Goal: Task Accomplishment & Management: Use online tool/utility

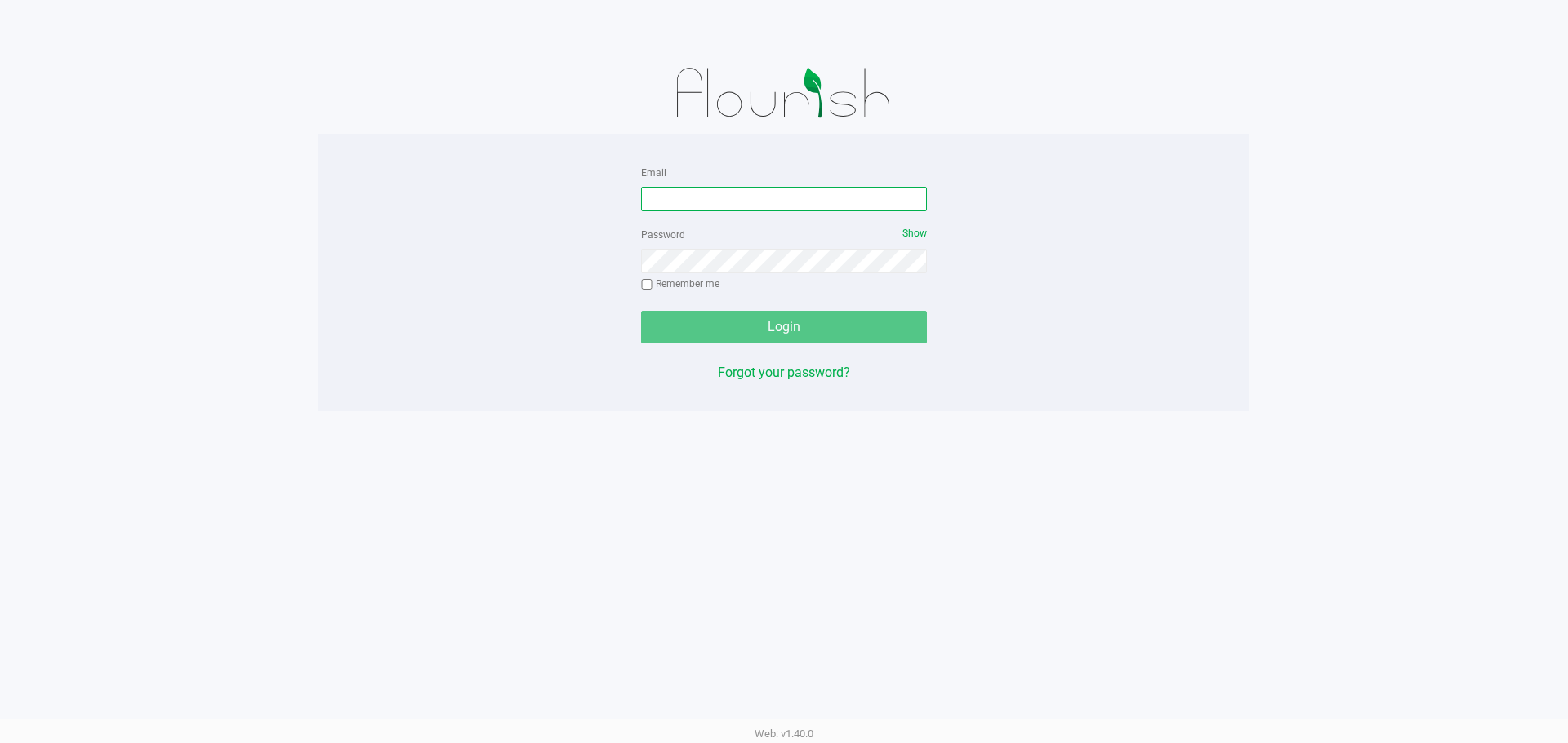
click at [687, 195] on input "Email" at bounding box center [783, 198] width 286 height 24
type input "relewis@liveparallel.com"
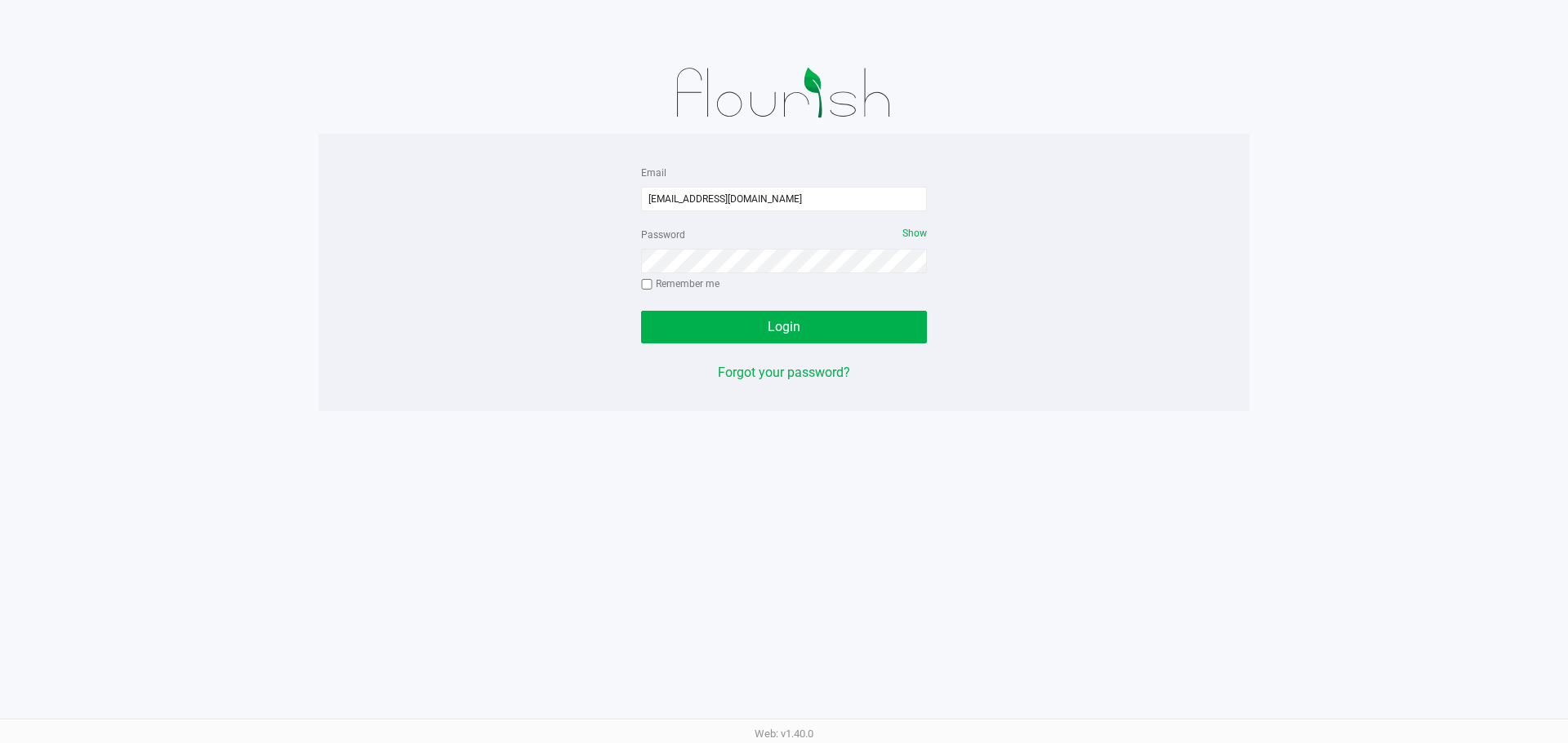
click at [692, 287] on label "Remember me" at bounding box center [679, 284] width 78 height 14
click at [652, 287] on input "Remember me" at bounding box center [646, 285] width 12 height 12
checkbox input "true"
click at [697, 314] on button "Login" at bounding box center [783, 327] width 286 height 32
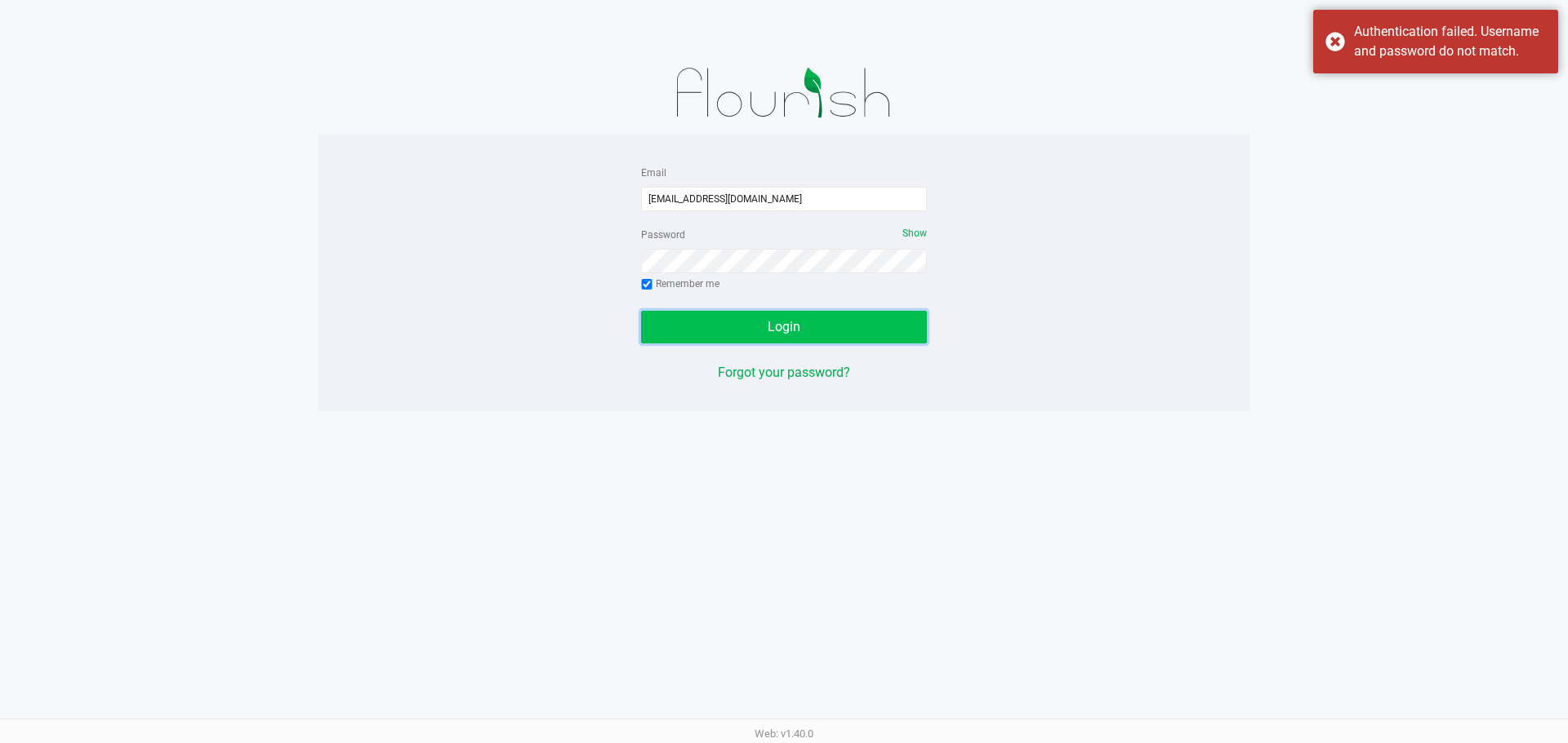
click at [790, 321] on span "Login" at bounding box center [784, 326] width 32 height 15
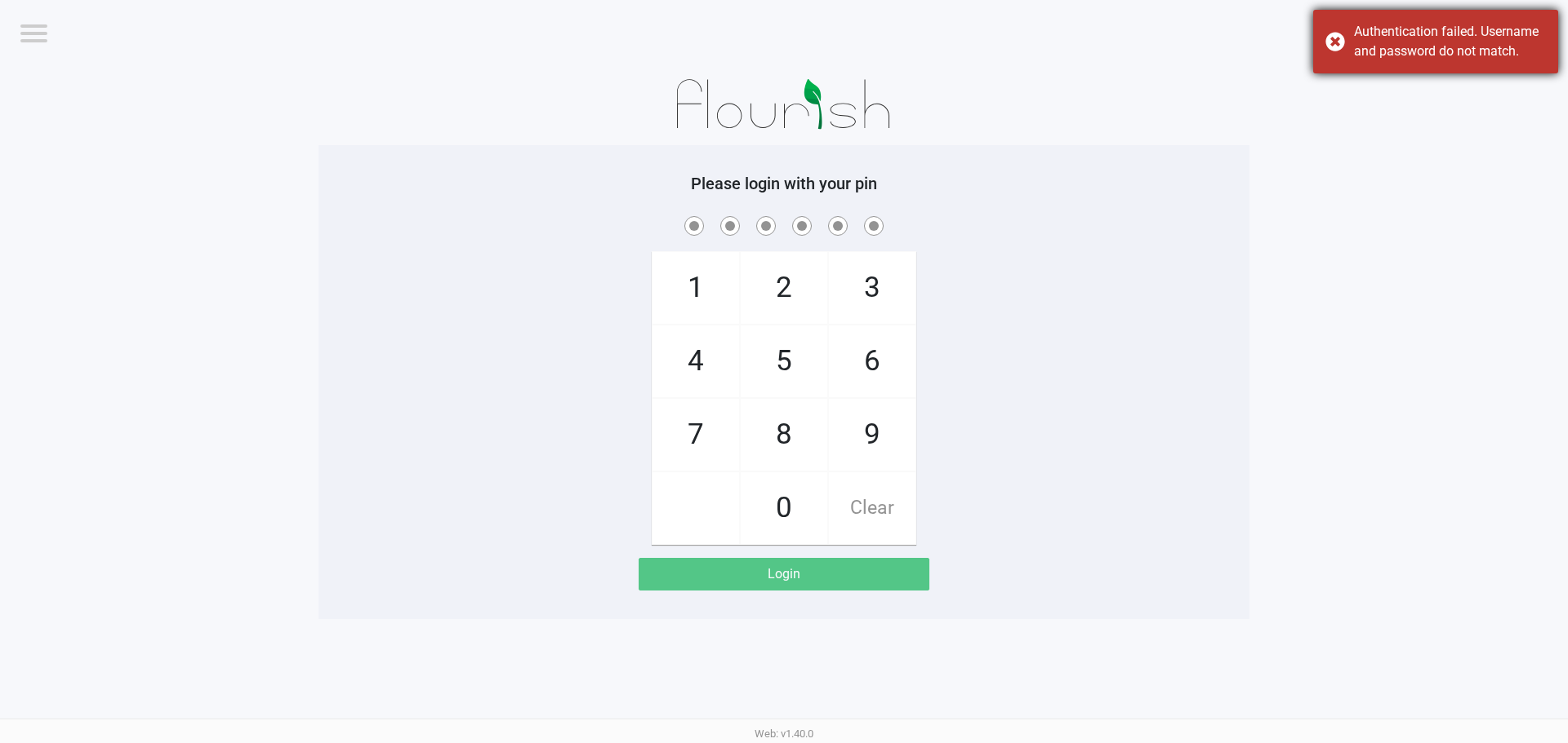
click at [1330, 38] on div "Authentication failed. Username and password do not match." at bounding box center [1436, 41] width 245 height 64
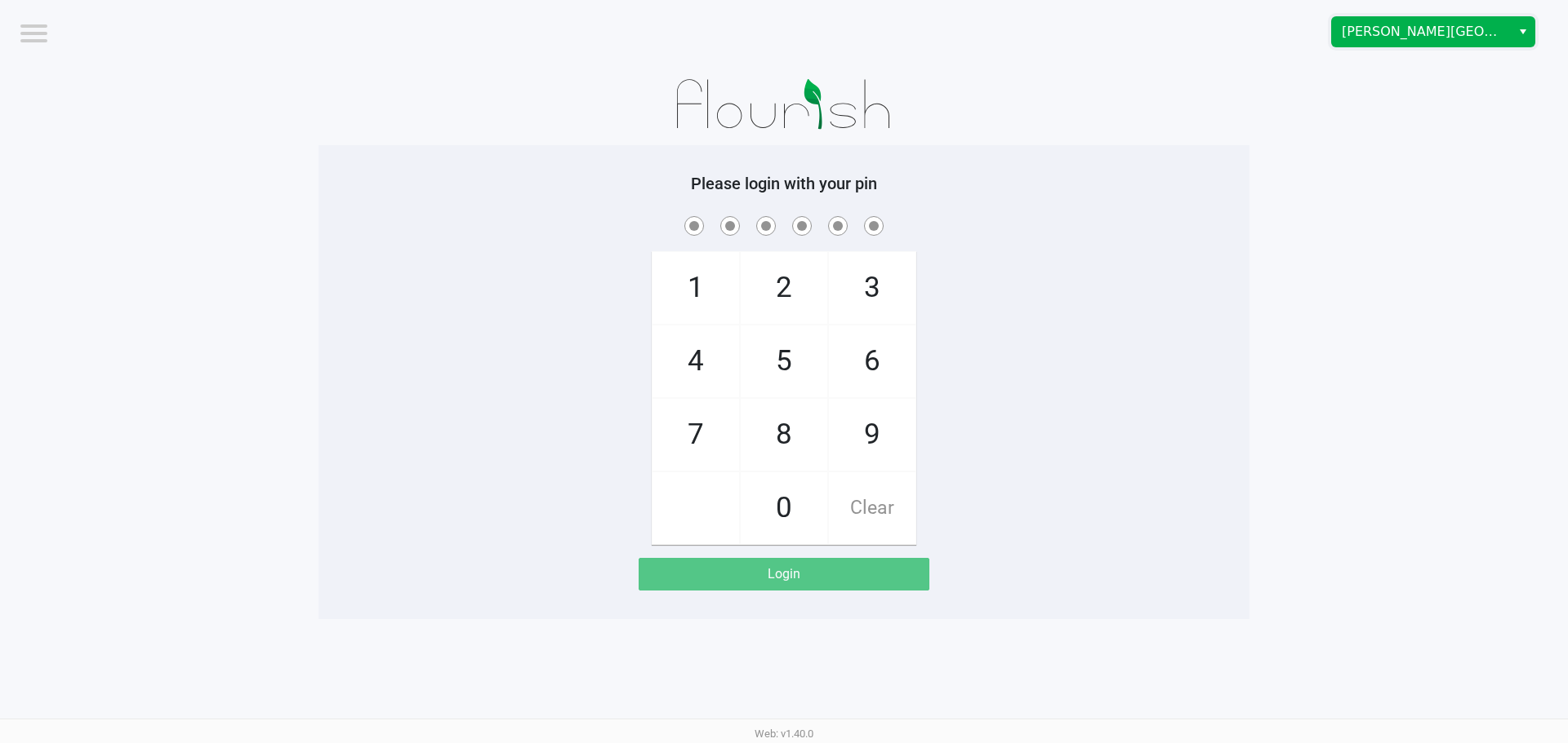
click at [1463, 41] on span "Merritt Island WC" at bounding box center [1421, 32] width 160 height 20
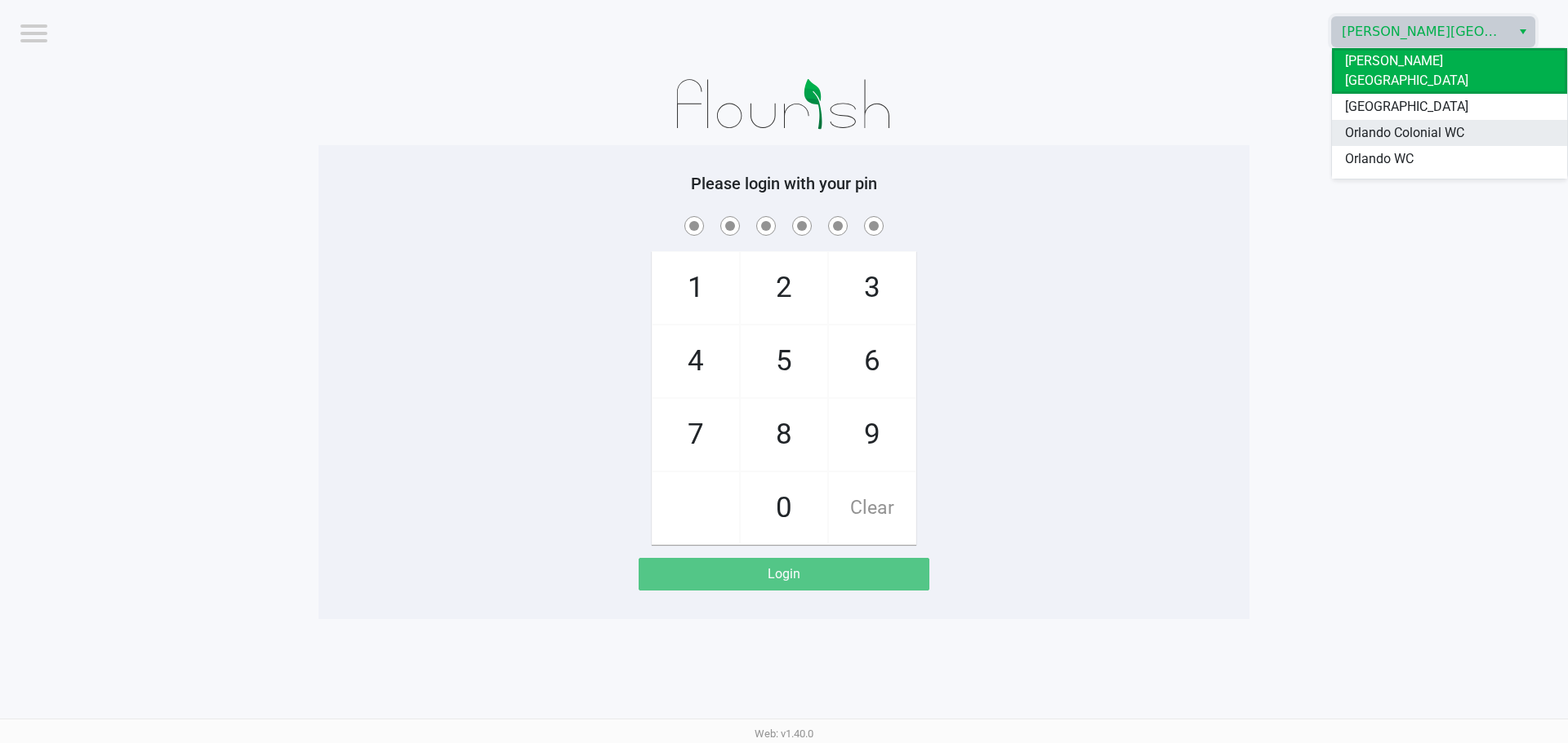
click at [1464, 120] on li "Orlando Colonial WC" at bounding box center [1449, 132] width 235 height 26
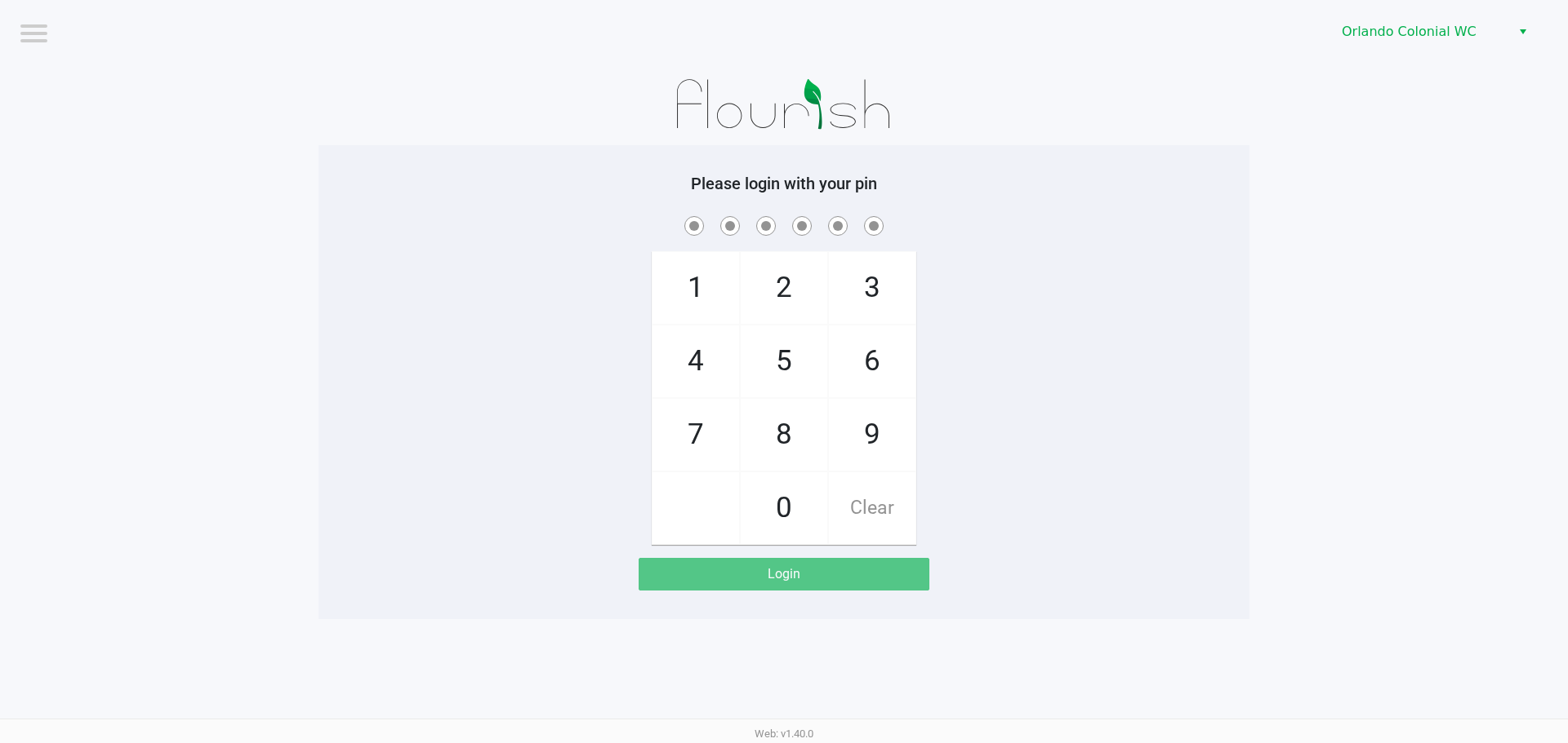
click at [1346, 168] on app-pos-login-wrapper "Logout Orlando Colonial WC Please login with your pin 1 4 7 2 5 8 0 3 6 9 Clear…" at bounding box center [784, 310] width 1568 height 620
checkbox input "true"
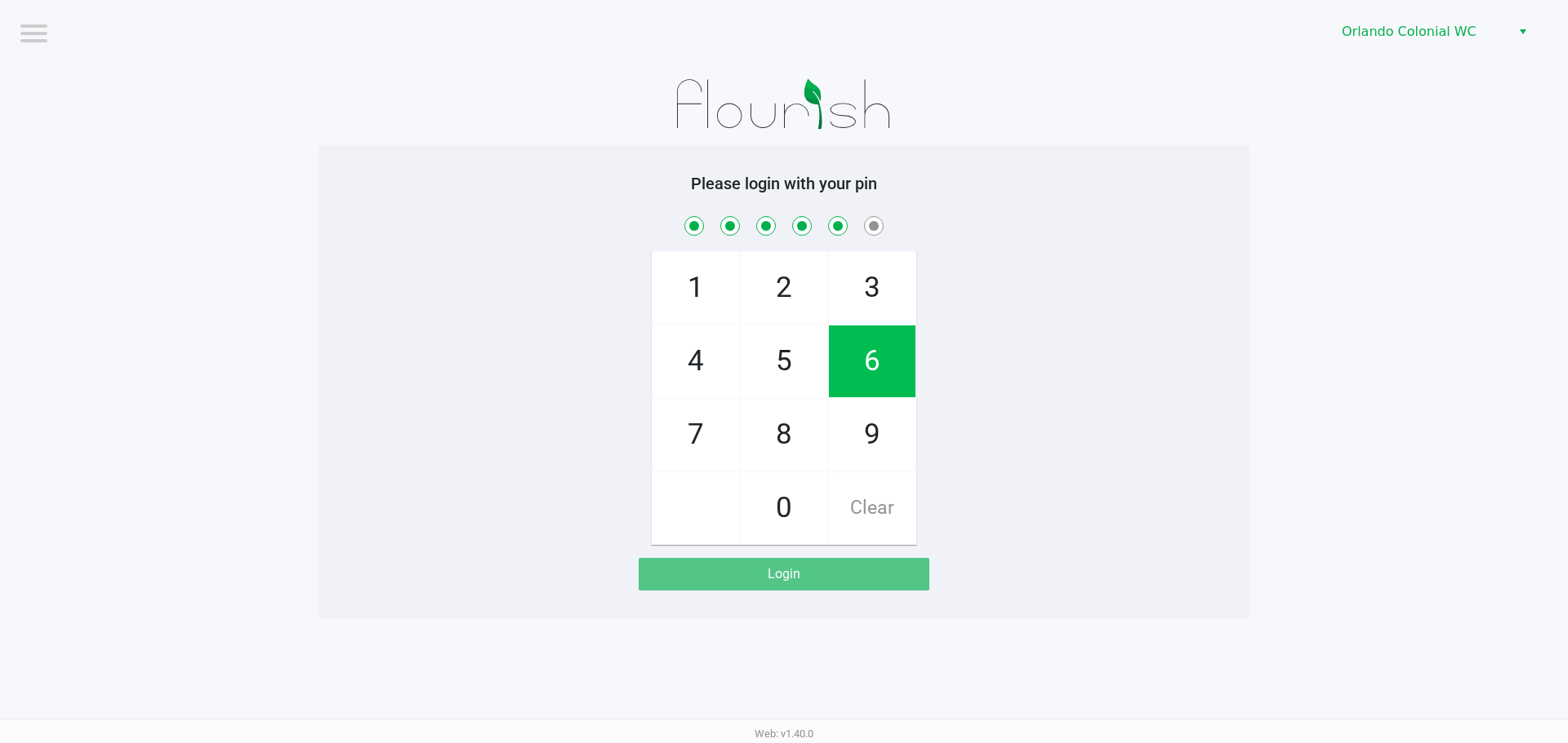
checkbox input "true"
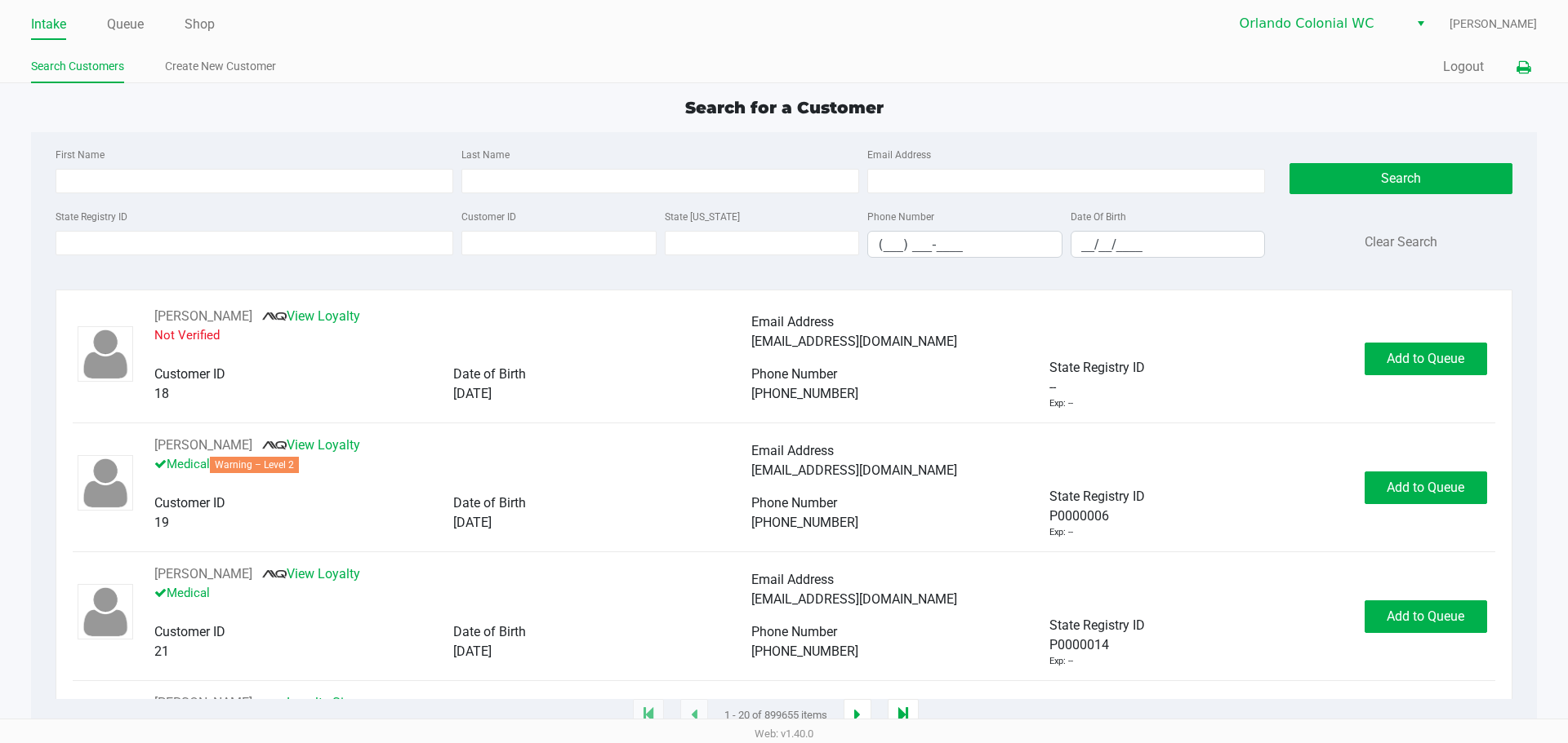
click at [1518, 57] on button at bounding box center [1523, 68] width 27 height 31
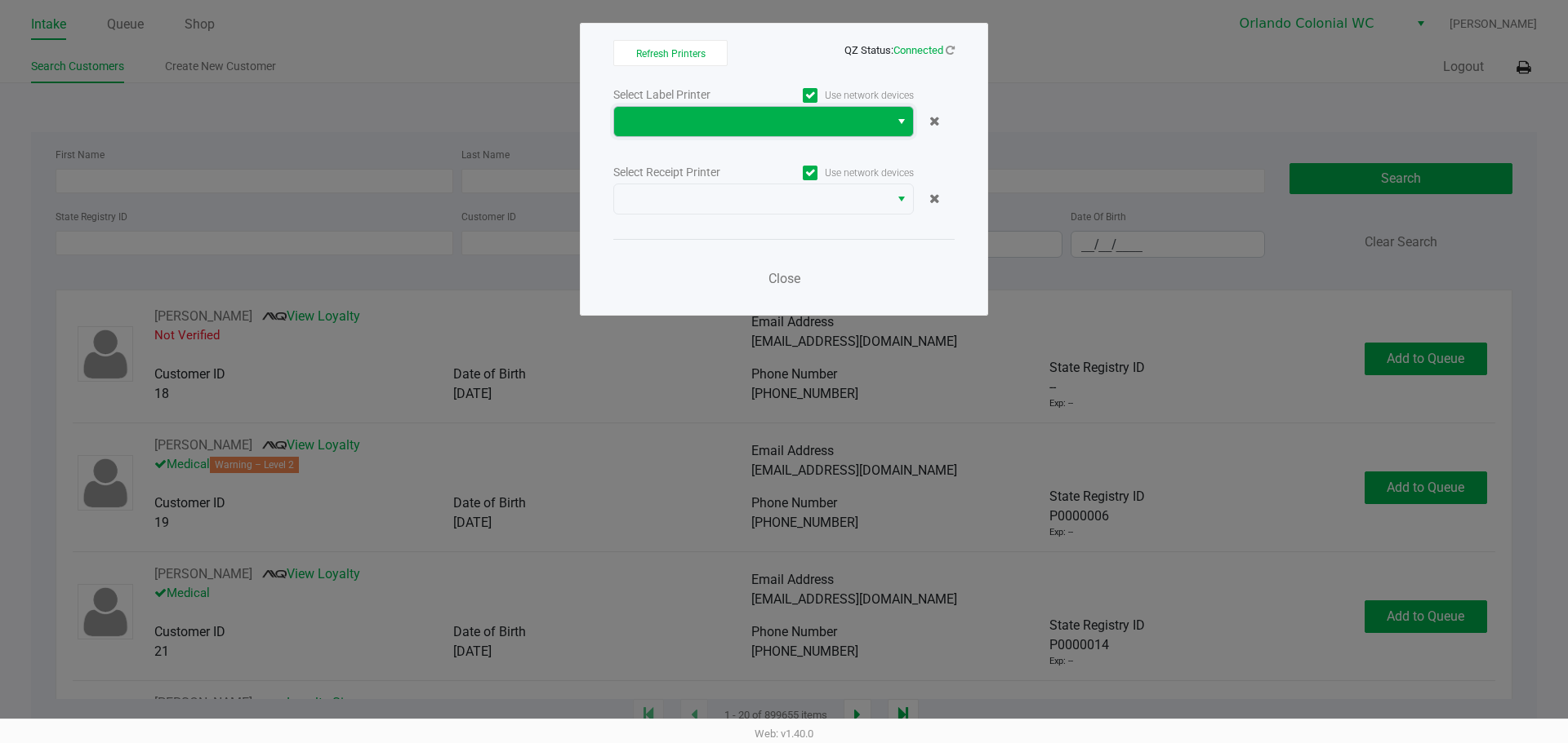
click at [833, 117] on span at bounding box center [752, 122] width 256 height 20
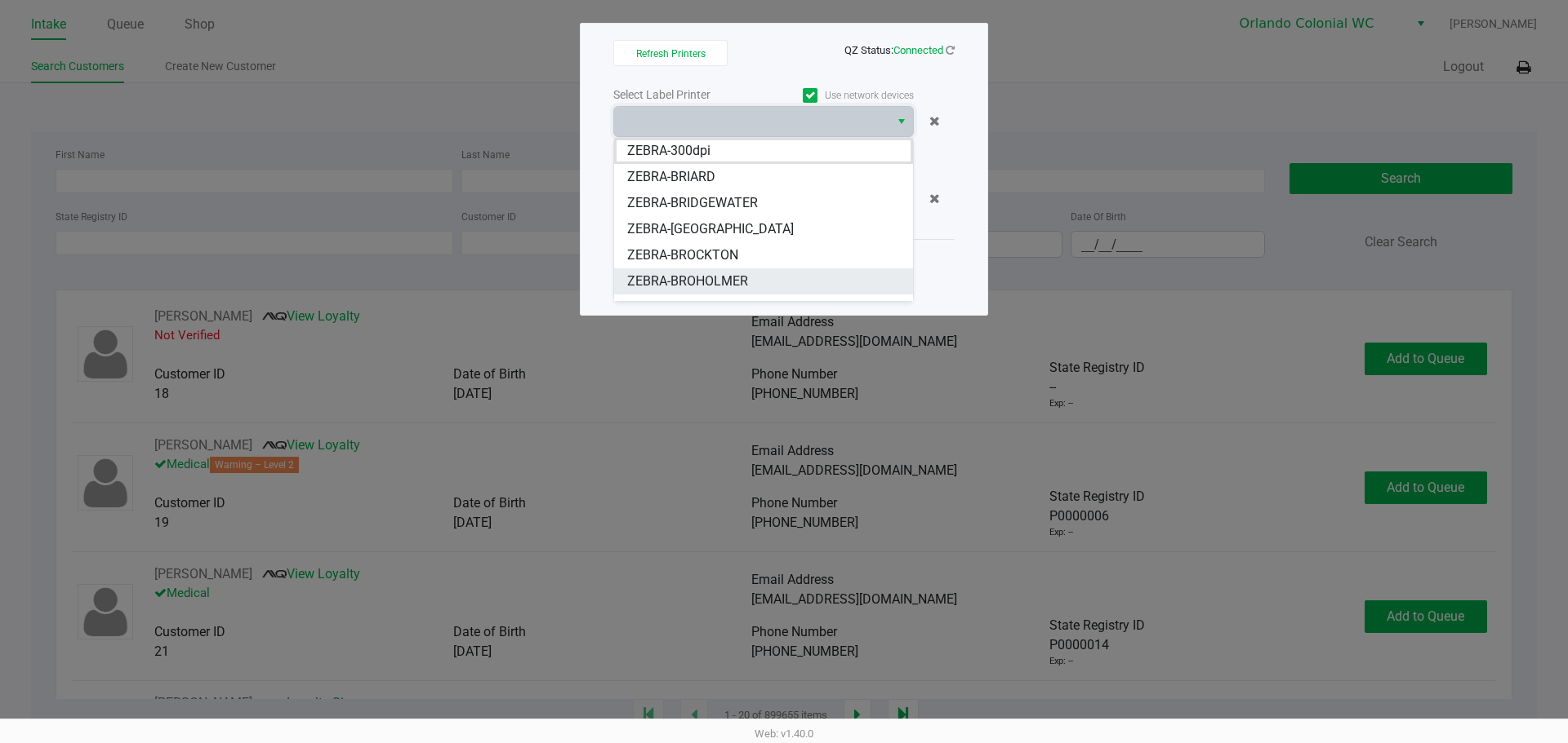
click at [734, 274] on span "ZEBRA-BROHOLMER" at bounding box center [688, 282] width 121 height 20
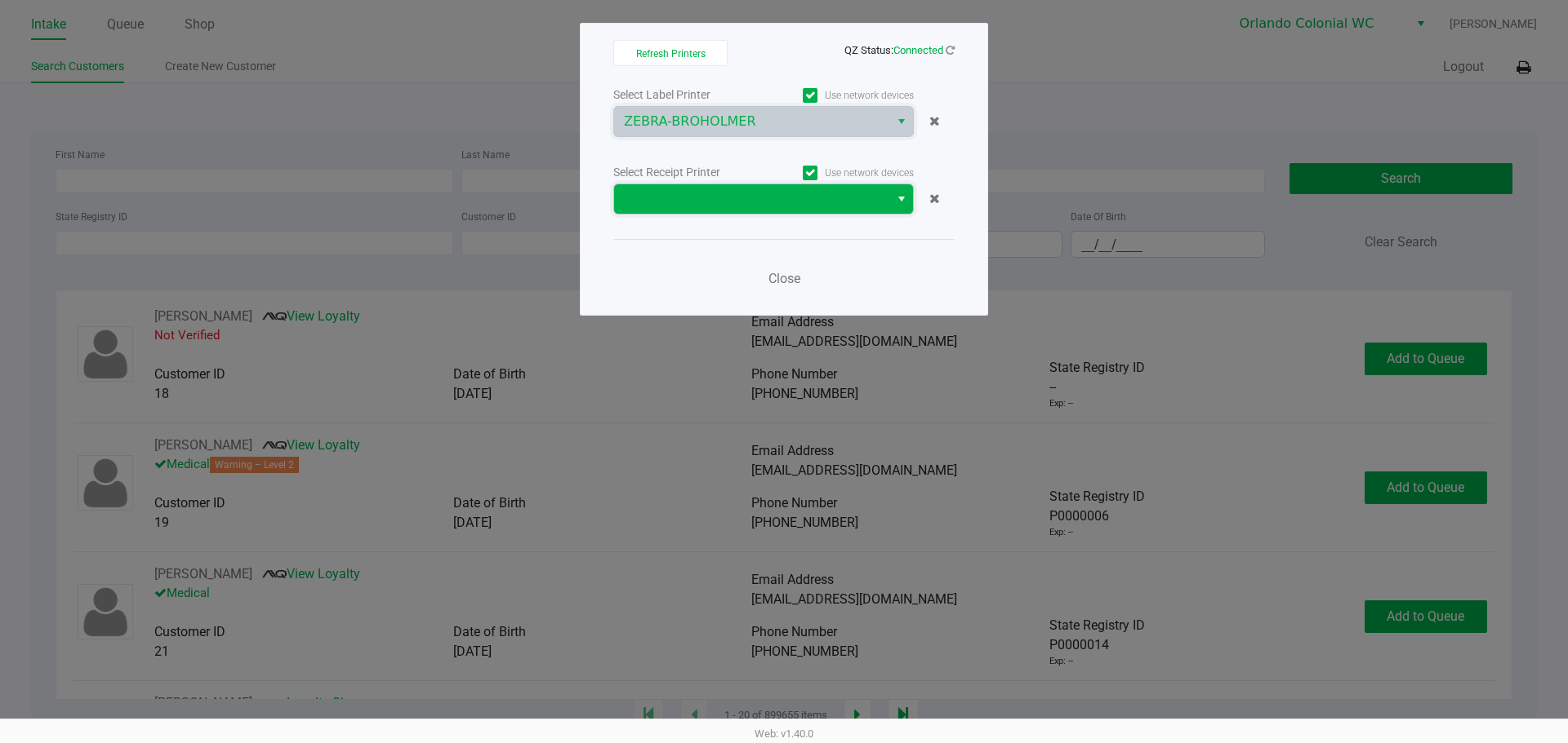
click at [711, 203] on span at bounding box center [752, 199] width 256 height 20
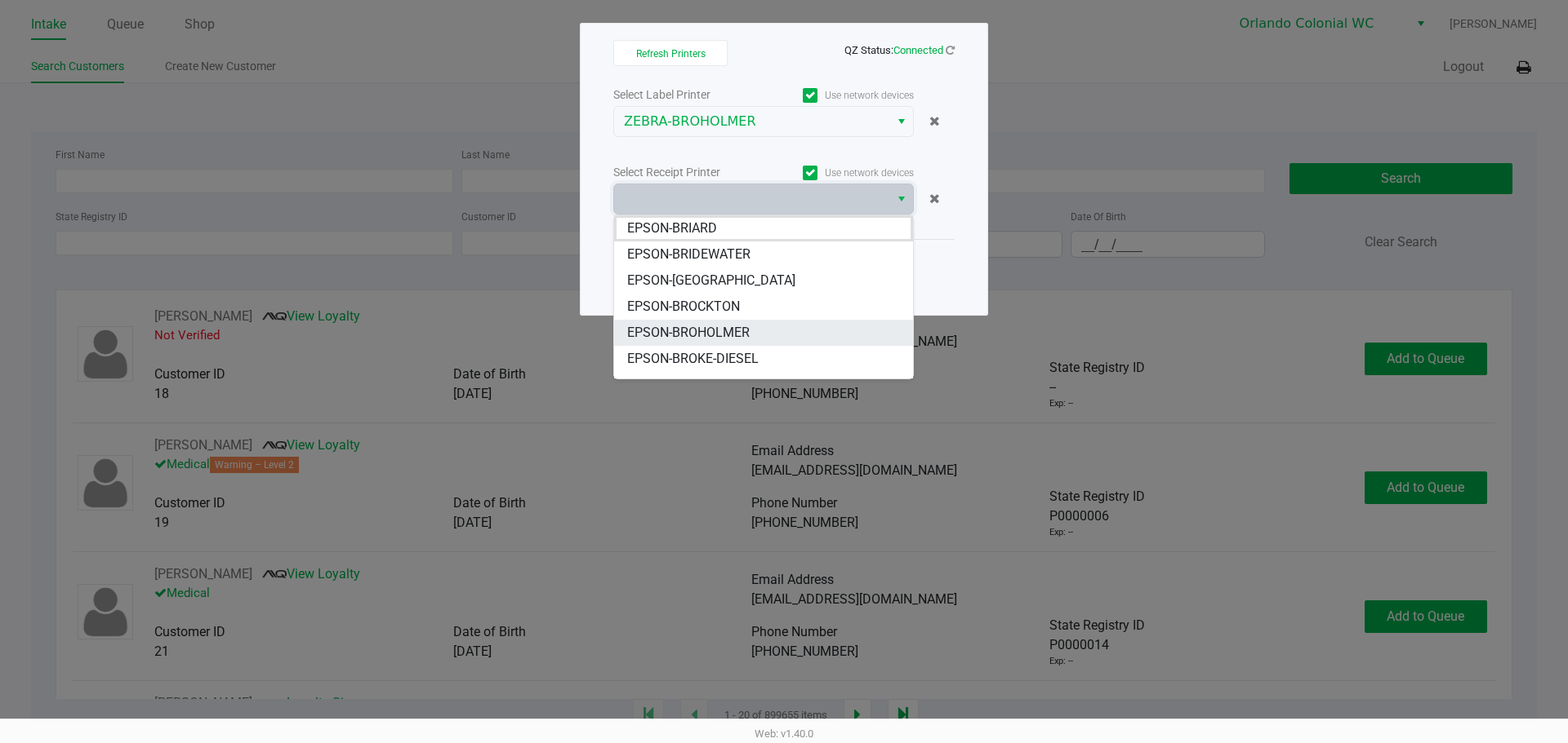
click at [741, 328] on span "EPSON-BROHOLMER" at bounding box center [688, 333] width 123 height 20
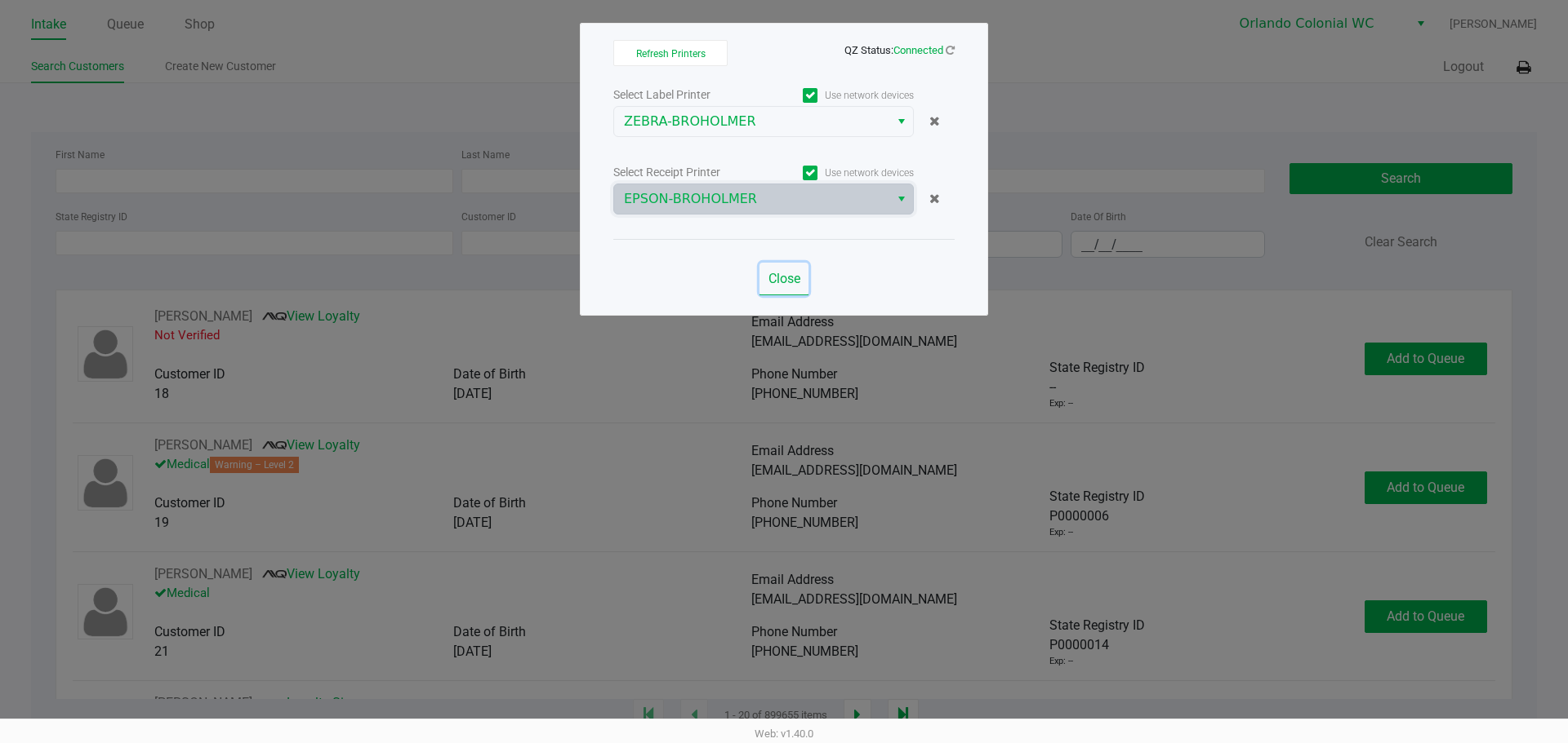
click at [794, 273] on span "Close" at bounding box center [784, 278] width 32 height 15
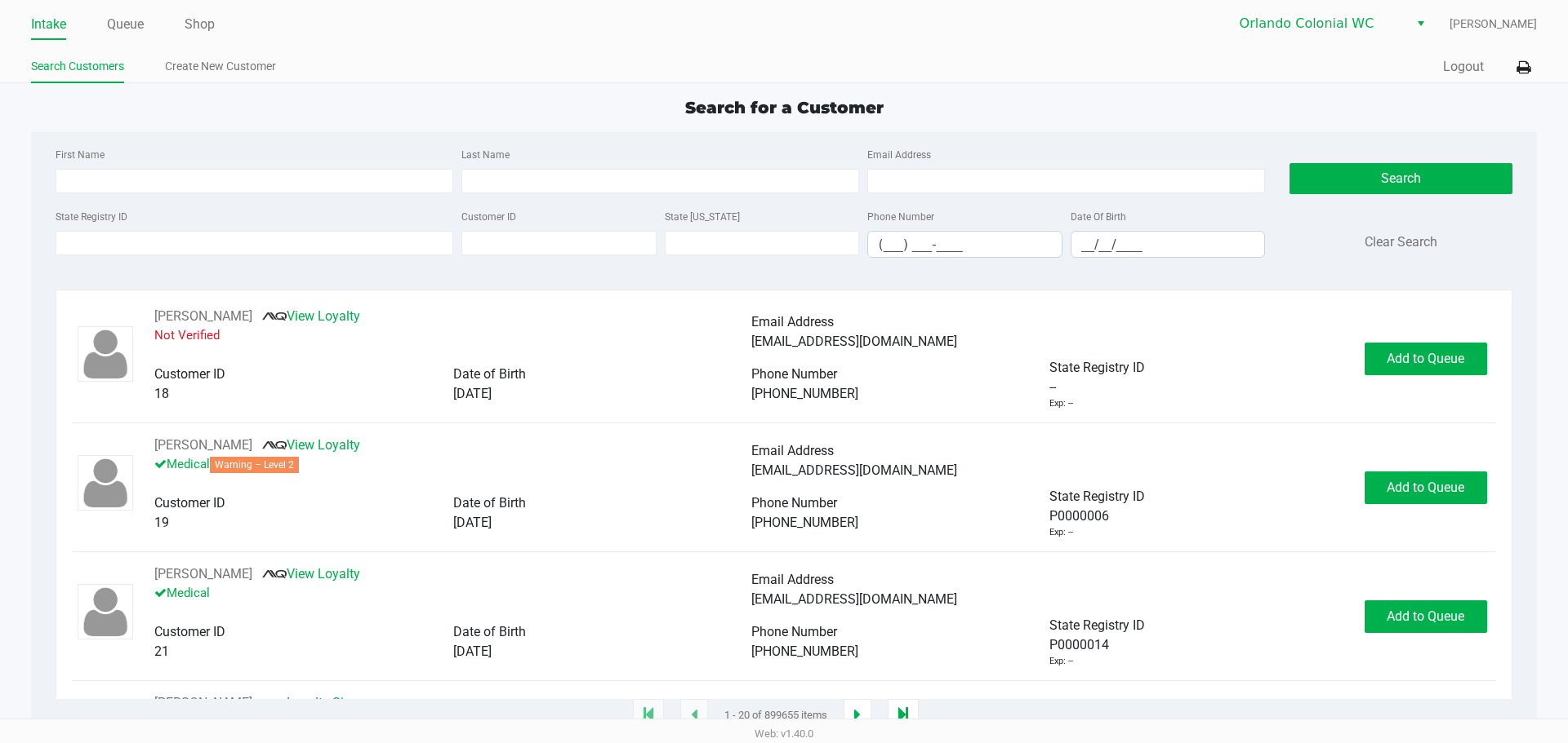
click at [446, 41] on div "Intake Queue Shop Orlando Colonial WC Reynaldo Lewis JR Search Customers Create…" at bounding box center [784, 41] width 1568 height 83
click at [129, 26] on link "Queue" at bounding box center [125, 23] width 37 height 23
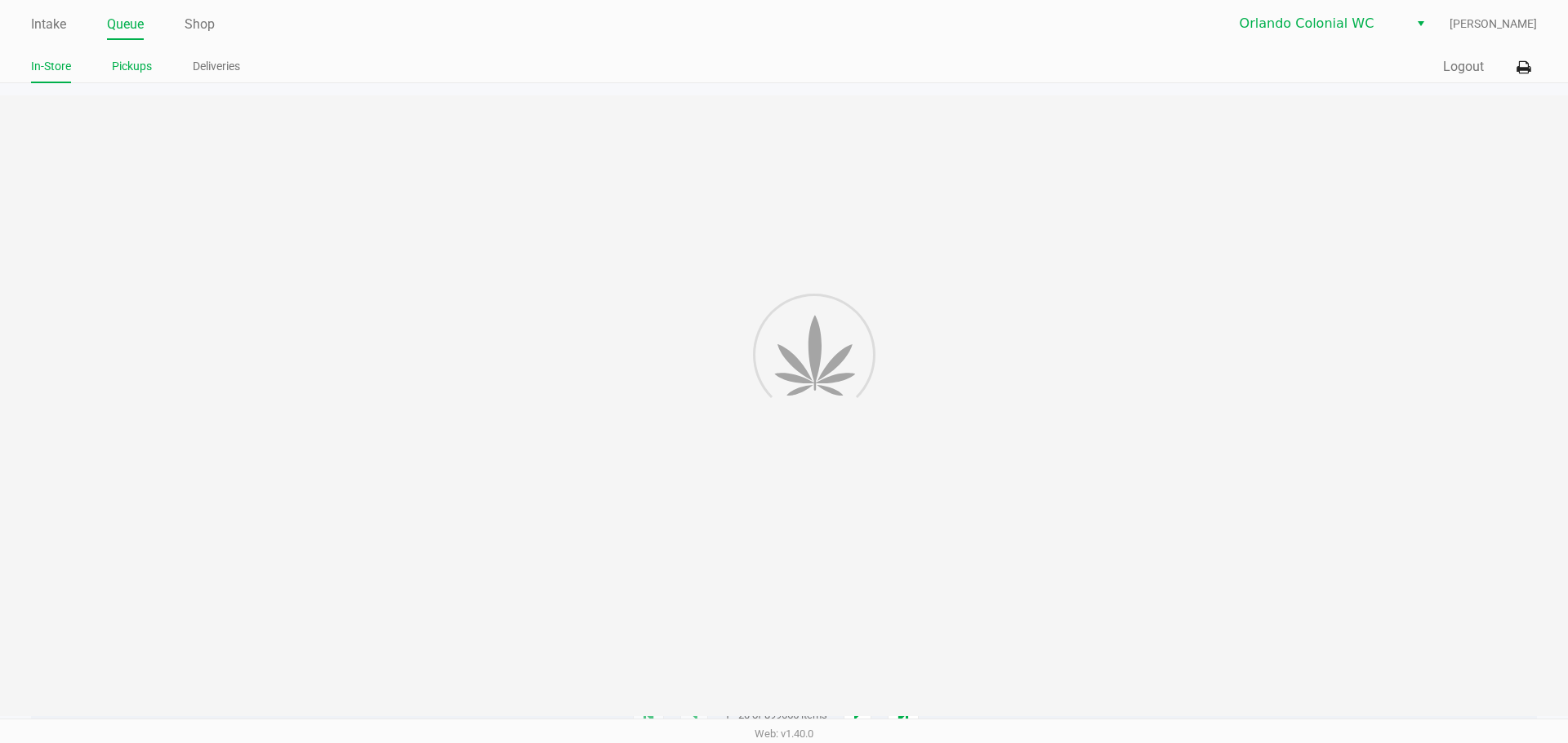
click at [128, 80] on li "Pickups" at bounding box center [132, 69] width 40 height 29
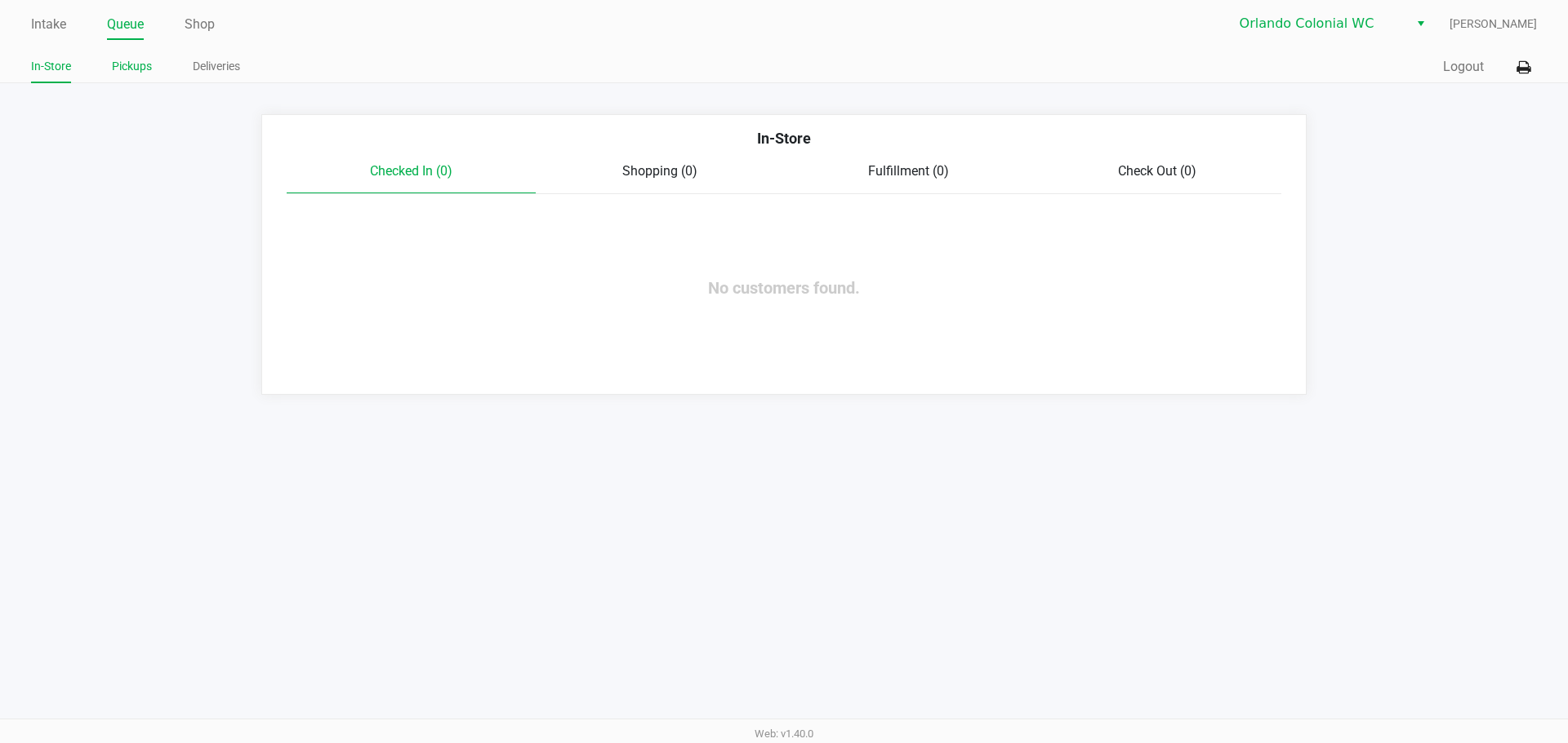
click at [132, 71] on link "Pickups" at bounding box center [132, 67] width 40 height 21
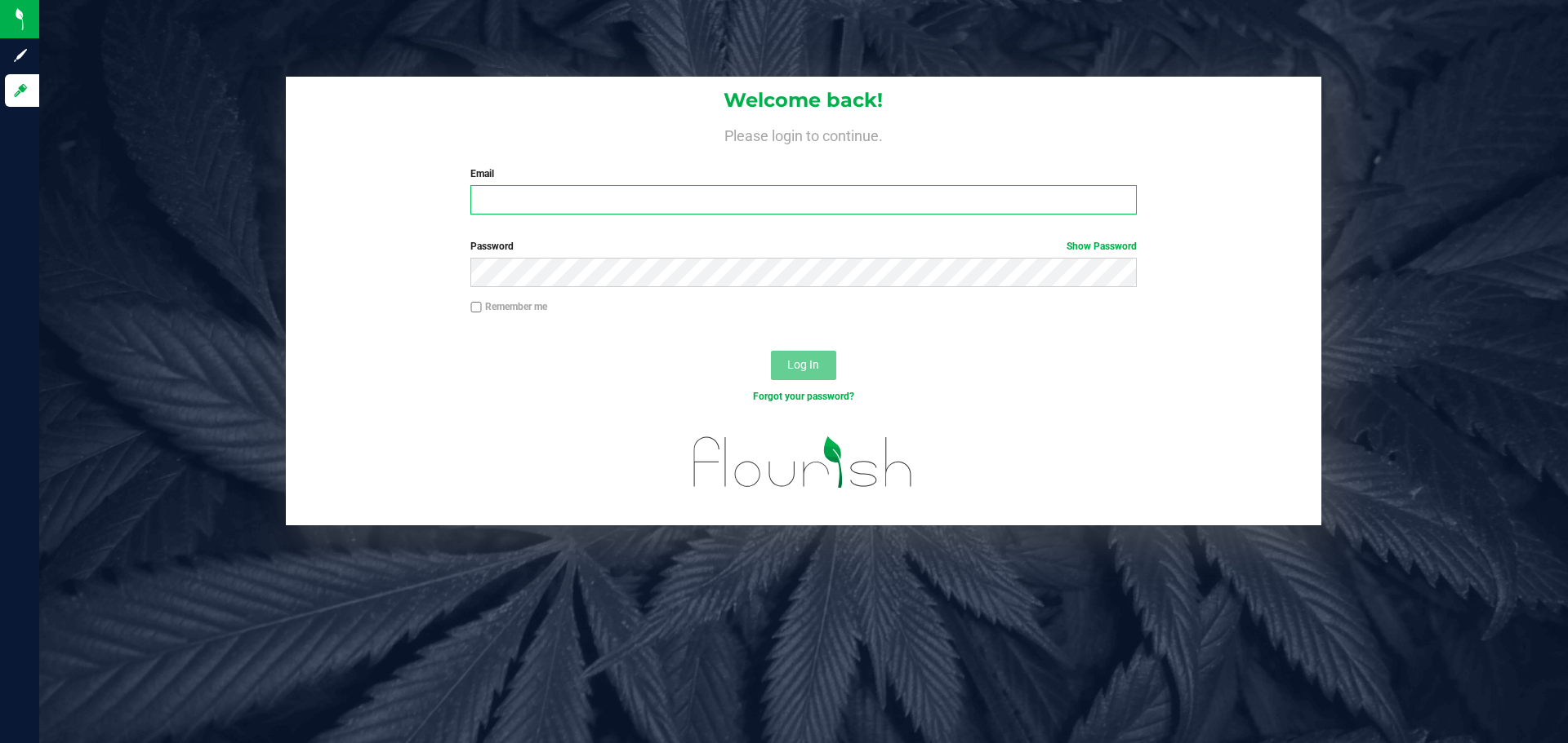
click at [549, 191] on input "Email" at bounding box center [803, 200] width 665 height 30
click at [630, 204] on input "relewis@liveparallel.com" at bounding box center [803, 200] width 665 height 30
type input "relewis@liveparallel.com"
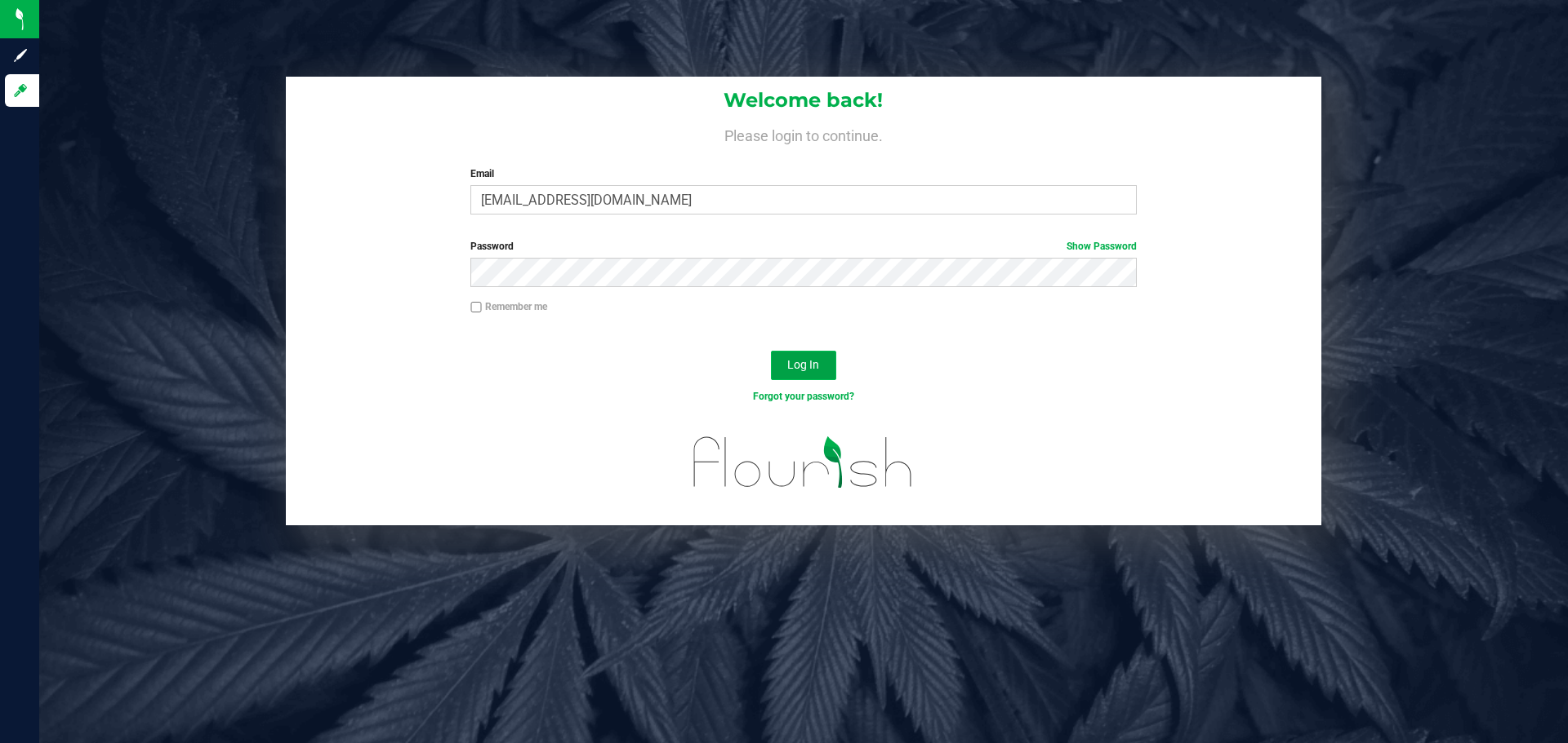
click at [804, 368] on span "Log In" at bounding box center [802, 365] width 32 height 13
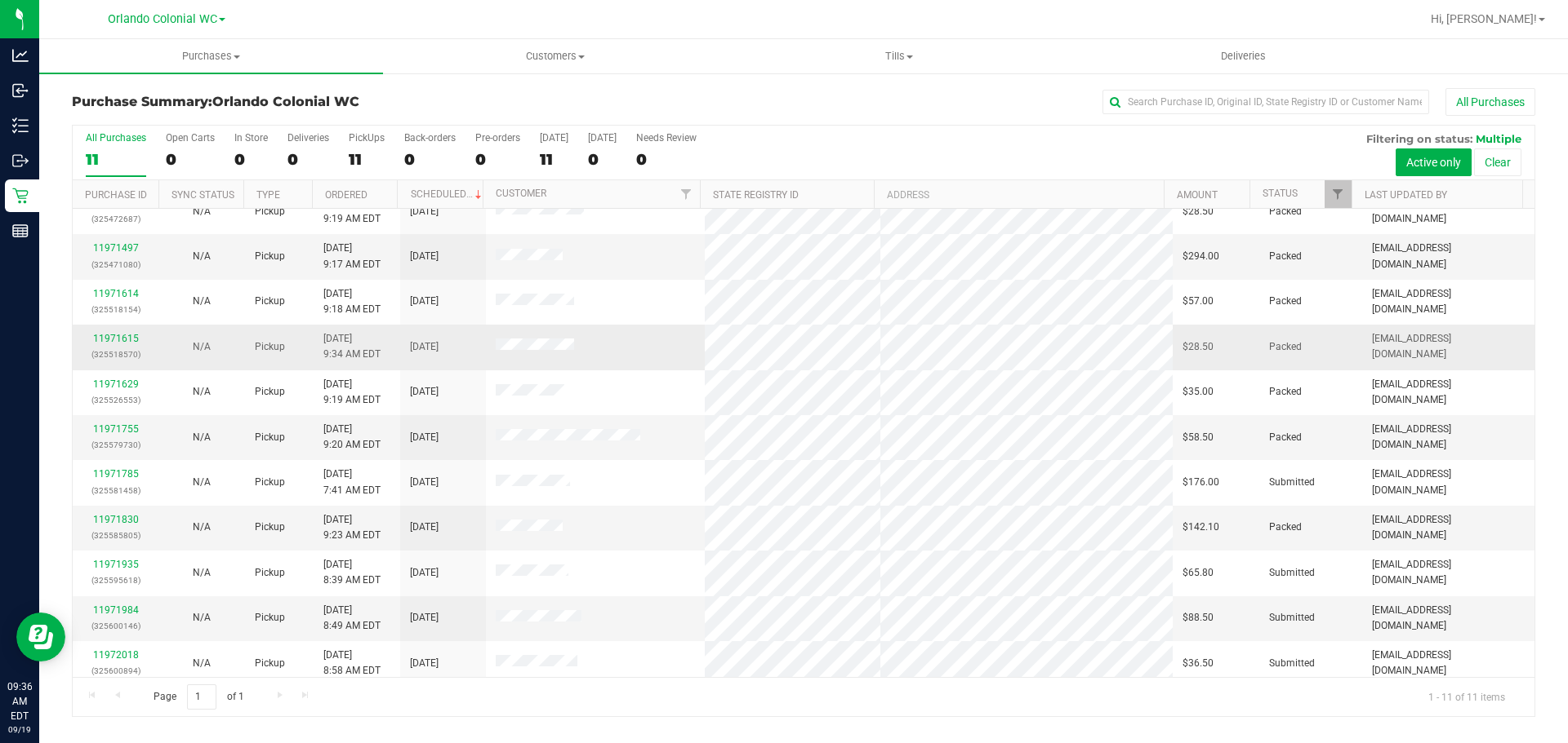
scroll to position [28, 0]
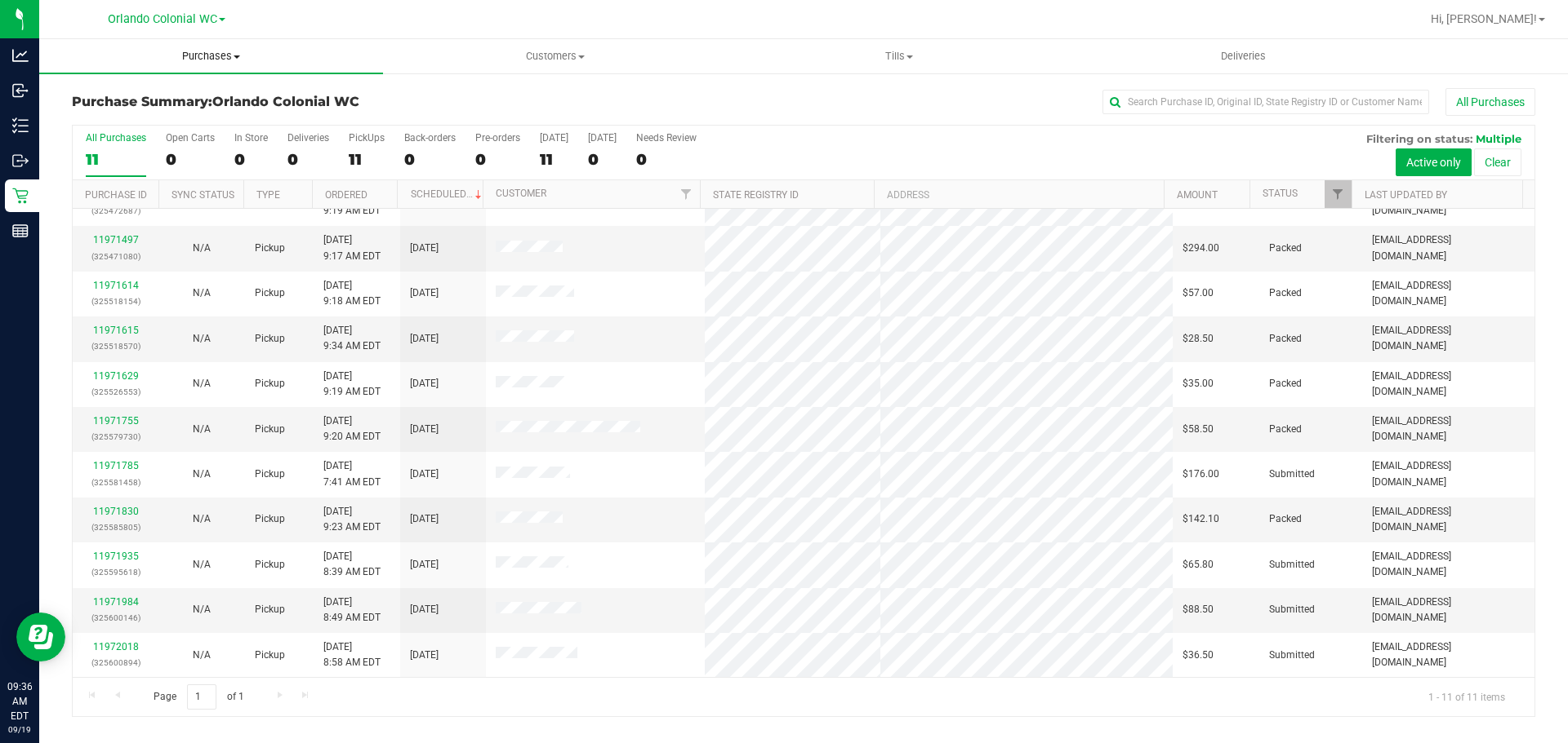
drag, startPoint x: 202, startPoint y: 58, endPoint x: 181, endPoint y: 91, distance: 39.1
click at [202, 58] on span "Purchases" at bounding box center [210, 56] width 343 height 14
click at [148, 120] on li "Fulfillment" at bounding box center [210, 119] width 343 height 20
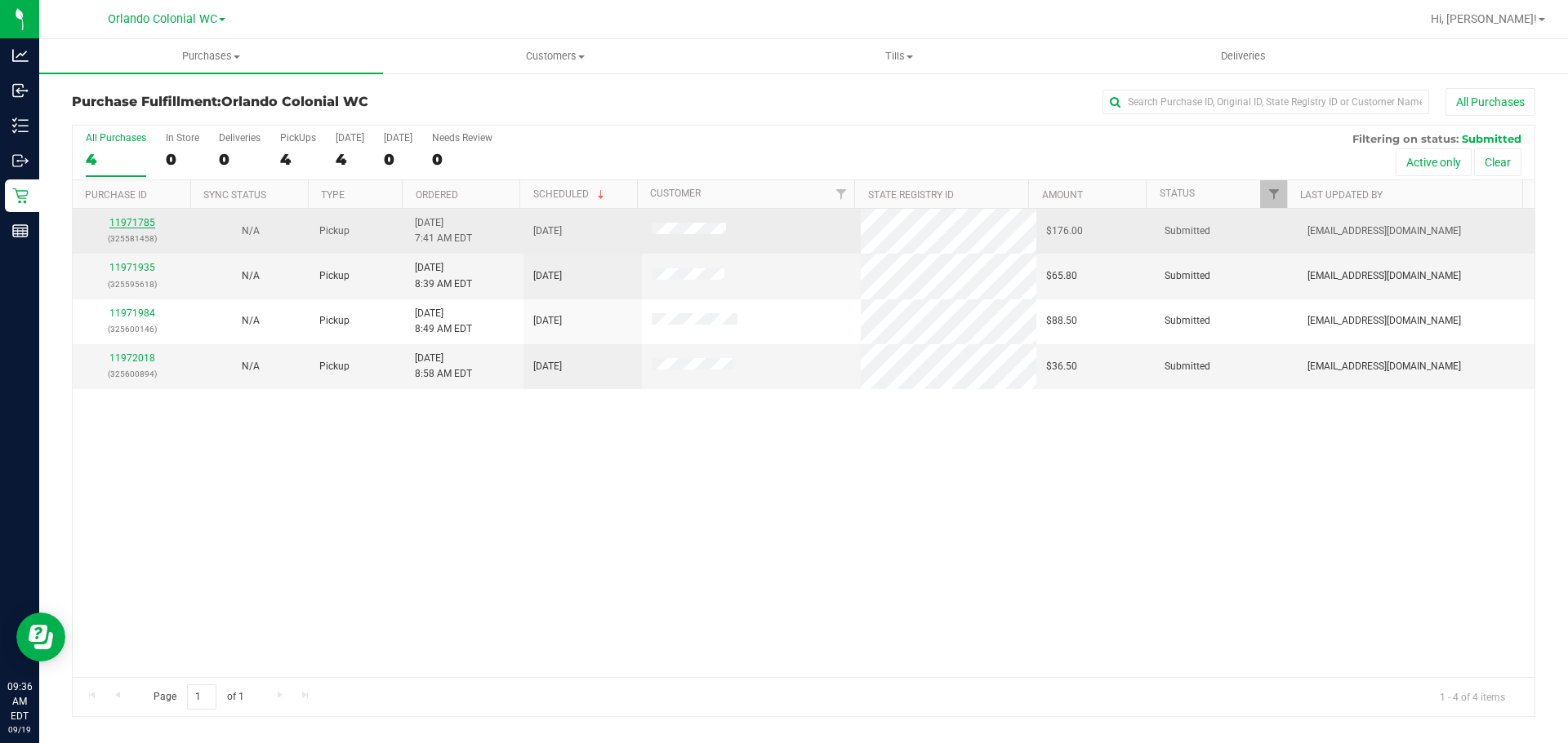
click at [137, 222] on link "11971785" at bounding box center [132, 222] width 46 height 12
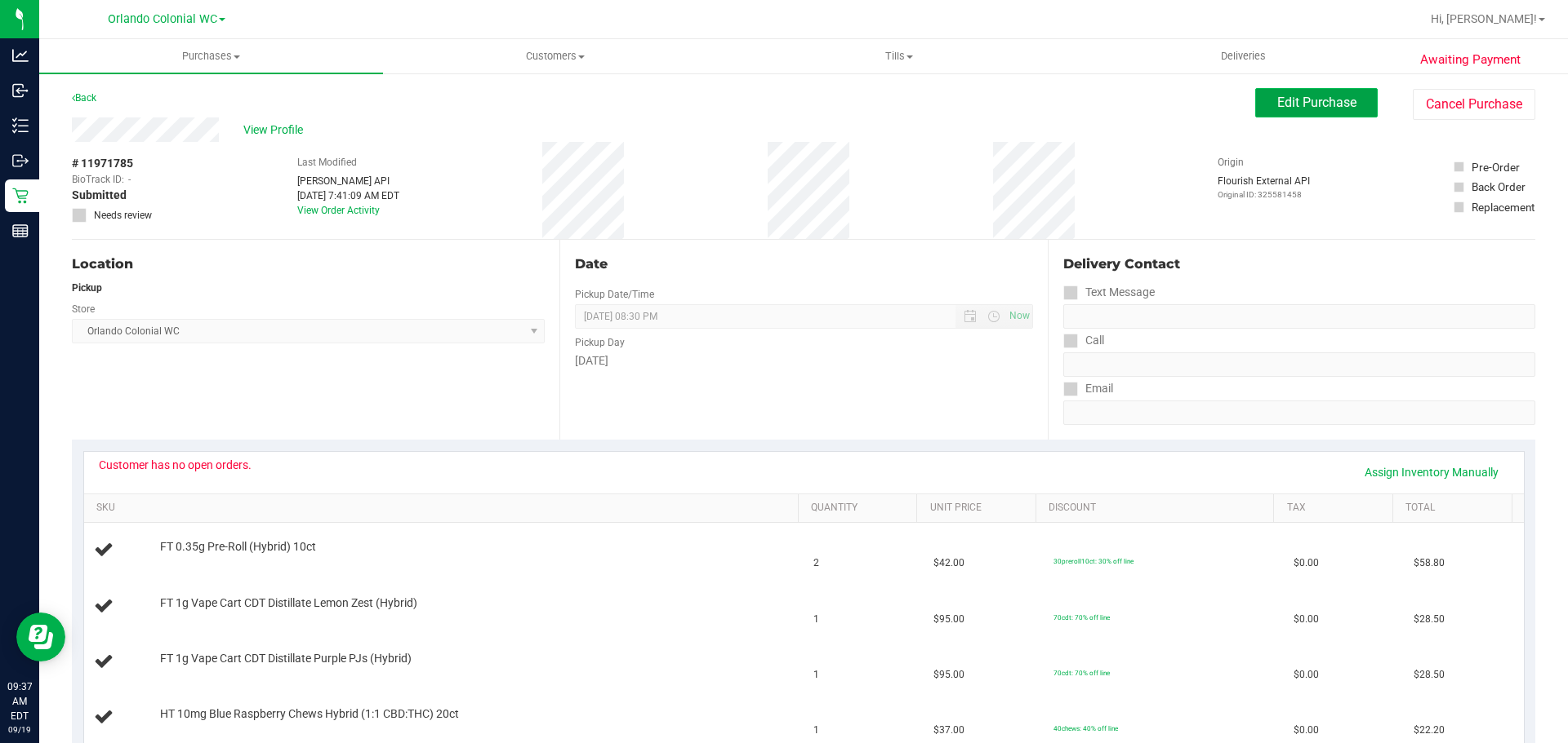
click at [1277, 103] on span "Edit Purchase" at bounding box center [1317, 102] width 79 height 15
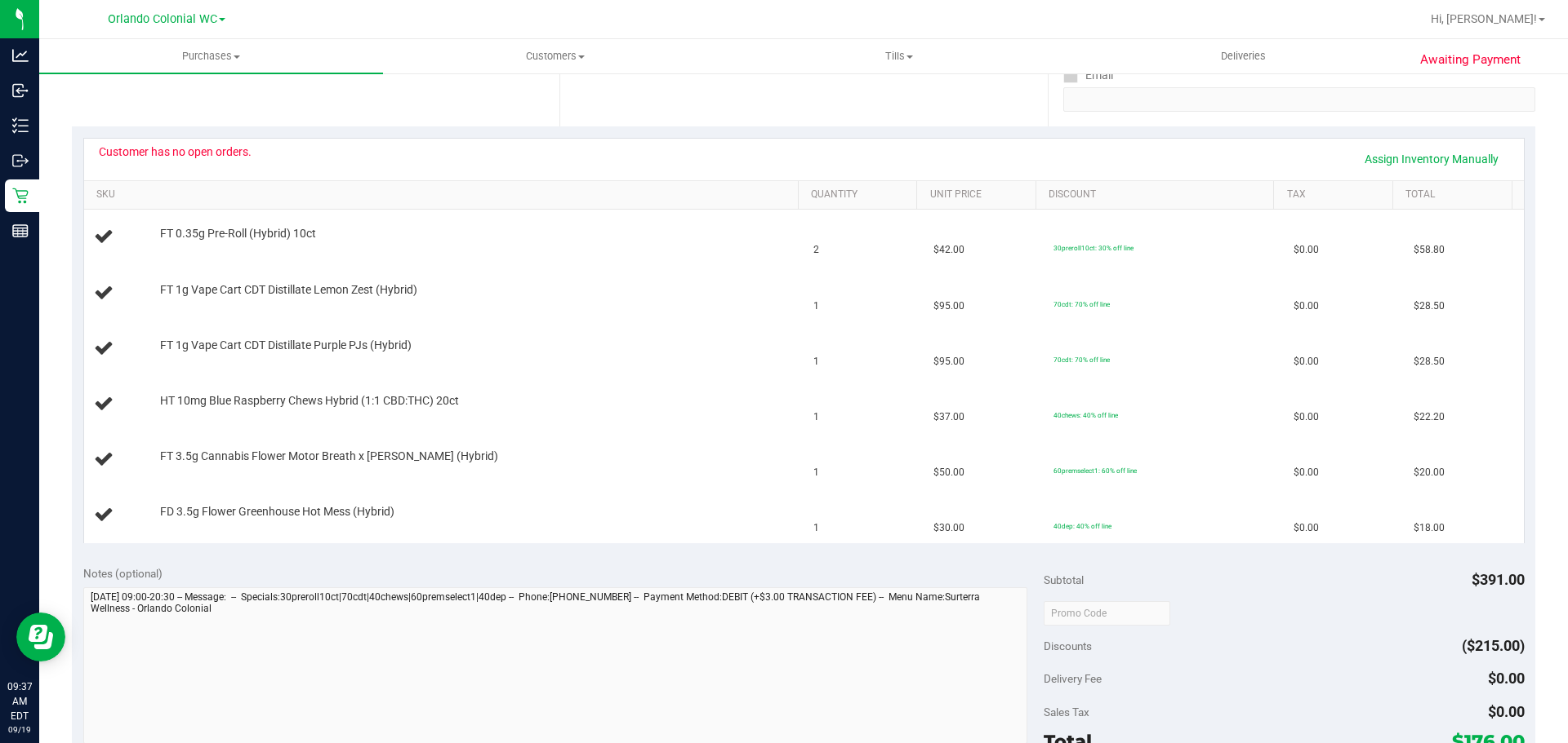
scroll to position [490, 0]
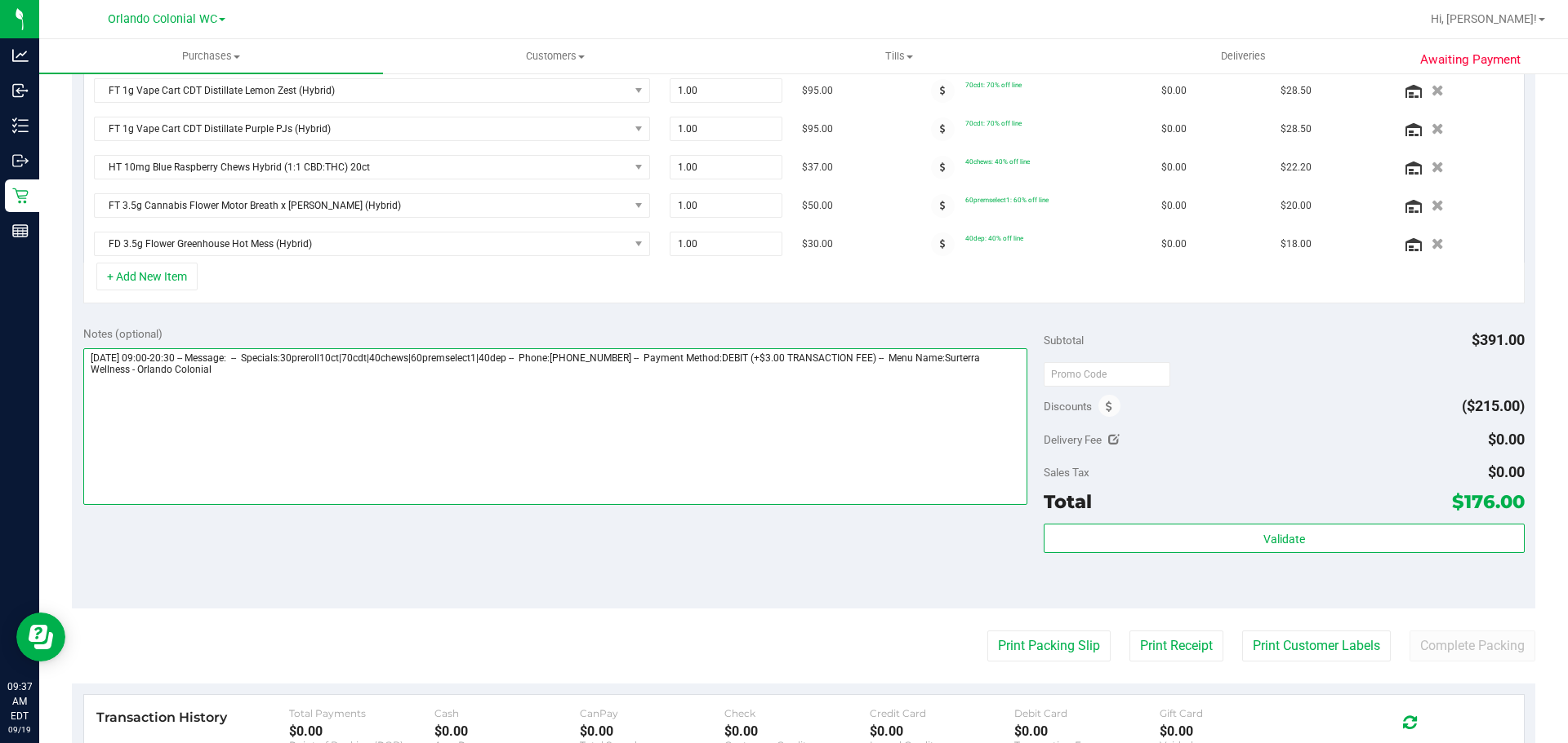
click at [257, 413] on textarea at bounding box center [555, 427] width 944 height 157
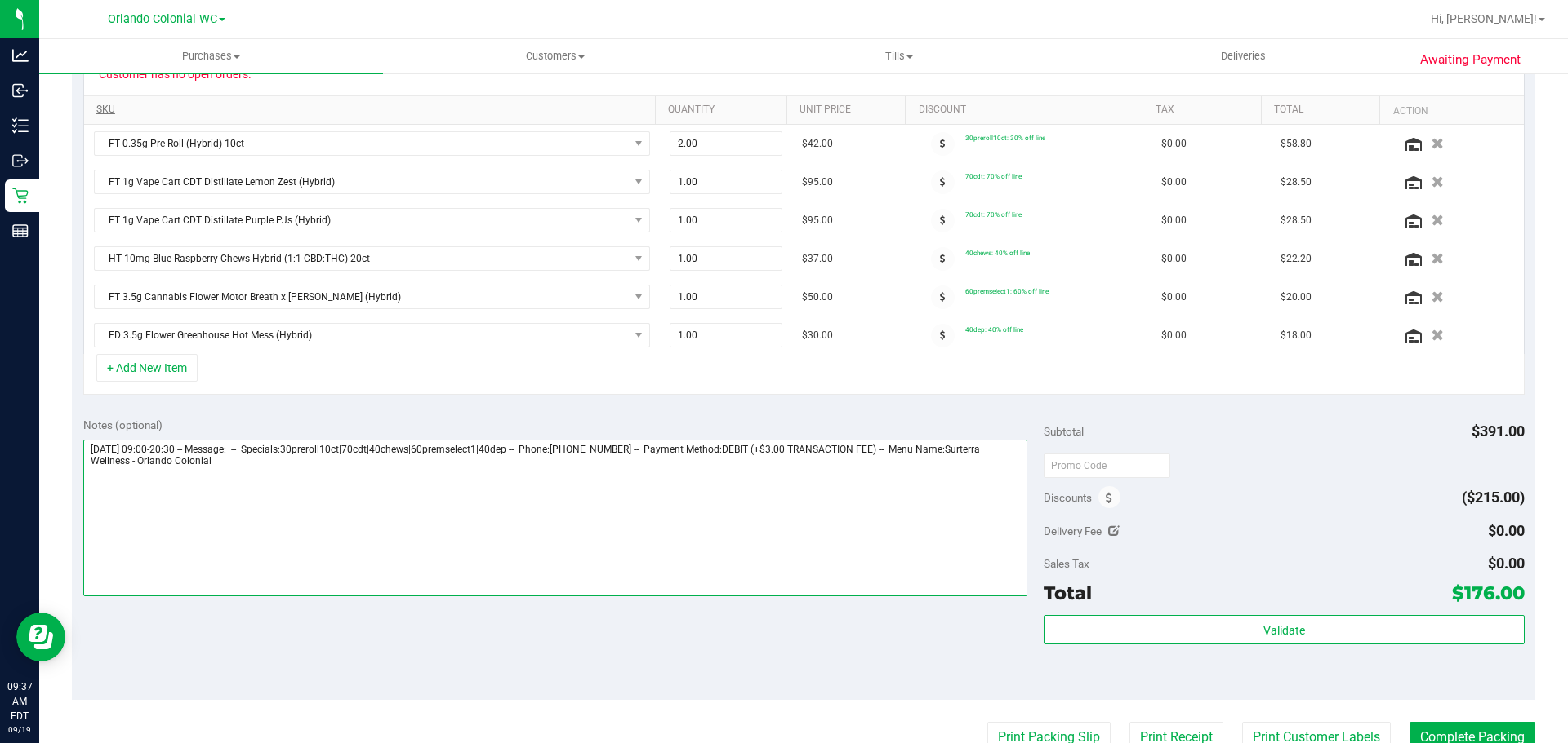
scroll to position [408, 0]
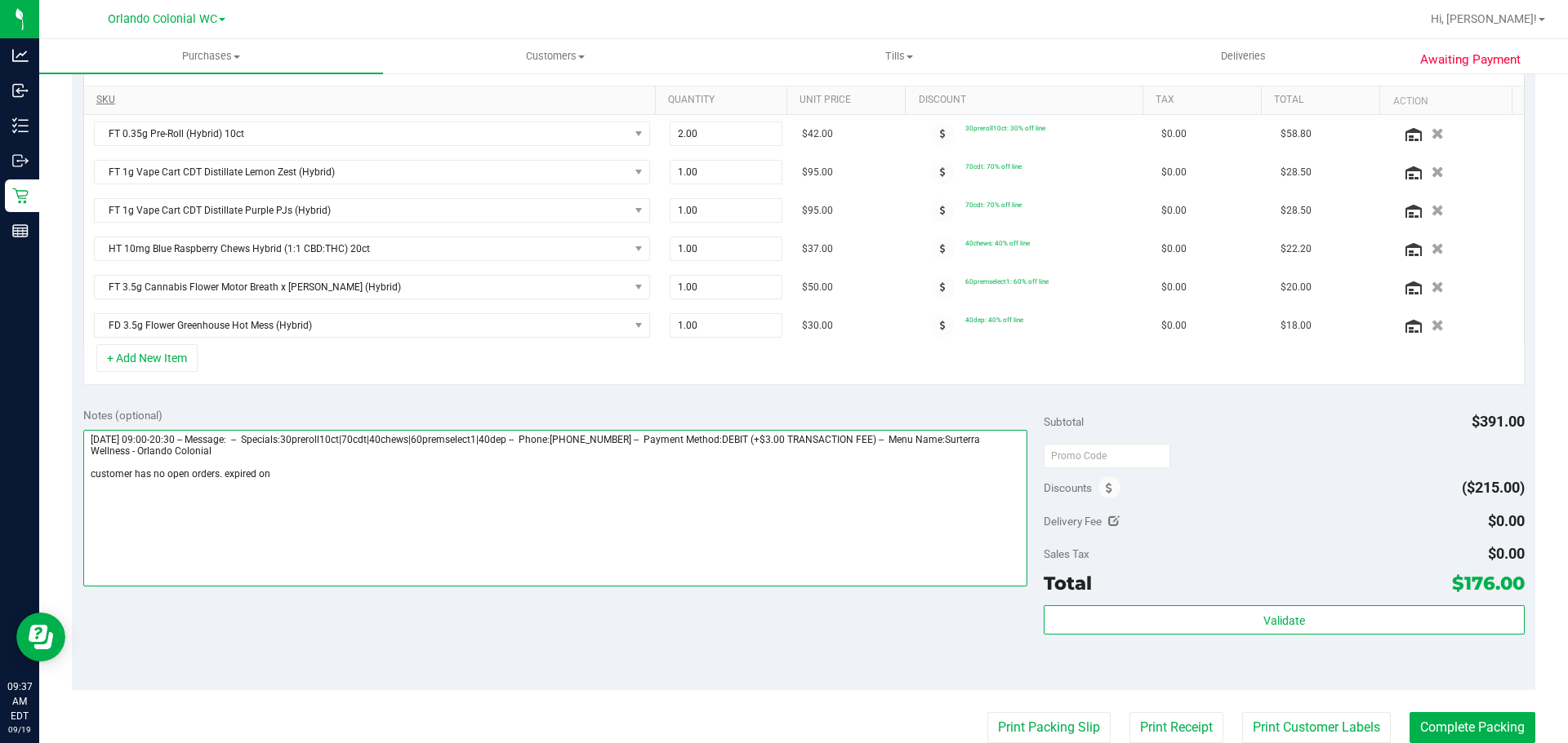
paste textarea "09/08/2025"
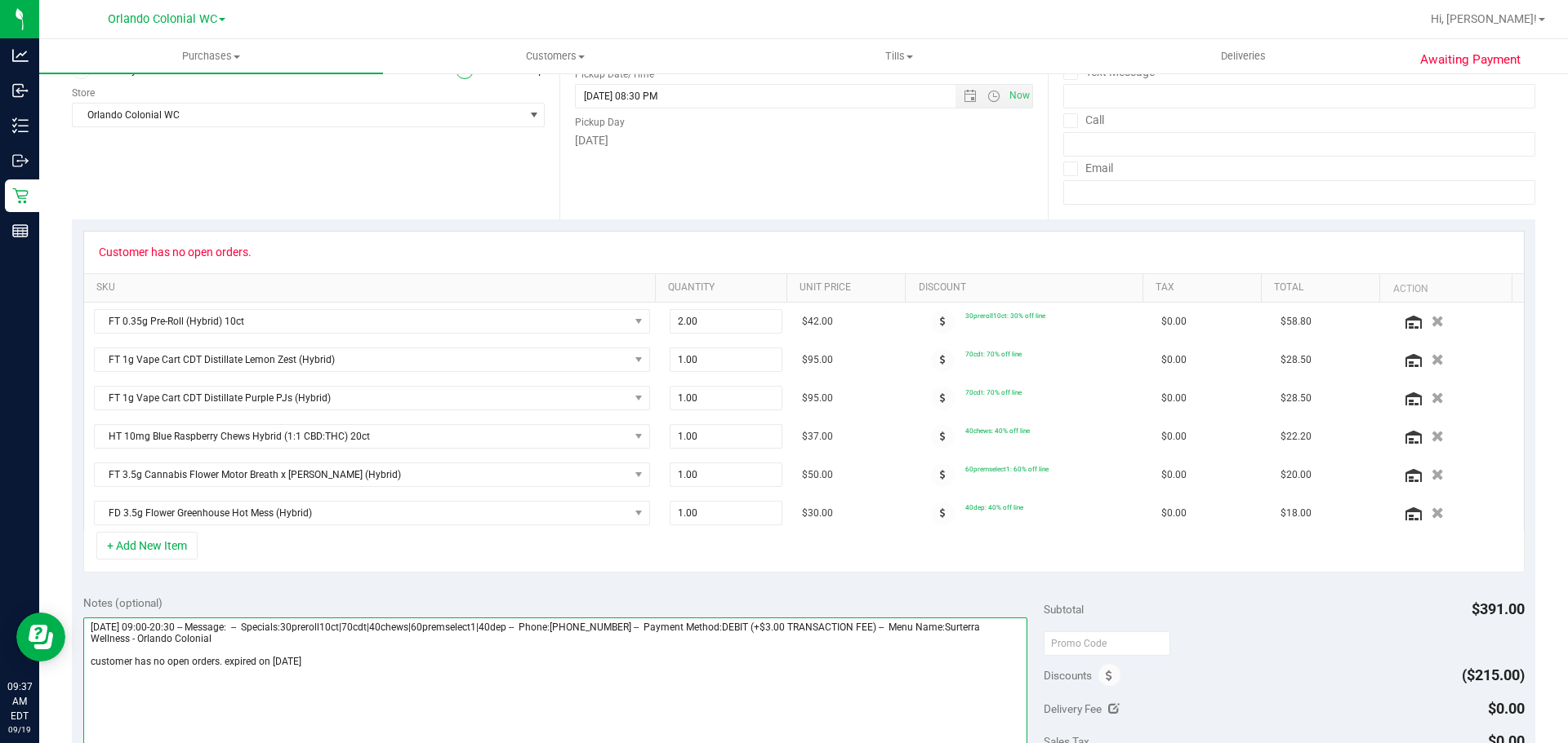
scroll to position [0, 0]
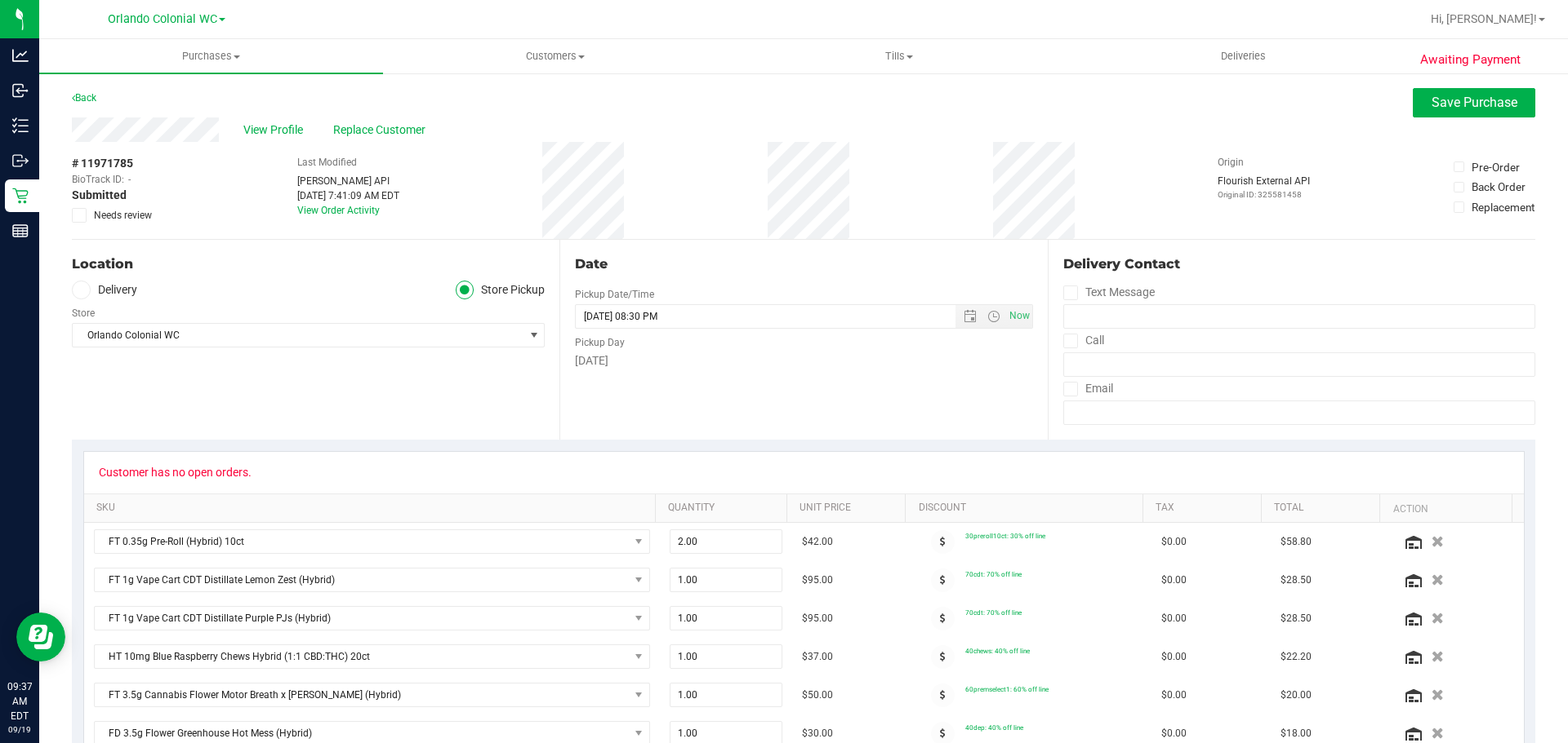
type textarea "Friday 09/19/2025 09:00-20:30 -- Message: -- Specials:30preroll10ct|70cdt|40che…"
click at [105, 217] on span "Needs review" at bounding box center [123, 215] width 58 height 14
click at [0, 0] on input "Needs review" at bounding box center [0, 0] width 0 height 0
click at [1452, 111] on button "Save Purchase" at bounding box center [1473, 103] width 123 height 30
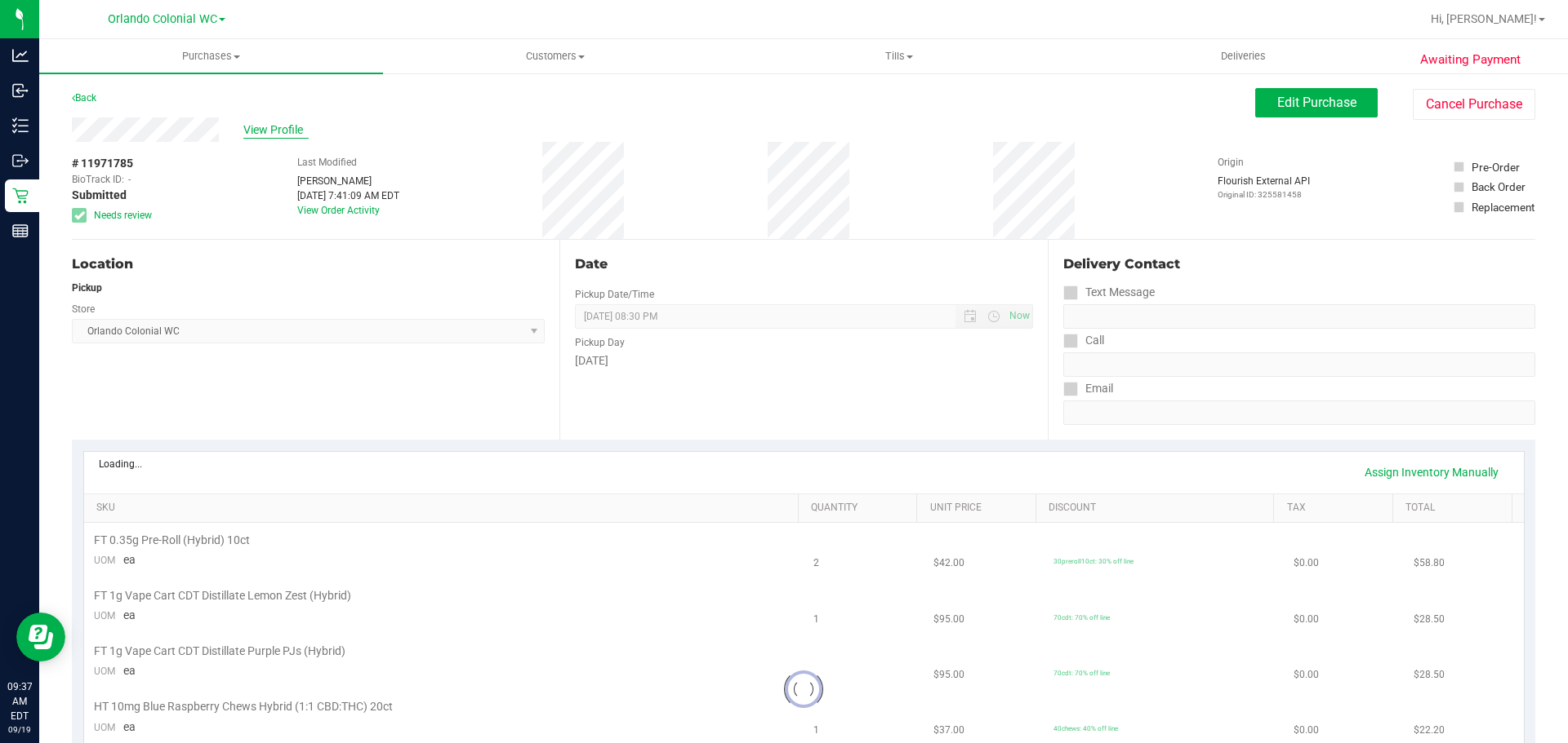
click at [282, 131] on span "View Profile" at bounding box center [276, 130] width 65 height 17
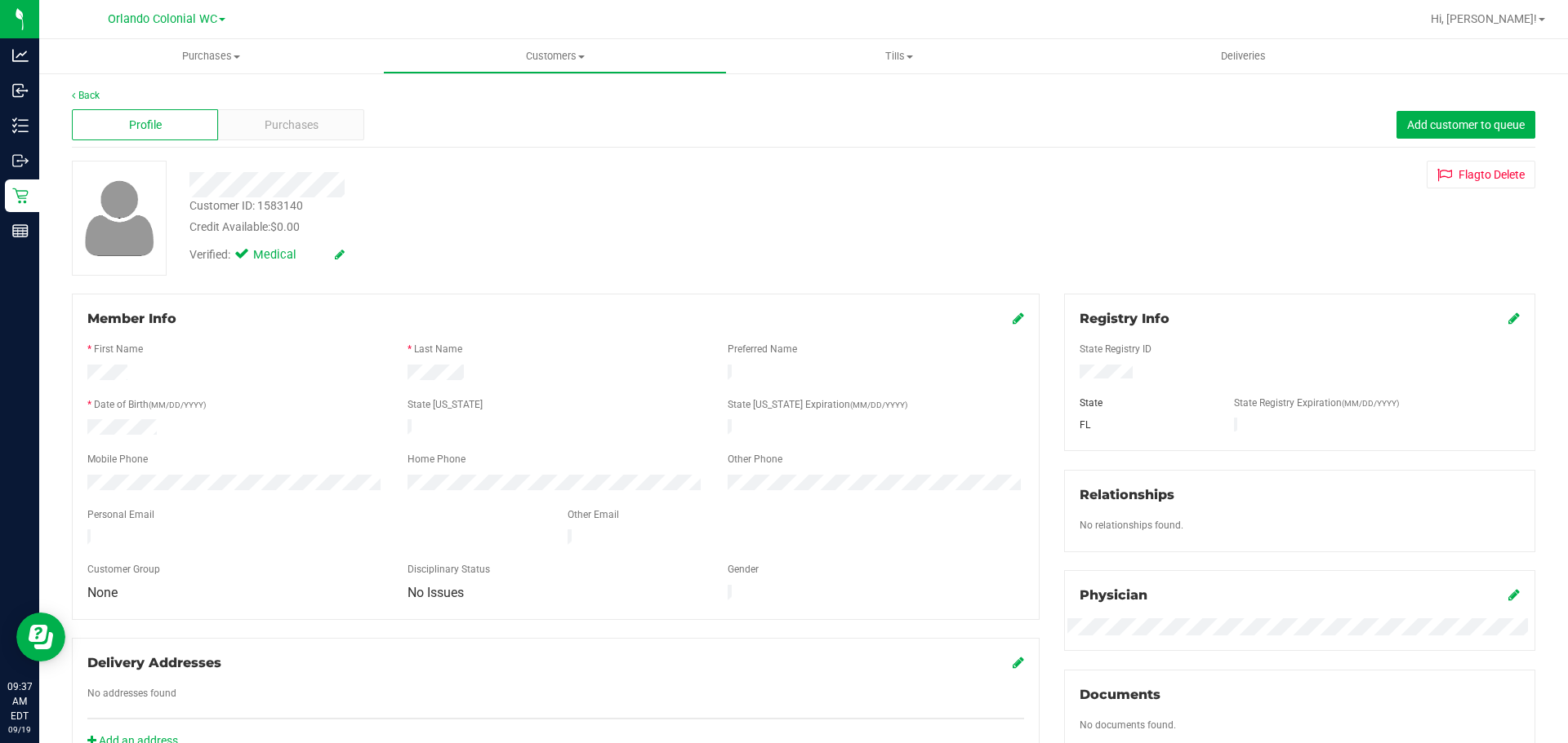
click at [229, 213] on div "Customer ID: 1583140" at bounding box center [246, 205] width 114 height 17
copy div "Customer ID: 1583140"
click at [45, 160] on div "Back Profile Purchases Add customer to queue Customer ID: 1583140 Credit Availa…" at bounding box center [803, 627] width 1528 height 1110
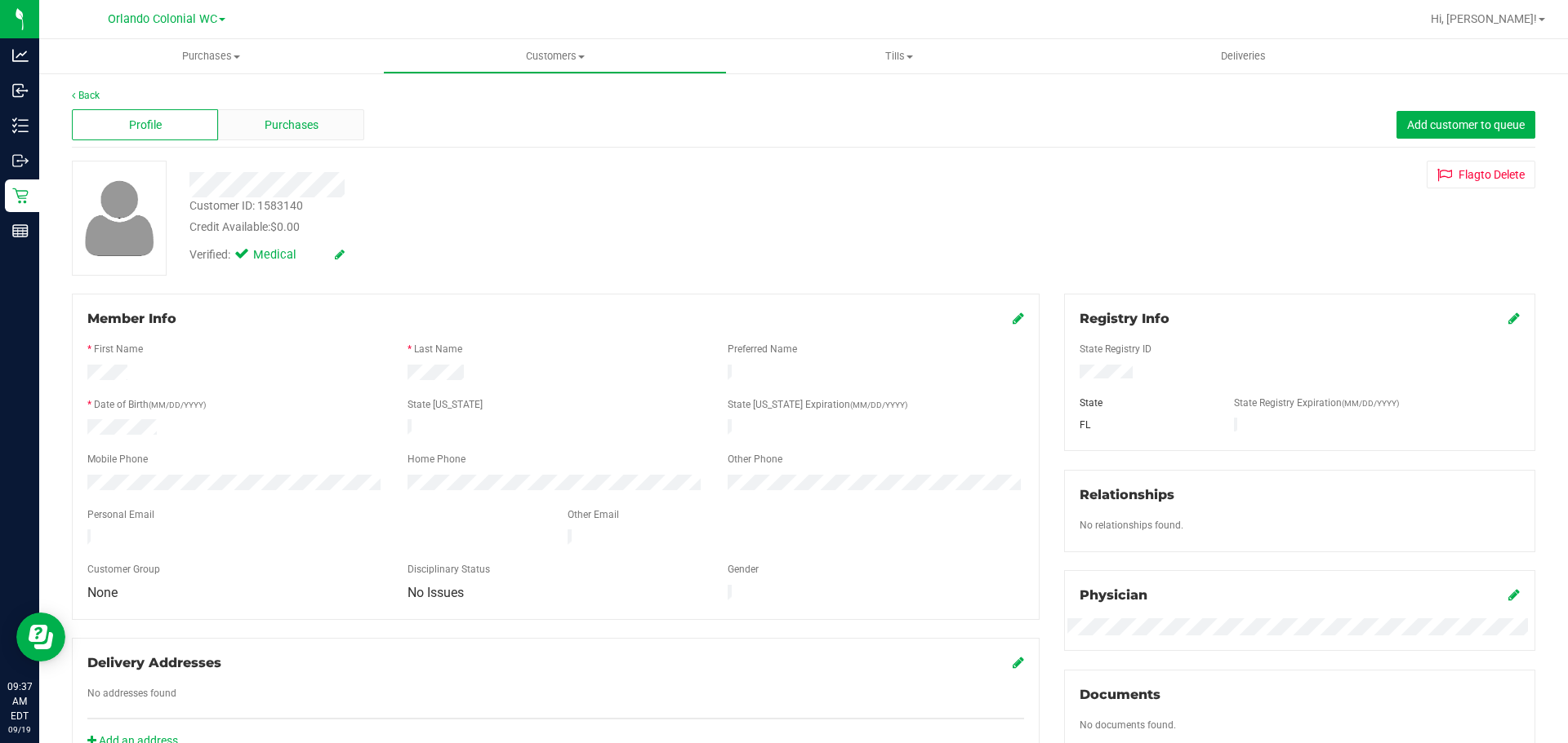
click at [253, 126] on div "Purchases" at bounding box center [291, 124] width 146 height 31
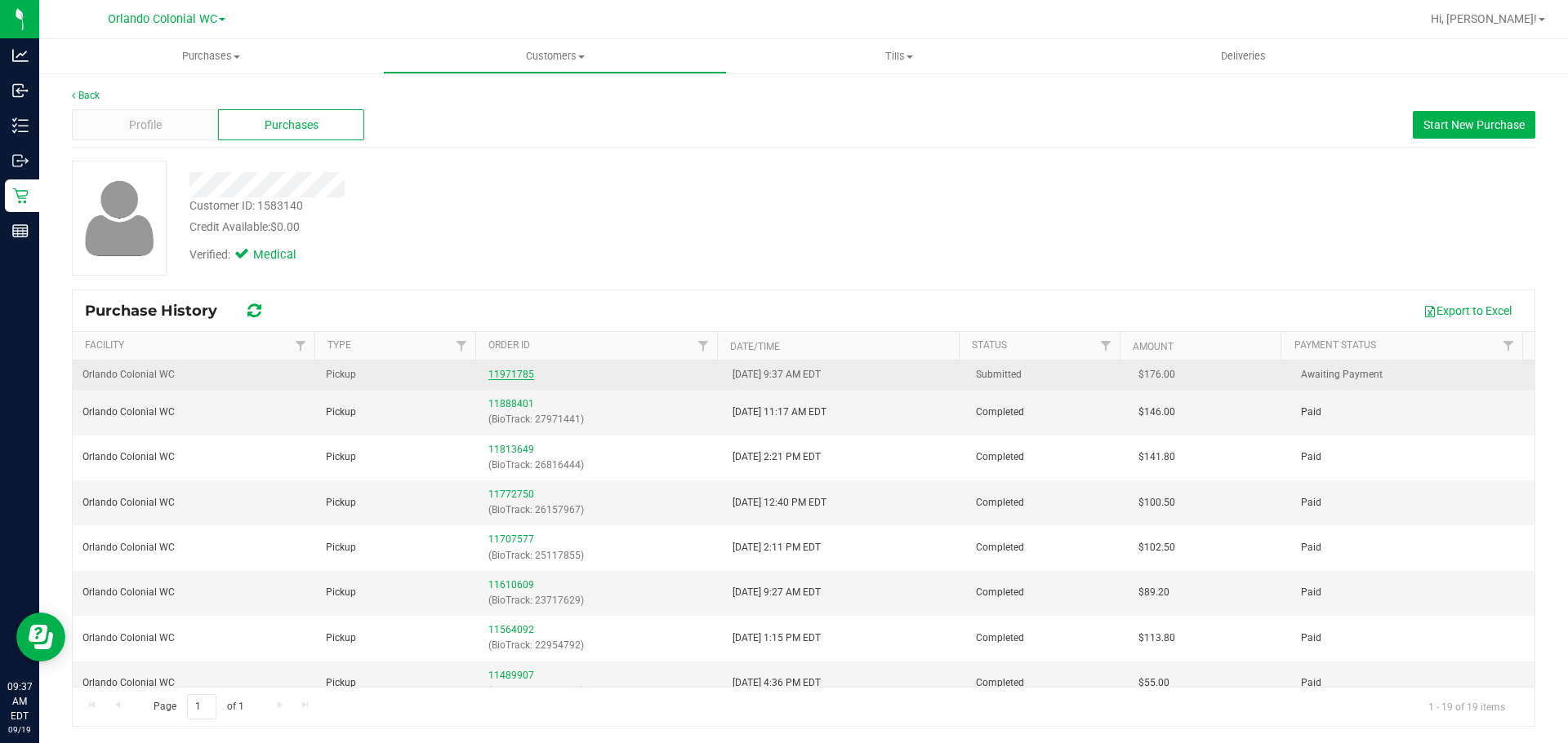
click at [522, 372] on link "11971785" at bounding box center [511, 375] width 46 height 12
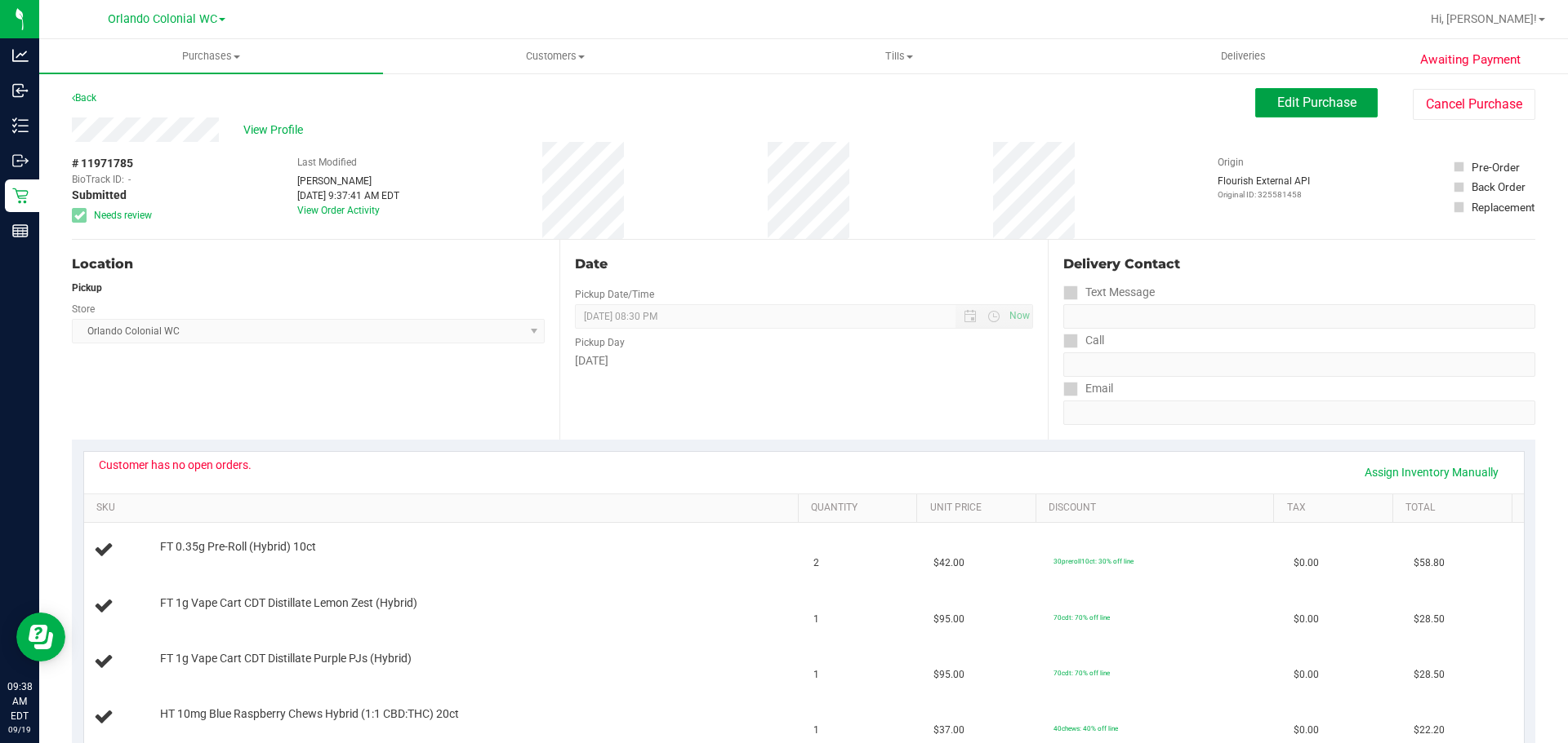
drag, startPoint x: 1328, startPoint y: 95, endPoint x: 1240, endPoint y: 95, distance: 88.0
click at [1328, 95] on span "Edit Purchase" at bounding box center [1317, 102] width 79 height 15
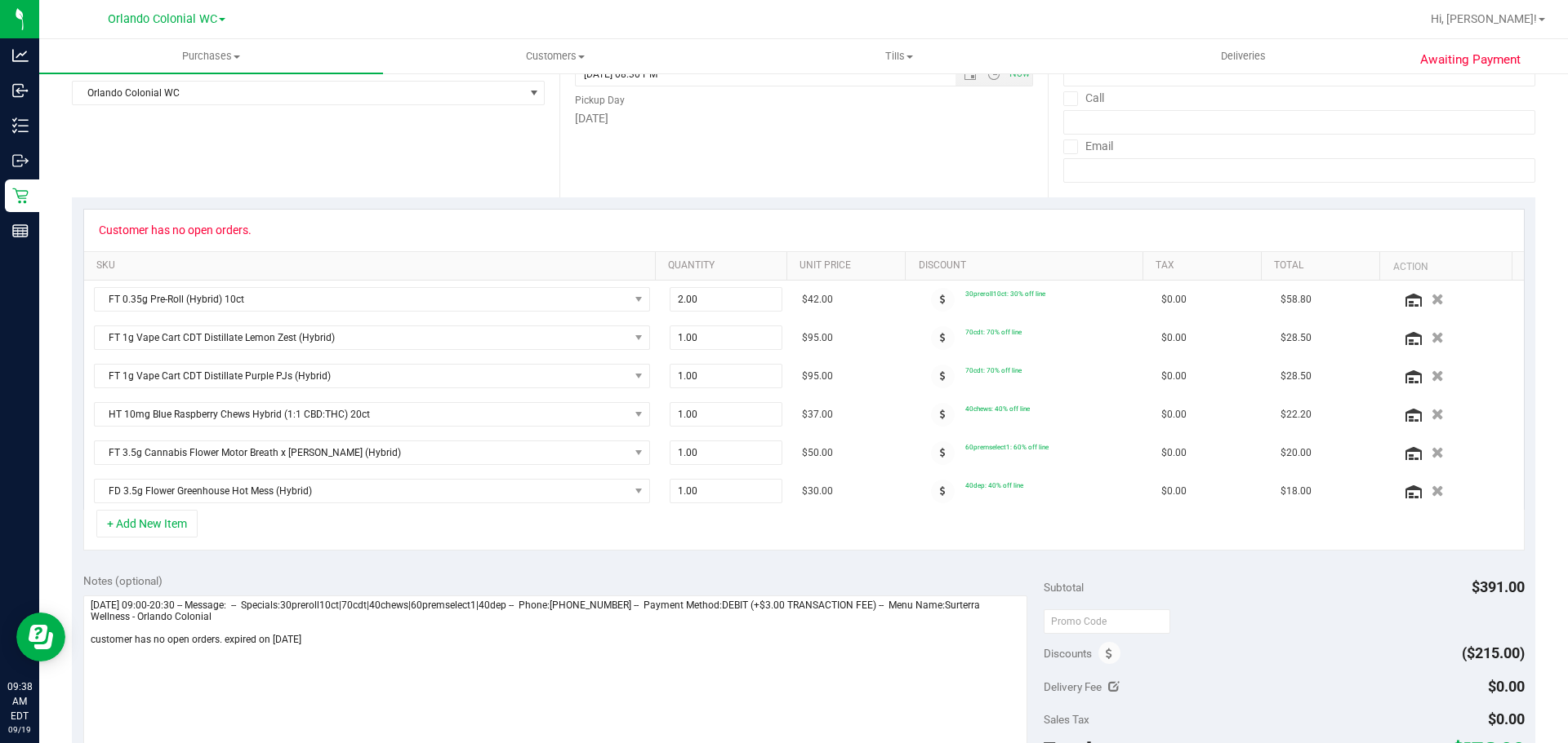
scroll to position [408, 0]
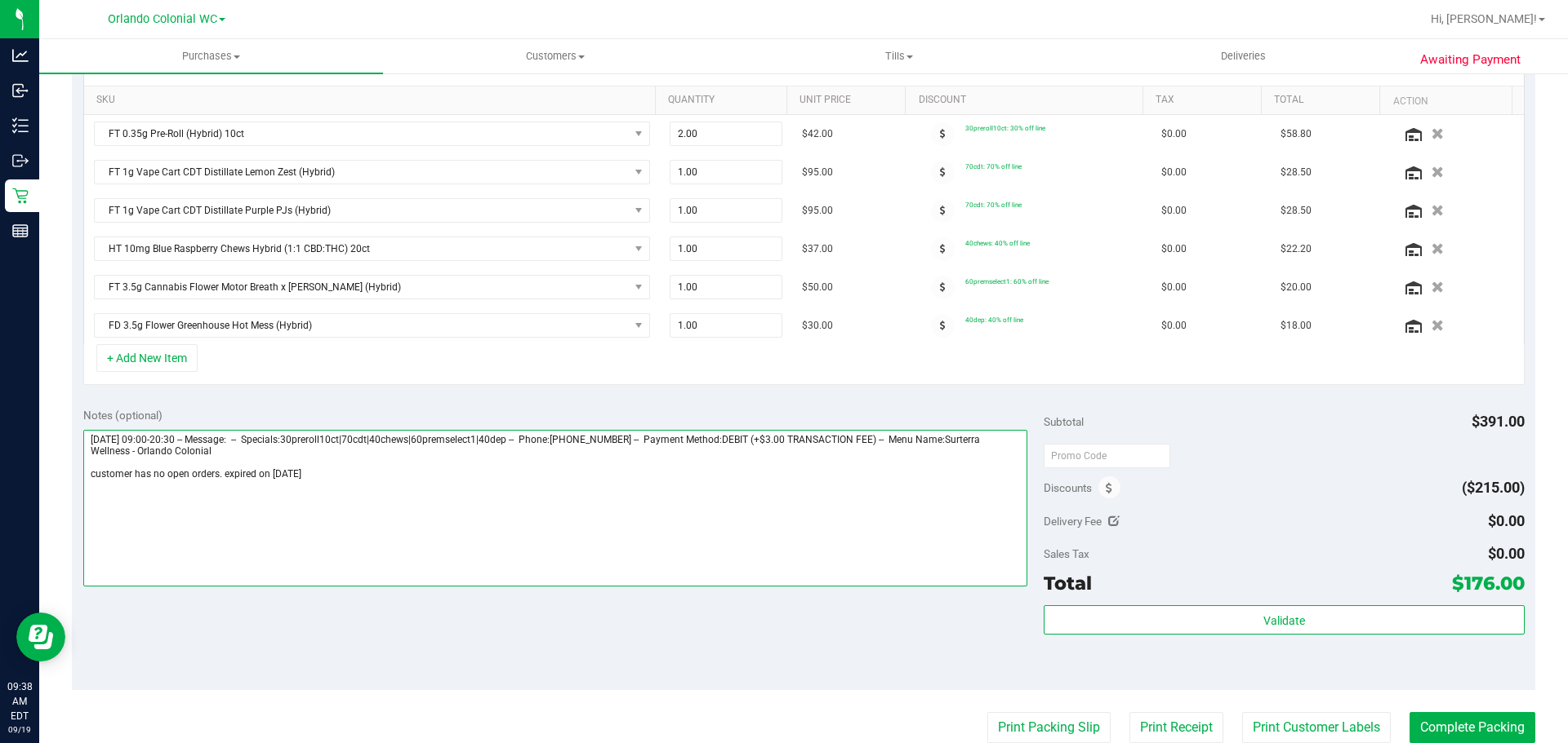
click at [414, 488] on textarea at bounding box center [555, 508] width 944 height 157
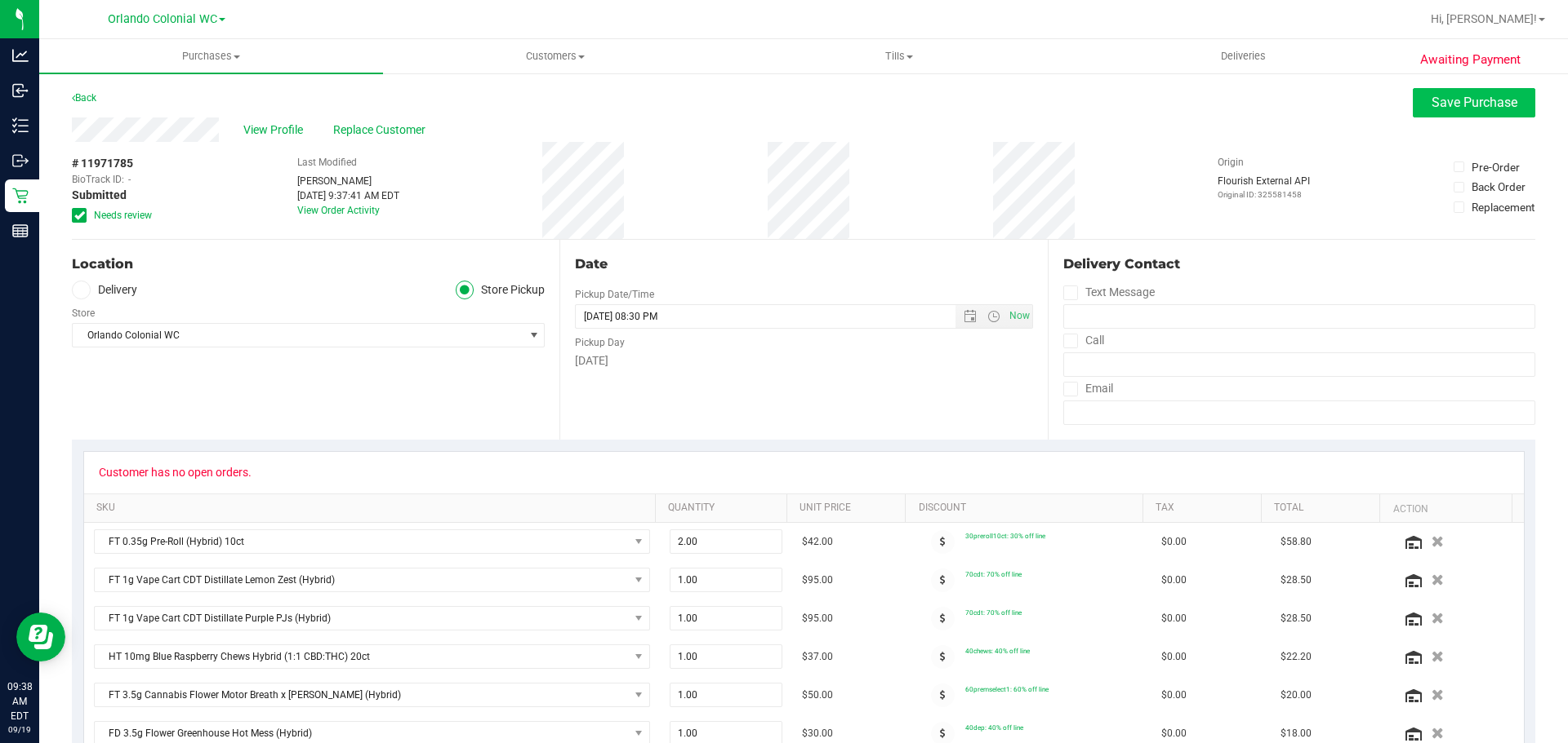
type textarea "Friday 09/19/2025 09:00-20:30 -- Message: -- Specials:30preroll10ct|70cdt|40che…"
click at [1431, 109] on span "Save Purchase" at bounding box center [1473, 102] width 86 height 15
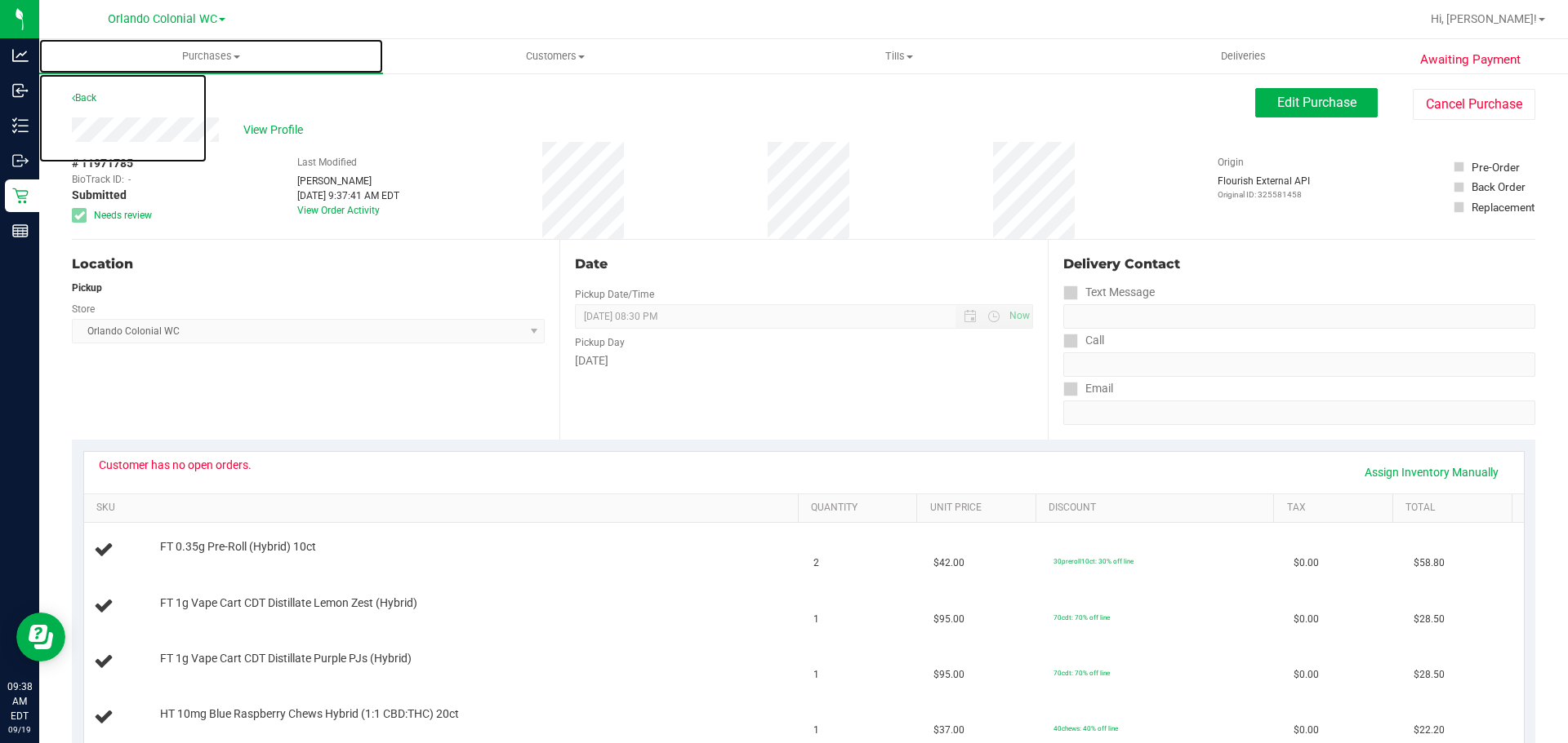
click at [220, 56] on span "Purchases" at bounding box center [210, 56] width 343 height 14
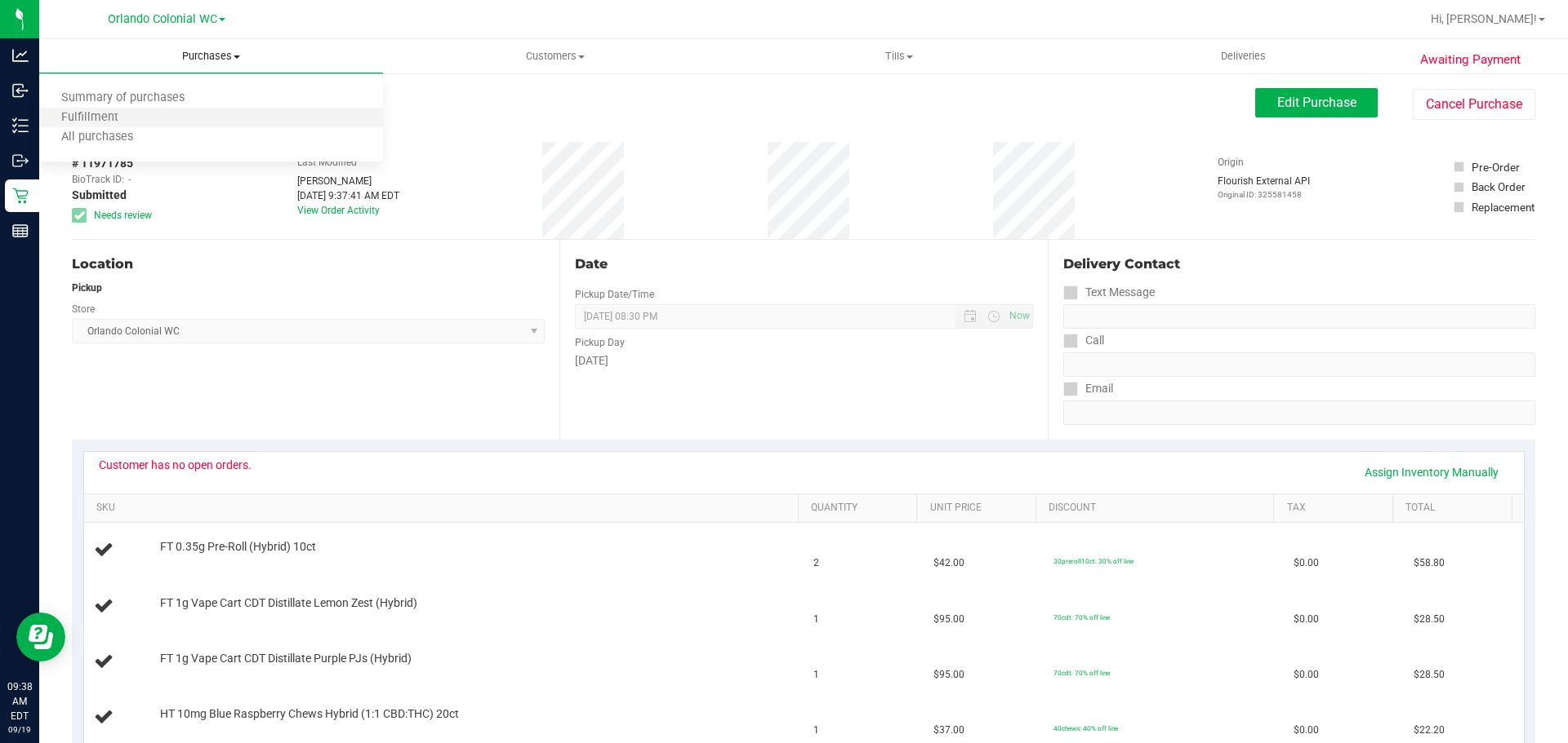
click at [160, 117] on li "Fulfillment" at bounding box center [210, 119] width 343 height 20
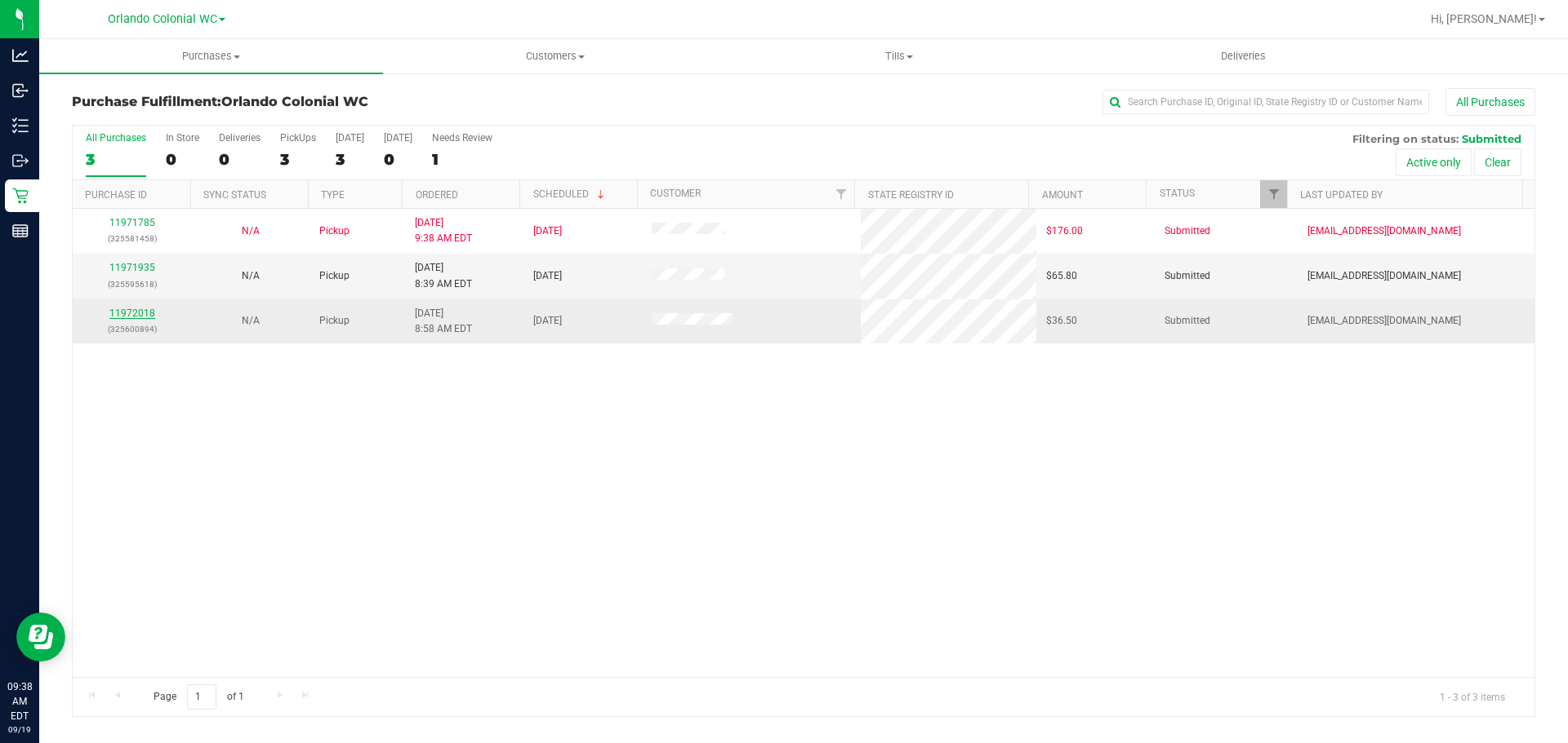
click at [134, 310] on link "11972018" at bounding box center [132, 313] width 46 height 12
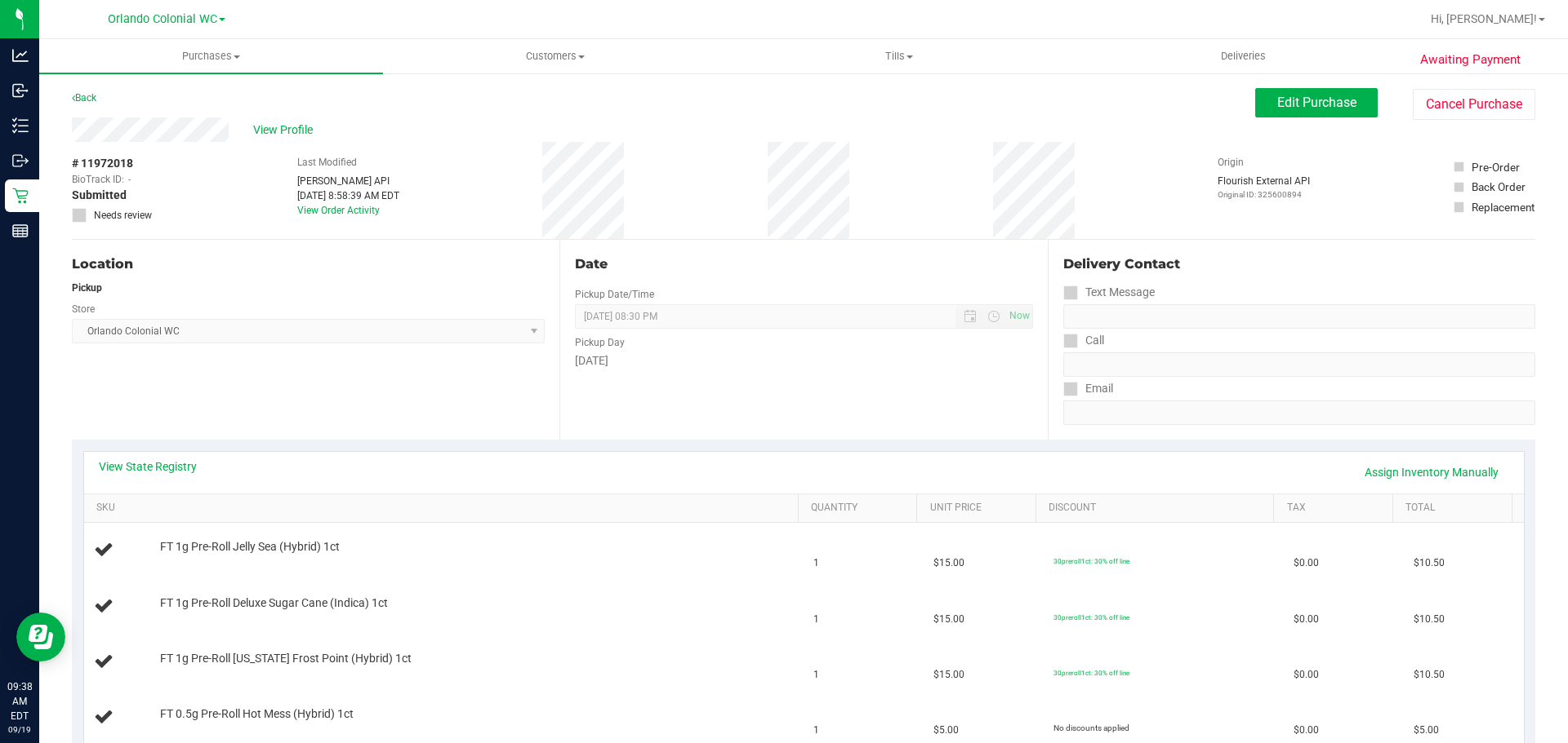
click at [89, 104] on div "Back" at bounding box center [84, 98] width 24 height 20
click at [90, 94] on link "Back" at bounding box center [84, 97] width 24 height 12
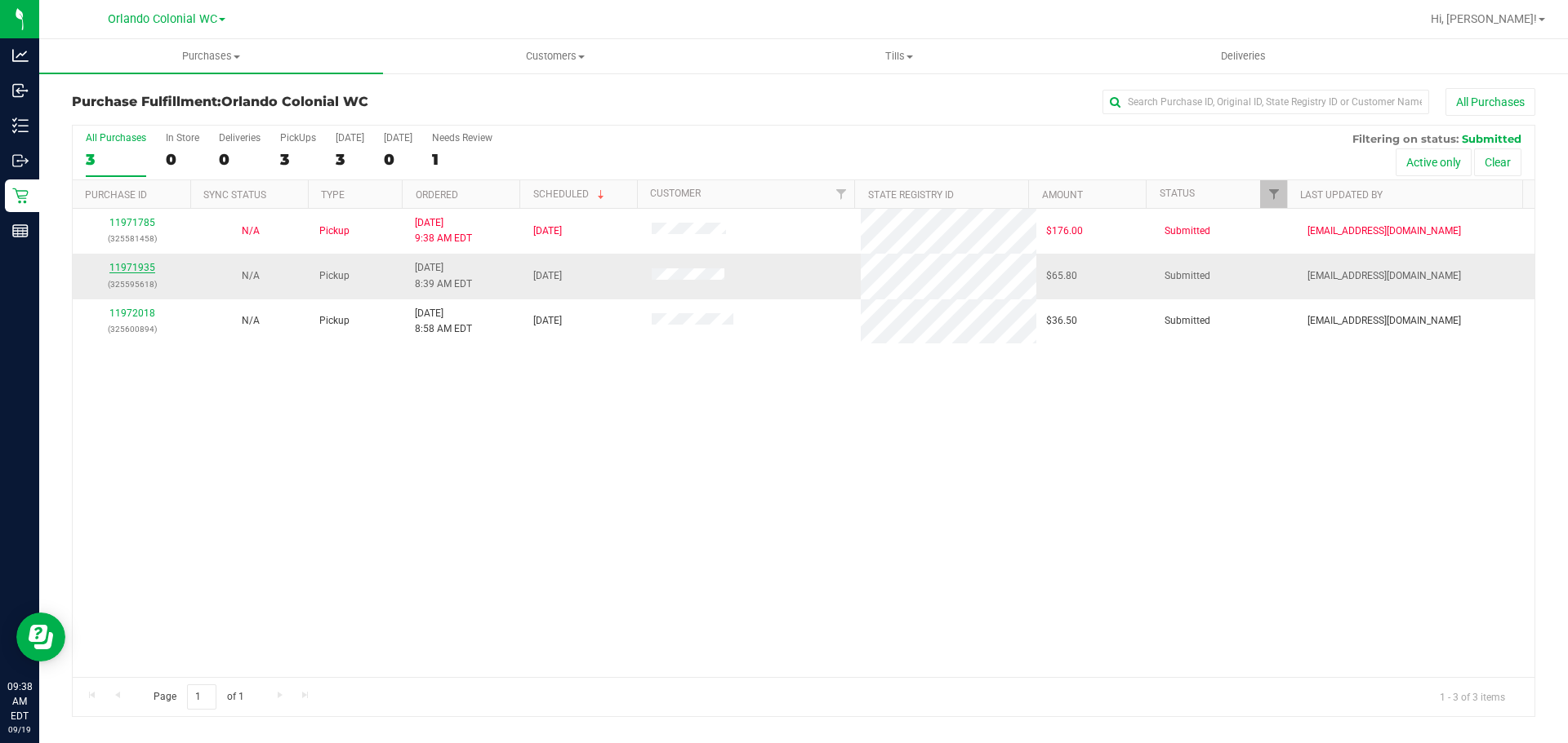
click at [121, 265] on link "11971935" at bounding box center [132, 267] width 46 height 12
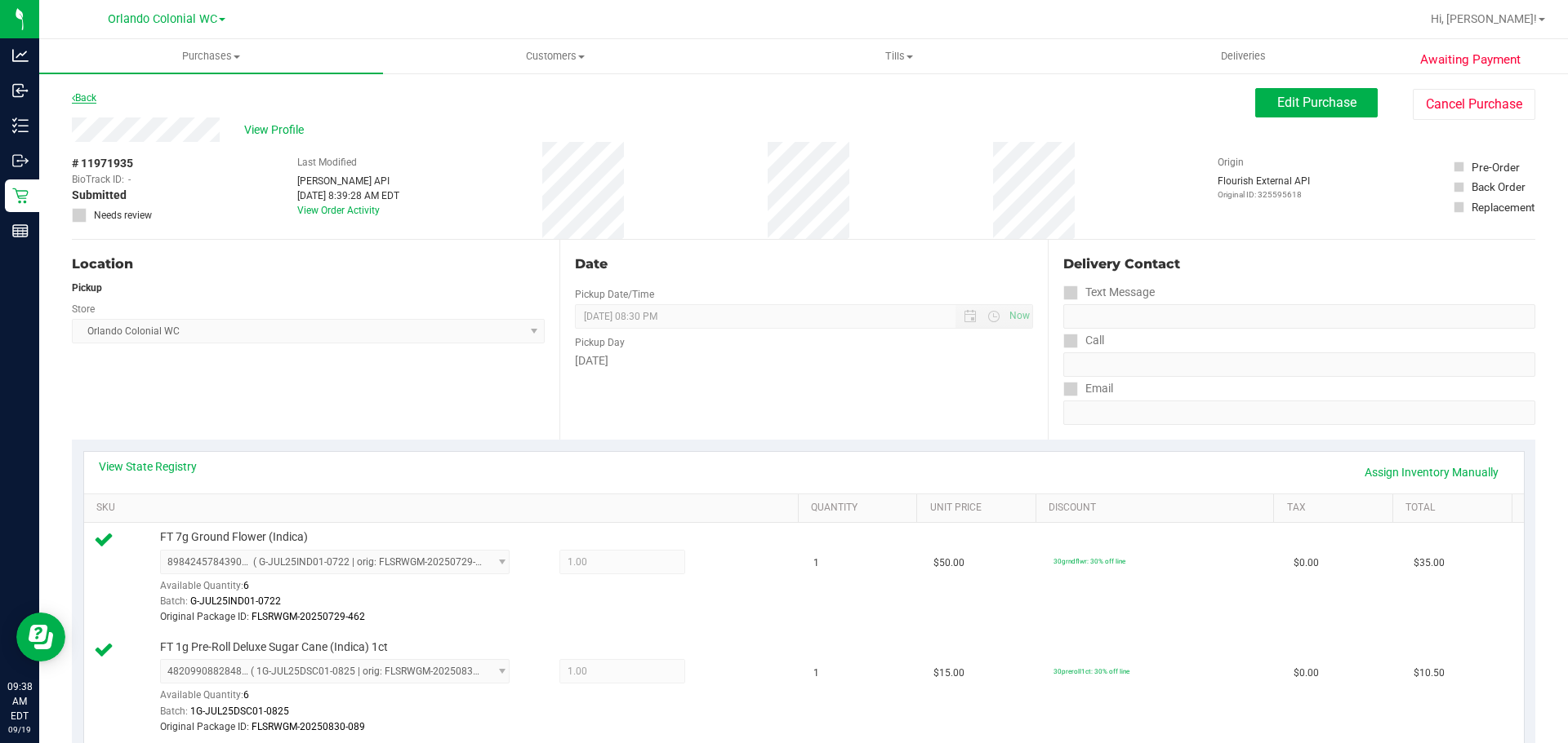
click at [91, 97] on link "Back" at bounding box center [84, 97] width 24 height 12
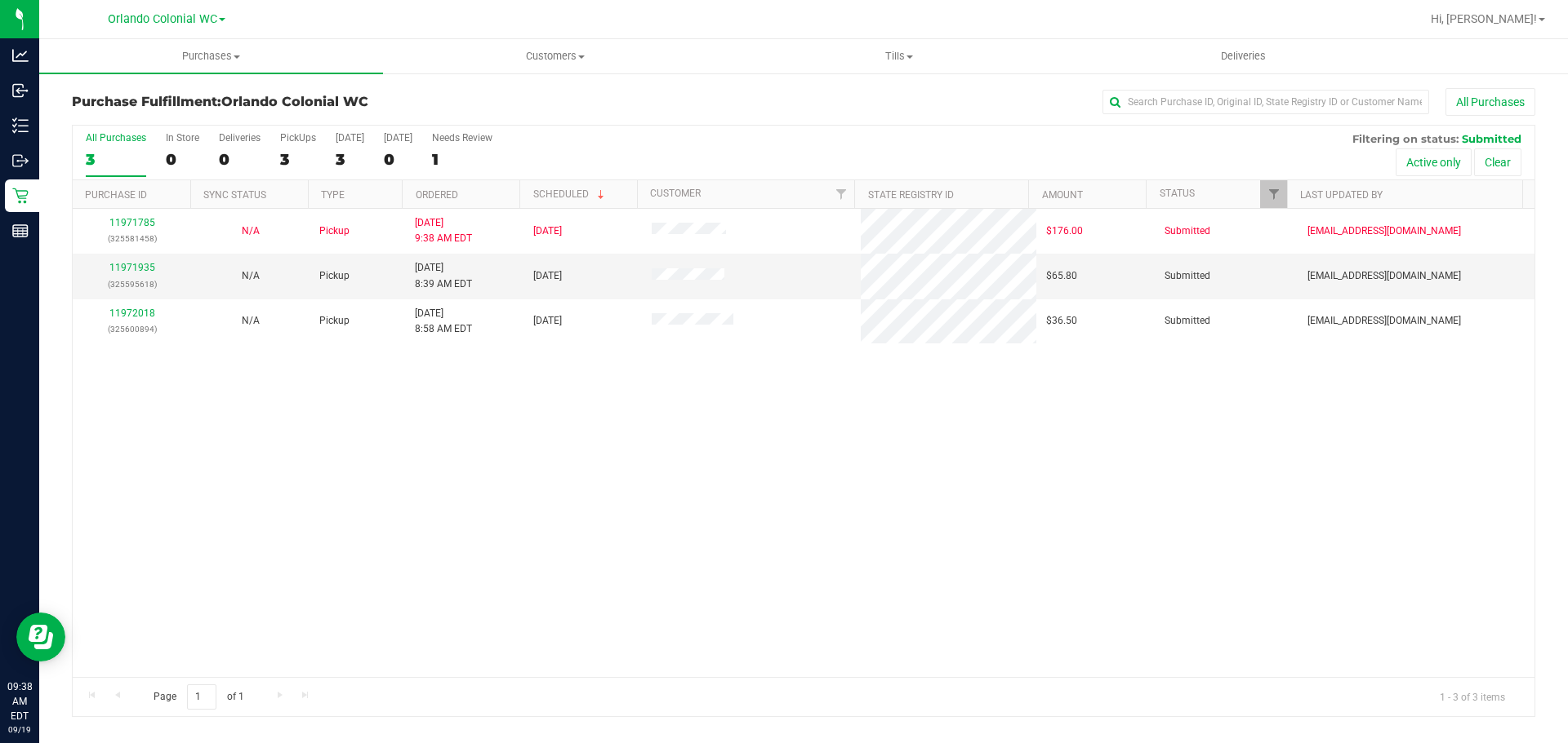
click at [757, 548] on div "11971785 (325581458) N/A Pickup 9/19/2025 9:38 AM EDT 9/19/2025 $176.00 Submitt…" at bounding box center [804, 443] width 1462 height 468
click at [148, 267] on link "11972018" at bounding box center [132, 267] width 46 height 12
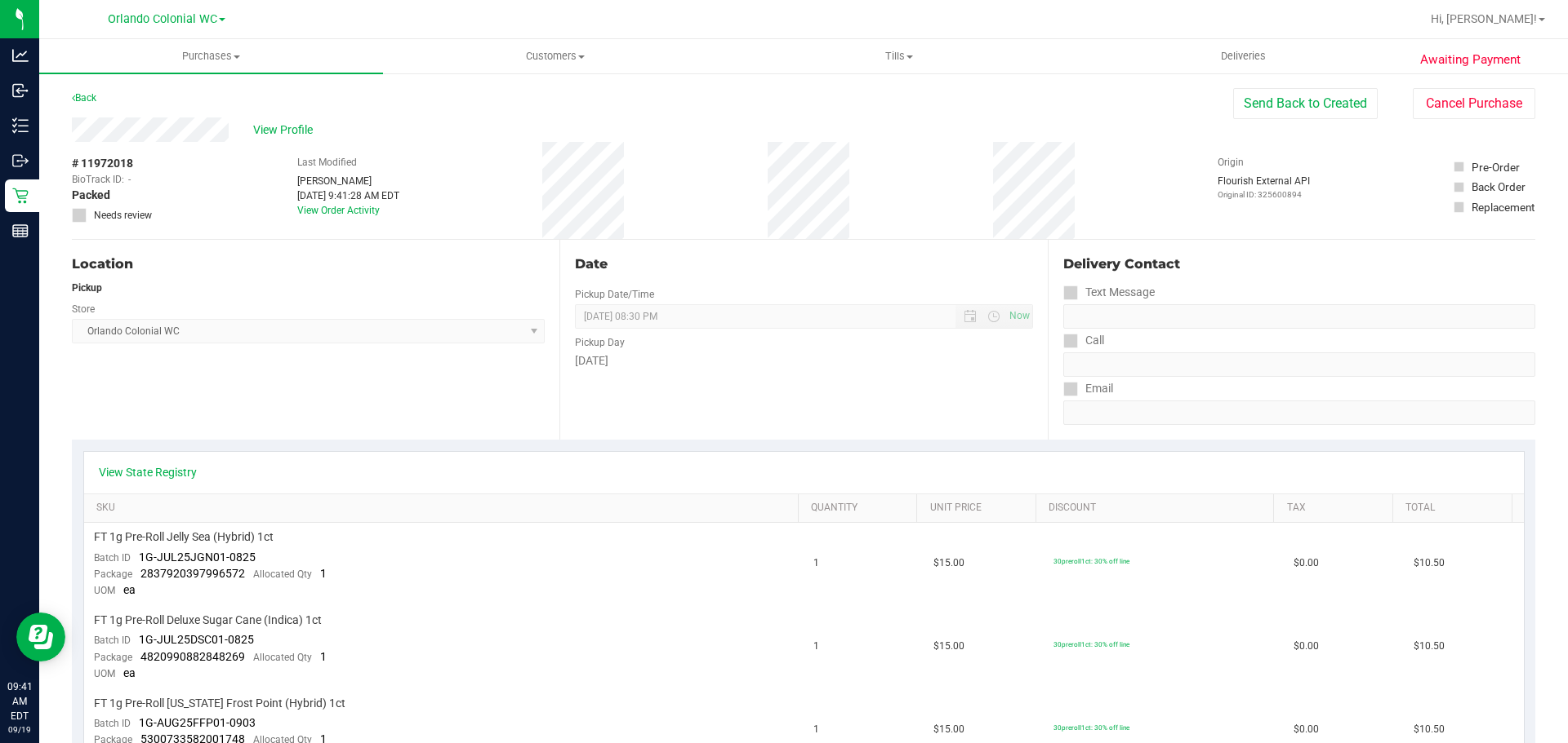
click at [81, 91] on div "Back" at bounding box center [84, 98] width 24 height 20
click at [82, 97] on link "Back" at bounding box center [84, 97] width 24 height 12
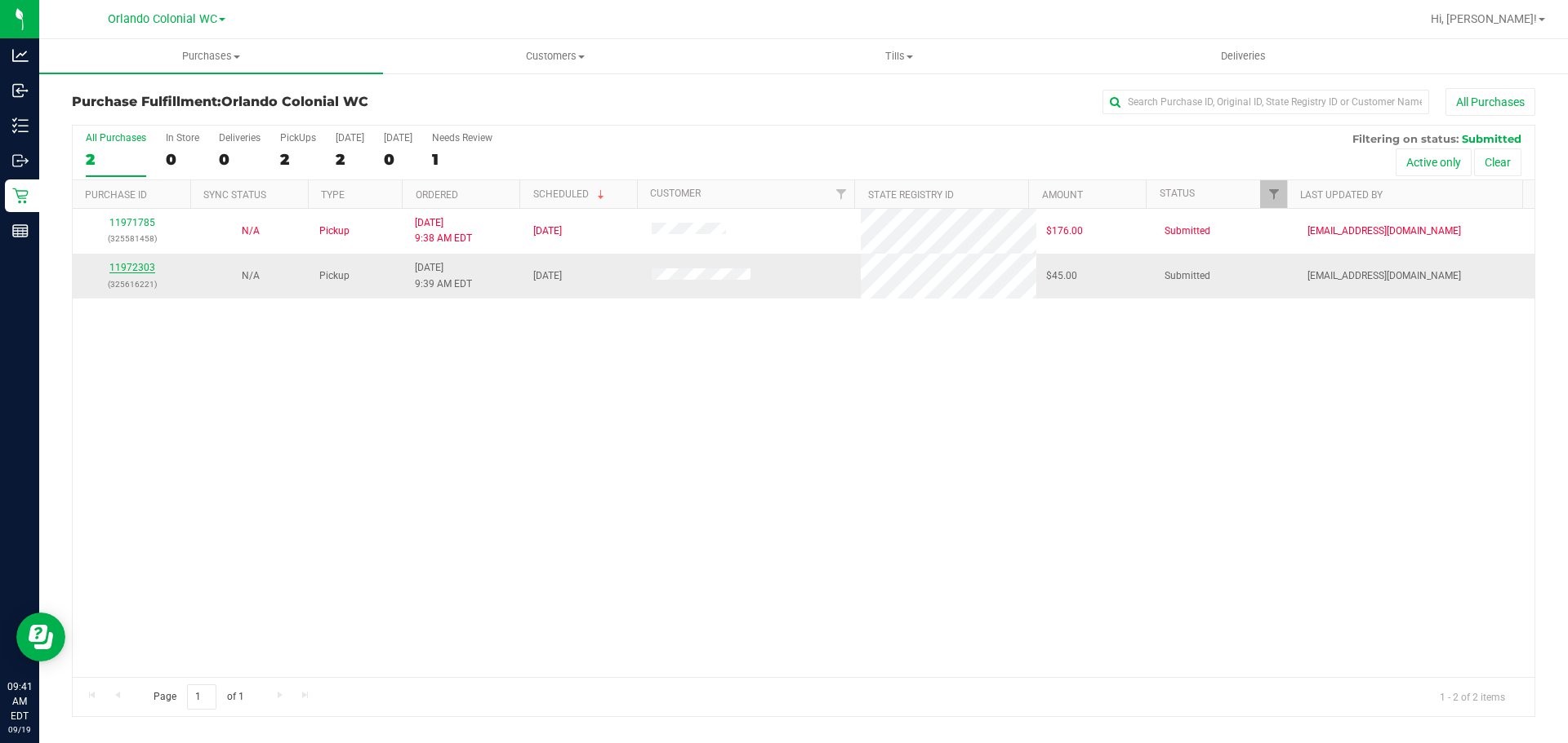
click at [141, 264] on link "11972303" at bounding box center [132, 267] width 46 height 12
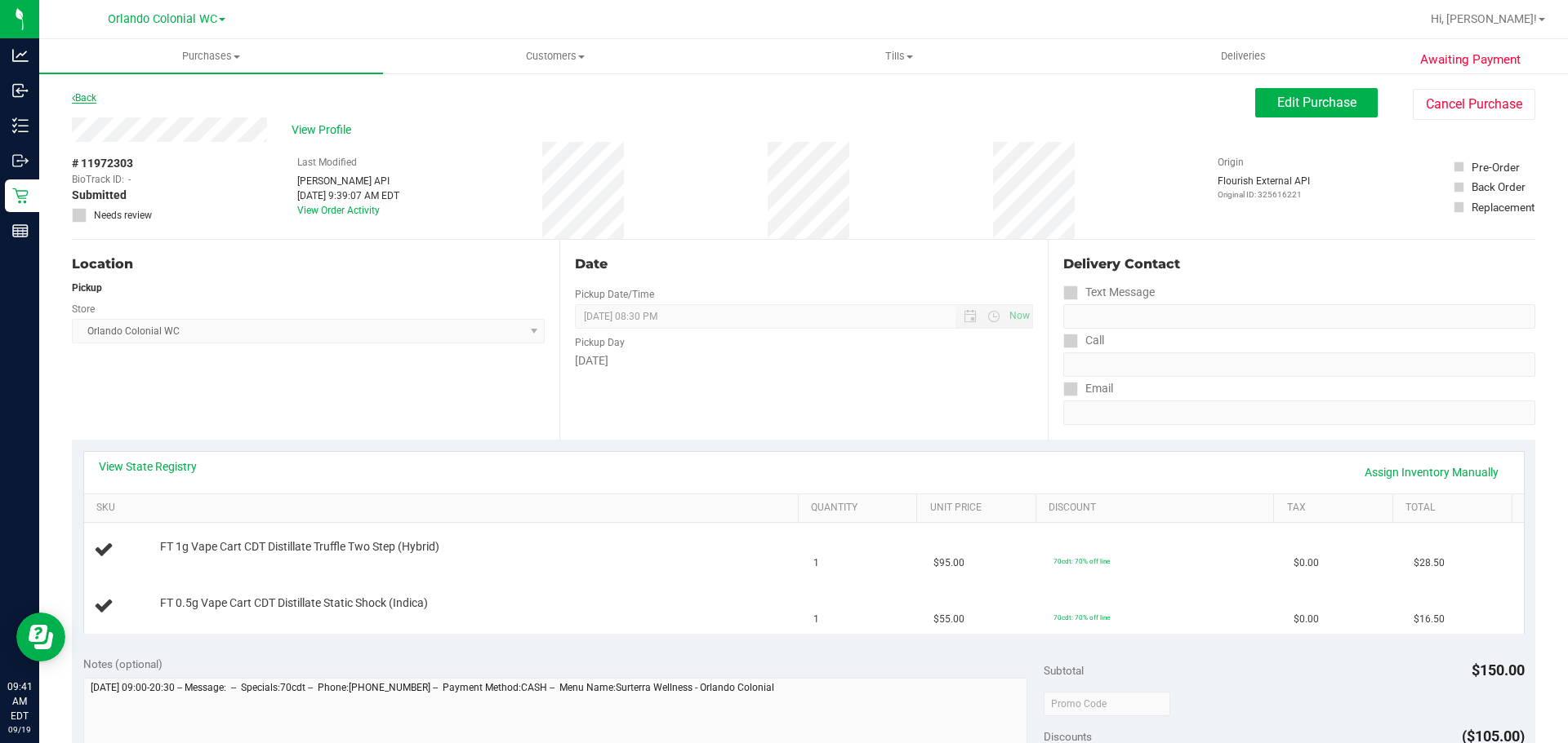
click at [87, 100] on link "Back" at bounding box center [84, 97] width 24 height 12
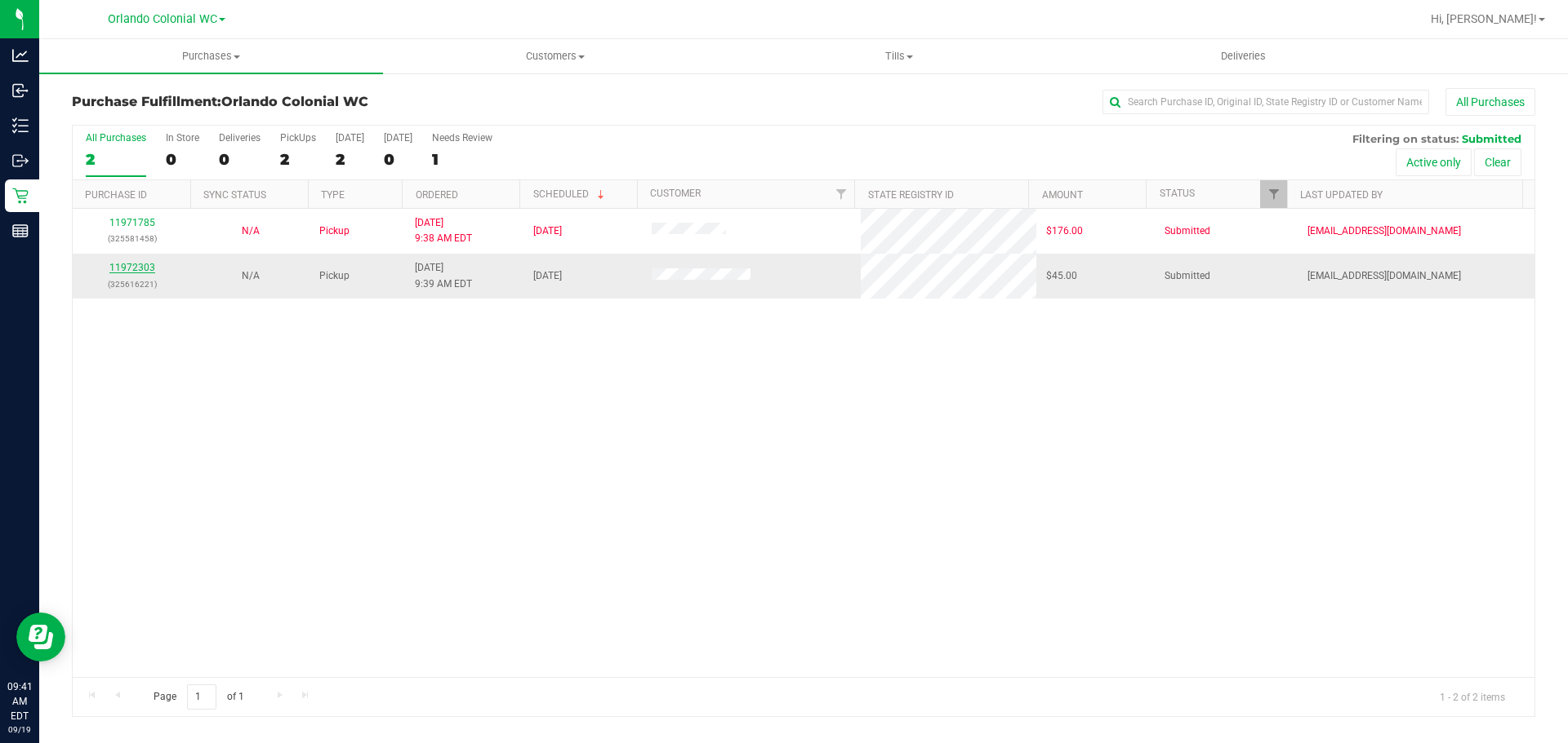
click at [149, 271] on link "11972303" at bounding box center [132, 267] width 46 height 12
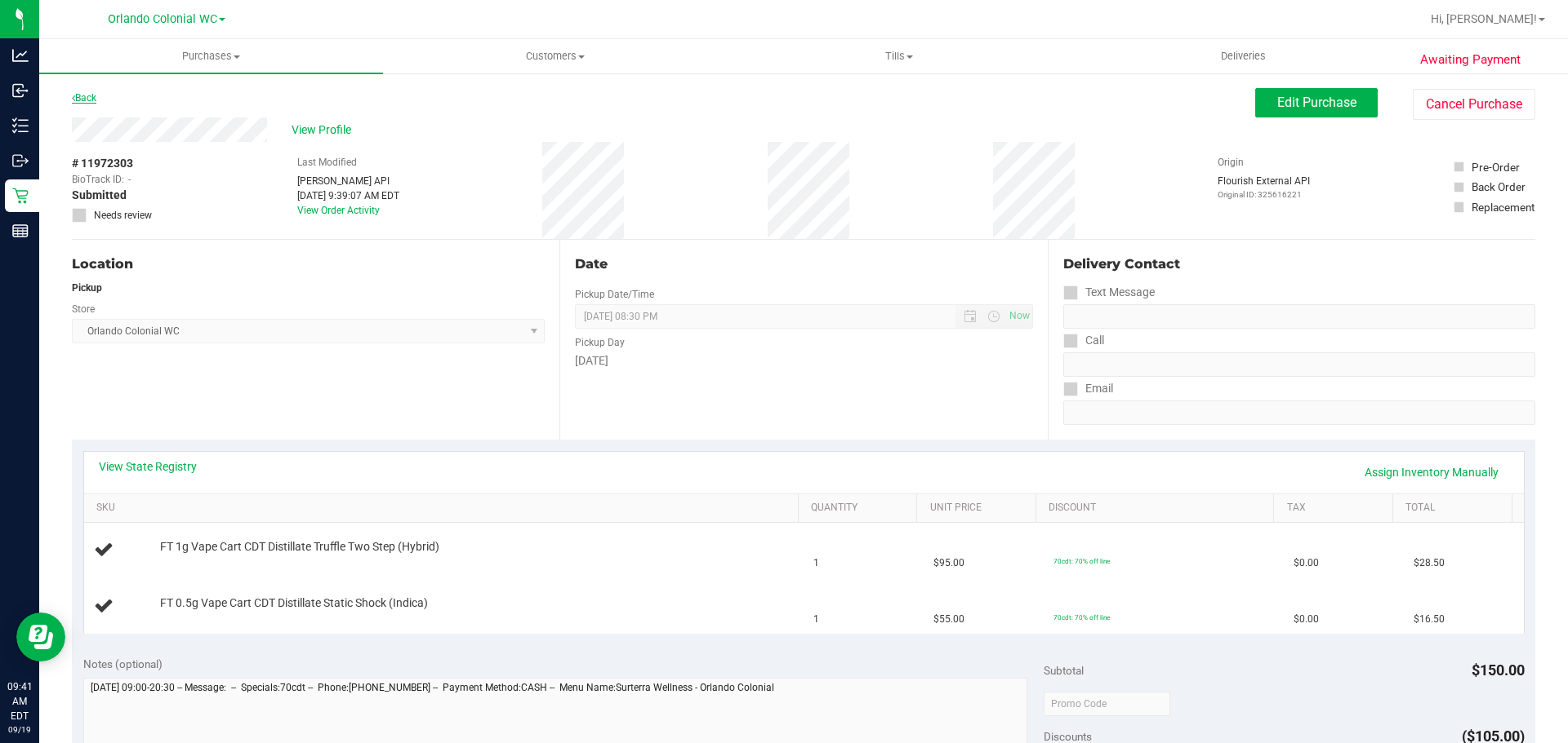
click at [78, 98] on link "Back" at bounding box center [84, 97] width 24 height 12
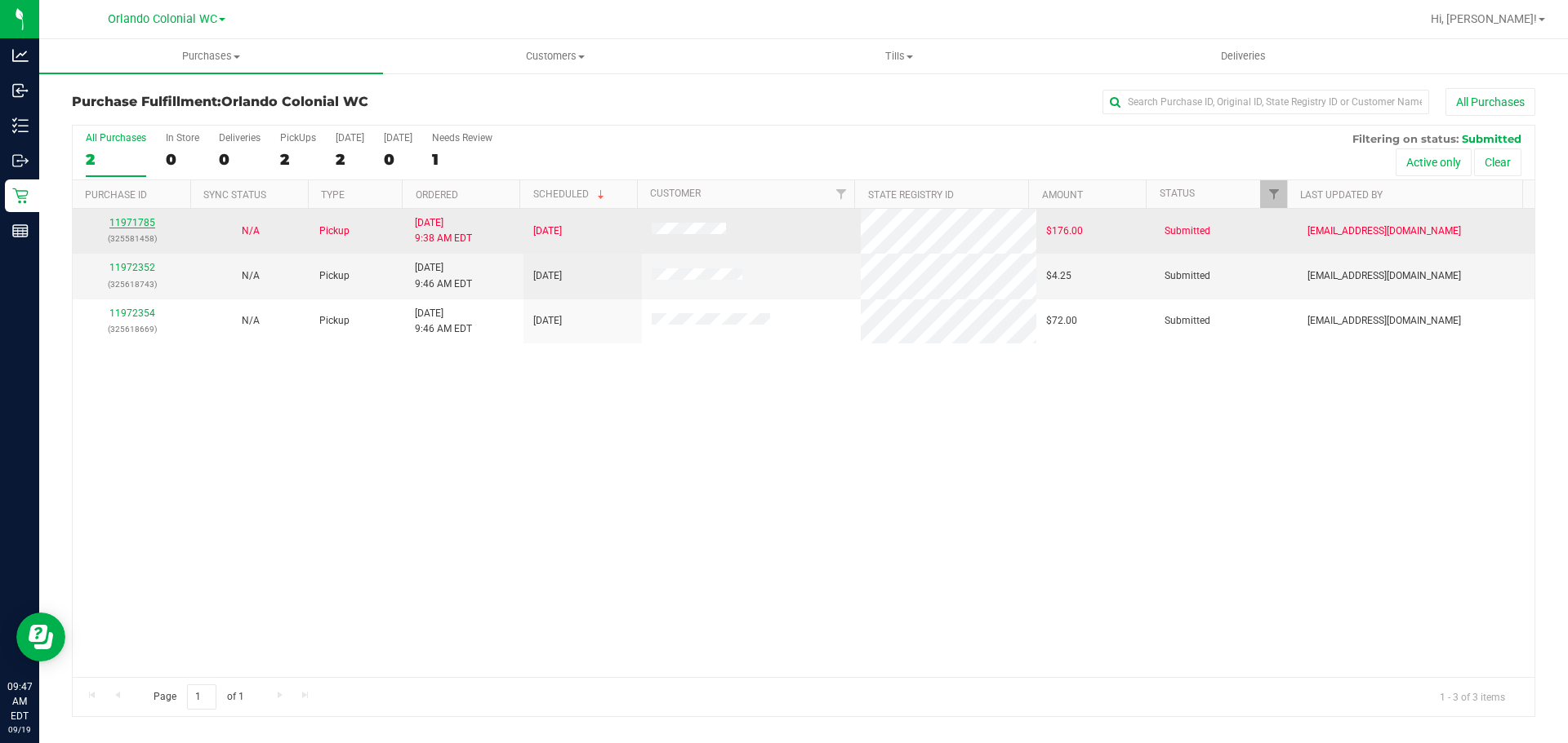
click at [127, 224] on link "11971785" at bounding box center [132, 222] width 46 height 12
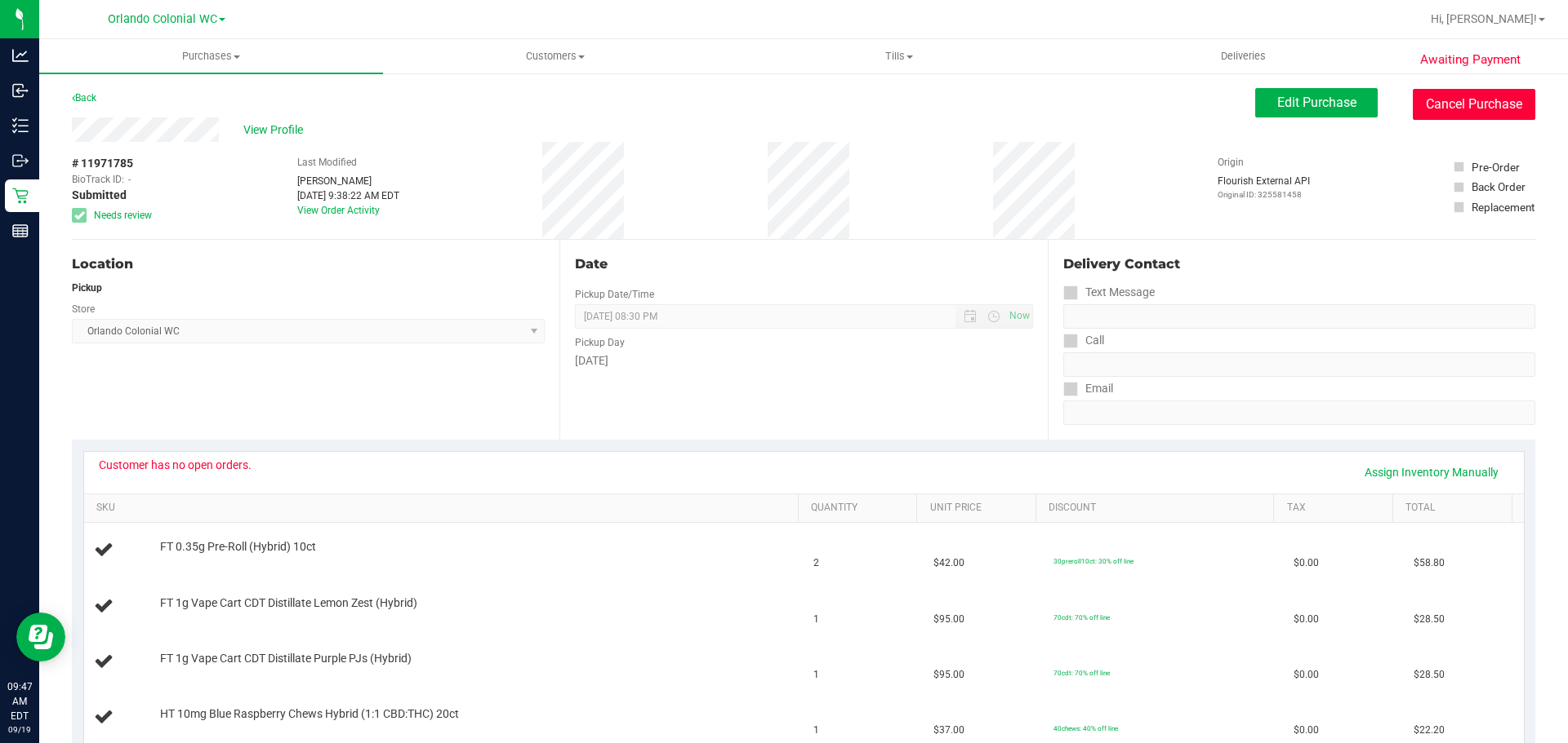
click at [1460, 106] on button "Cancel Purchase" at bounding box center [1473, 104] width 123 height 31
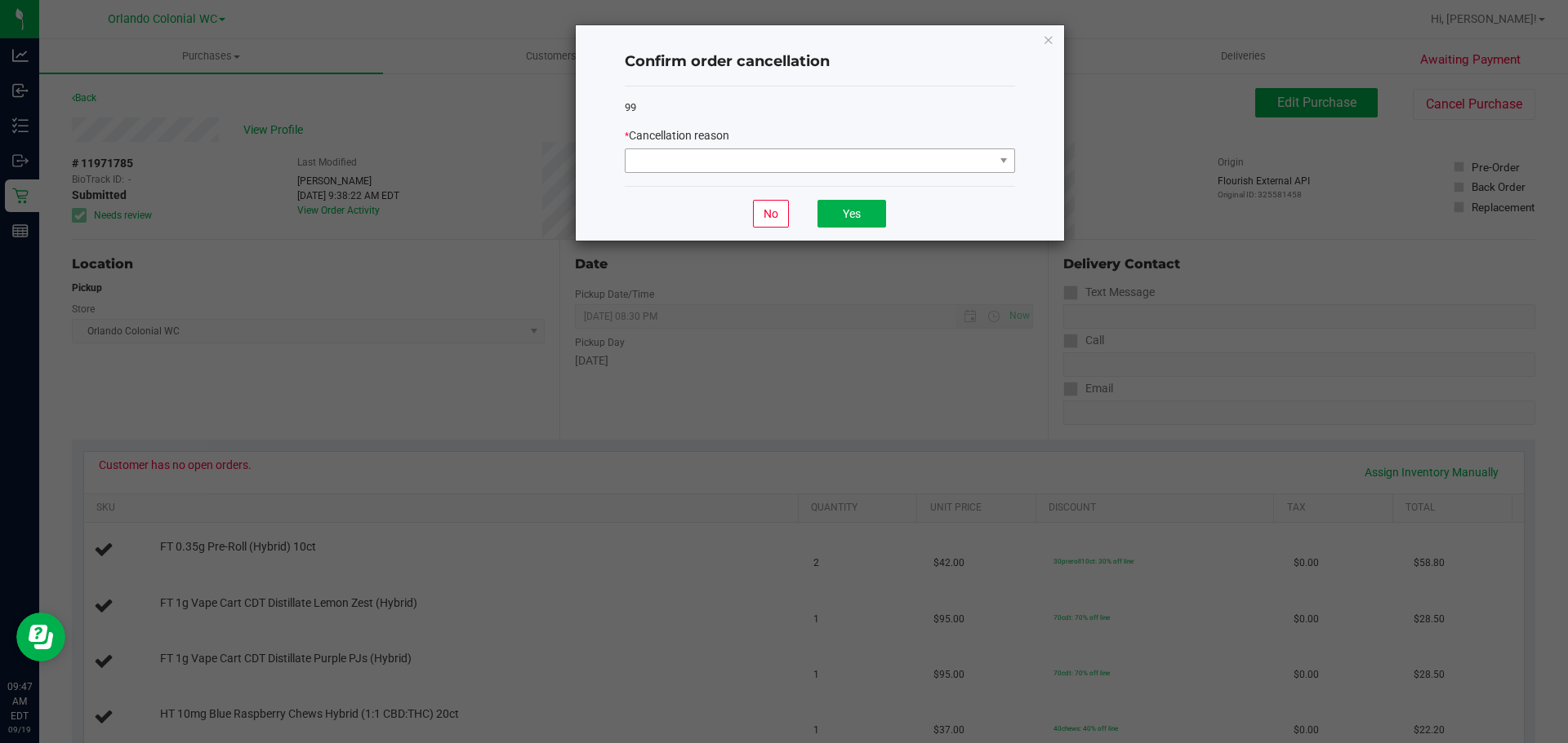
drag, startPoint x: 762, startPoint y: 143, endPoint x: 760, endPoint y: 170, distance: 27.1
click at [762, 143] on div "* Cancellation reason" at bounding box center [819, 135] width 390 height 17
click at [761, 168] on span at bounding box center [809, 160] width 369 height 23
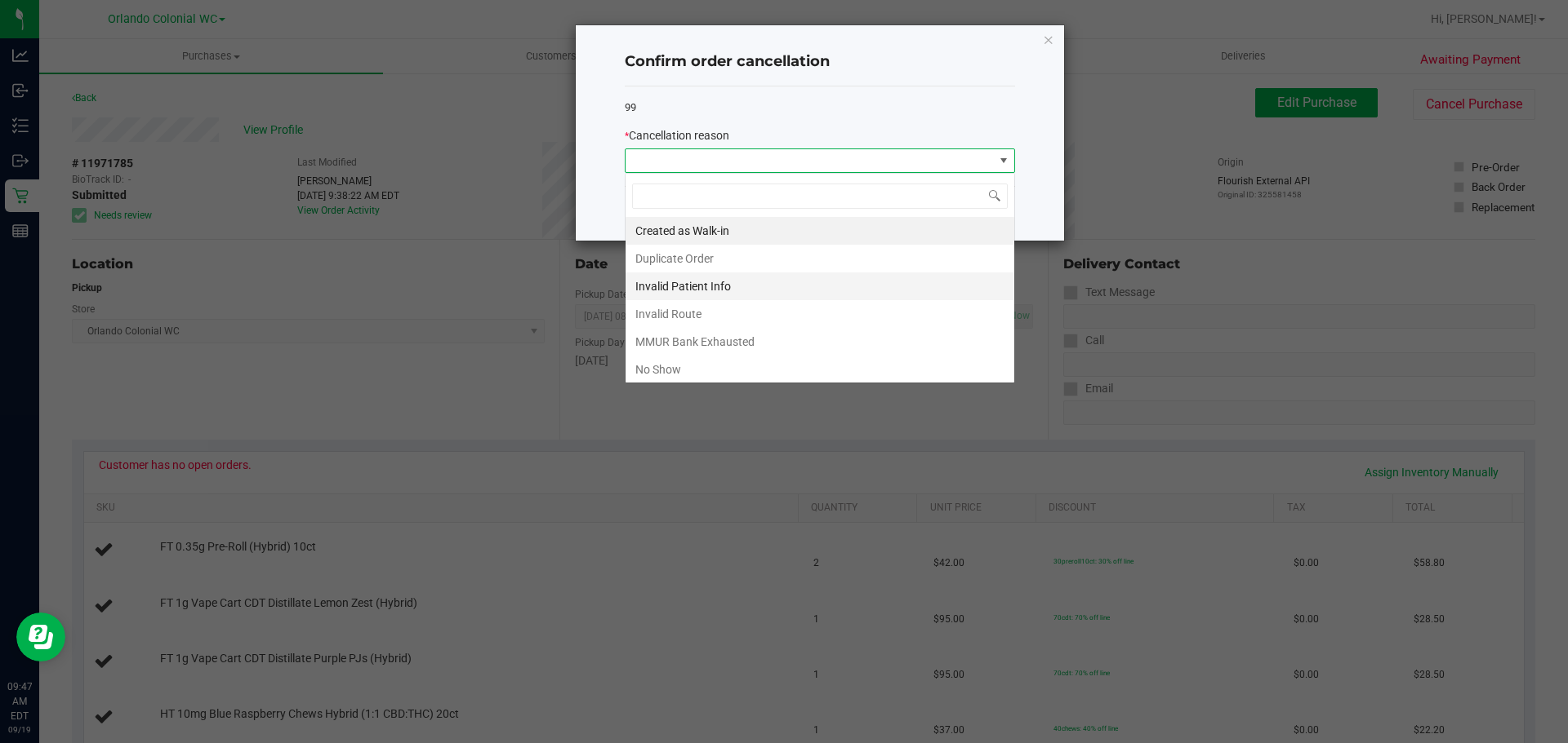
scroll to position [24, 390]
click at [752, 334] on li "MMUR Bank Exhausted" at bounding box center [819, 341] width 388 height 28
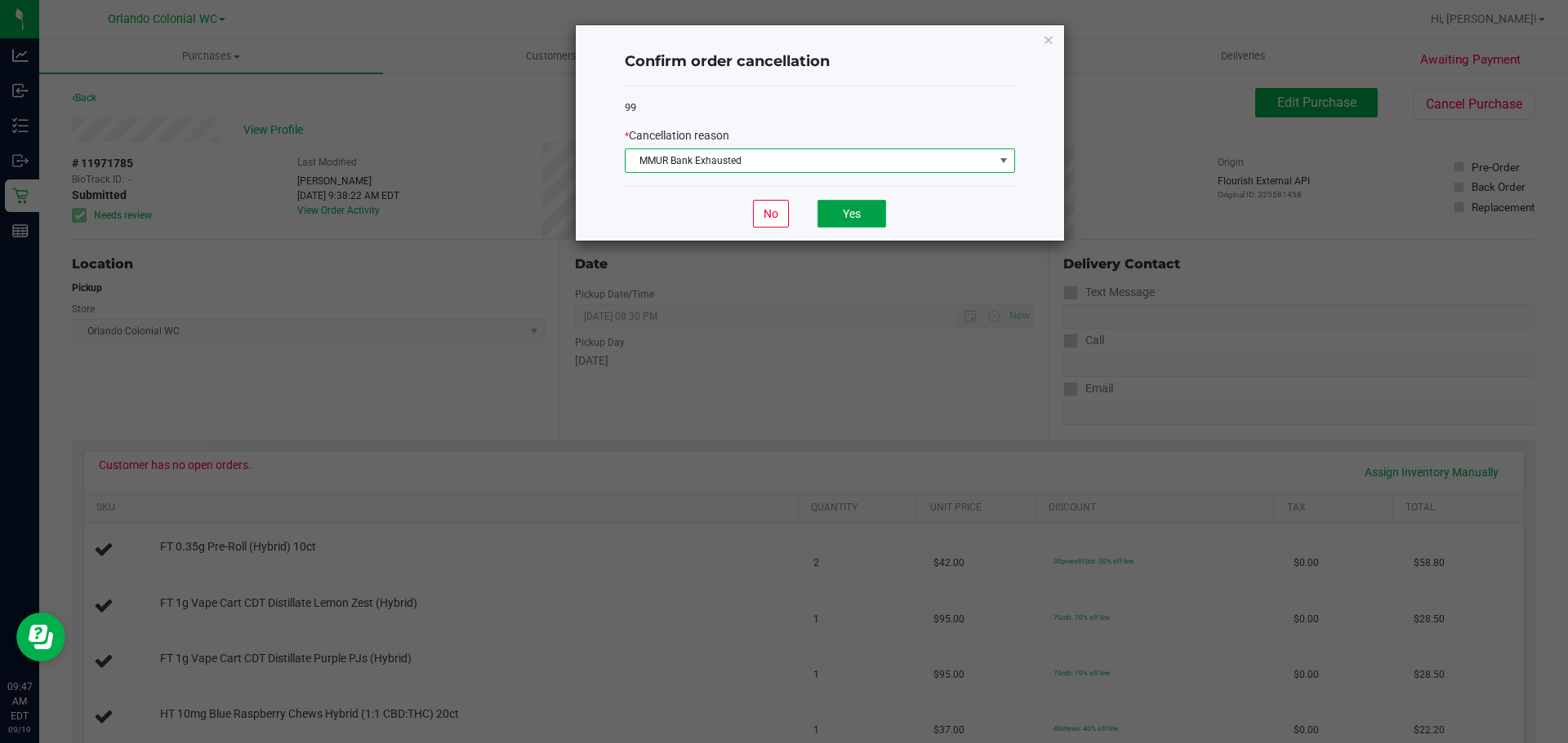
click at [856, 202] on button "Yes" at bounding box center [852, 213] width 68 height 28
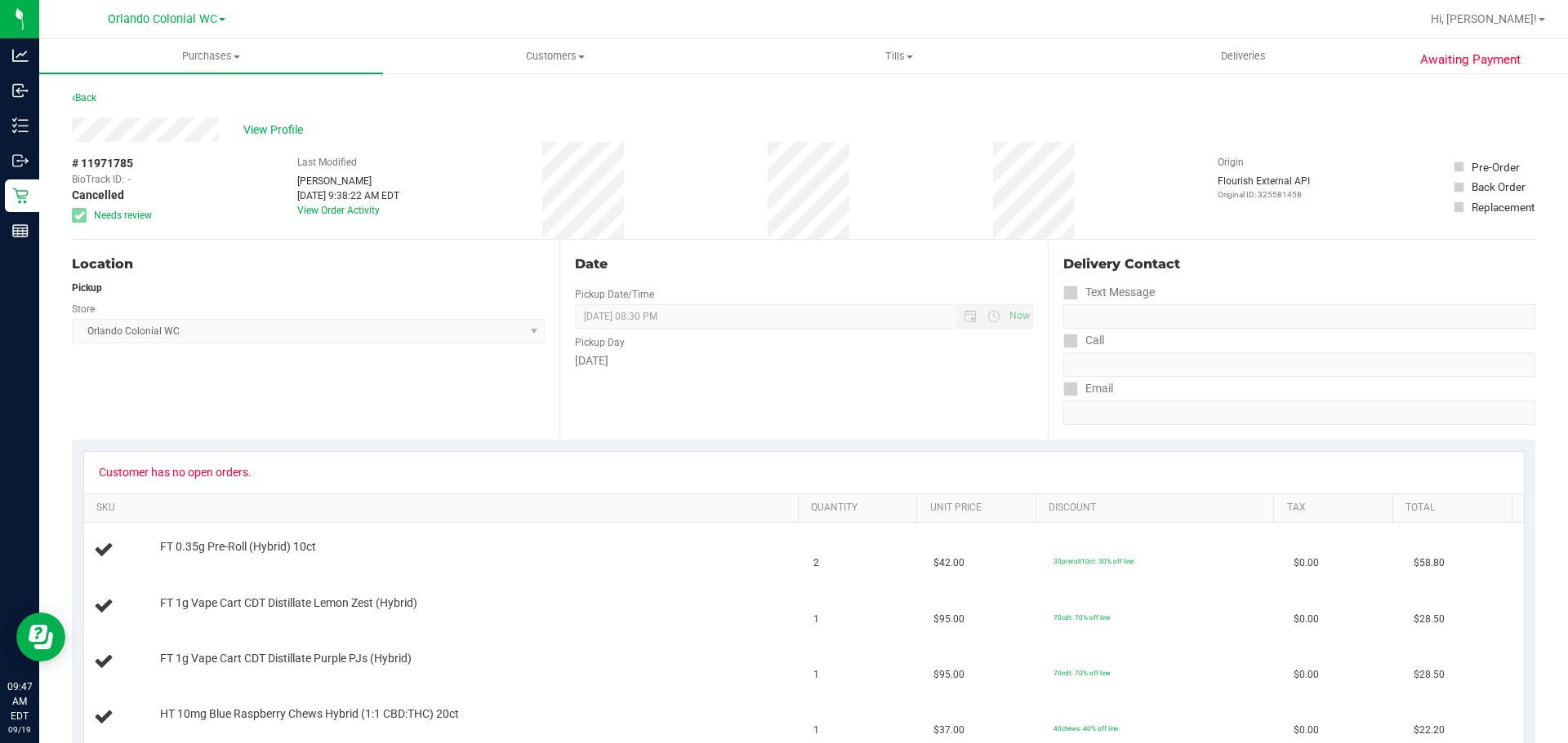
click at [86, 105] on div "Back" at bounding box center [84, 98] width 24 height 20
click at [93, 90] on div "Back" at bounding box center [84, 98] width 24 height 20
click at [77, 93] on link "Back" at bounding box center [84, 97] width 24 height 12
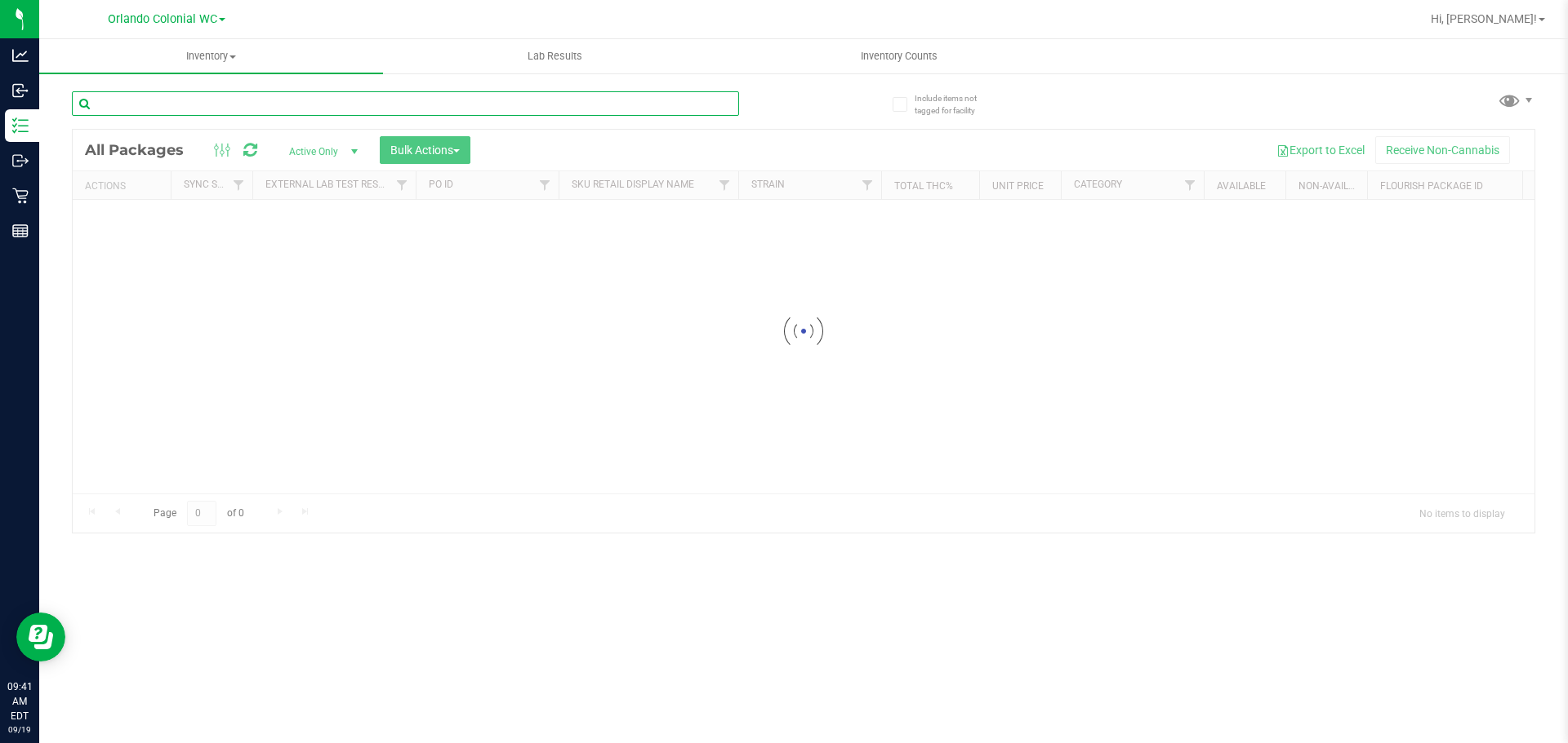
click at [200, 101] on input "text" at bounding box center [406, 103] width 667 height 24
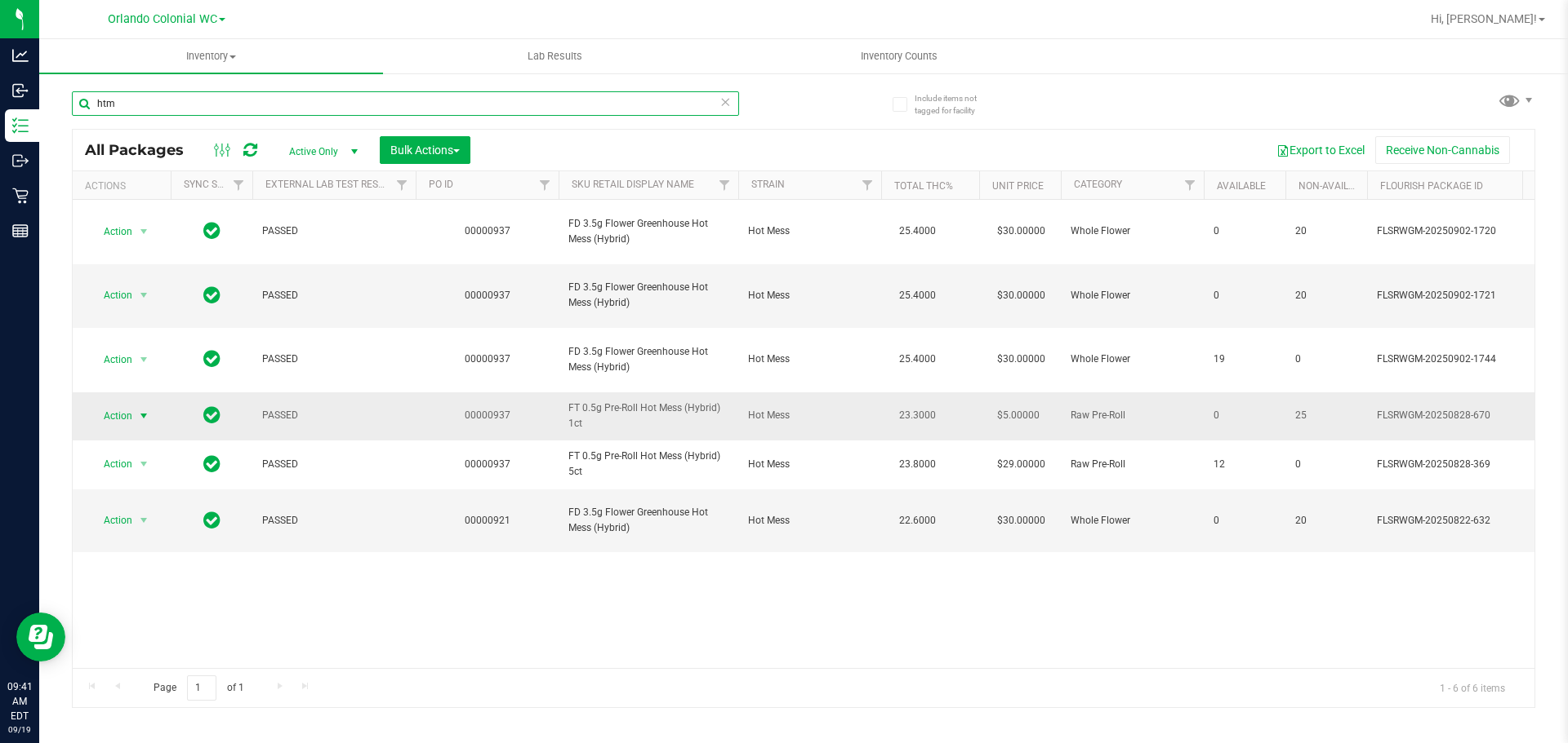
type input "htm"
click at [132, 404] on span "Action" at bounding box center [111, 415] width 44 height 23
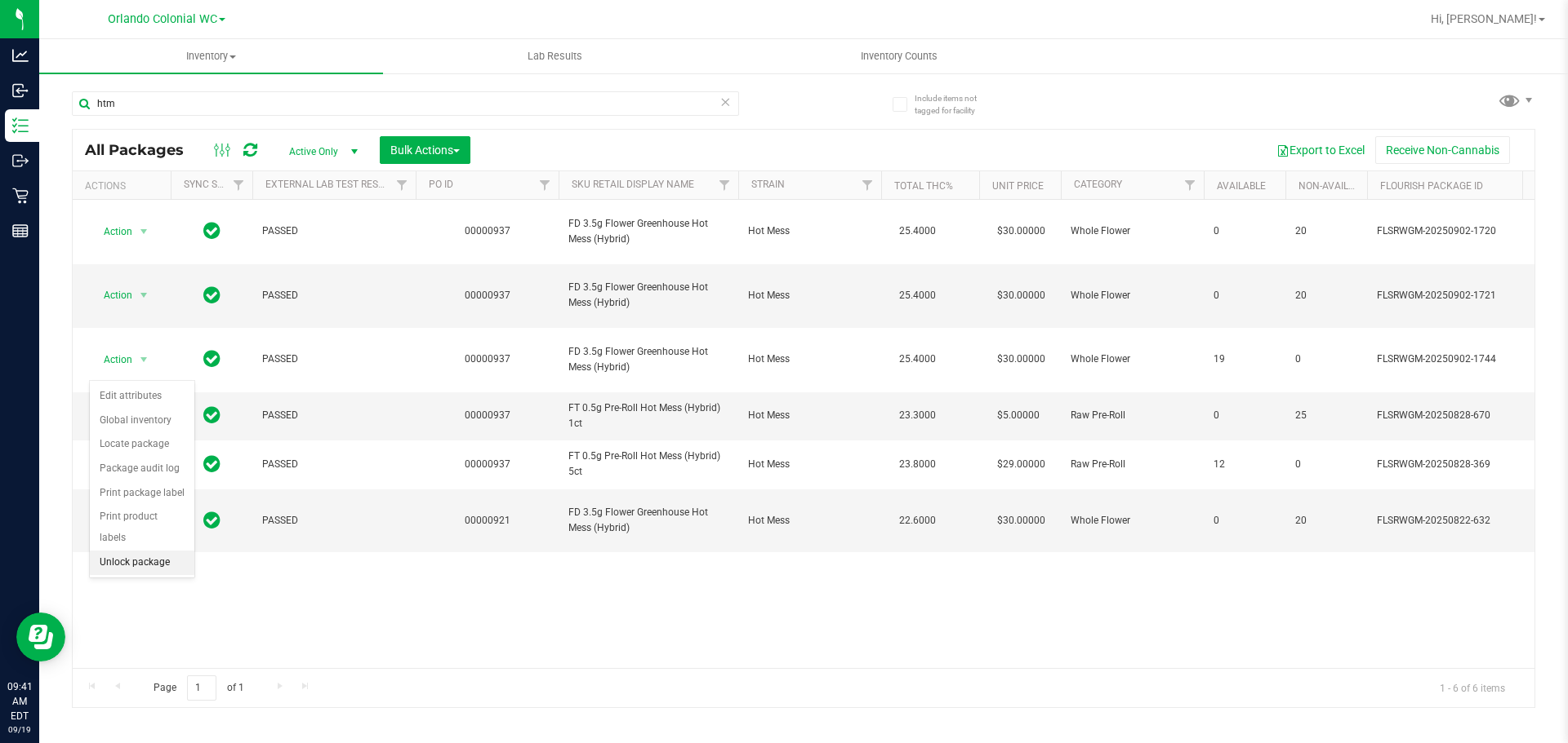
click at [157, 551] on li "Unlock package" at bounding box center [142, 563] width 105 height 24
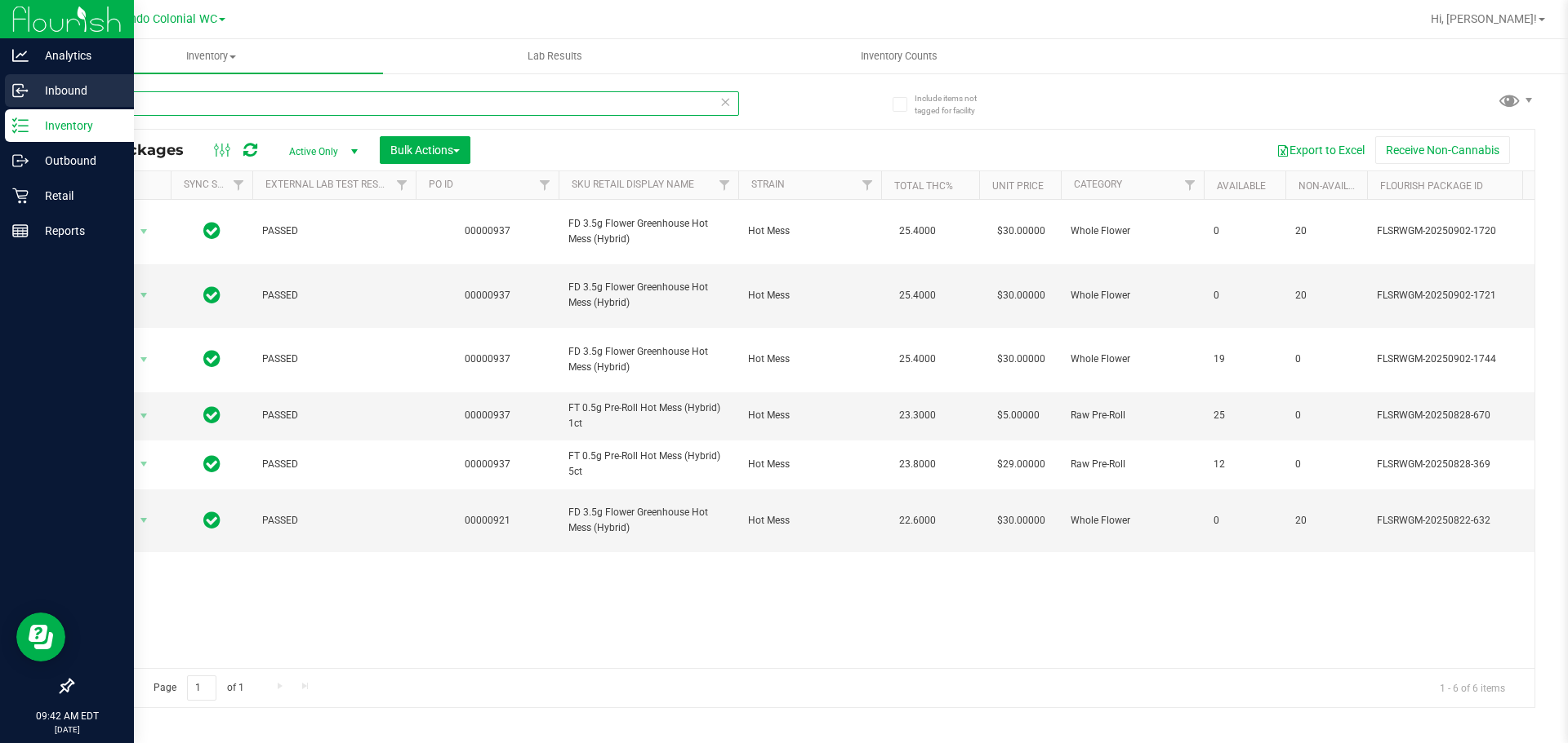
drag, startPoint x: 281, startPoint y: 97, endPoint x: 6, endPoint y: 85, distance: 275.3
click at [6, 85] on div "Analytics Inbound Inventory Outbound Retail Reports 09:42 AM EDT [DATE] 09/19 O…" at bounding box center [784, 371] width 1568 height 743
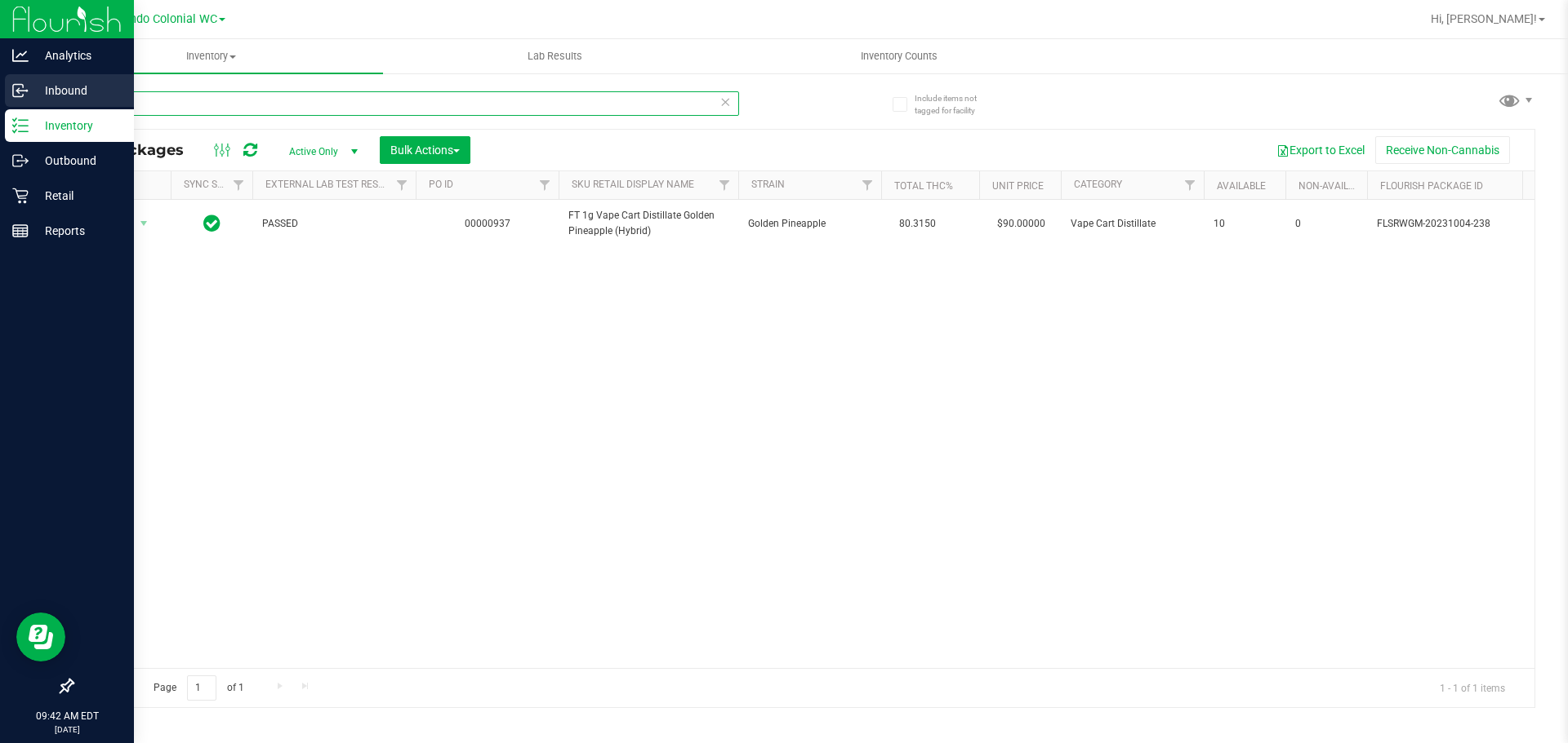
drag, startPoint x: 332, startPoint y: 91, endPoint x: 20, endPoint y: 77, distance: 312.3
click at [0, 76] on div "Analytics Inbound Inventory Outbound Retail Reports 09:42 AM EDT [DATE] 09/19 O…" at bounding box center [784, 371] width 1568 height 743
paste input "FT 0.5g Pre-Roll Don Dada (Hybrid) 5ct"
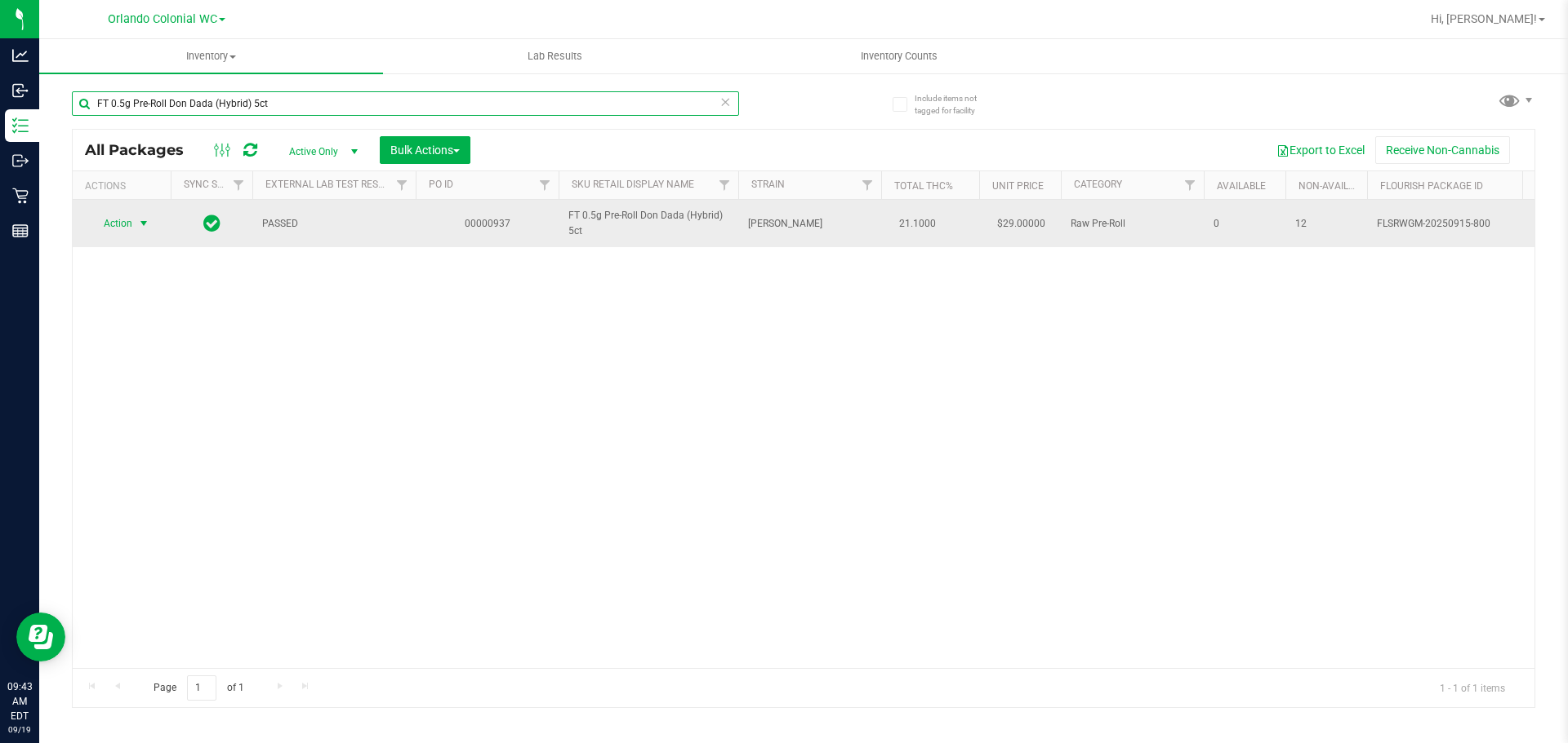
type input "FT 0.5g Pre-Roll Don Dada (Hybrid) 5ct"
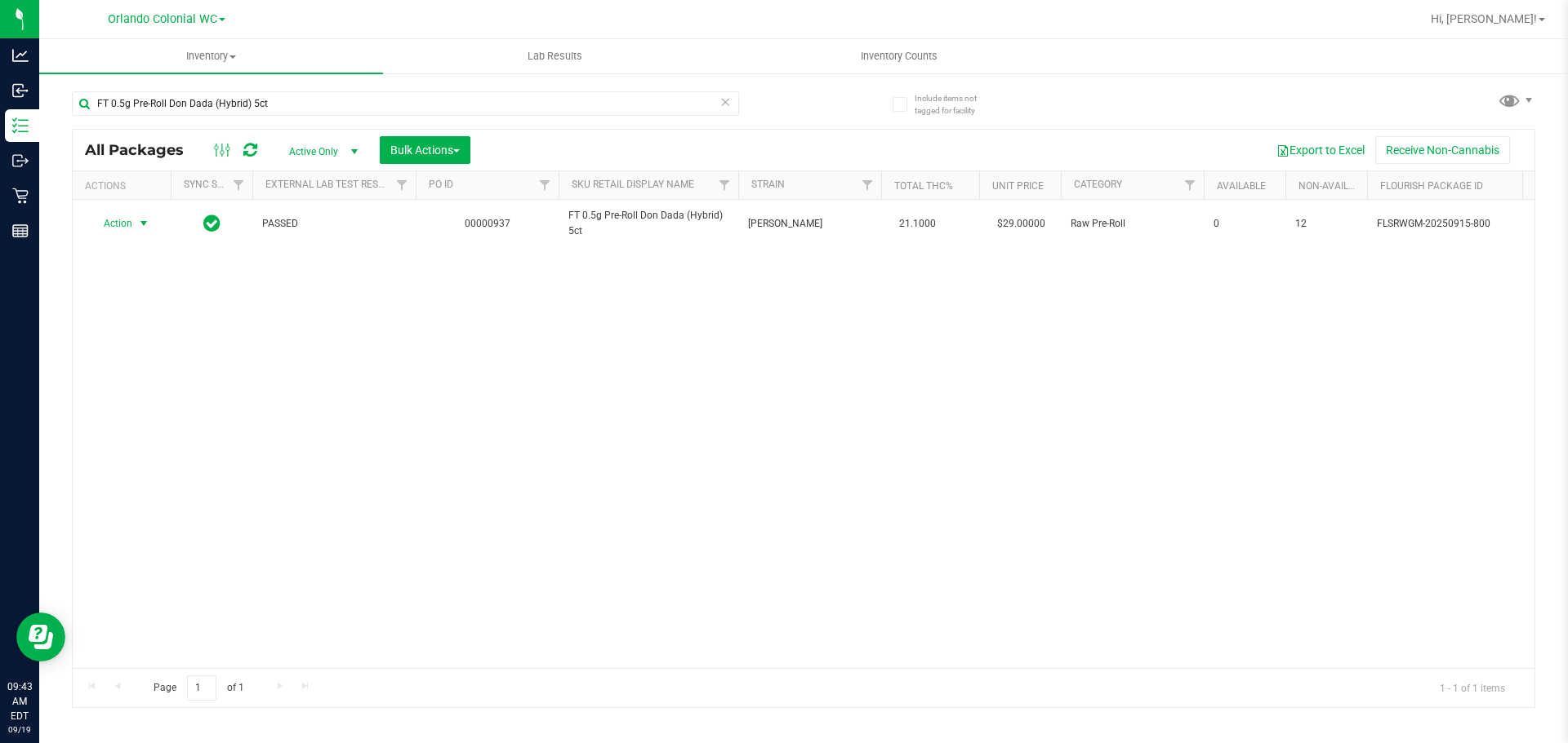
drag, startPoint x: 125, startPoint y: 227, endPoint x: 140, endPoint y: 240, distance: 19.8
click at [125, 227] on span "Action" at bounding box center [111, 223] width 44 height 23
click at [143, 405] on li "Unlock package" at bounding box center [142, 417] width 105 height 24
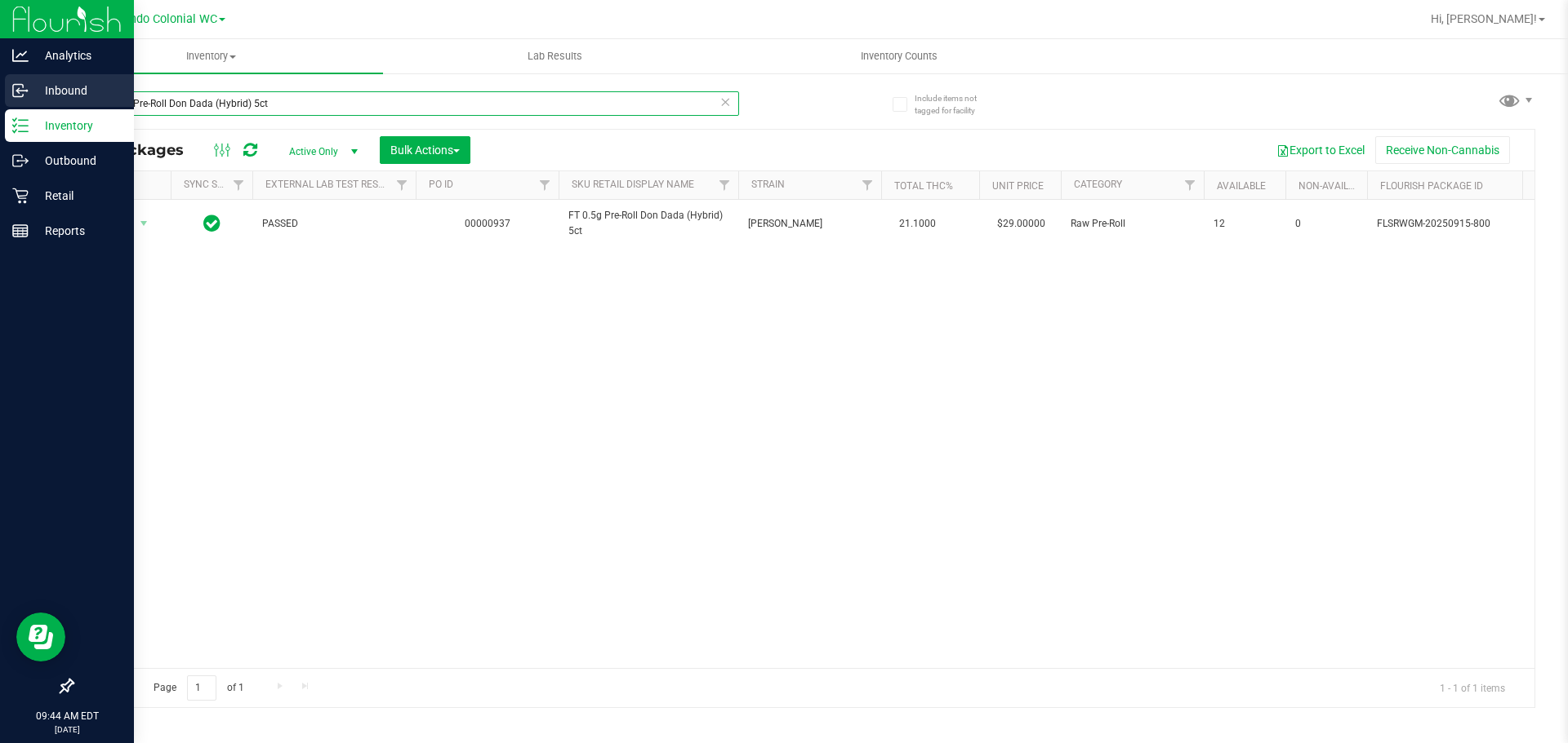
drag, startPoint x: 299, startPoint y: 106, endPoint x: 0, endPoint y: 83, distance: 299.9
click at [0, 56] on div "Analytics Inbound Inventory Outbound Retail Reports 09:44 AM EDT [DATE] 09/19 O…" at bounding box center [784, 371] width 1568 height 743
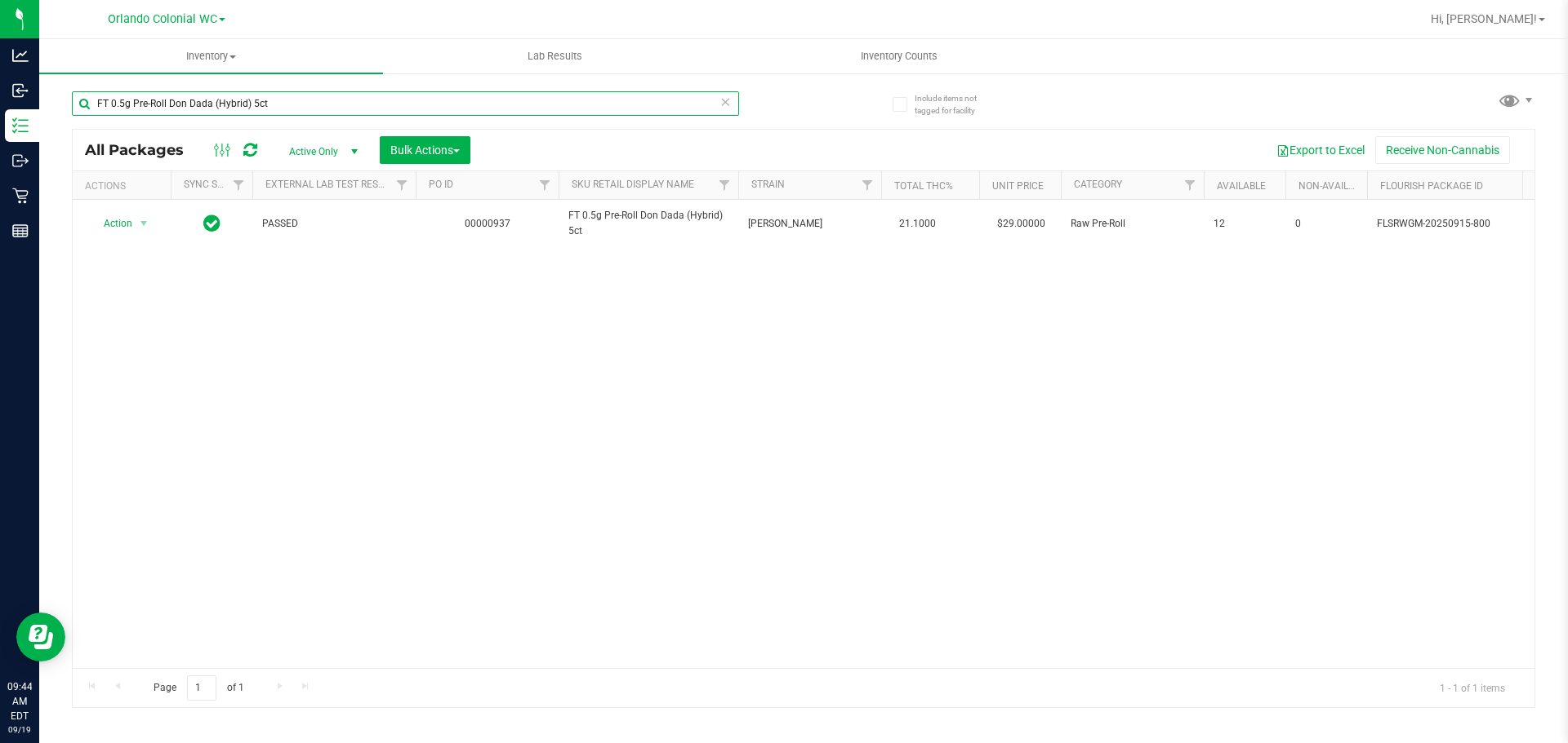
paste input "Vape Cart Distillate Apple Fritter (Hybrid)"
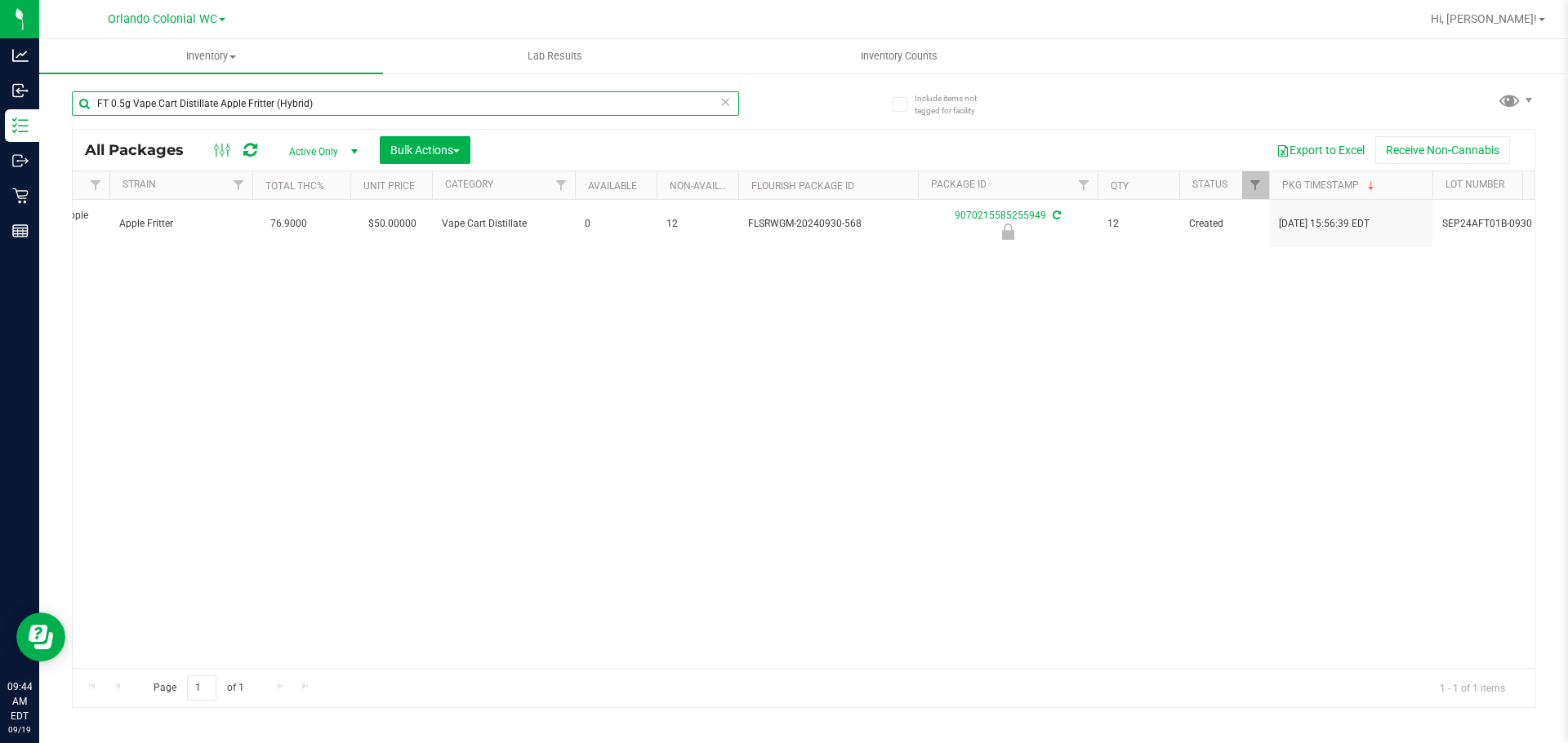
scroll to position [0, 821]
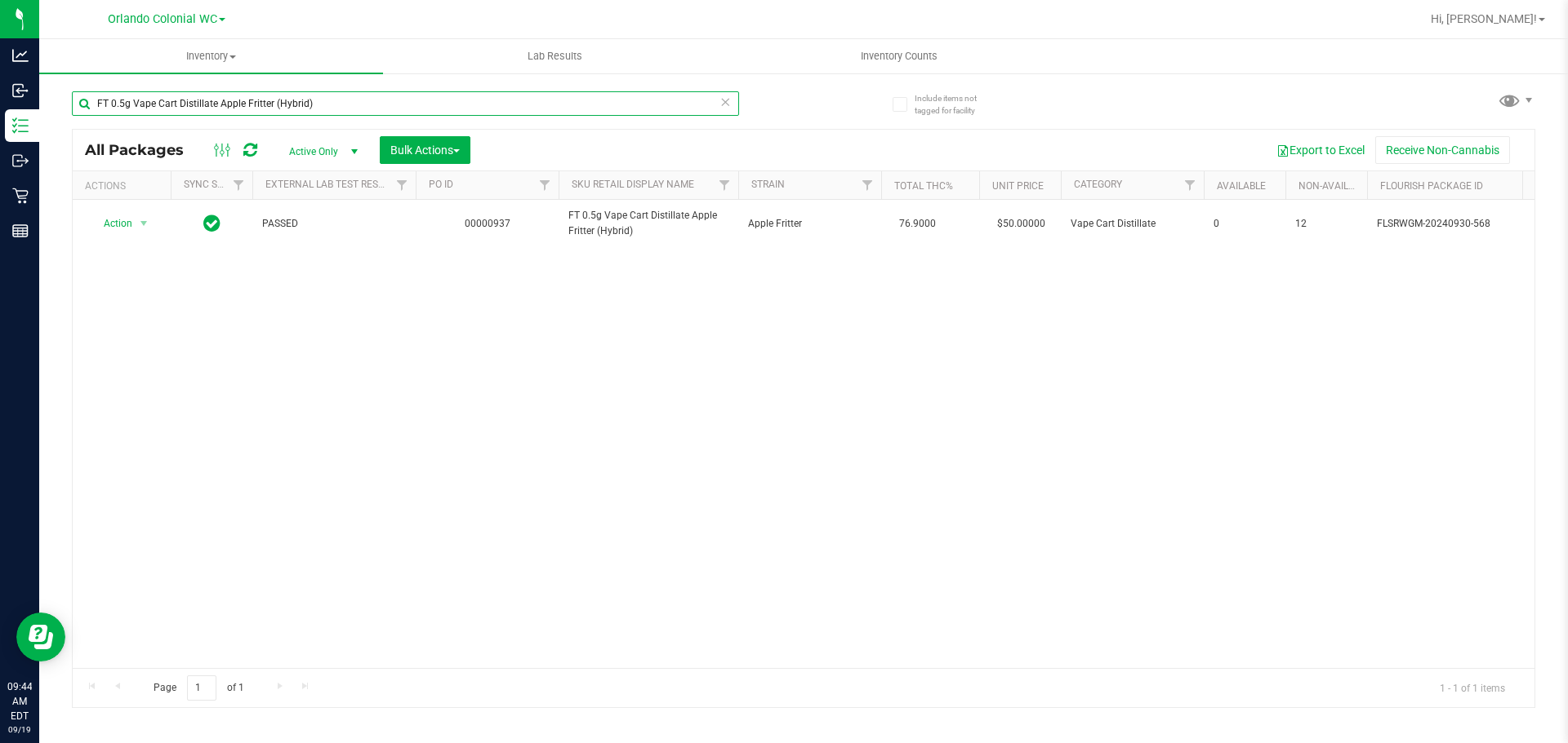
paste input "Banana [PERSON_NAME]"
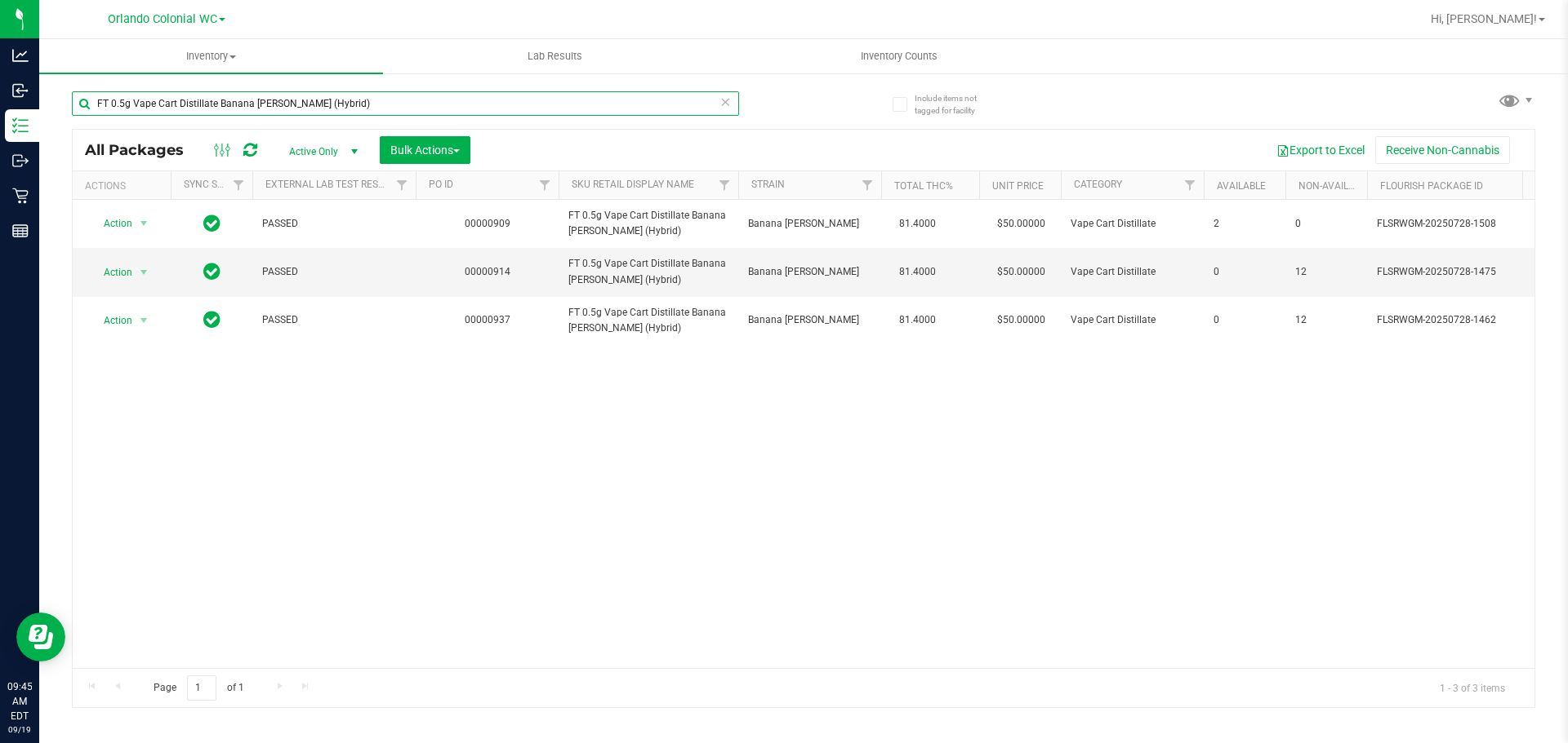
paste input "Jealousy"
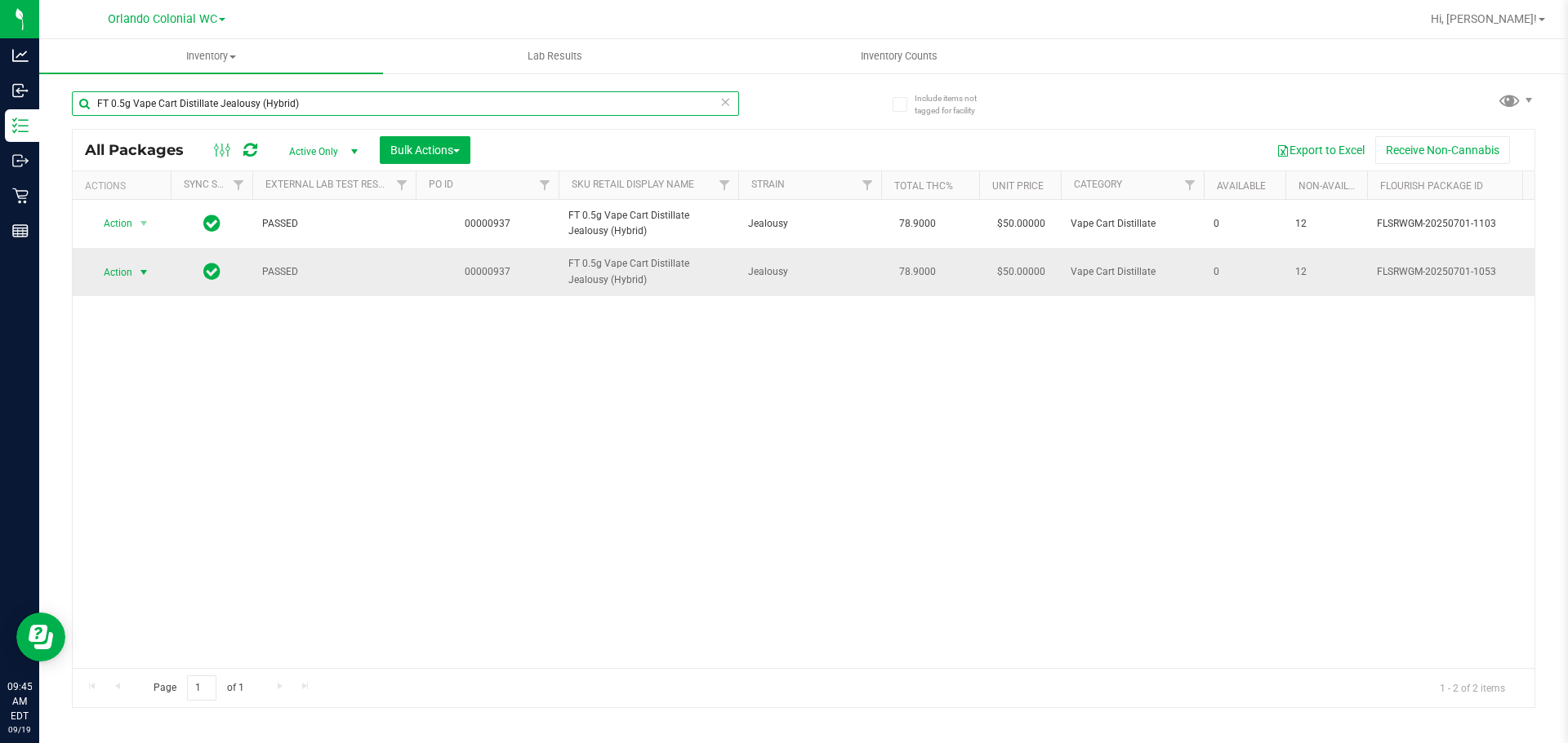
type input "FT 0.5g Vape Cart Distillate Jealousy (Hybrid)"
click at [127, 271] on span "Action" at bounding box center [111, 272] width 44 height 23
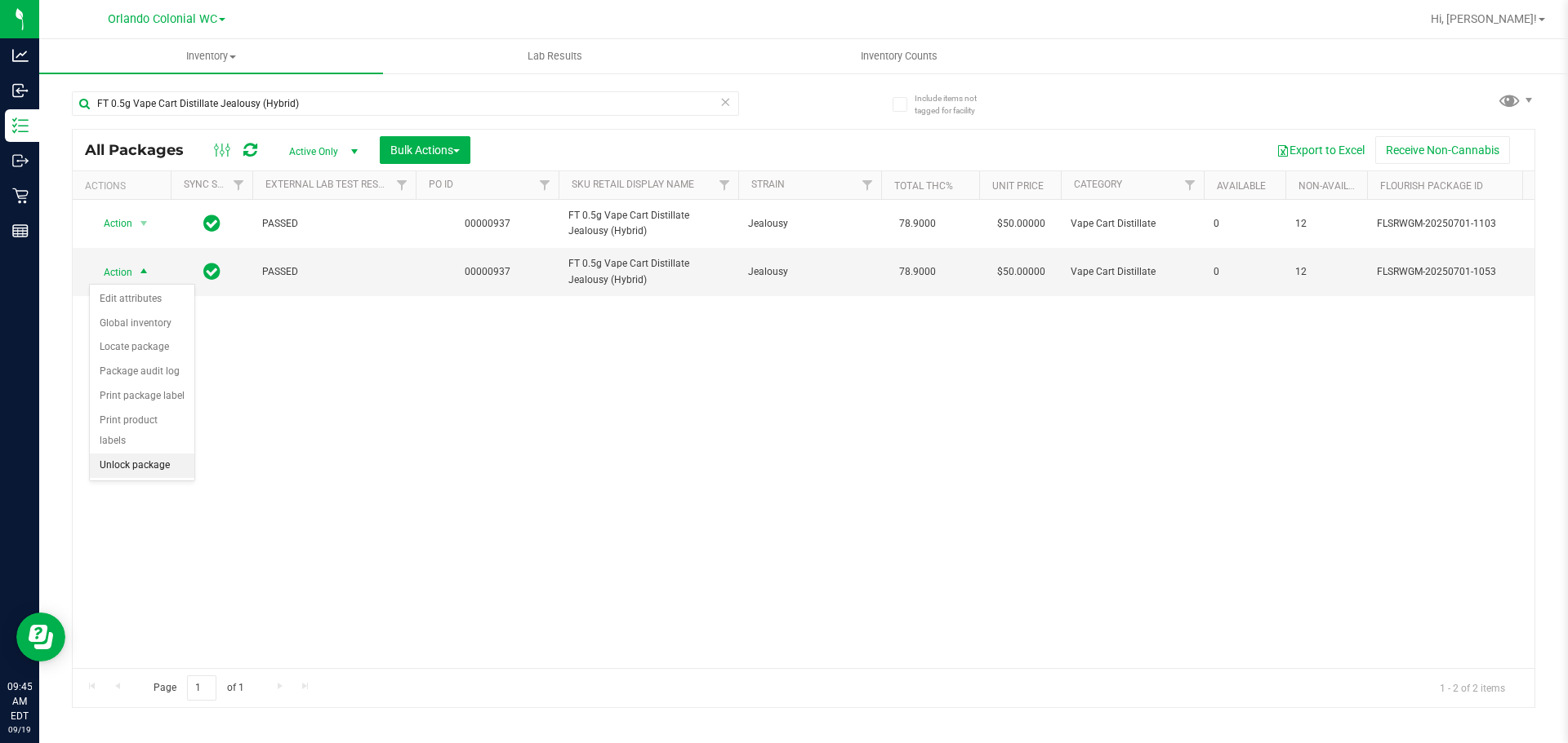
click at [158, 454] on li "Unlock package" at bounding box center [142, 466] width 105 height 24
click at [360, 89] on div "FT 0.5g Vape Cart Distillate Jealousy (Hybrid)" at bounding box center [438, 103] width 732 height 52
click at [360, 90] on div "FT 0.5g Vape Cart Distillate Jealousy (Hybrid)" at bounding box center [438, 103] width 732 height 52
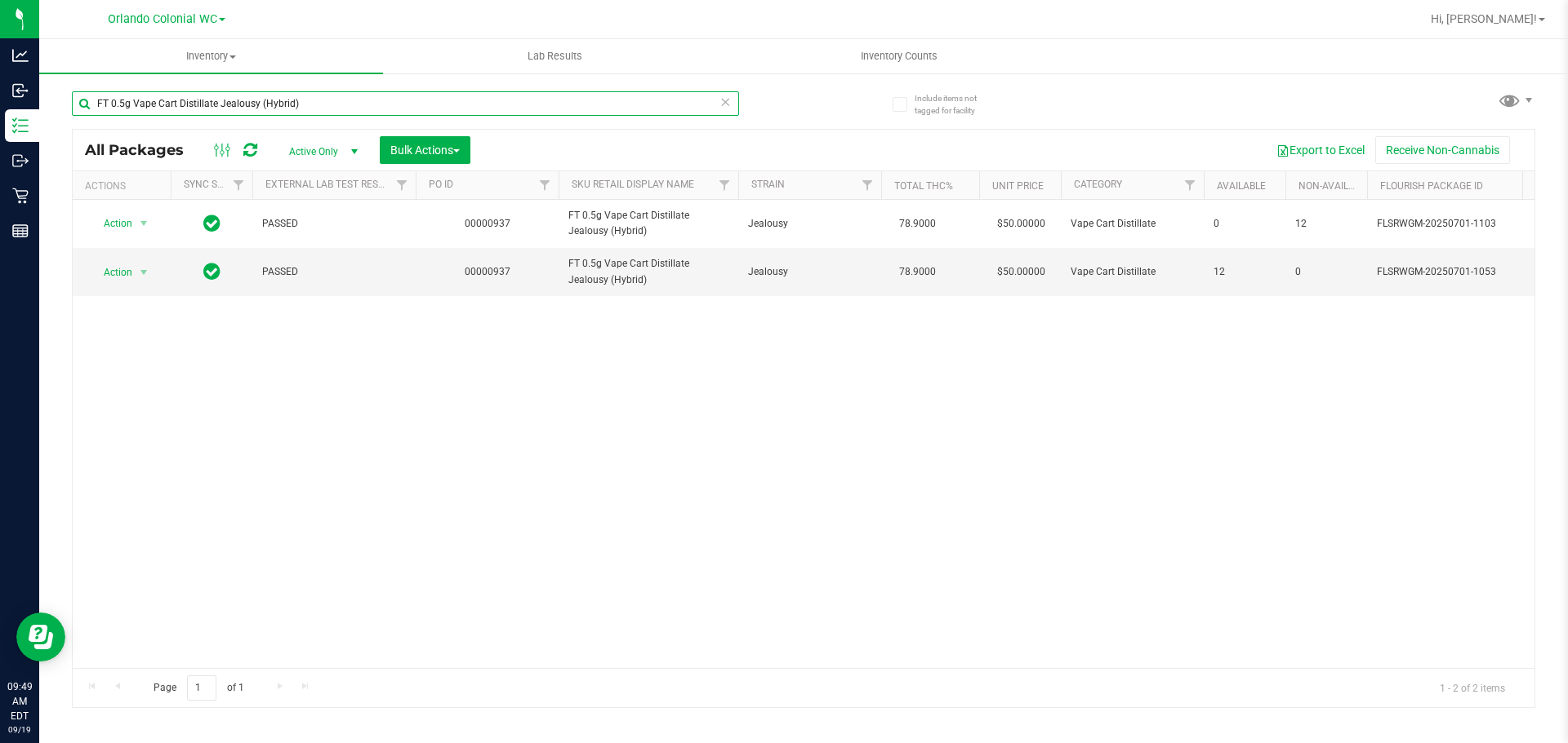
click at [360, 104] on input "FT 0.5g Vape Cart Distillate Jealousy (Hybrid)" at bounding box center [406, 103] width 667 height 24
paste input "X 300mg Balm (1:1 CBD:THC"
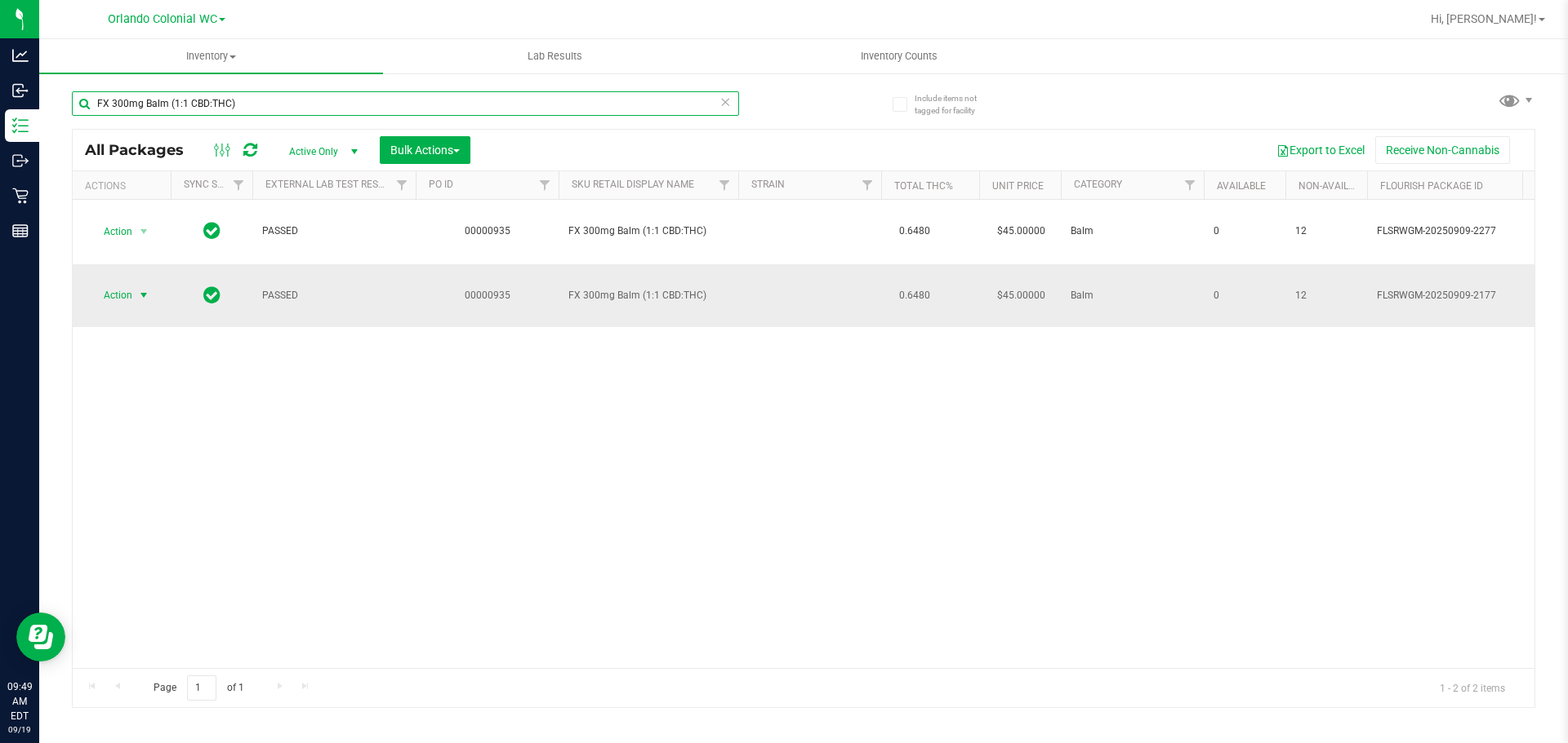
type input "FX 300mg Balm (1:1 CBD:THC)"
drag, startPoint x: 105, startPoint y: 273, endPoint x: 178, endPoint y: 343, distance: 101.1
click at [106, 284] on span "Action" at bounding box center [111, 294] width 44 height 23
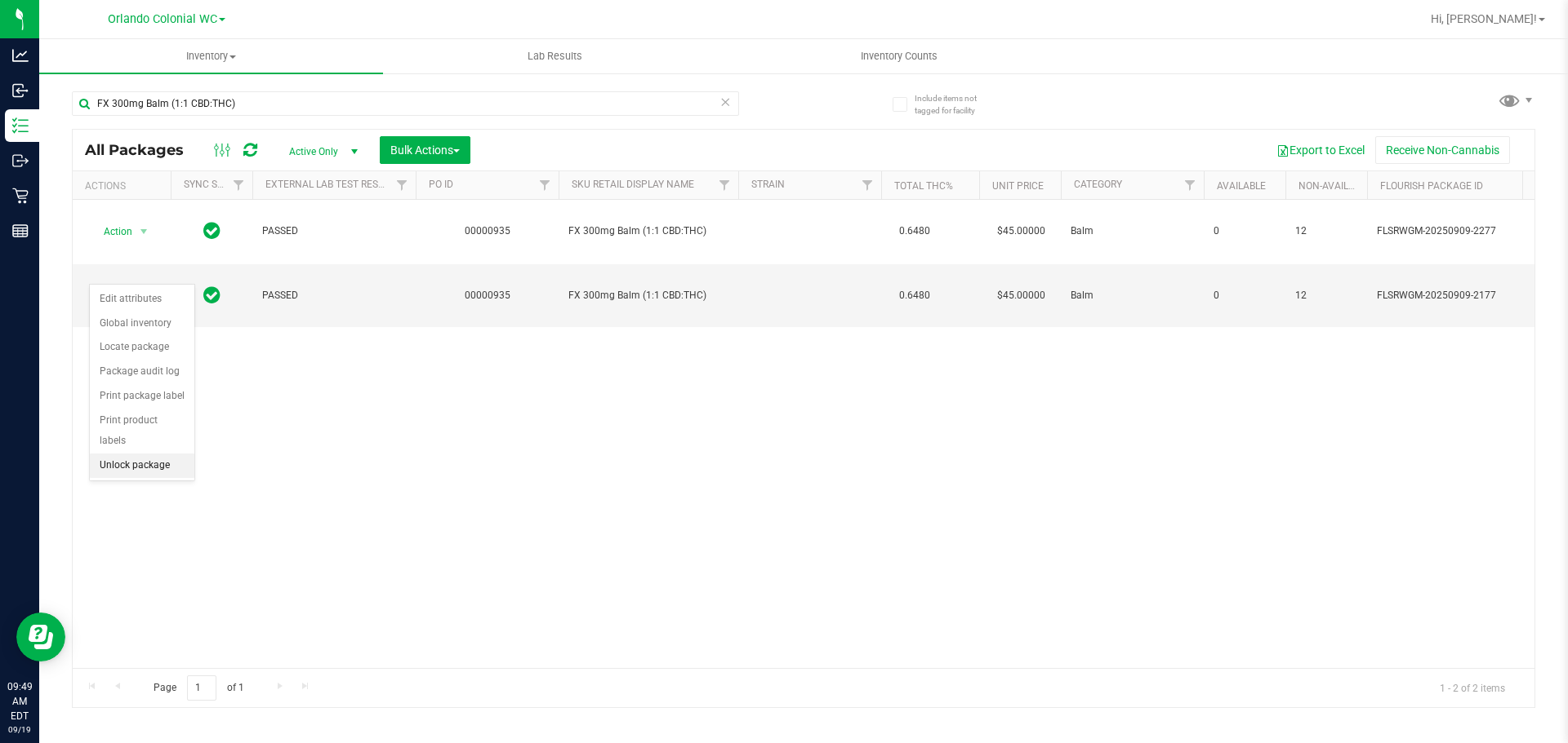
click at [138, 454] on li "Unlock package" at bounding box center [142, 466] width 105 height 24
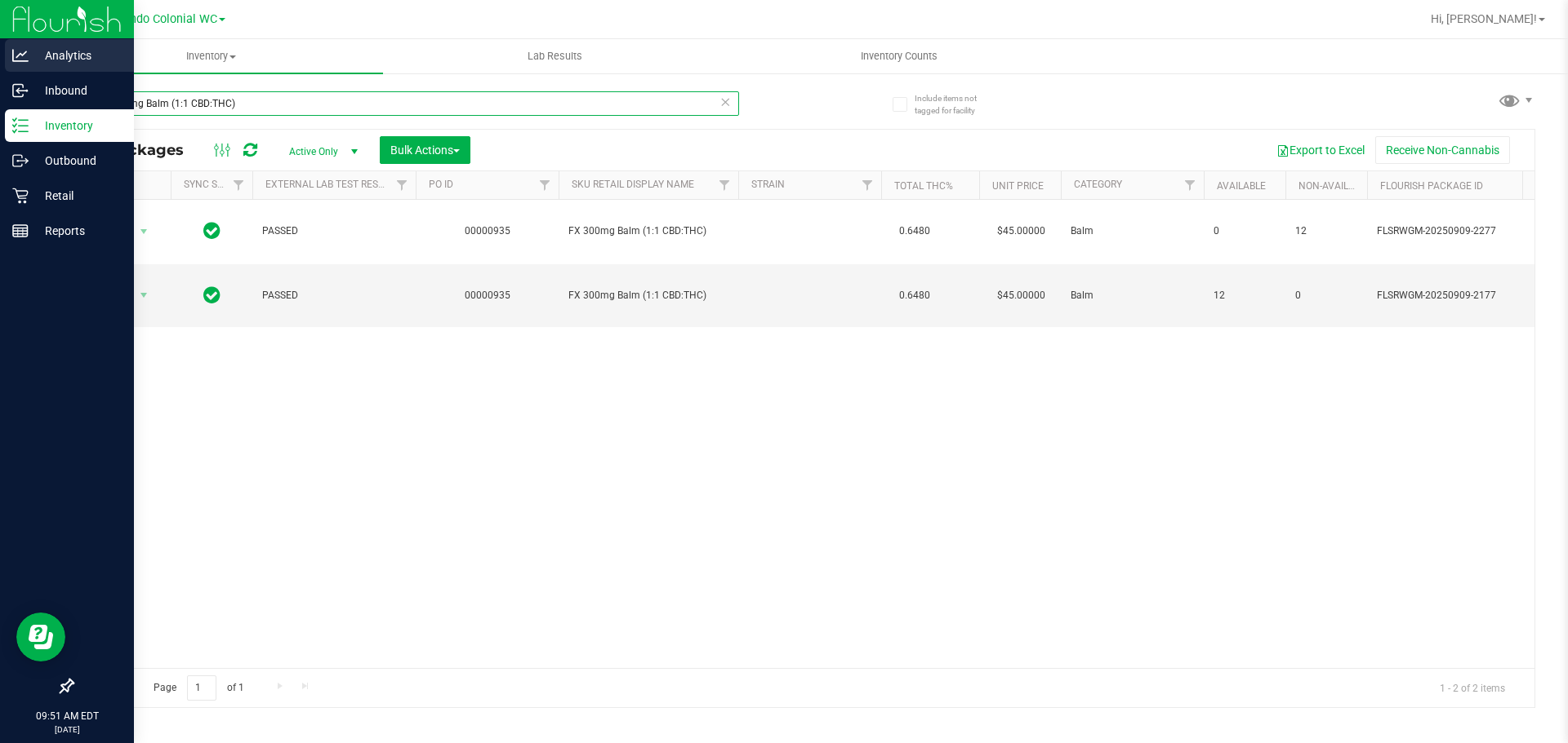
drag, startPoint x: 359, startPoint y: 100, endPoint x: 65, endPoint y: 59, distance: 296.8
click at [0, 96] on div "Analytics Inbound Inventory Outbound Retail Reports 09:51 AM EDT [DATE] 09/19 O…" at bounding box center [784, 371] width 1568 height 743
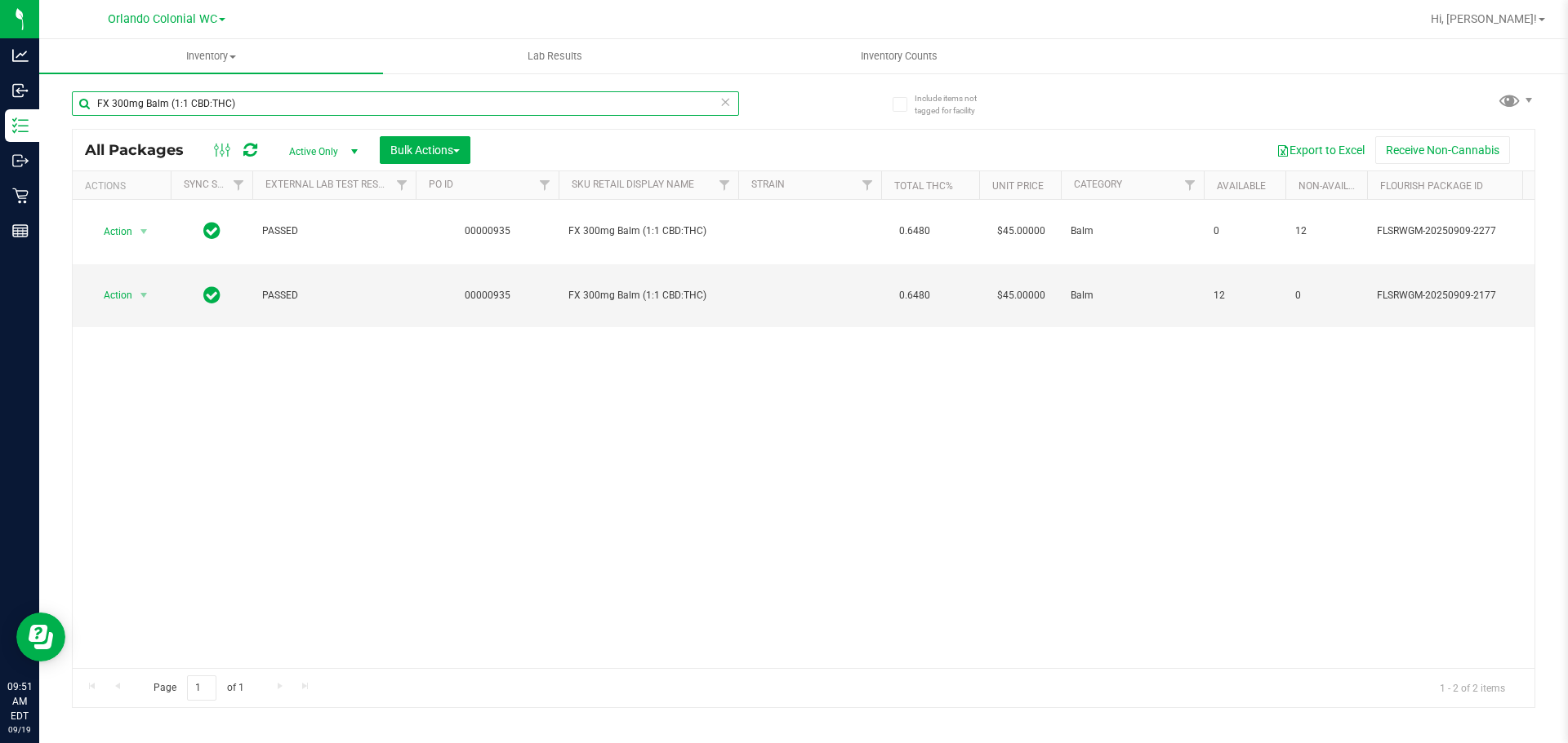
paste input "SW 25mg Theragels Extra Strength Relief (1:9 CBD:THC) 40ct"
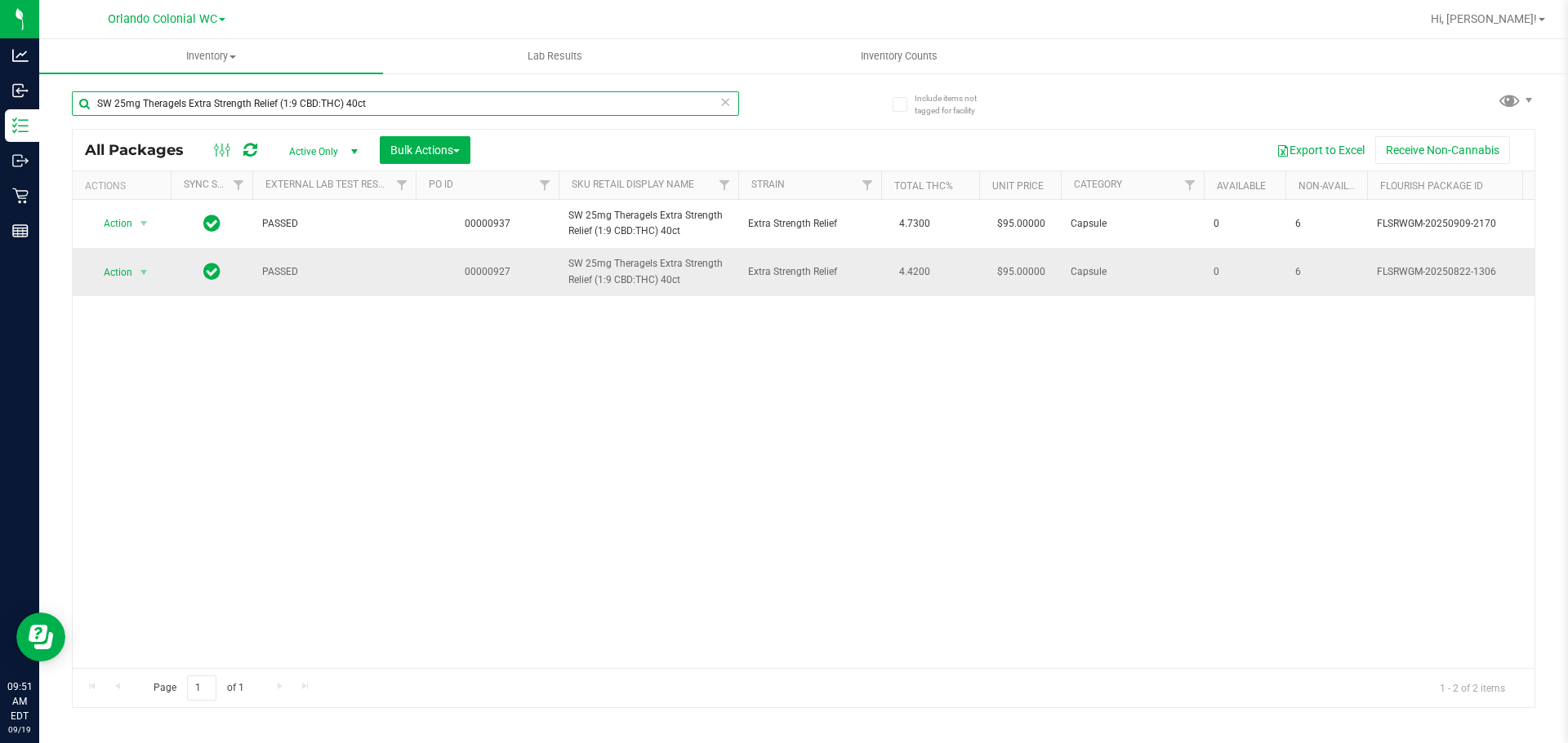
type input "SW 25mg Theragels Extra Strength Relief (1:9 CBD:THC) 40ct"
drag, startPoint x: 133, startPoint y: 273, endPoint x: 157, endPoint y: 353, distance: 83.5
click at [132, 273] on span "Action" at bounding box center [122, 272] width 65 height 23
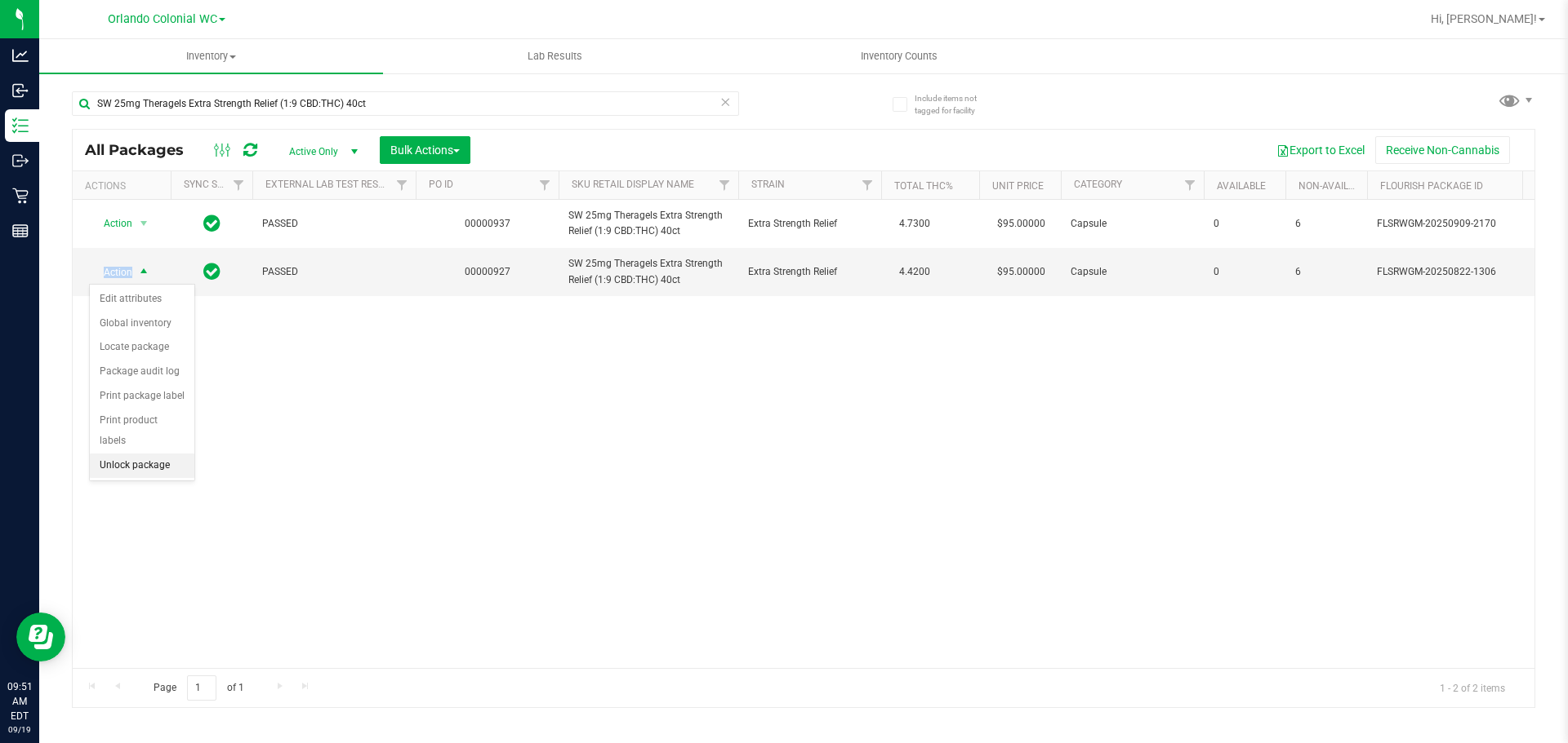
click at [154, 454] on li "Unlock package" at bounding box center [142, 466] width 105 height 24
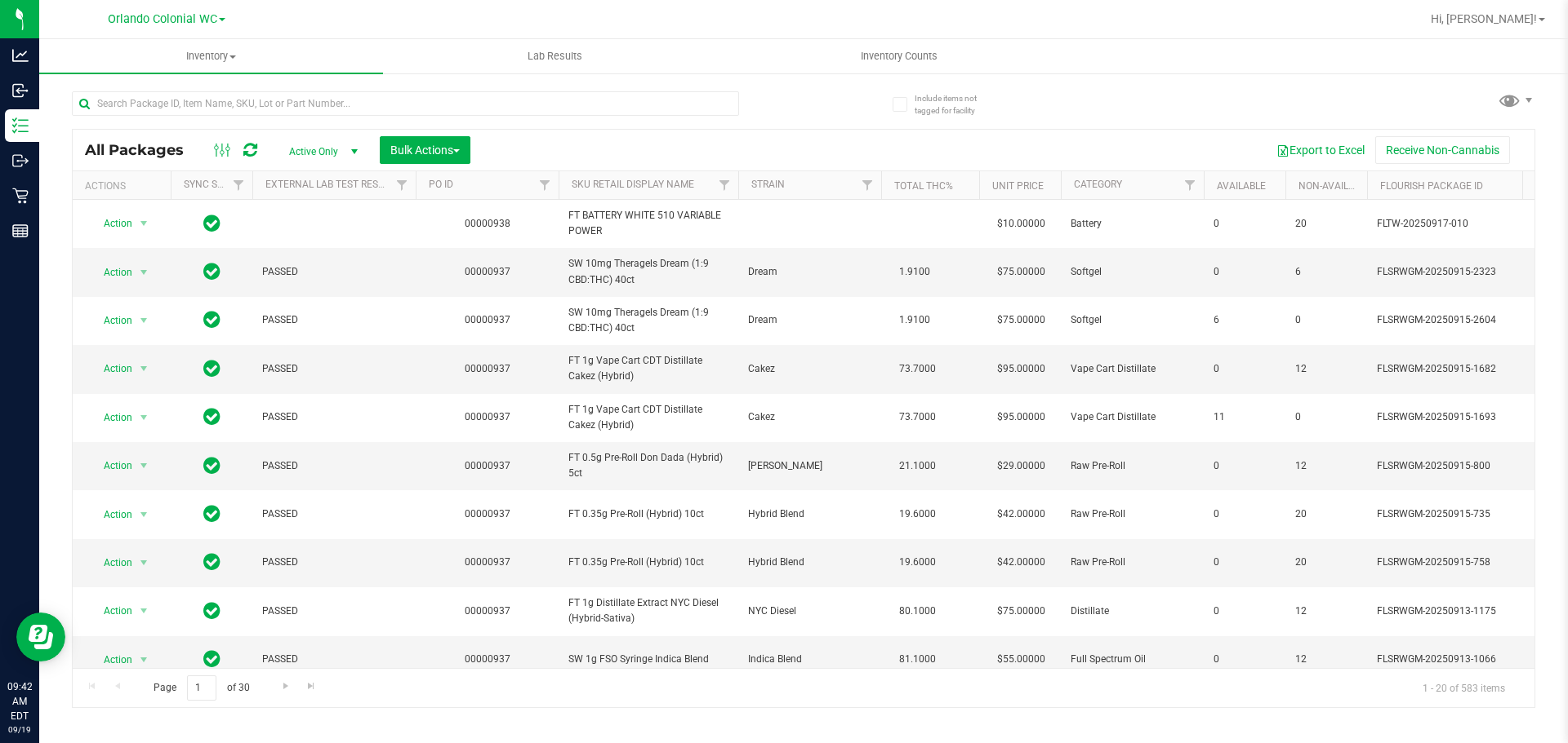
click at [657, 175] on th "SKU Retail Display Name" at bounding box center [648, 186] width 179 height 29
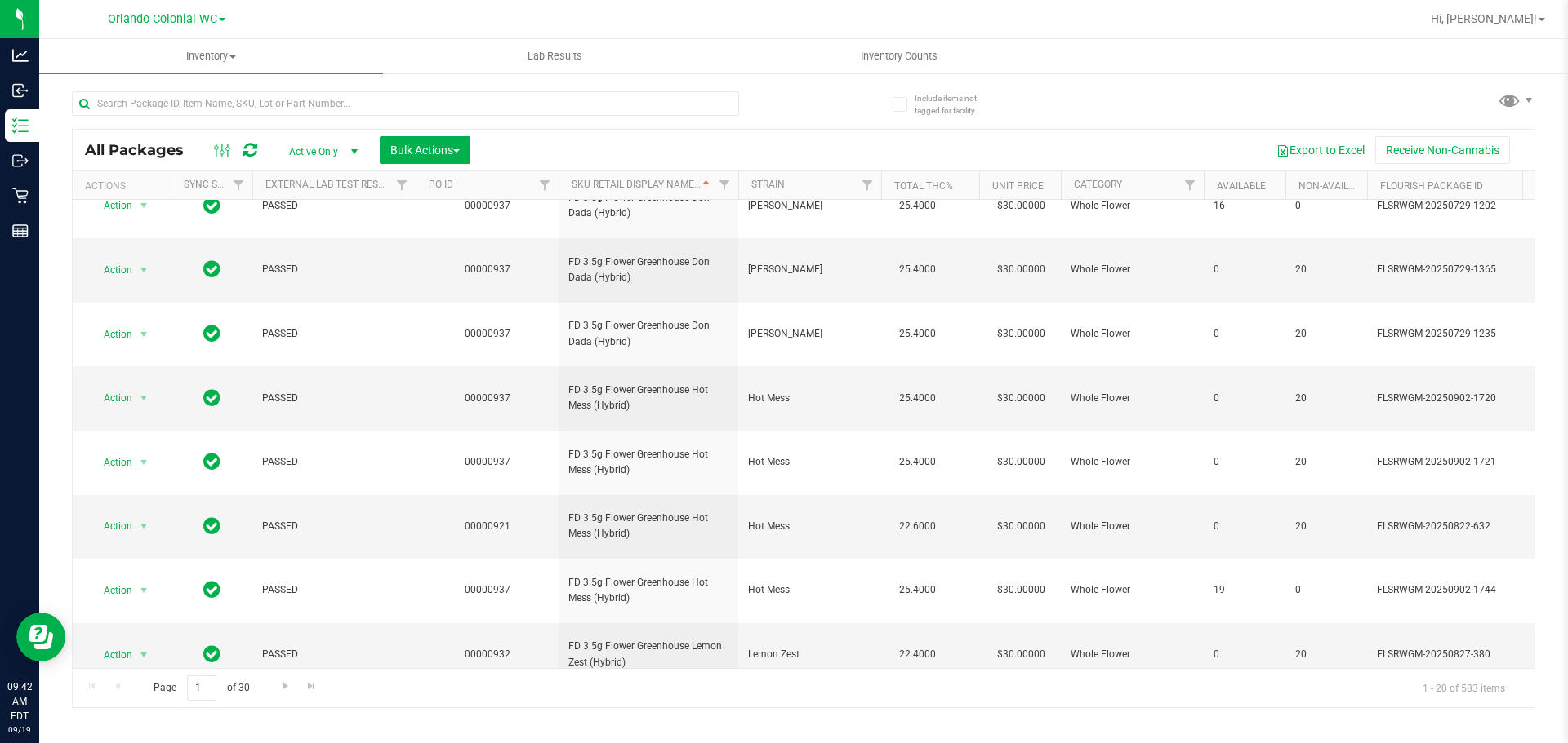
scroll to position [512, 0]
click at [281, 685] on span "Go to the next page" at bounding box center [286, 686] width 13 height 13
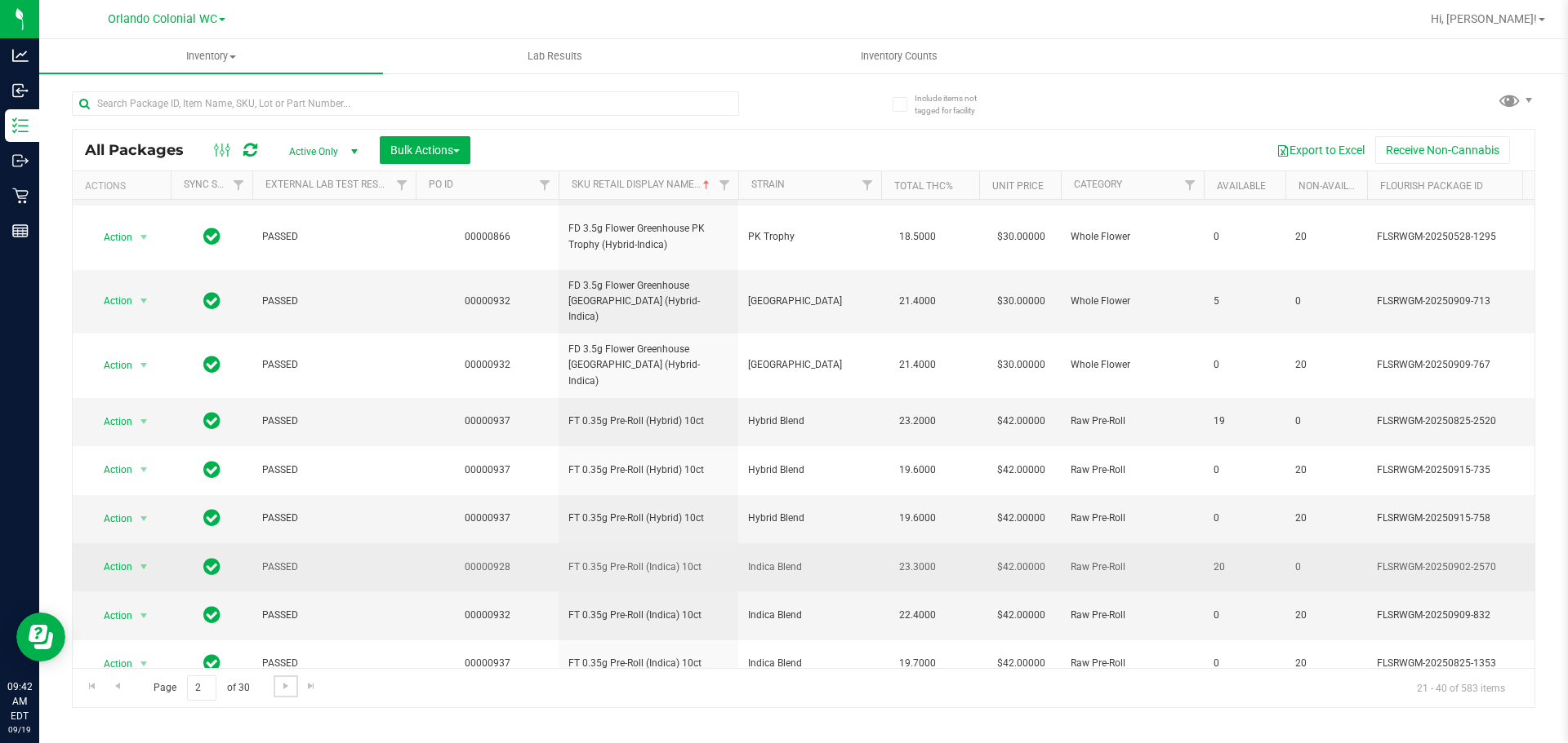
scroll to position [512, 0]
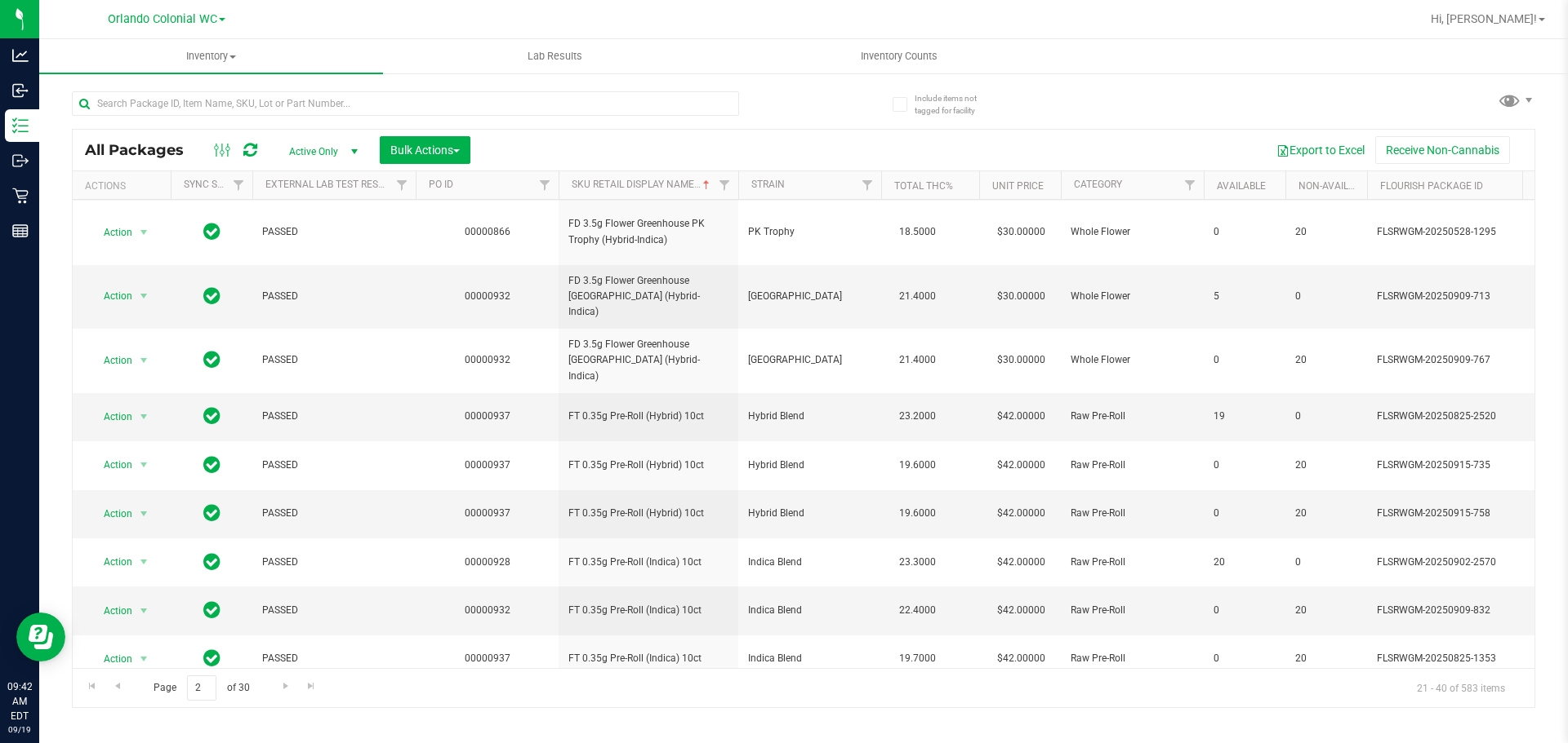
click at [285, 702] on div "Page 2 of 30 21 - 40 of 583 items" at bounding box center [804, 687] width 1462 height 39
click at [284, 687] on span "Go to the next page" at bounding box center [286, 686] width 13 height 13
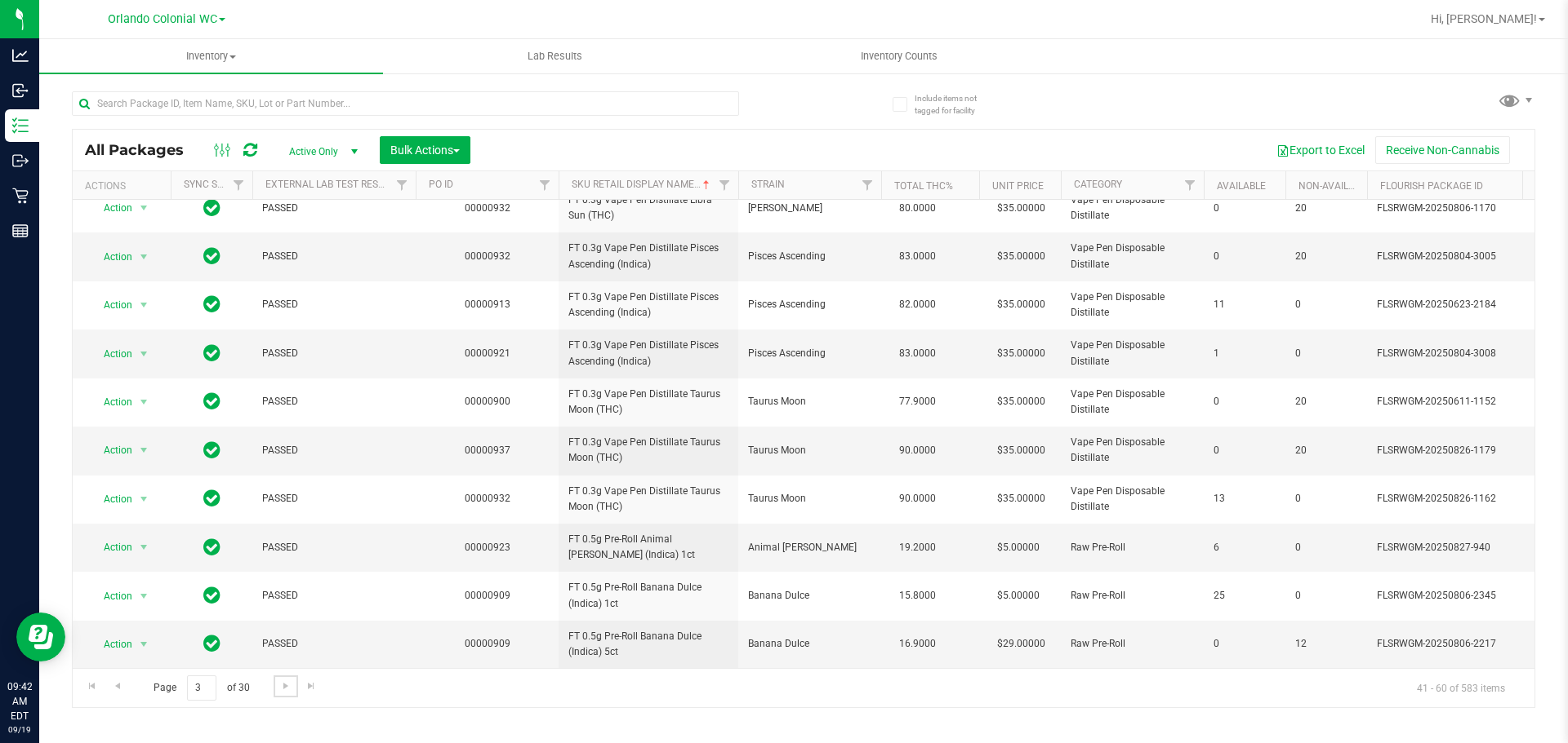
scroll to position [512, 0]
click at [287, 682] on span "Go to the next page" at bounding box center [286, 686] width 13 height 13
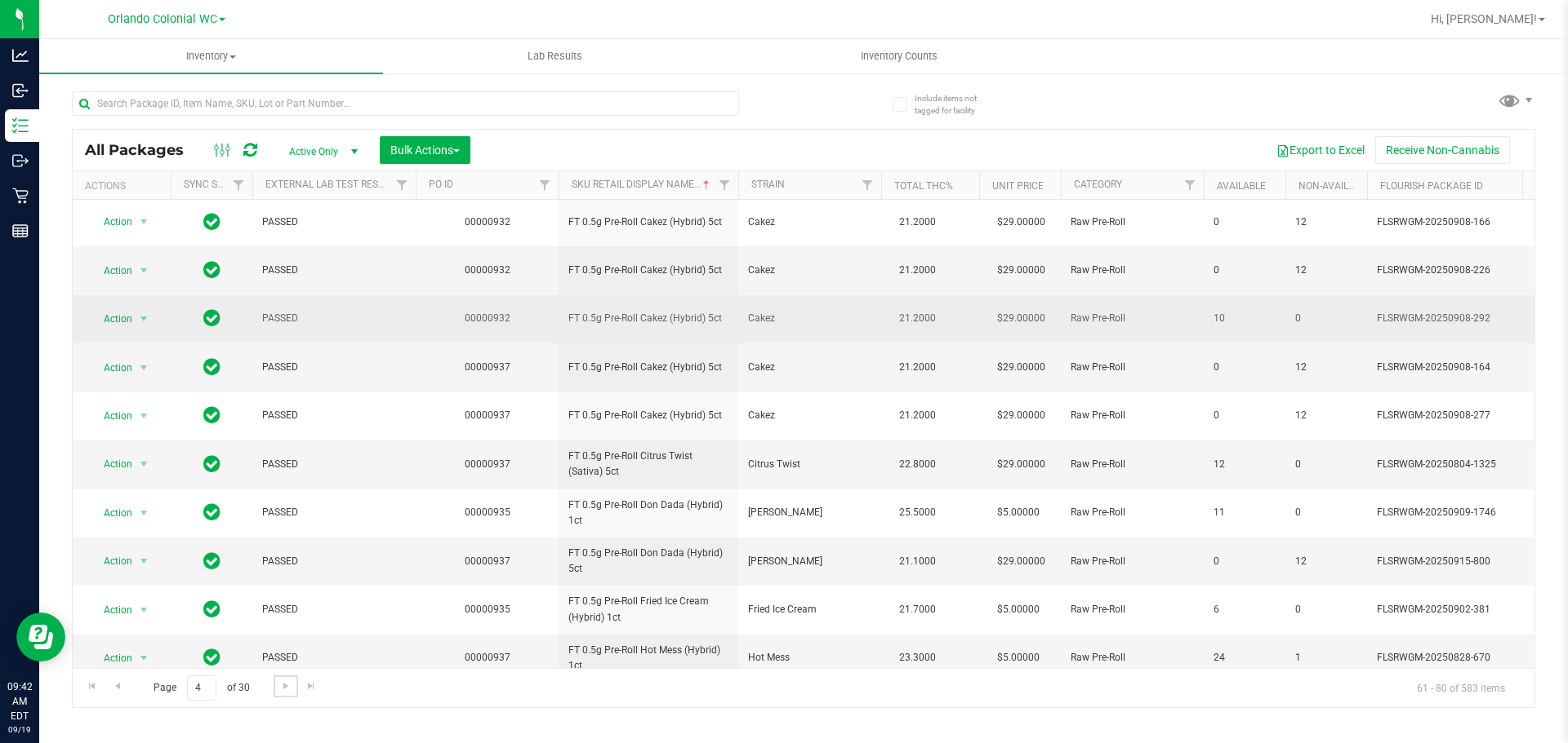
scroll to position [512, 0]
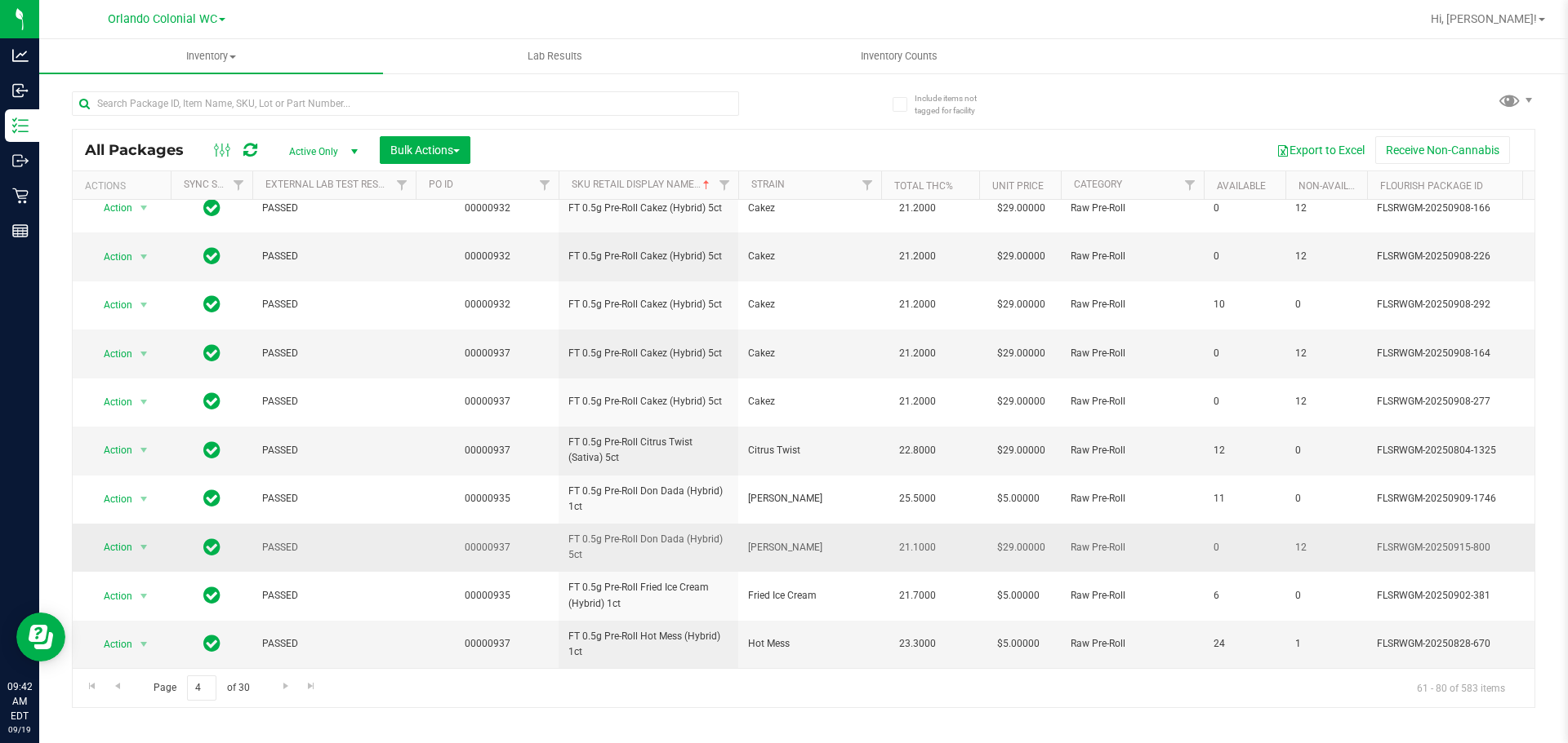
click at [643, 532] on span "FT 0.5g Pre-Roll Don Dada (Hybrid) 5ct" at bounding box center [649, 548] width 160 height 31
copy tr "FT 0.5g Pre-Roll Don Dada (Hybrid) 5ct"
click at [281, 689] on span "Go to the next page" at bounding box center [286, 686] width 13 height 13
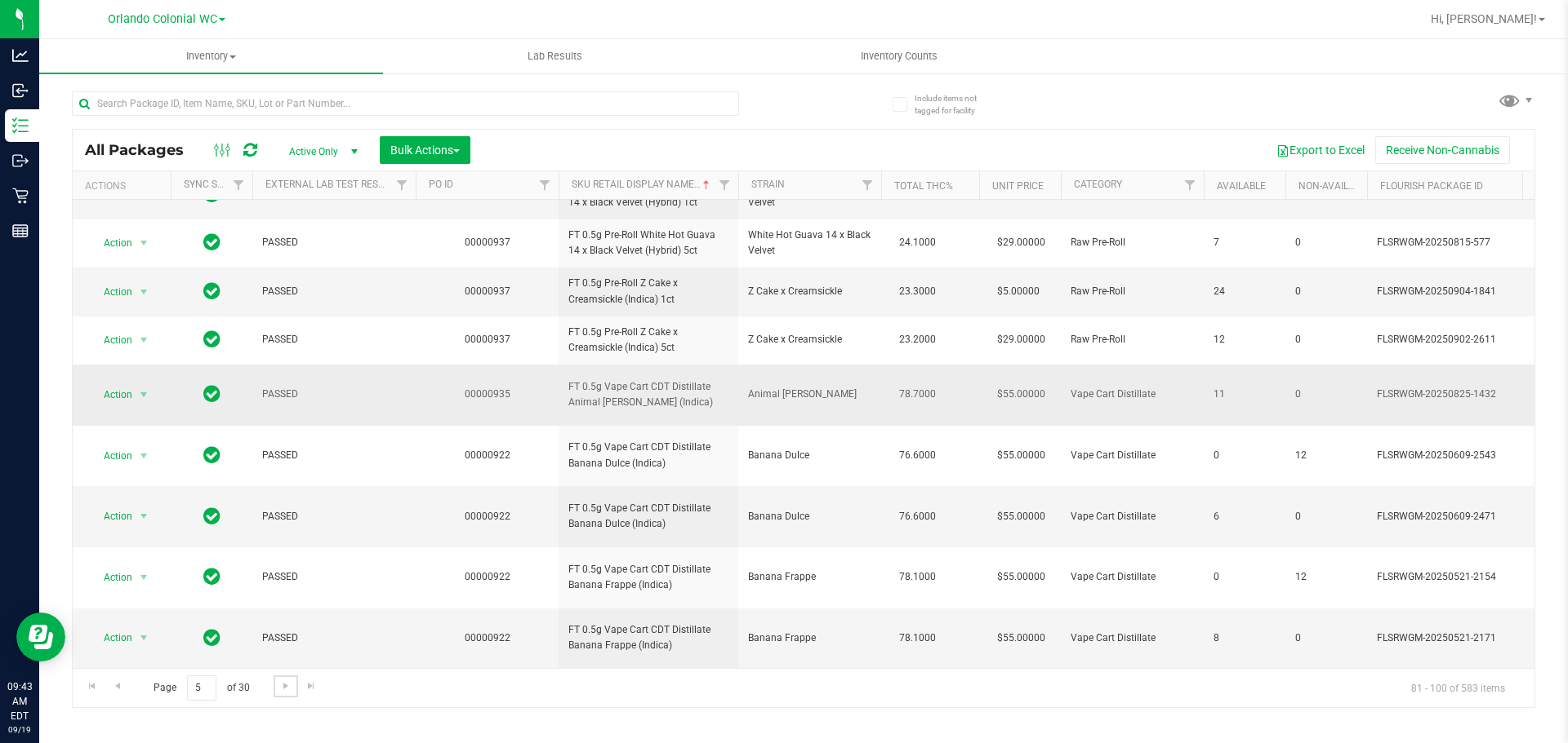
scroll to position [575, 0]
click at [288, 682] on span "Go to the next page" at bounding box center [286, 686] width 13 height 13
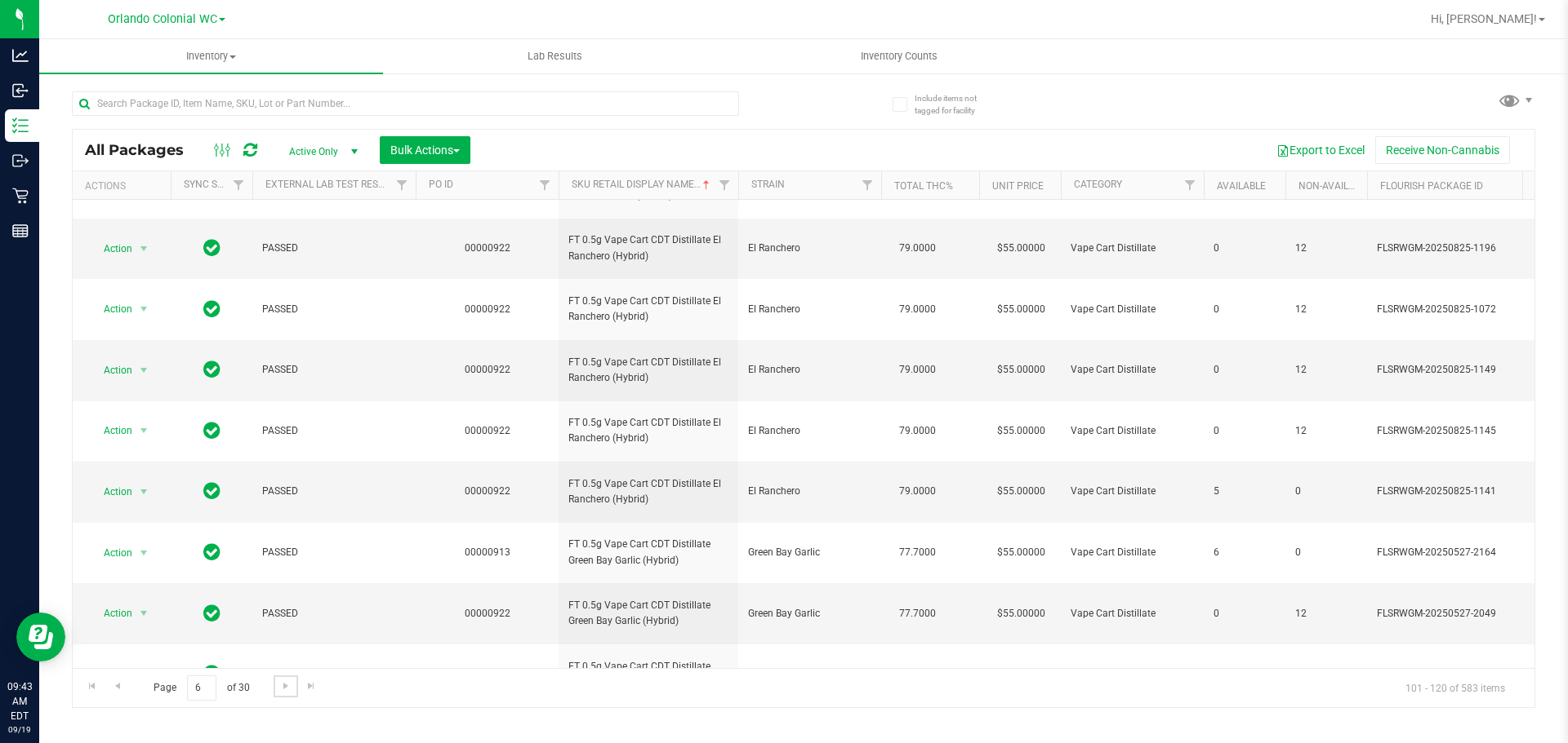
scroll to position [760, 0]
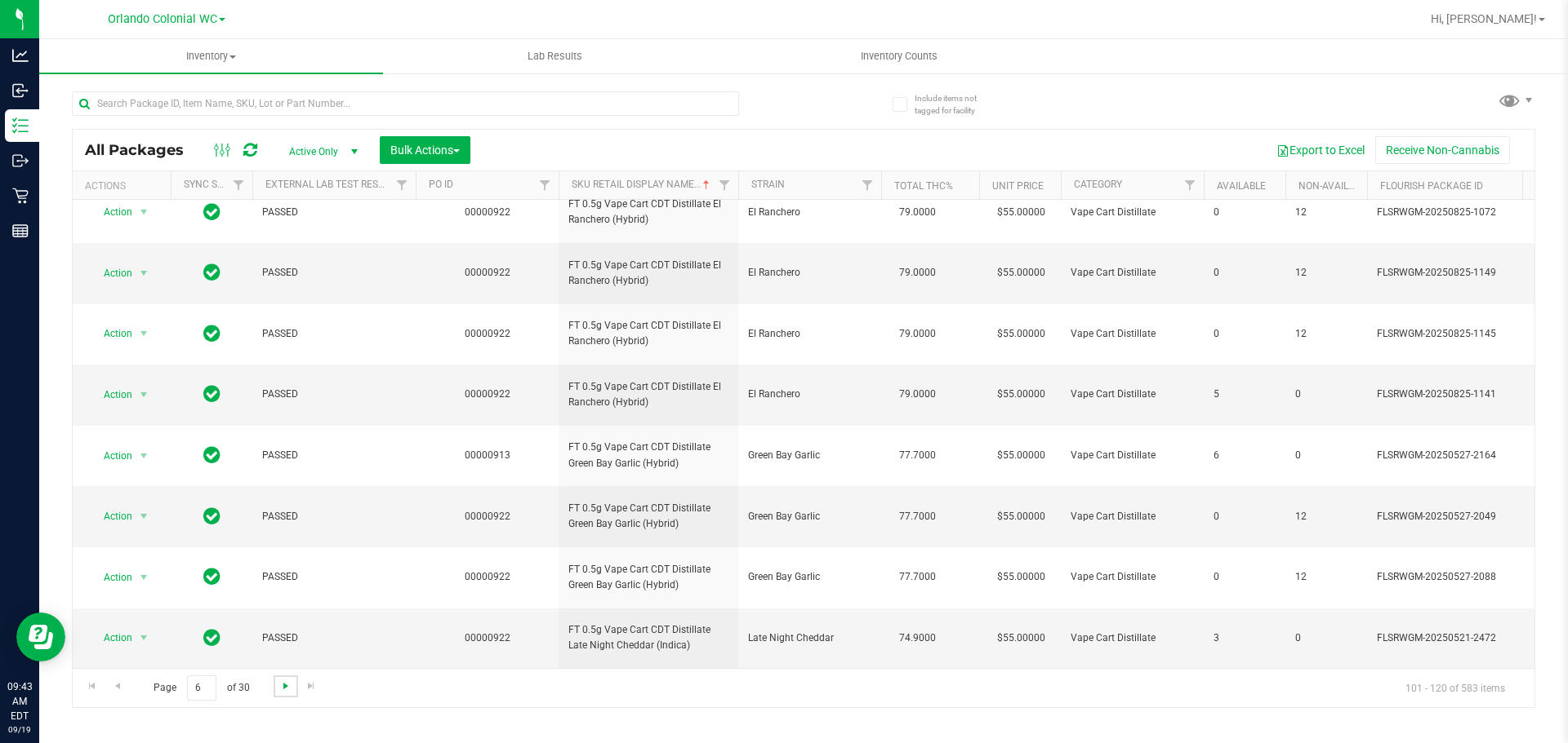
click at [280, 684] on span "Go to the next page" at bounding box center [286, 686] width 13 height 13
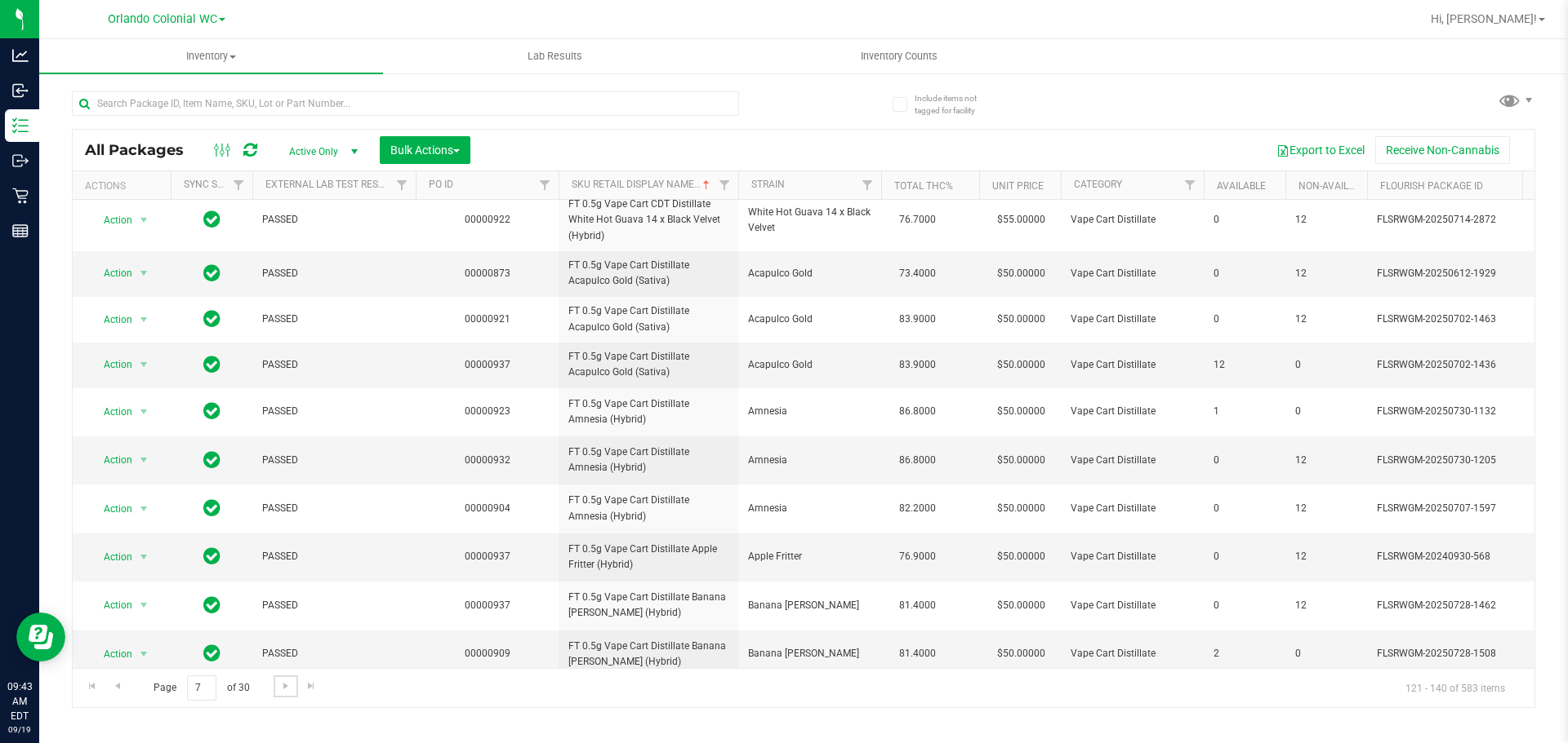
scroll to position [640, 0]
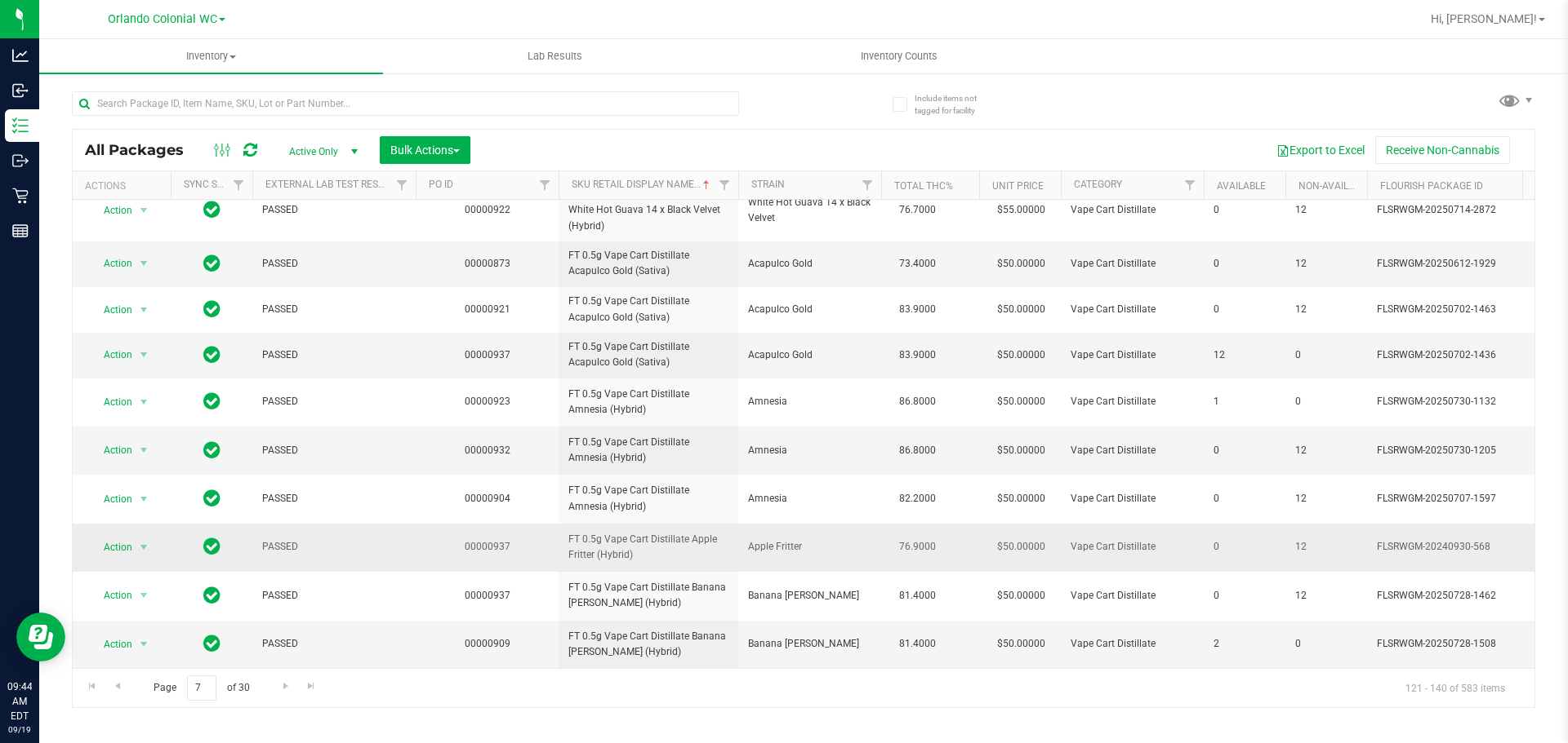
click at [626, 532] on span "FT 0.5g Vape Cart Distillate Apple Fritter (Hybrid)" at bounding box center [649, 548] width 160 height 31
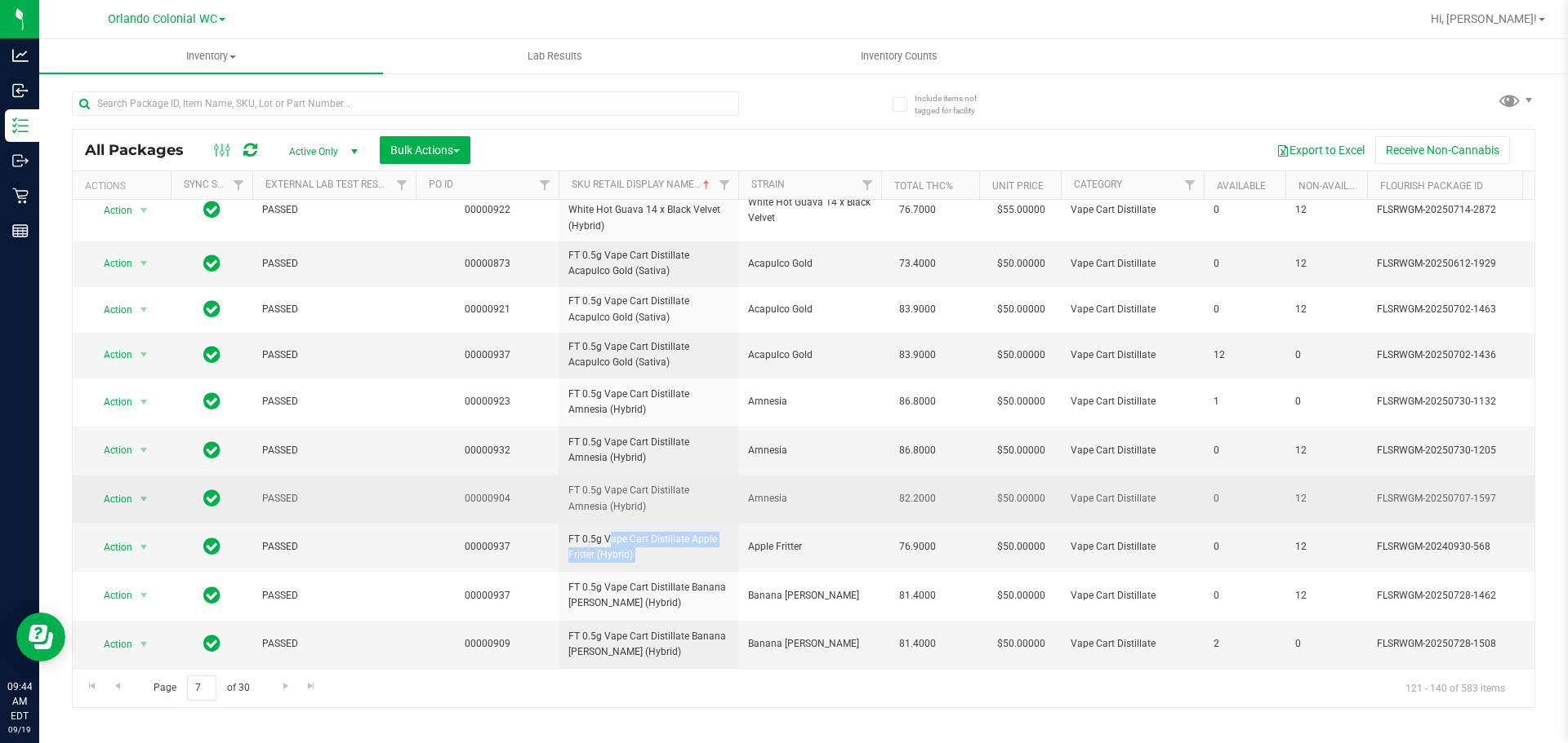
copy tr "FT 0.5g Vape Cart Distillate Apple Fritter (Hybrid)"
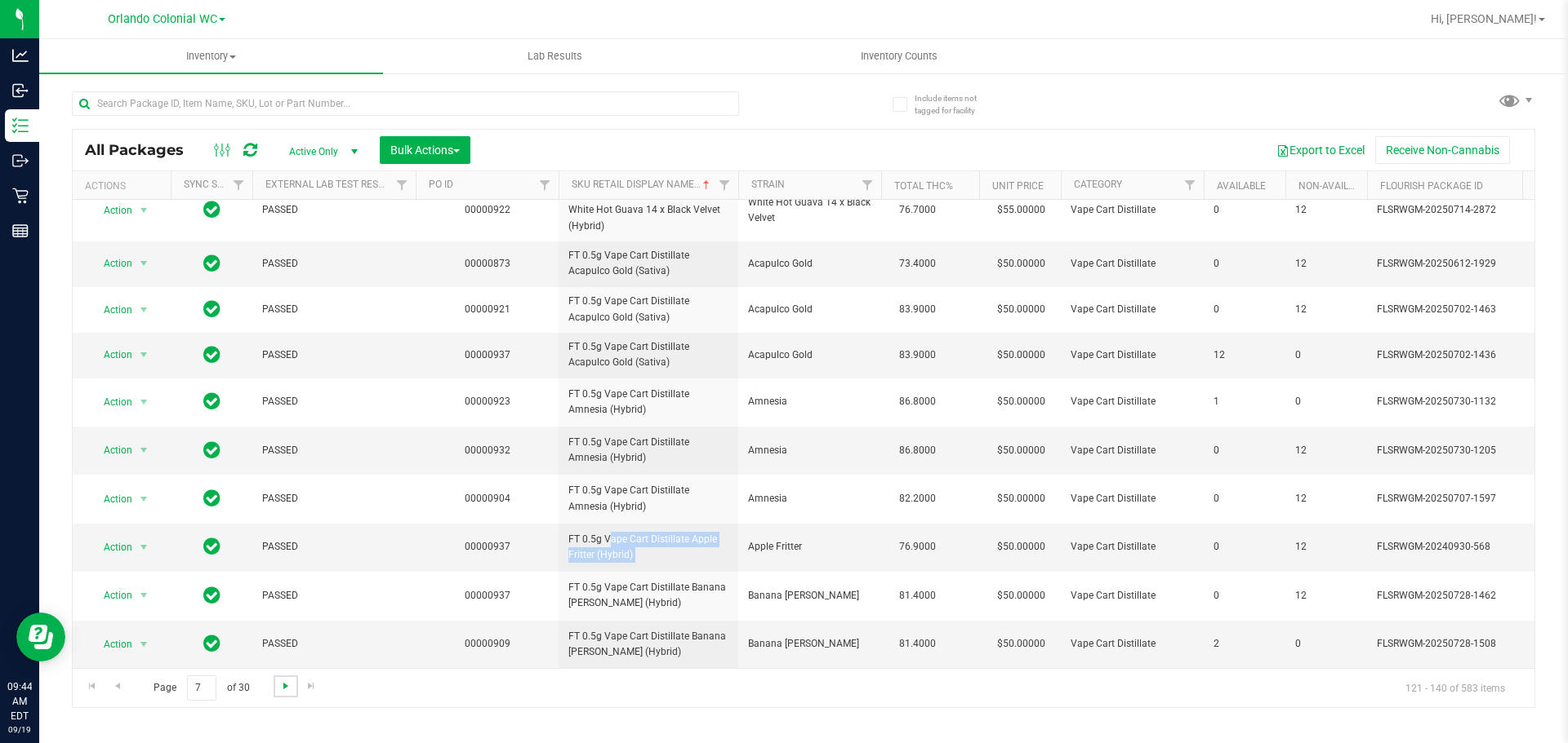
click at [285, 687] on span "Go to the next page" at bounding box center [286, 686] width 13 height 13
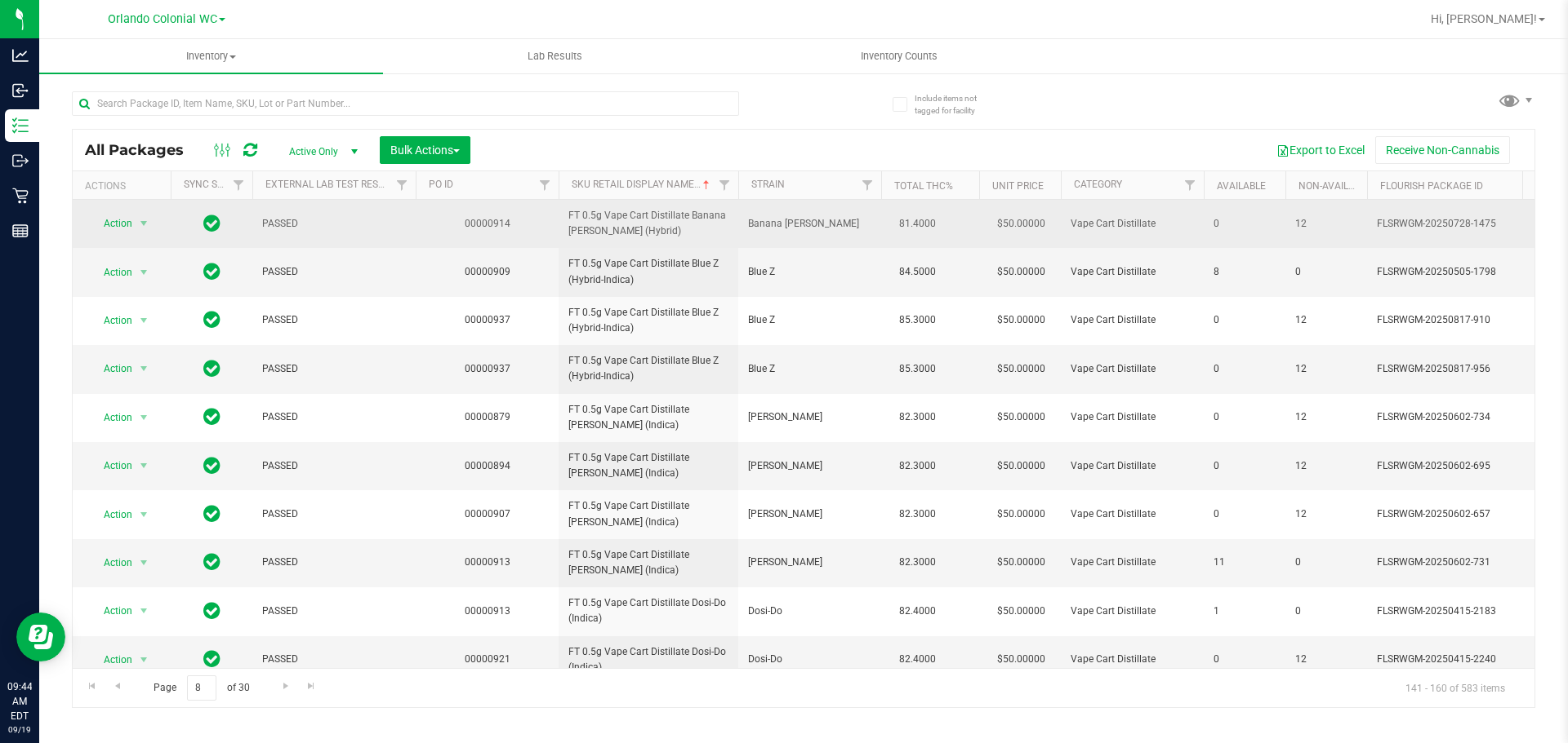
click at [613, 218] on span "FT 0.5g Vape Cart Distillate Banana [PERSON_NAME] (Hybrid)" at bounding box center [649, 223] width 160 height 31
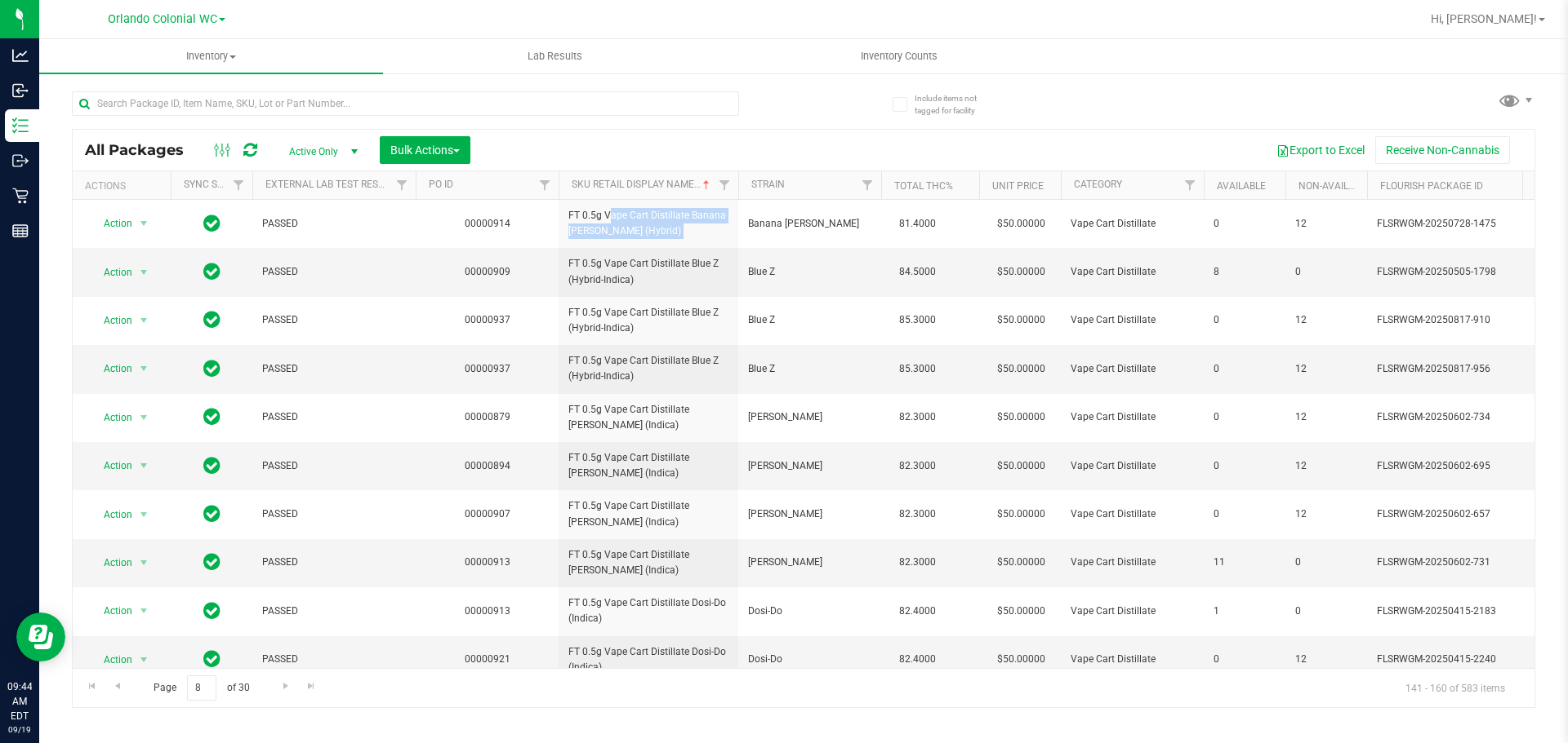
copy tr "FT 0.5g Vape Cart Distillate Banana [PERSON_NAME] (Hybrid)"
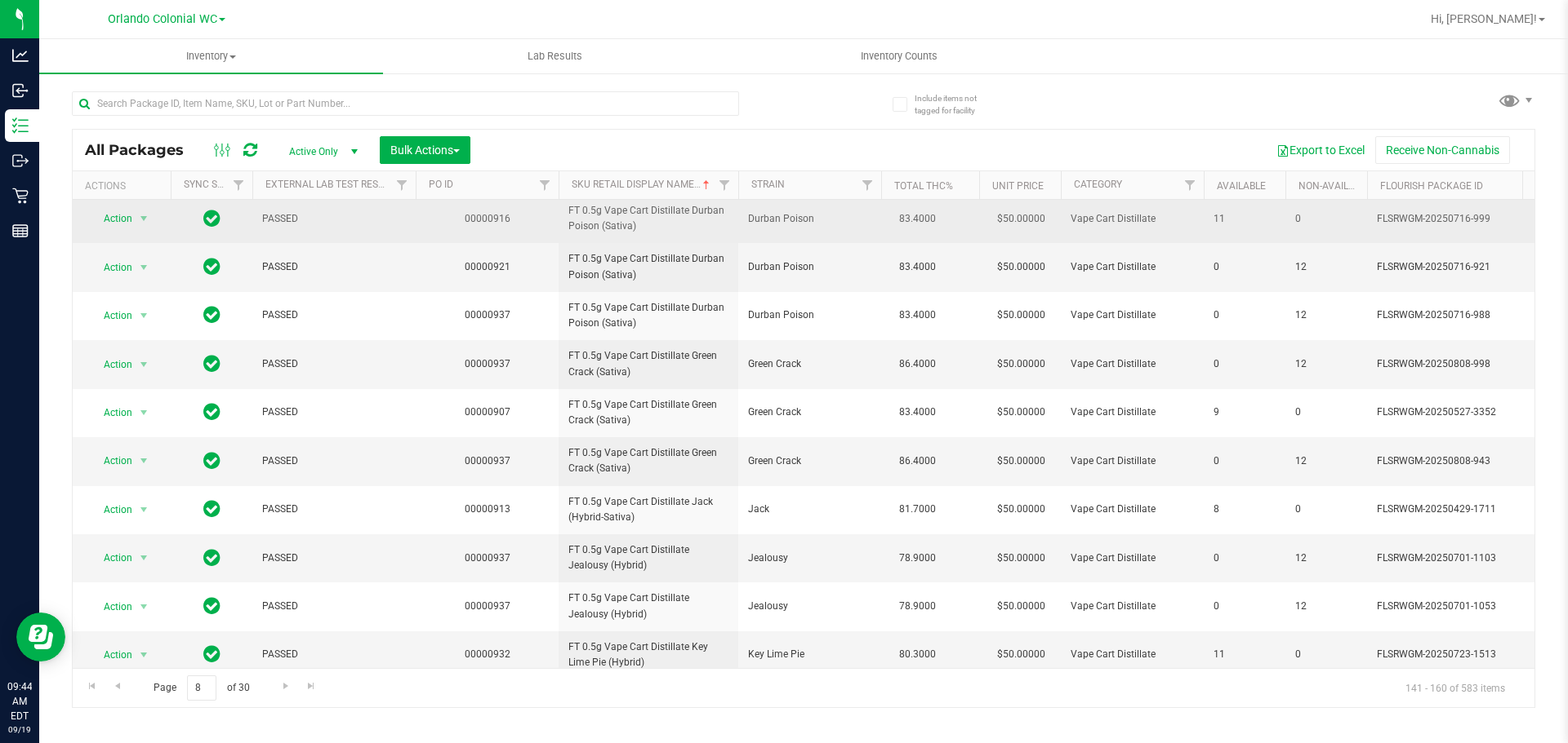
scroll to position [512, 0]
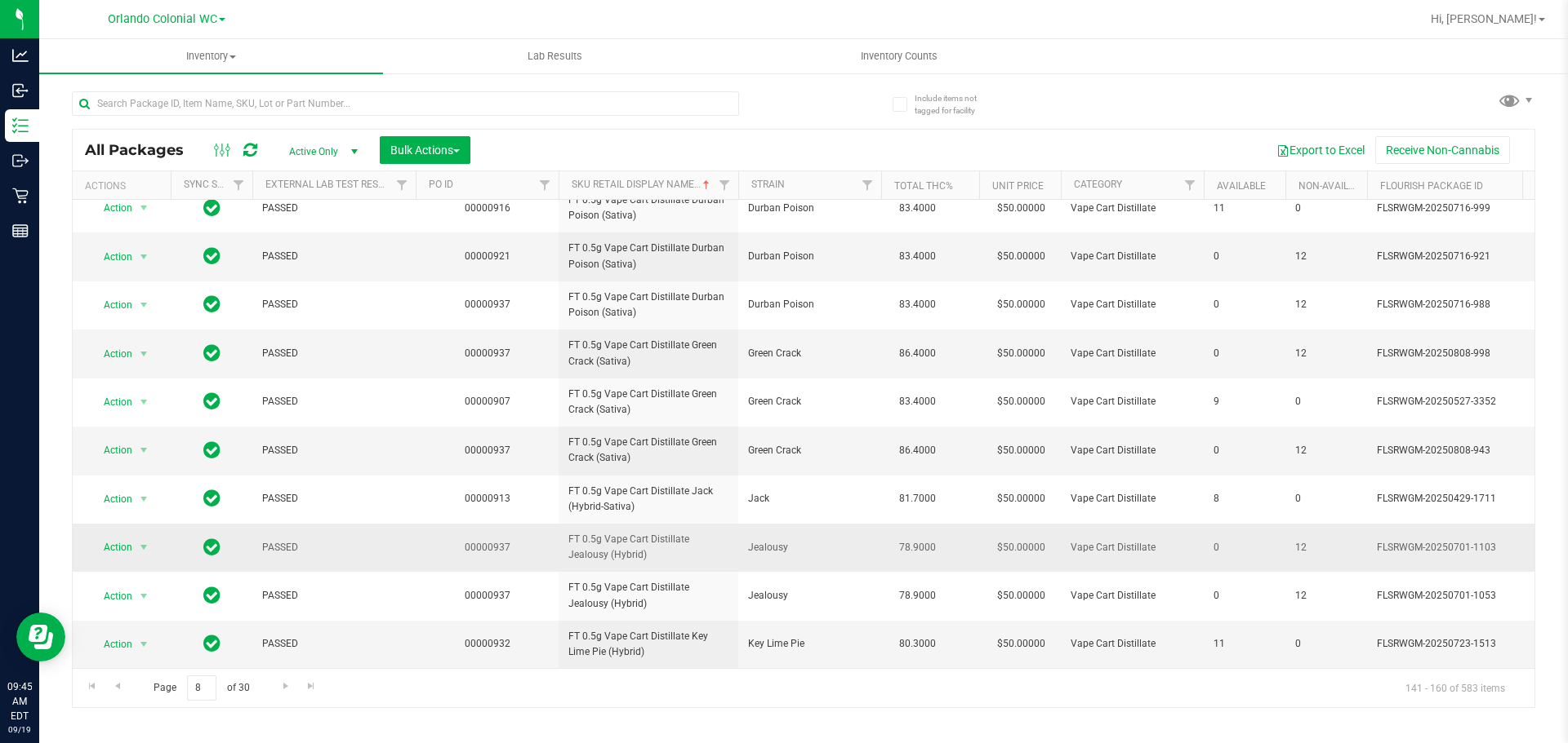
click at [612, 532] on span "FT 0.5g Vape Cart Distillate Jealousy (Hybrid)" at bounding box center [649, 548] width 160 height 31
click at [610, 532] on span "FT 0.5g Vape Cart Distillate Jealousy (Hybrid)" at bounding box center [649, 548] width 160 height 31
click at [604, 540] on span "FT 0.5g Vape Cart Distillate Jealousy (Hybrid)" at bounding box center [649, 548] width 160 height 31
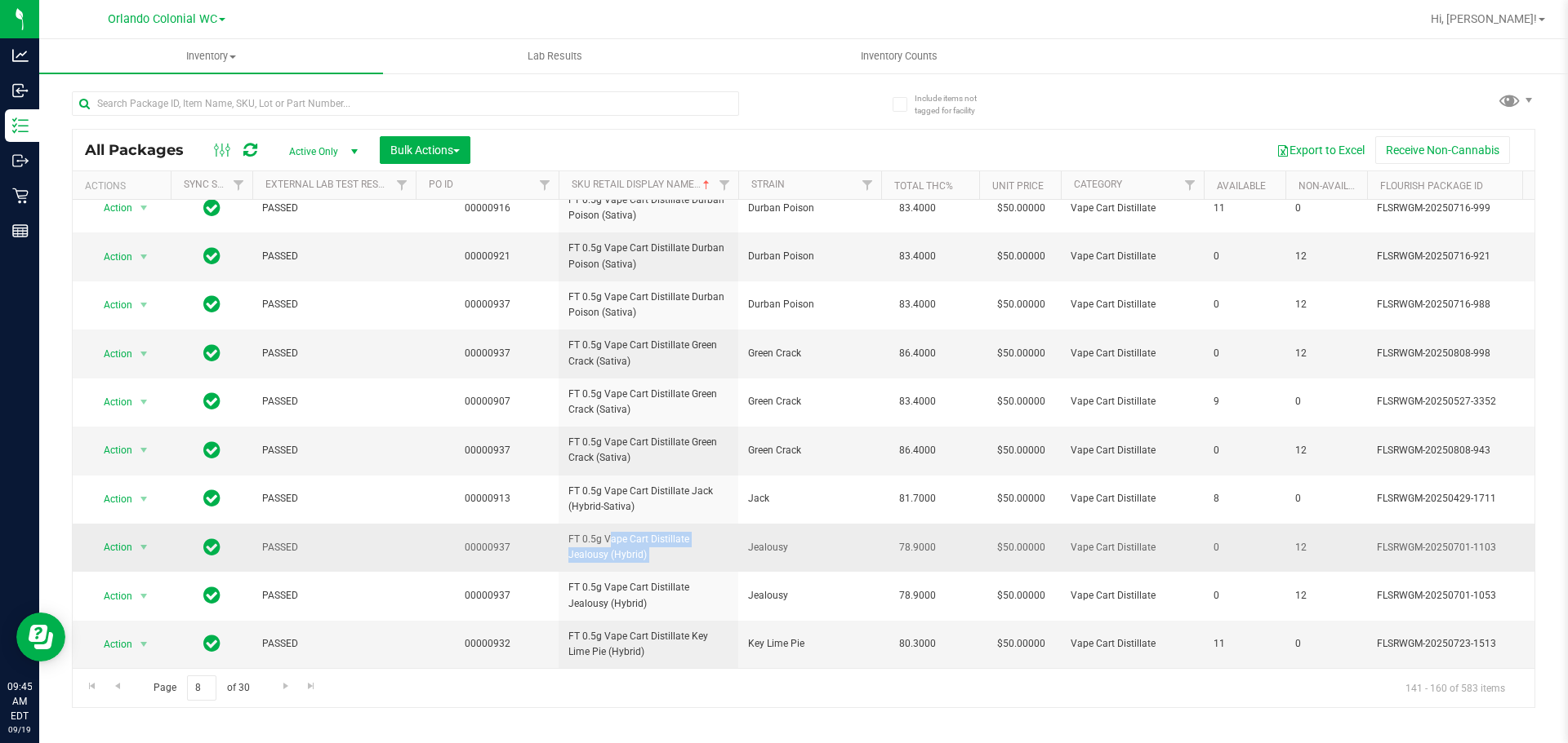
click at [604, 540] on span "FT 0.5g Vape Cart Distillate Jealousy (Hybrid)" at bounding box center [649, 548] width 160 height 31
copy tr "FT 0.5g Vape Cart Distillate Jealousy (Hybrid)"
click at [281, 683] on span "Go to the next page" at bounding box center [286, 686] width 13 height 13
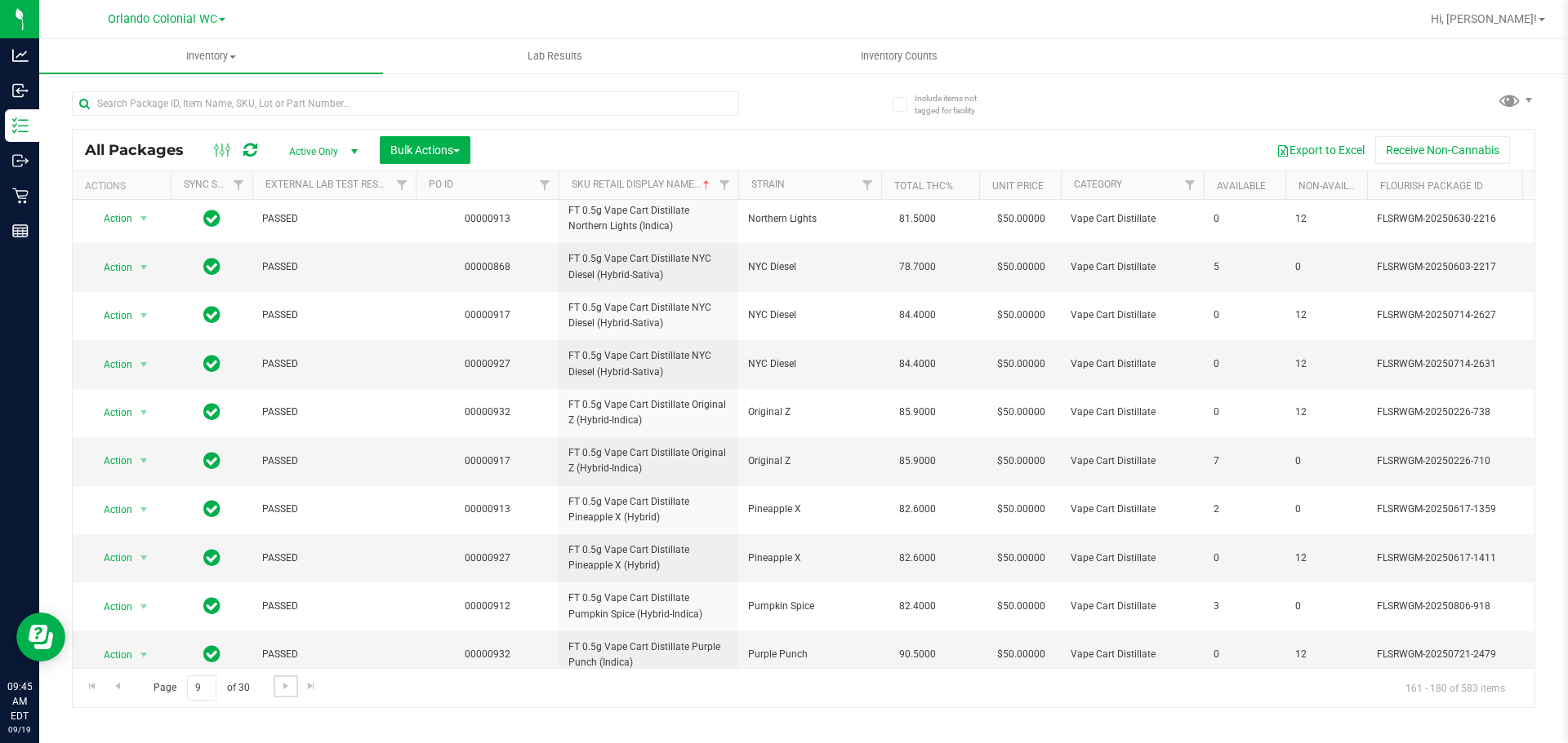
scroll to position [512, 0]
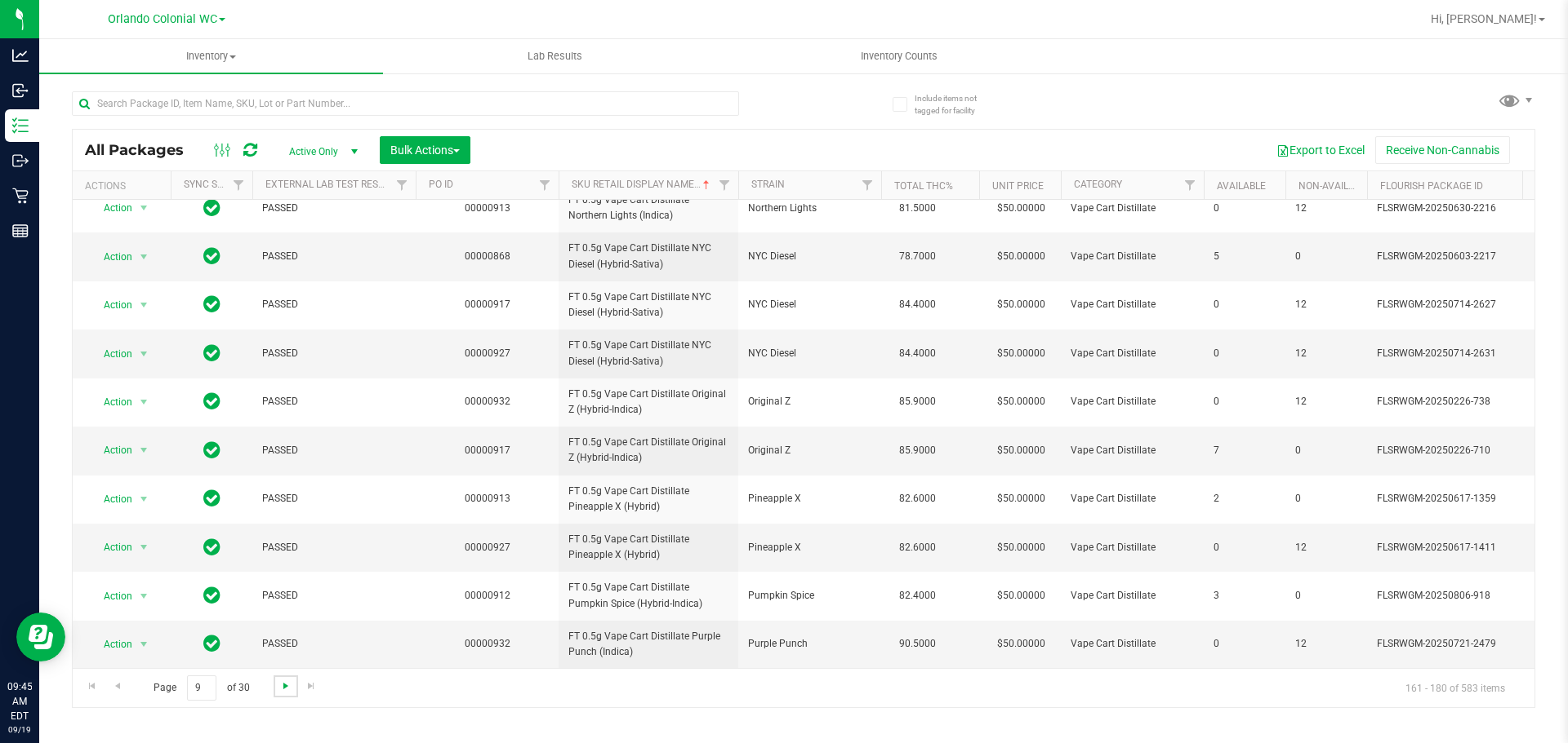
click at [281, 688] on span "Go to the next page" at bounding box center [286, 686] width 13 height 13
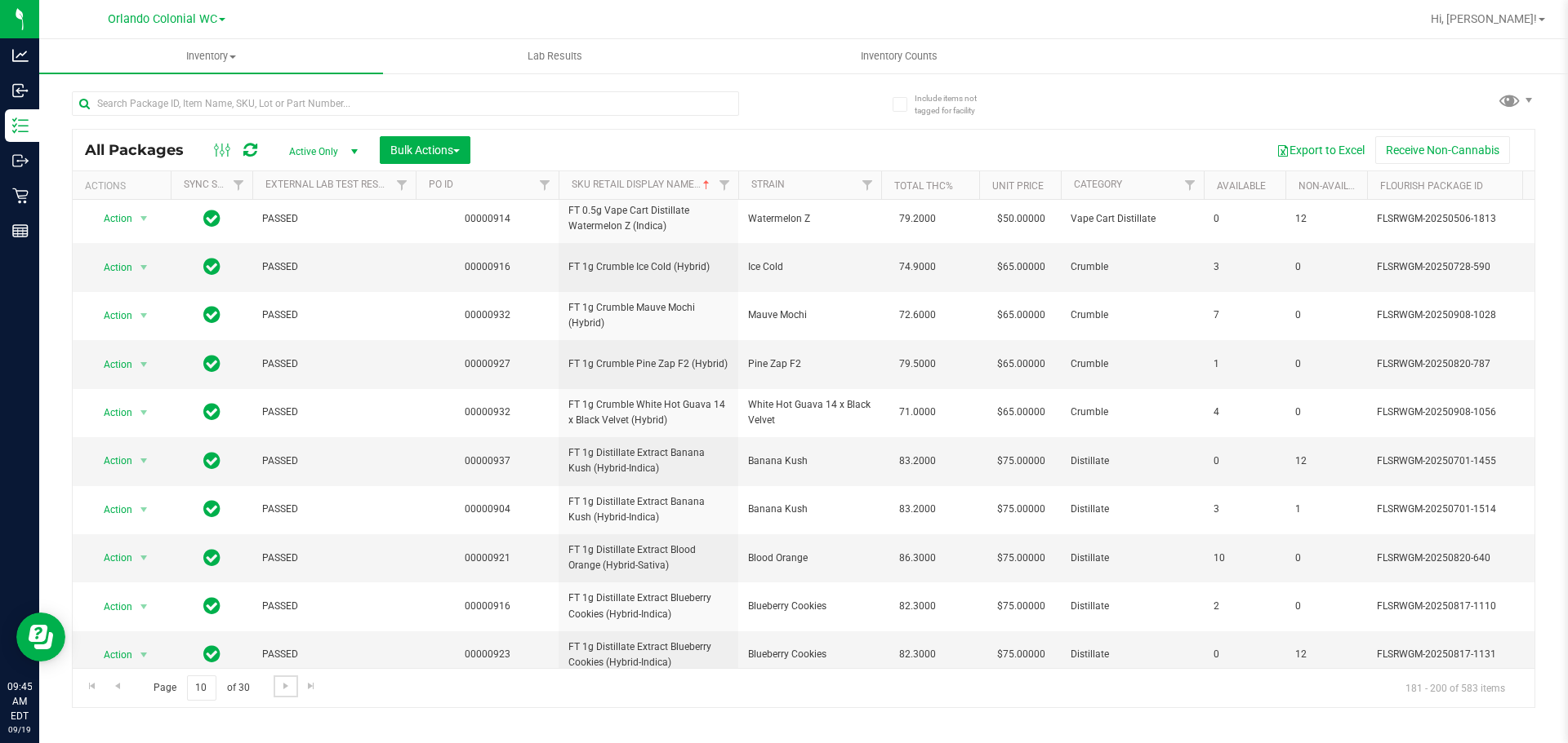
scroll to position [512, 0]
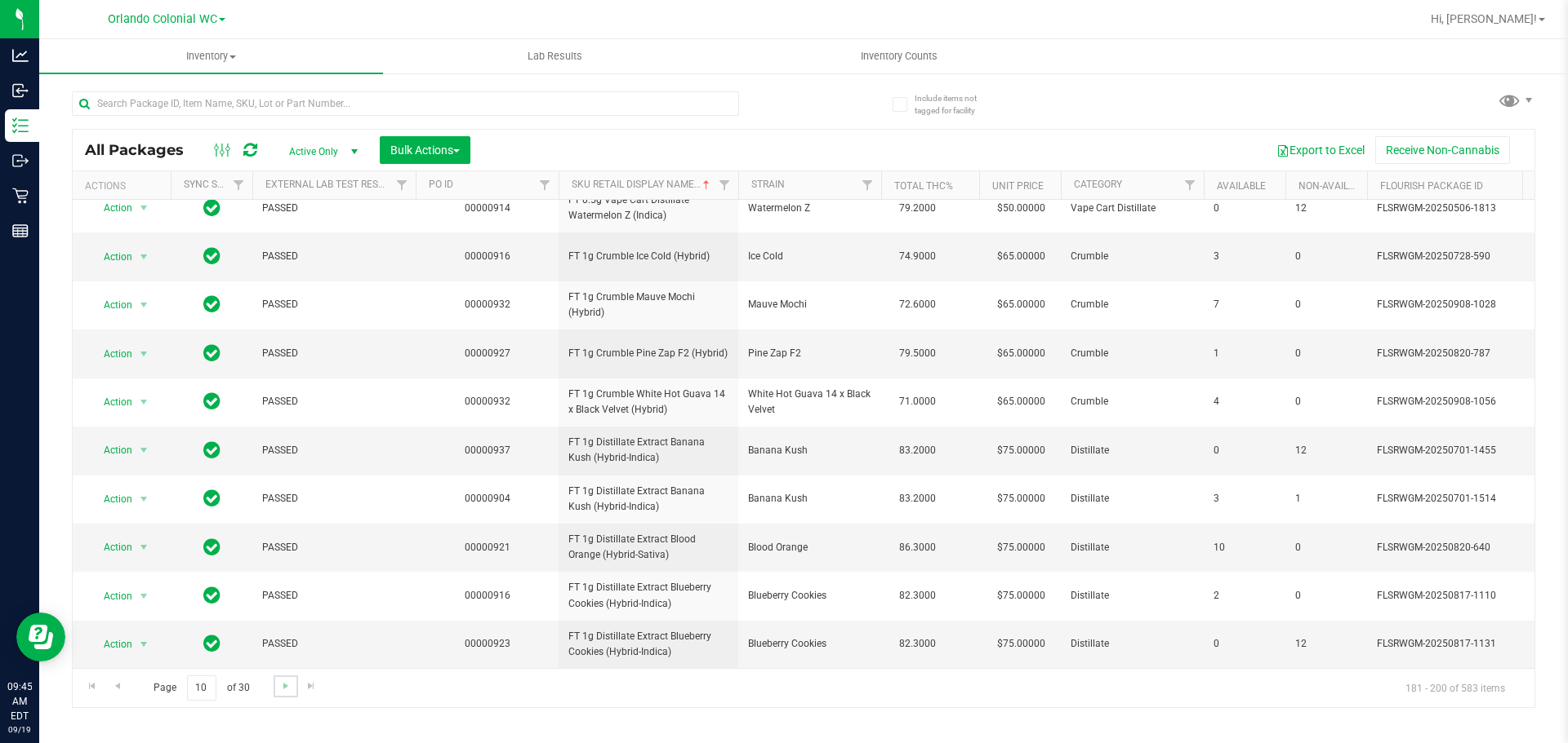
click at [285, 695] on link "Go to the next page" at bounding box center [286, 686] width 23 height 22
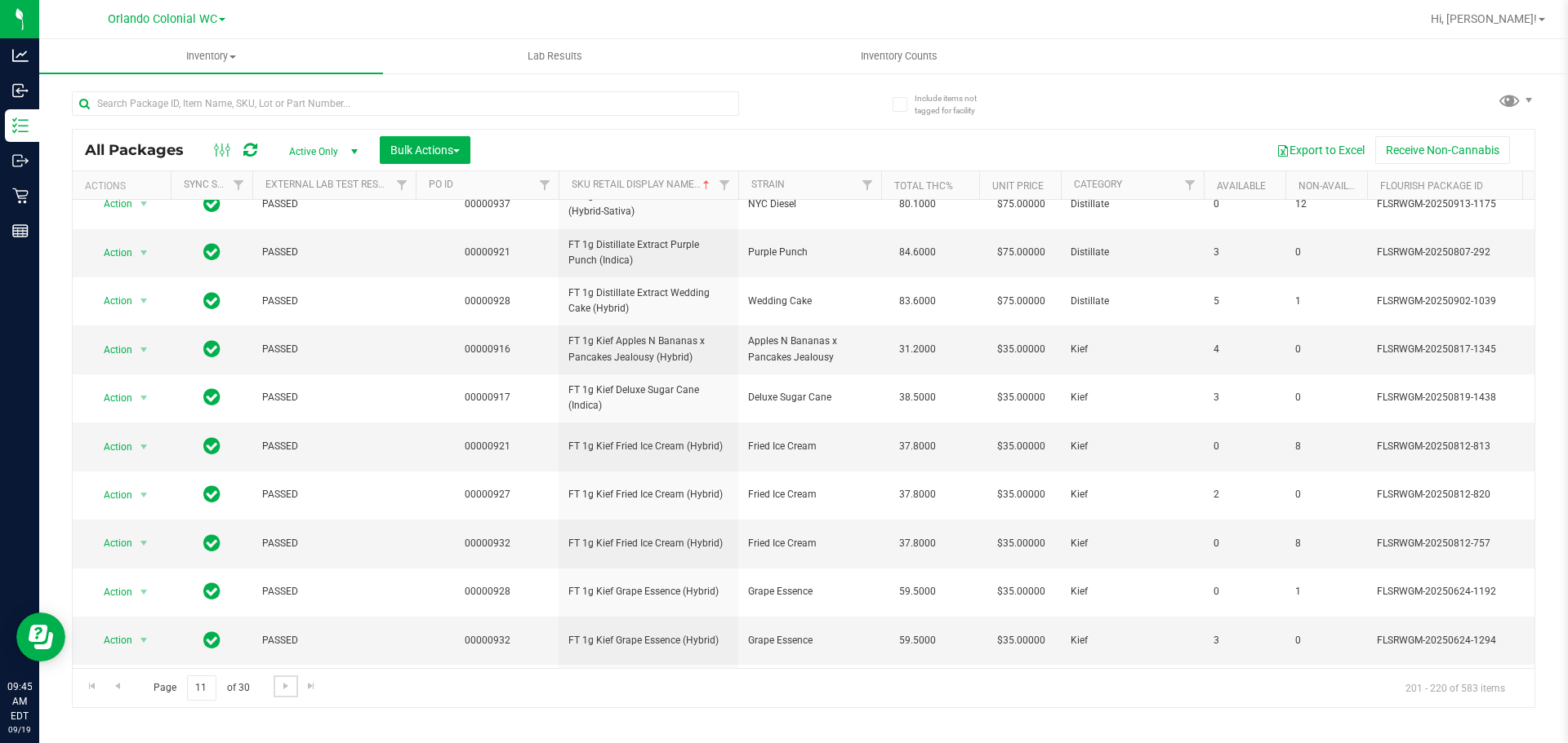
scroll to position [408, 0]
click at [1126, 91] on div "All Packages Active Only Active Only Lab Samples Locked All External Internal B…" at bounding box center [804, 392] width 1463 height 632
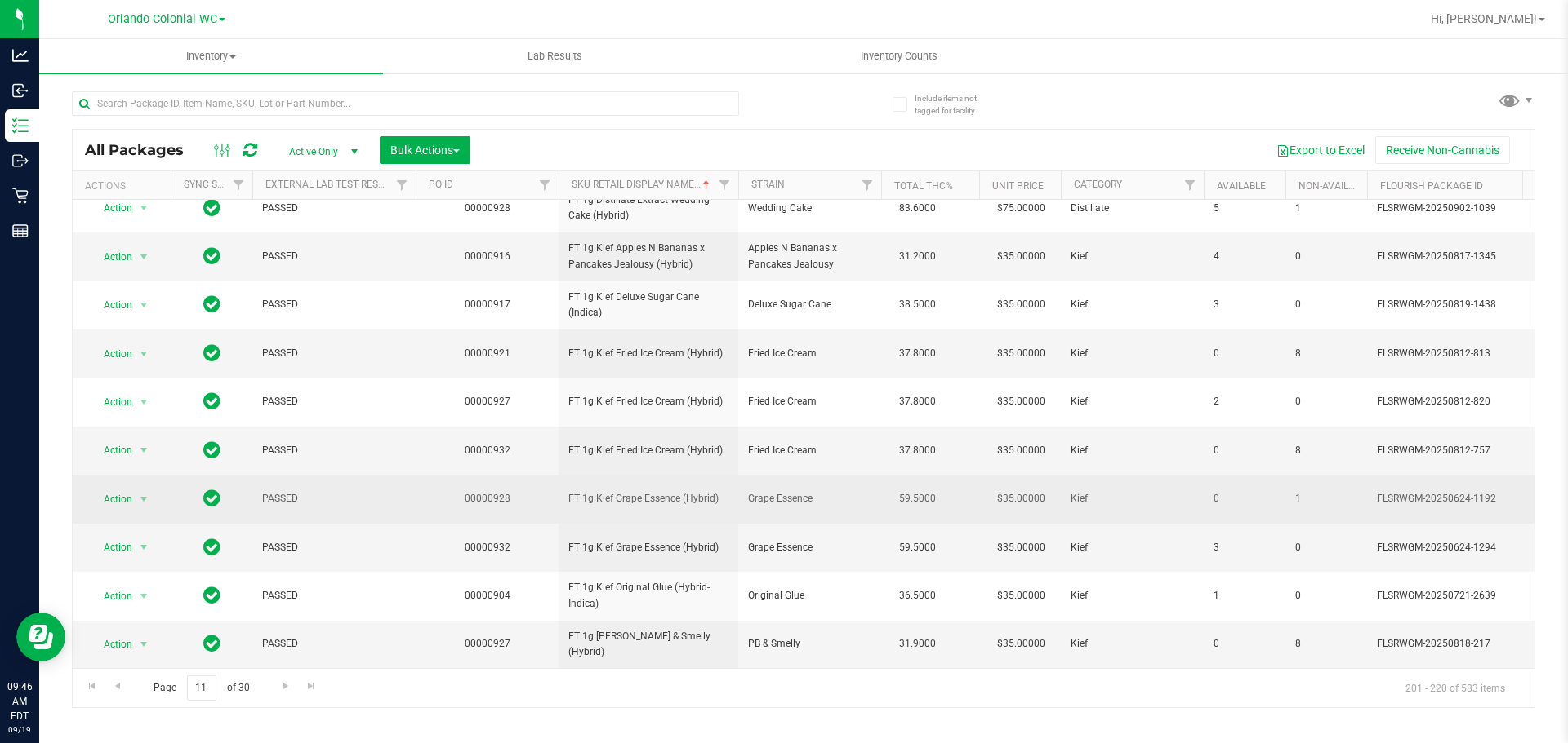
scroll to position [512, 0]
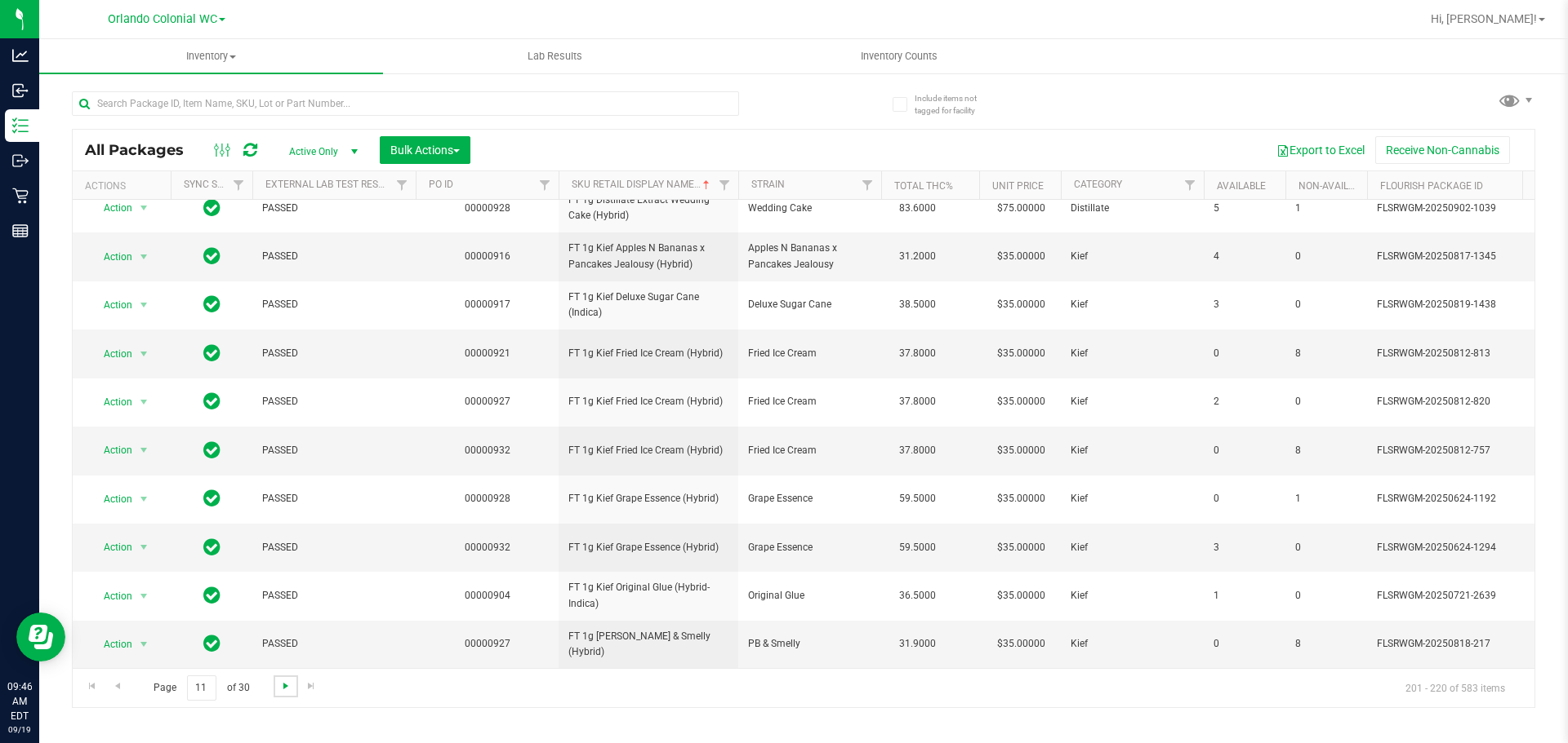
click at [282, 689] on span "Go to the next page" at bounding box center [286, 686] width 13 height 13
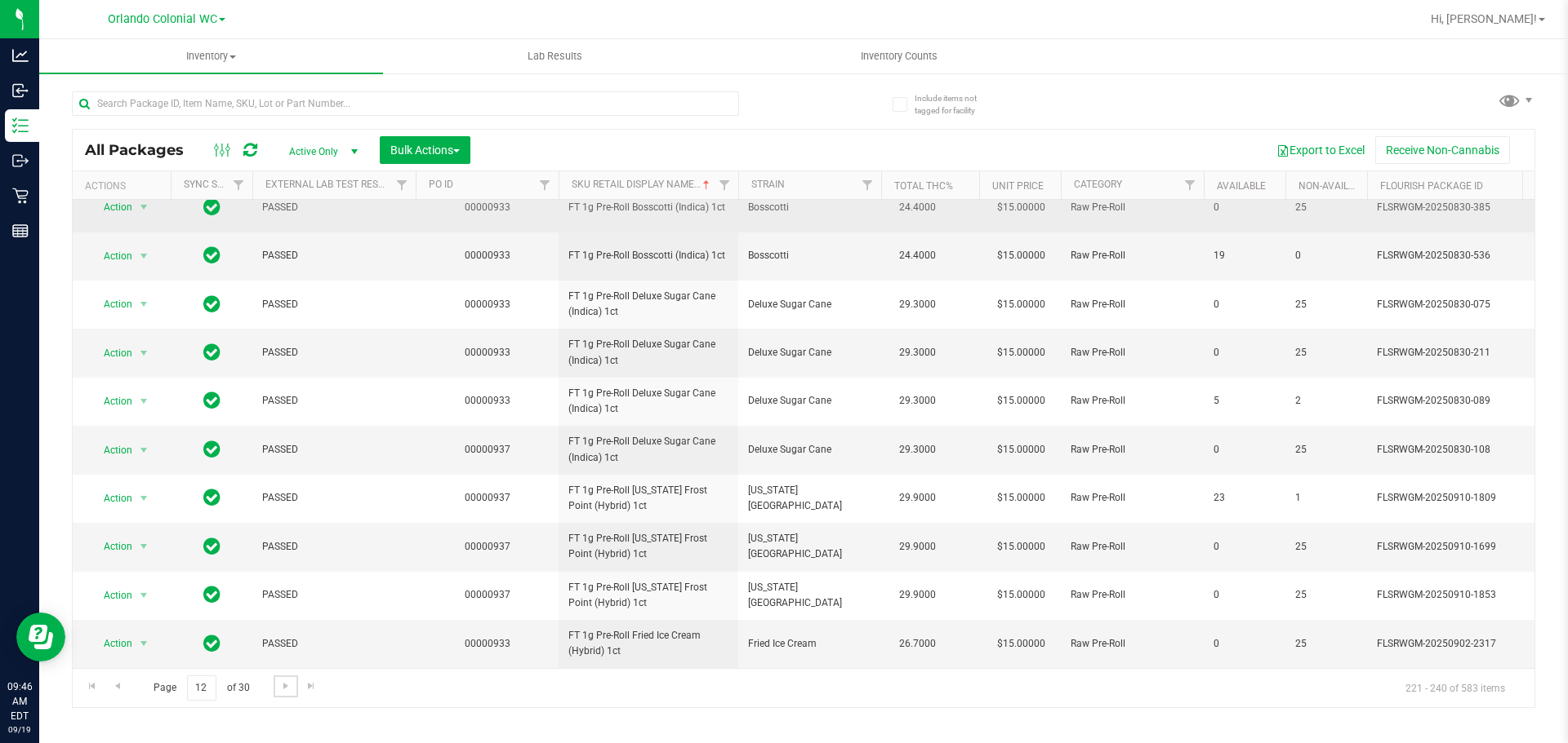
scroll to position [512, 0]
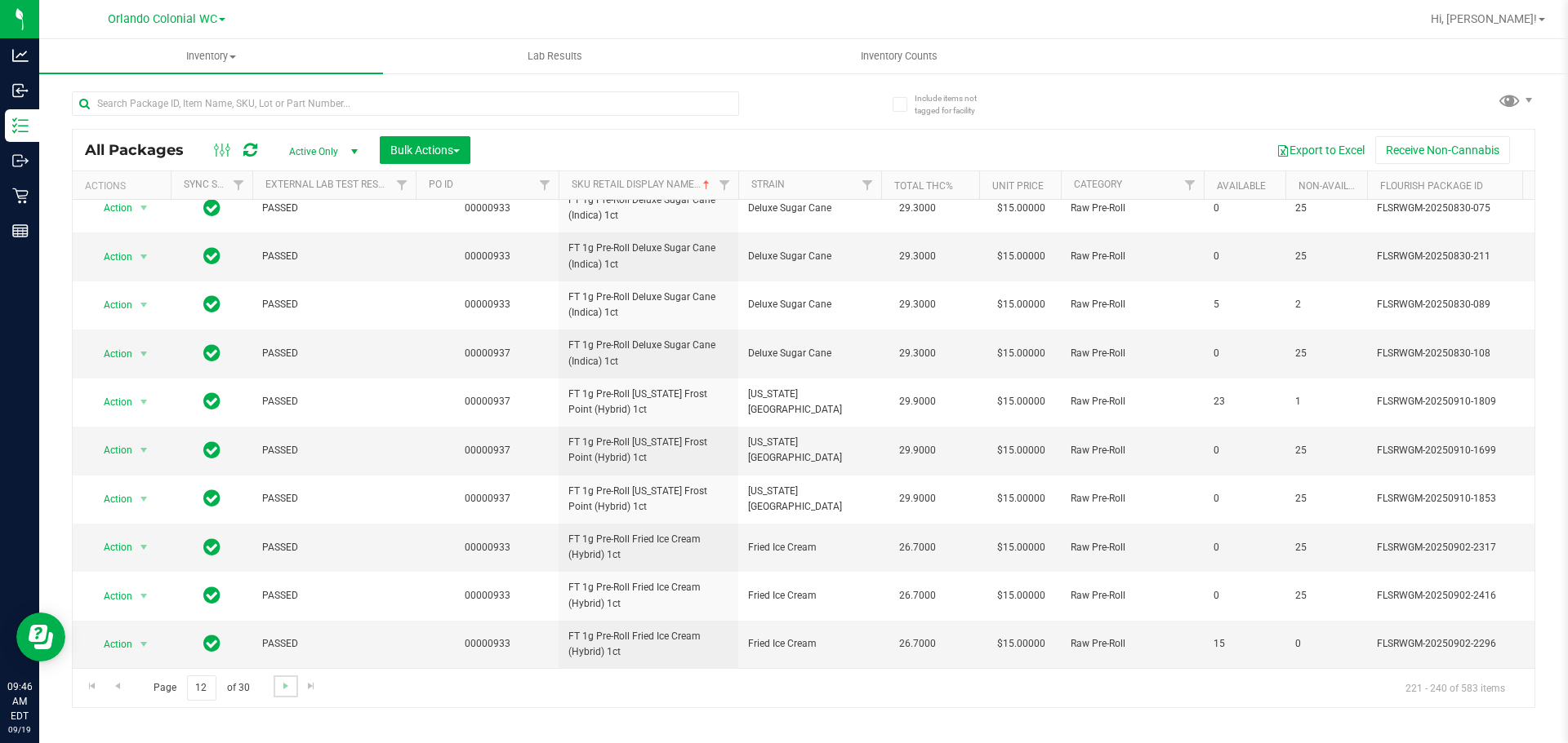
click at [288, 693] on link "Go to the next page" at bounding box center [286, 686] width 23 height 22
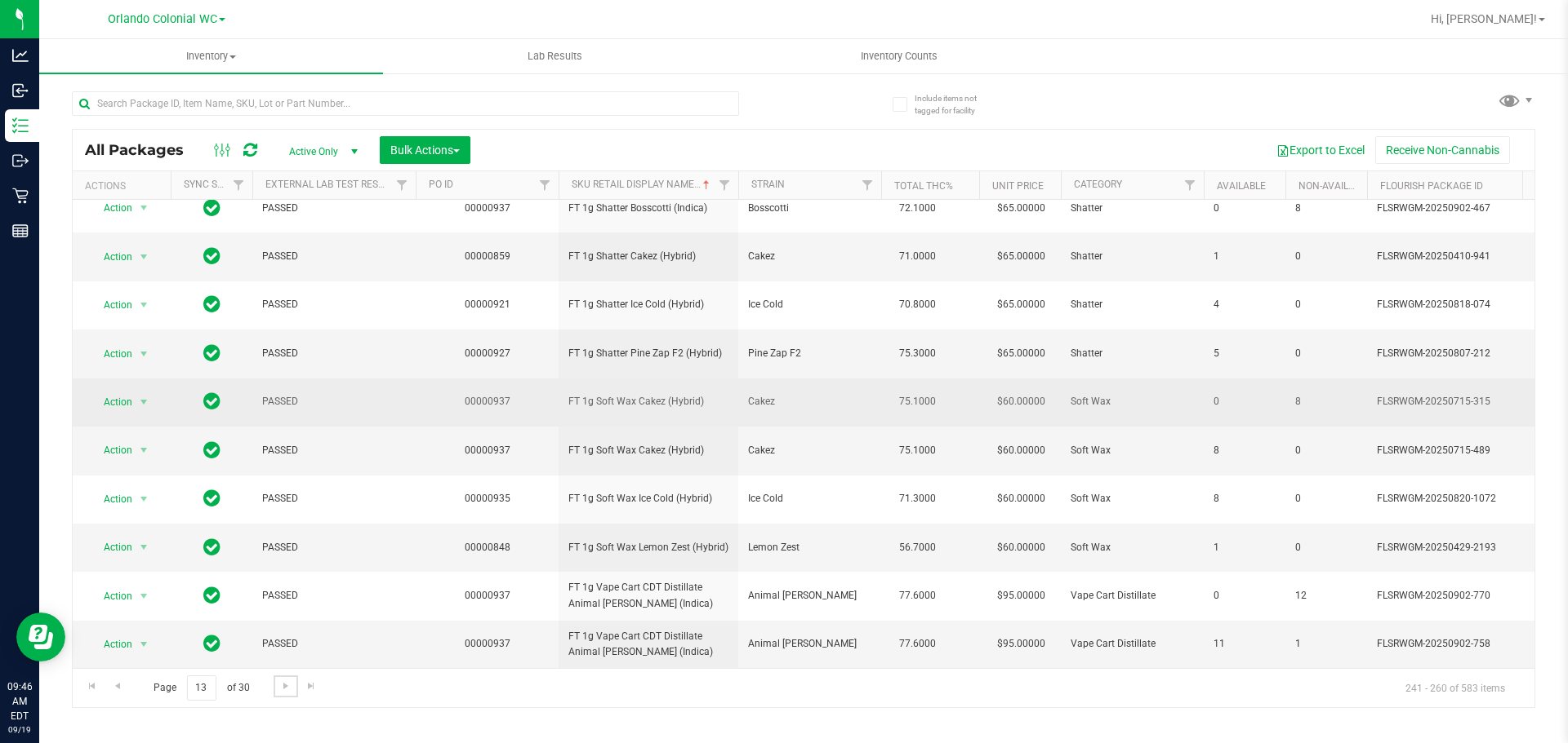
scroll to position [512, 0]
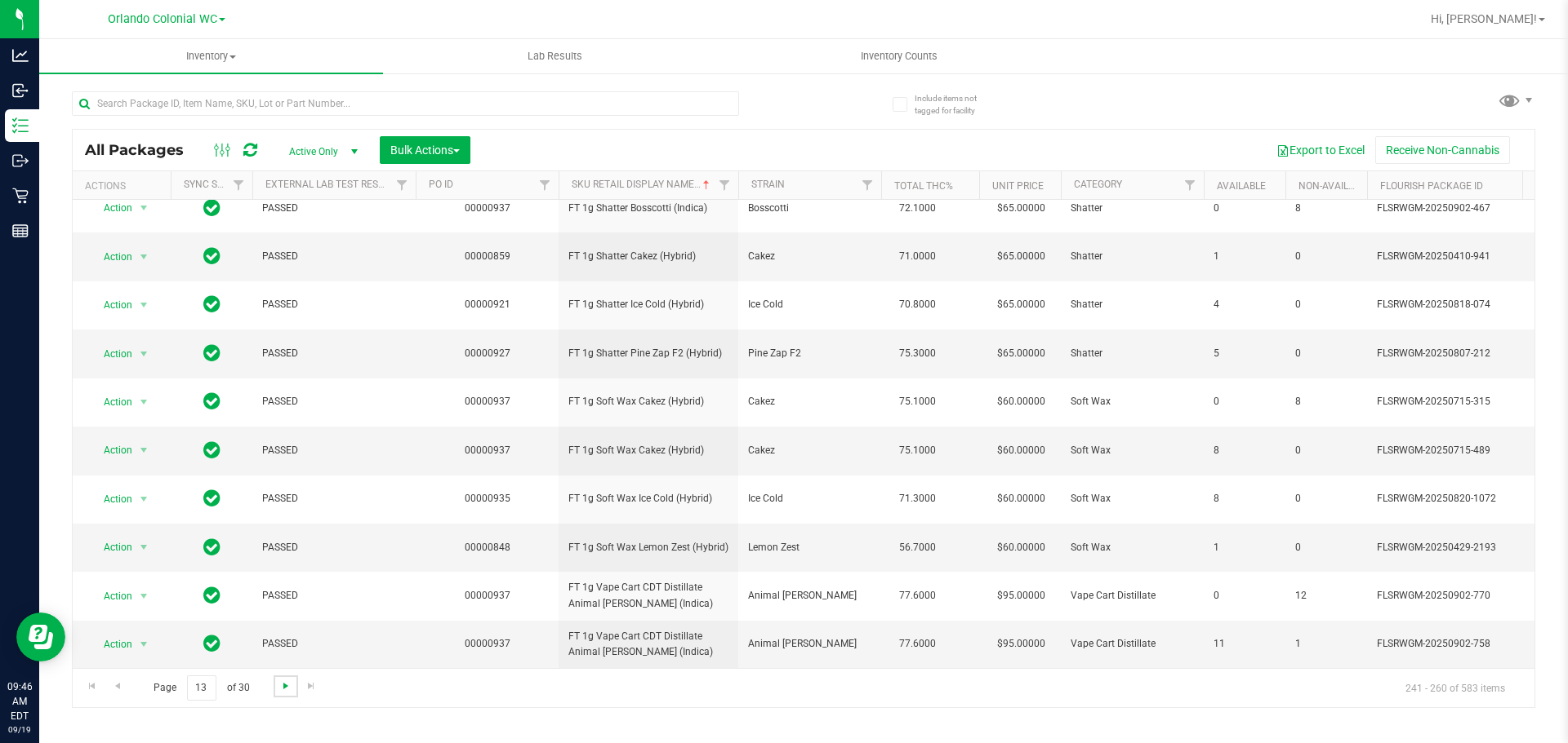
click at [290, 686] on span "Go to the next page" at bounding box center [286, 686] width 13 height 13
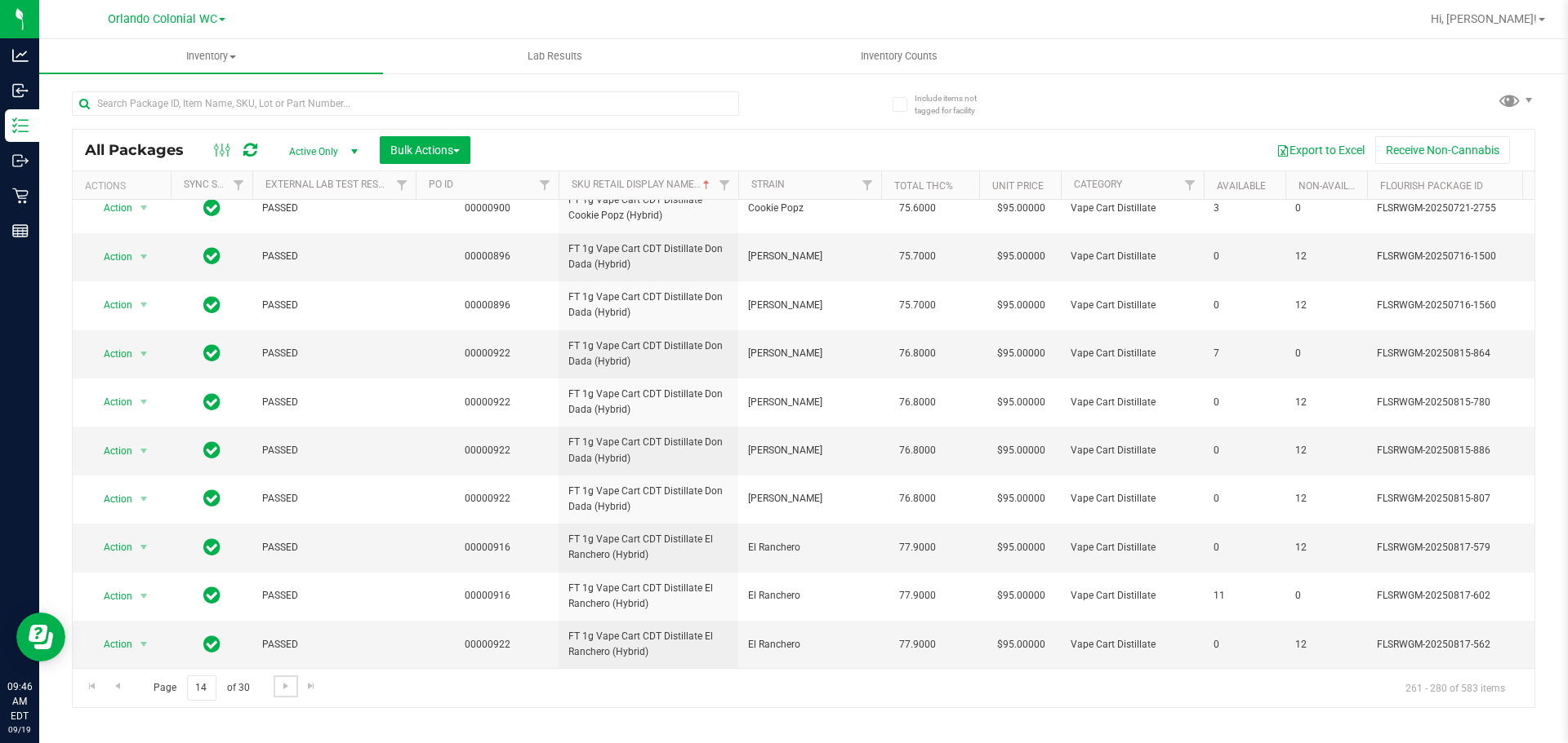
scroll to position [648, 0]
click at [283, 683] on span "Go to the next page" at bounding box center [286, 686] width 13 height 13
click at [283, 691] on span "Go to the next page" at bounding box center [286, 686] width 13 height 13
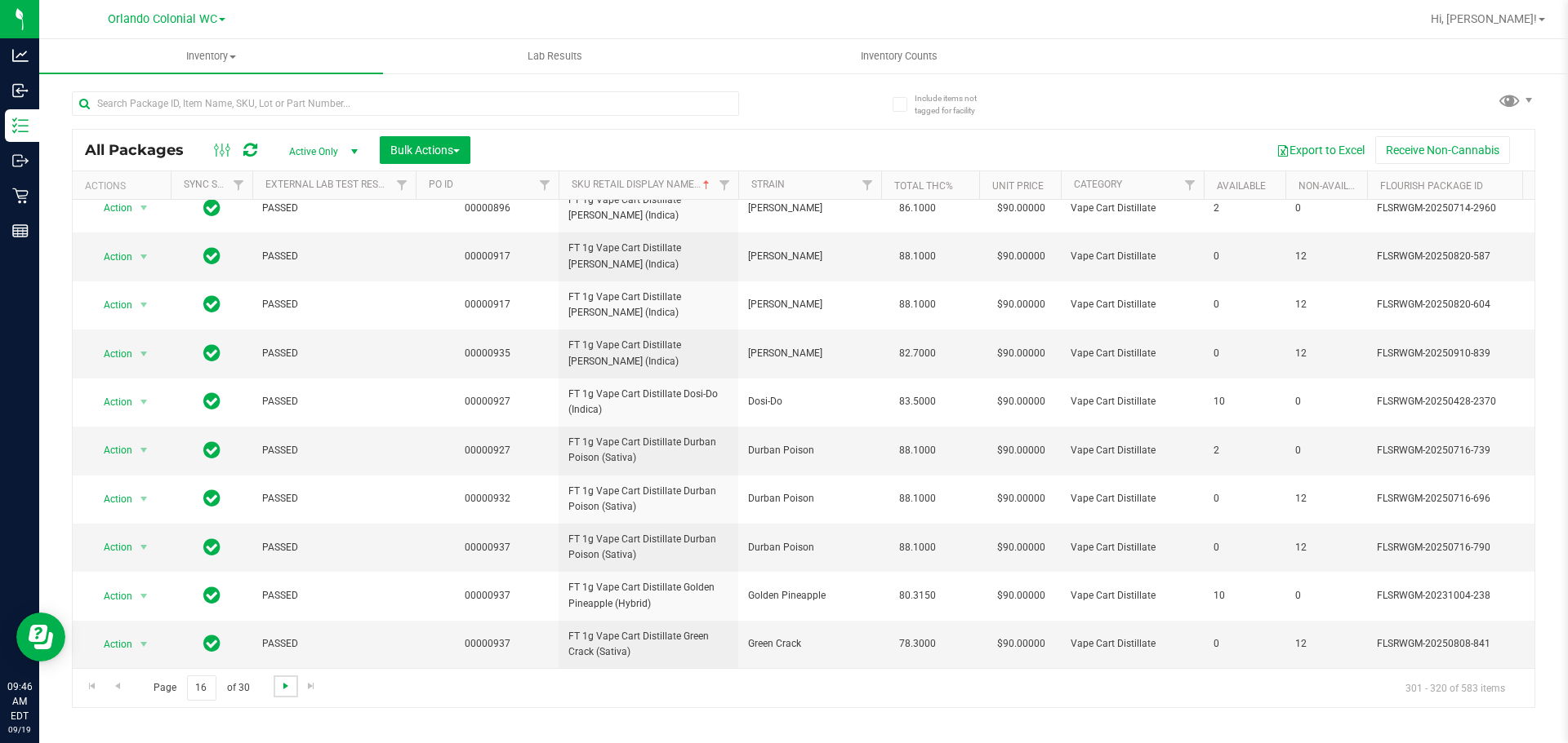
click at [282, 687] on span "Go to the next page" at bounding box center [286, 686] width 13 height 13
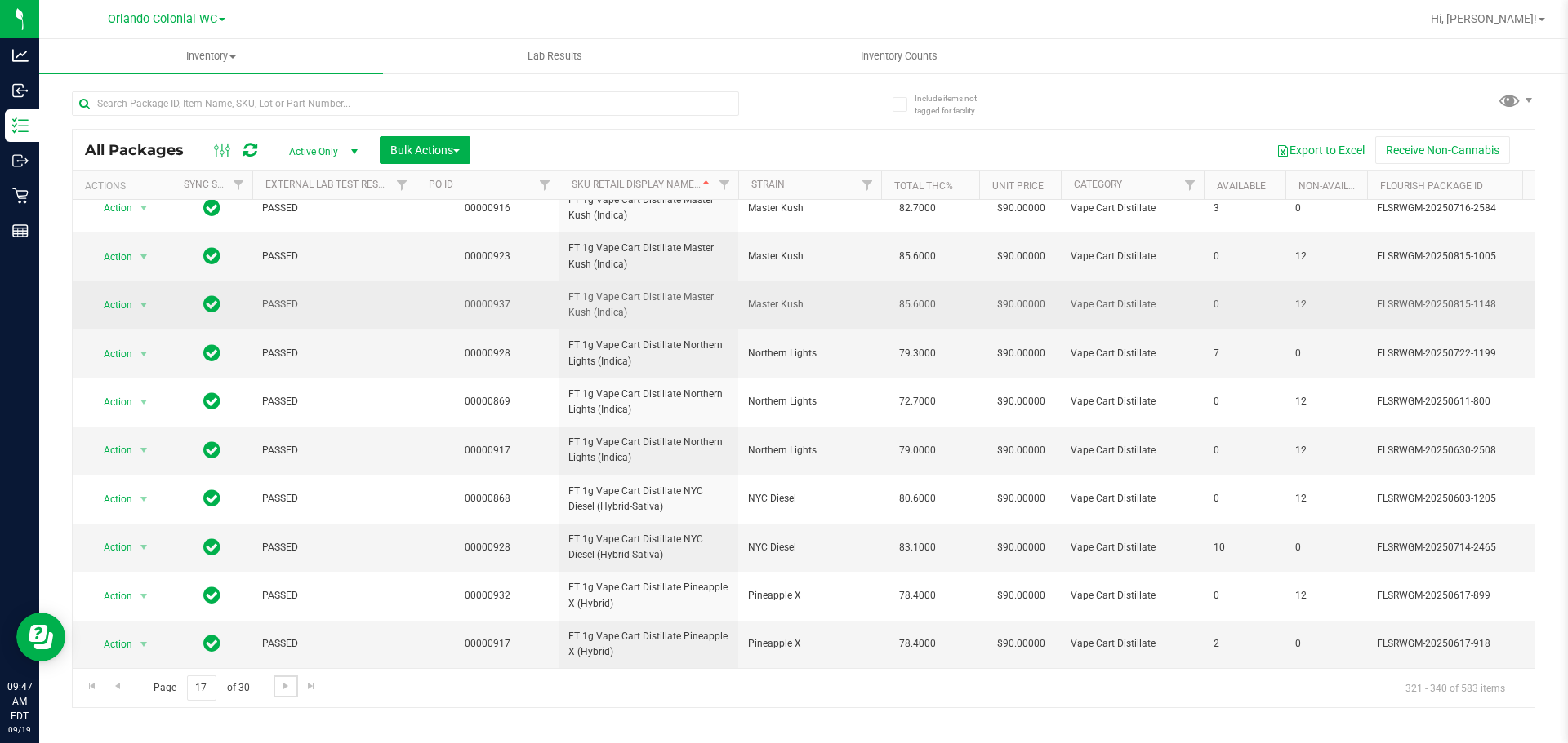
scroll to position [512, 0]
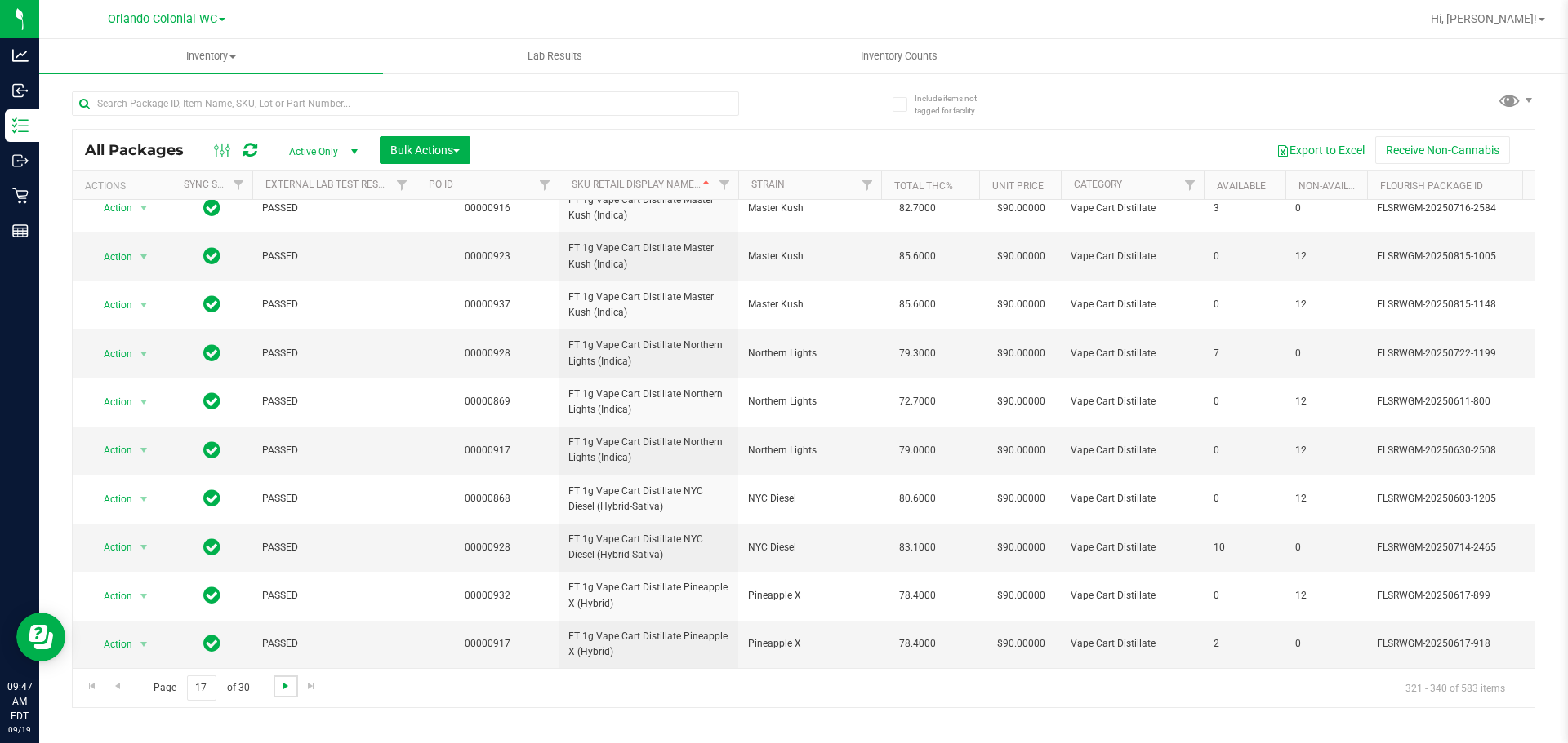
click at [284, 685] on span "Go to the next page" at bounding box center [286, 686] width 13 height 13
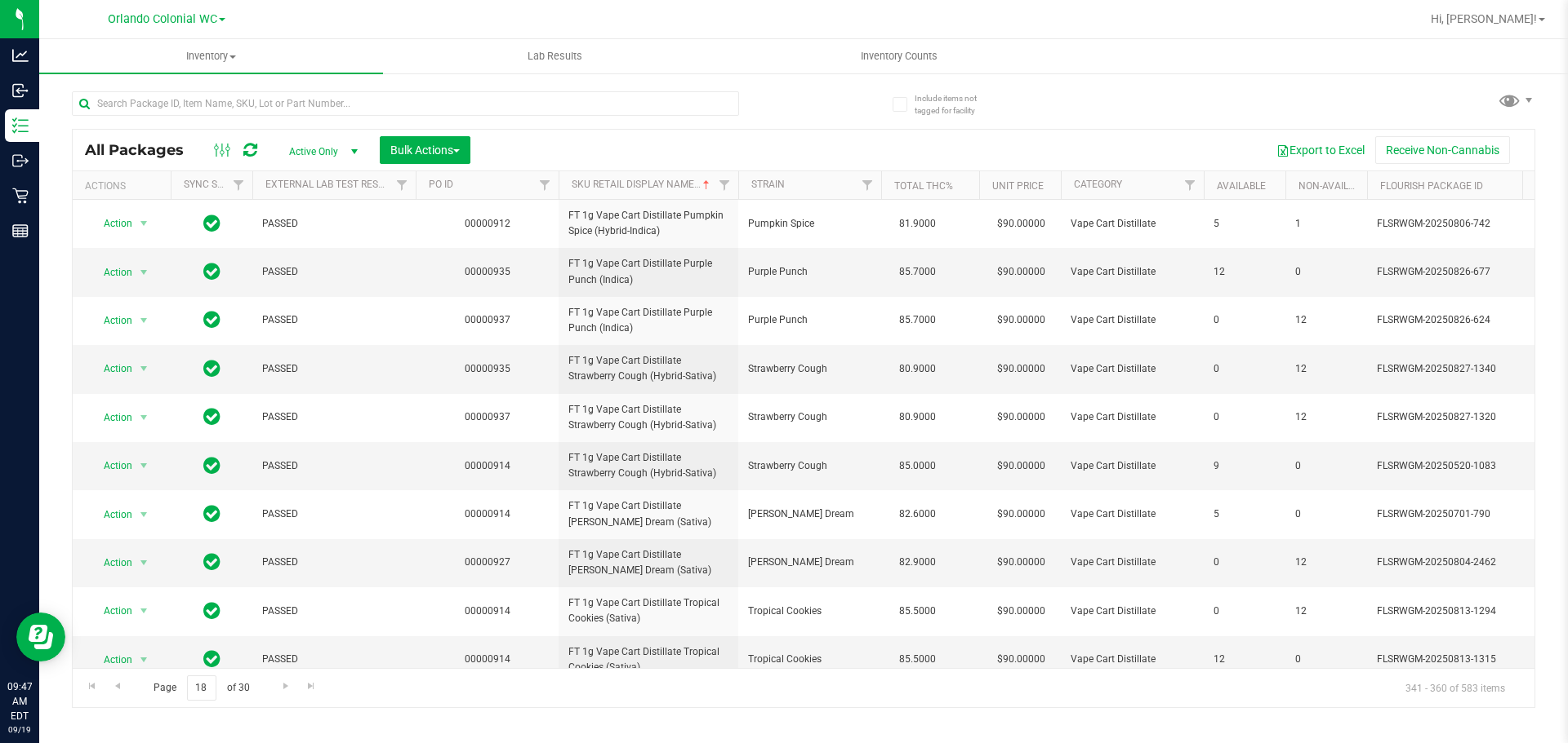
click at [1090, 95] on div "All Packages Active Only Active Only Lab Samples Locked All External Internal B…" at bounding box center [804, 392] width 1463 height 632
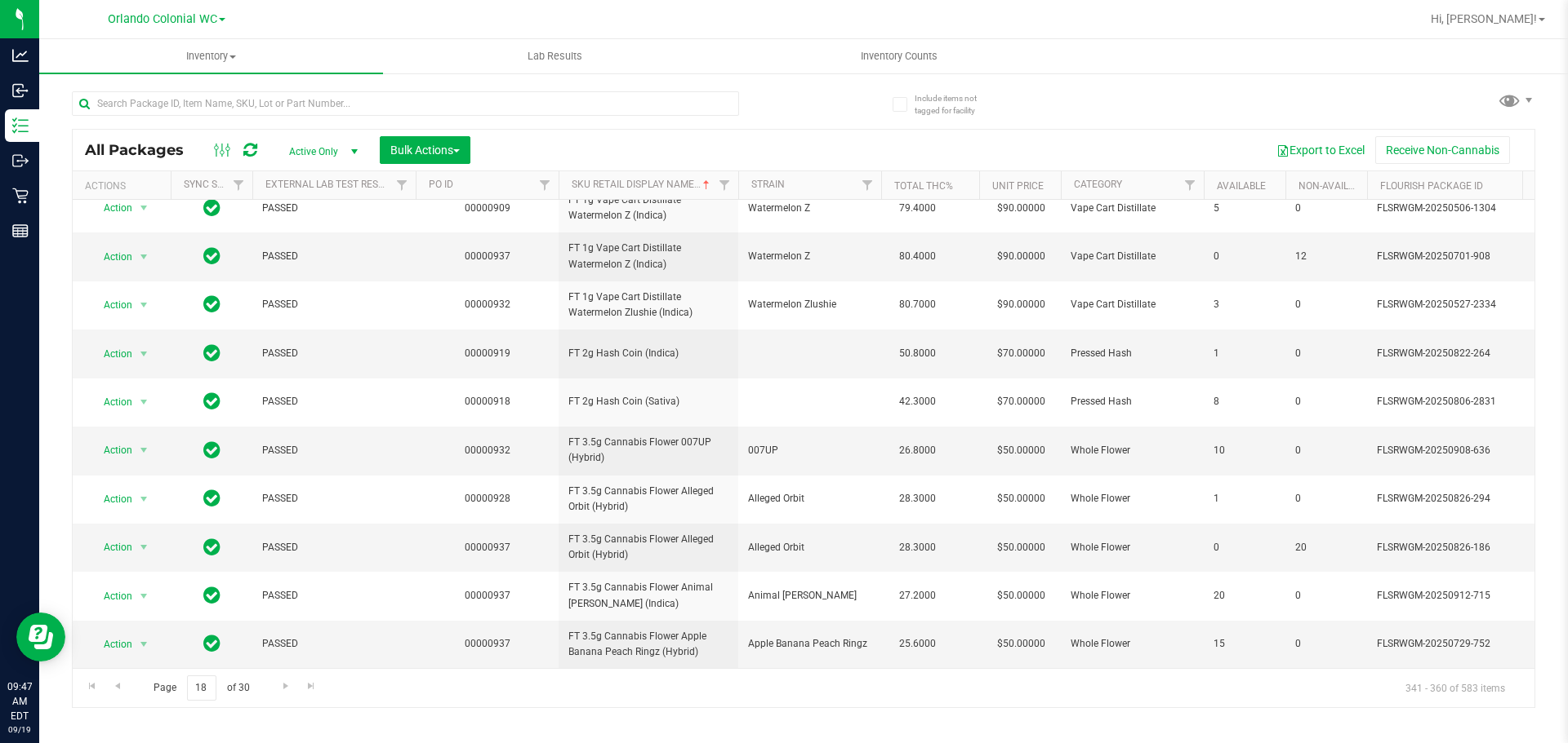
scroll to position [512, 0]
click at [287, 684] on span "Go to the next page" at bounding box center [286, 686] width 13 height 13
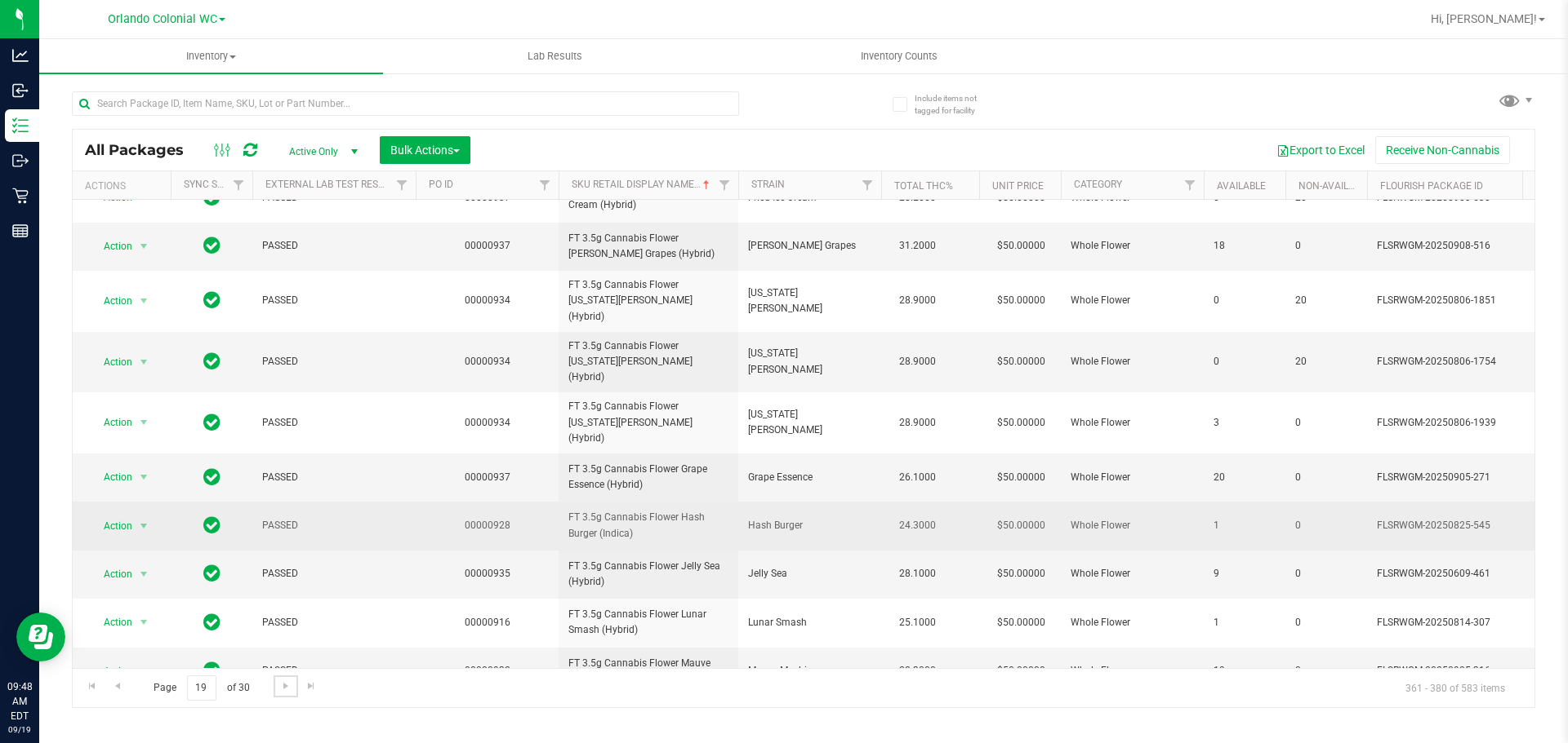
scroll to position [525, 0]
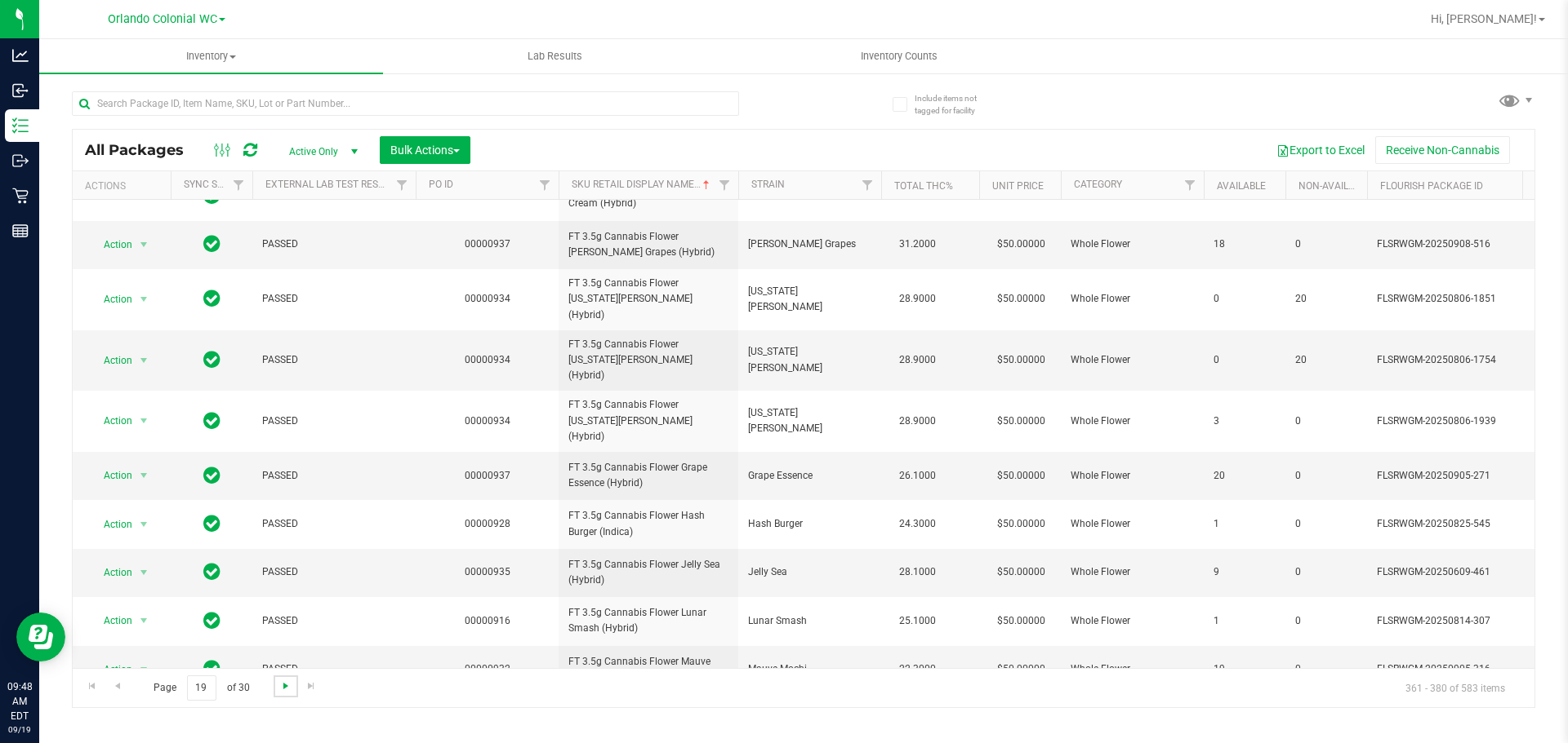
click at [284, 683] on span "Go to the next page" at bounding box center [286, 686] width 13 height 13
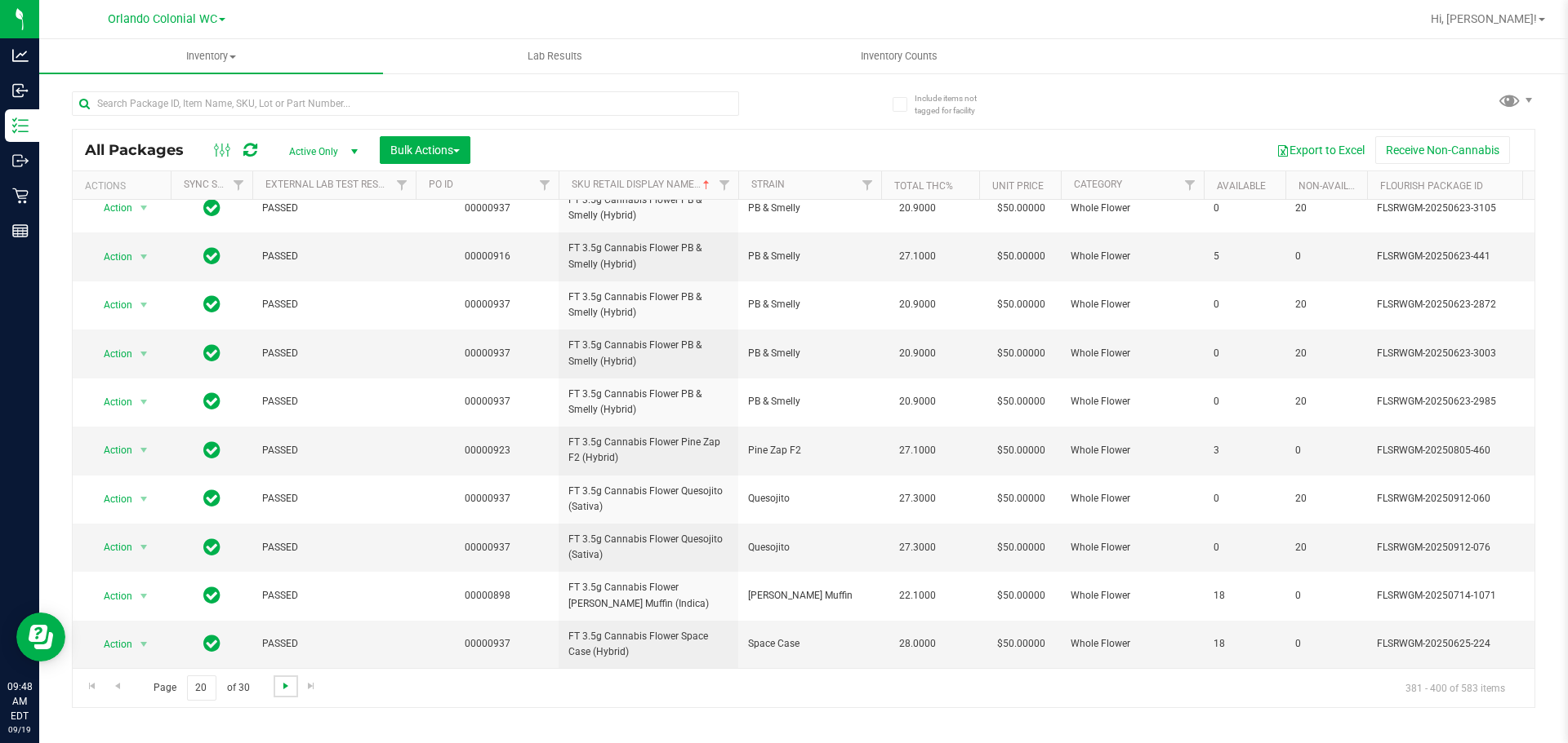
click at [287, 686] on span "Go to the next page" at bounding box center [286, 686] width 13 height 13
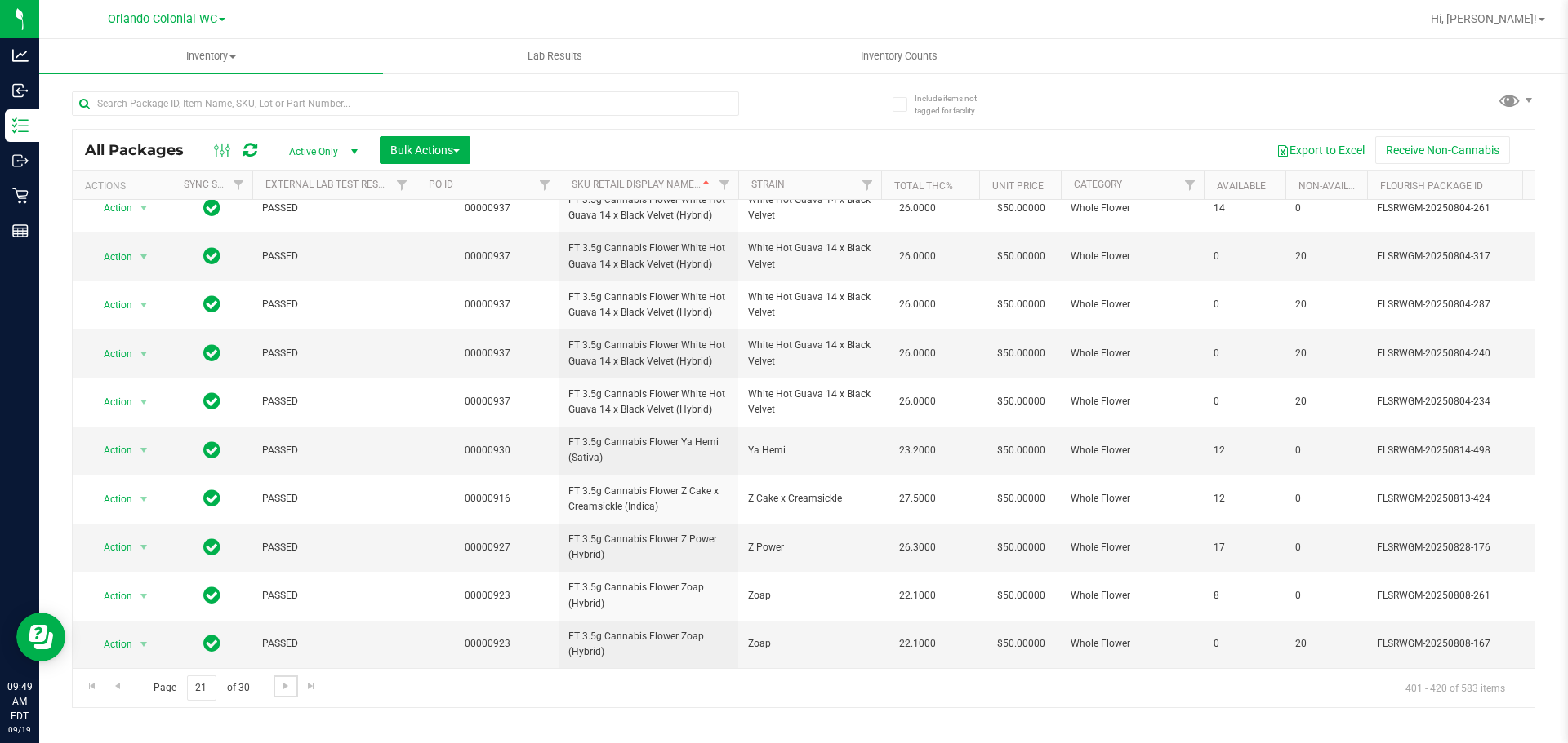
scroll to position [512, 0]
click at [287, 690] on span "Go to the next page" at bounding box center [286, 686] width 13 height 13
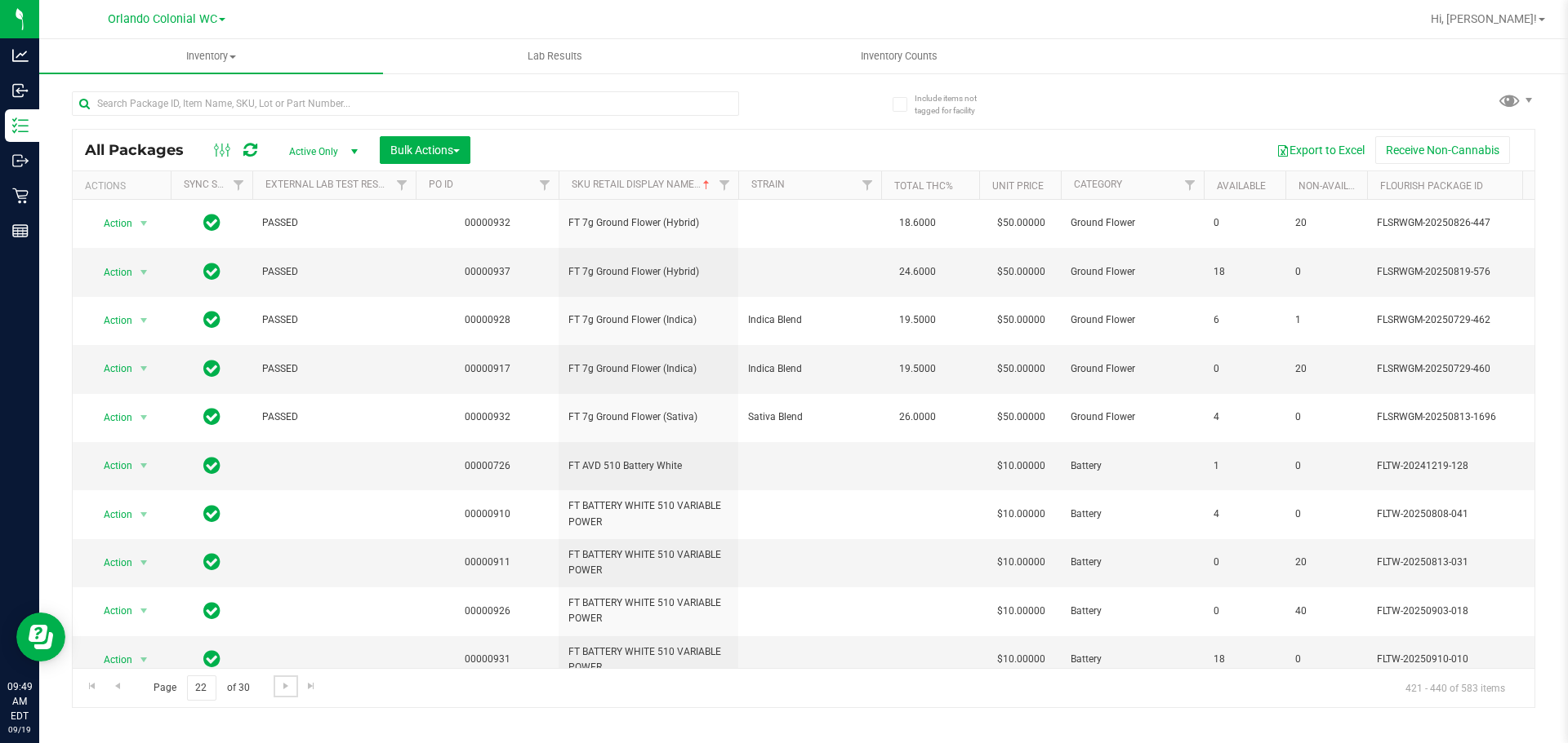
scroll to position [550, 0]
click at [287, 691] on span "Go to the next page" at bounding box center [286, 686] width 13 height 13
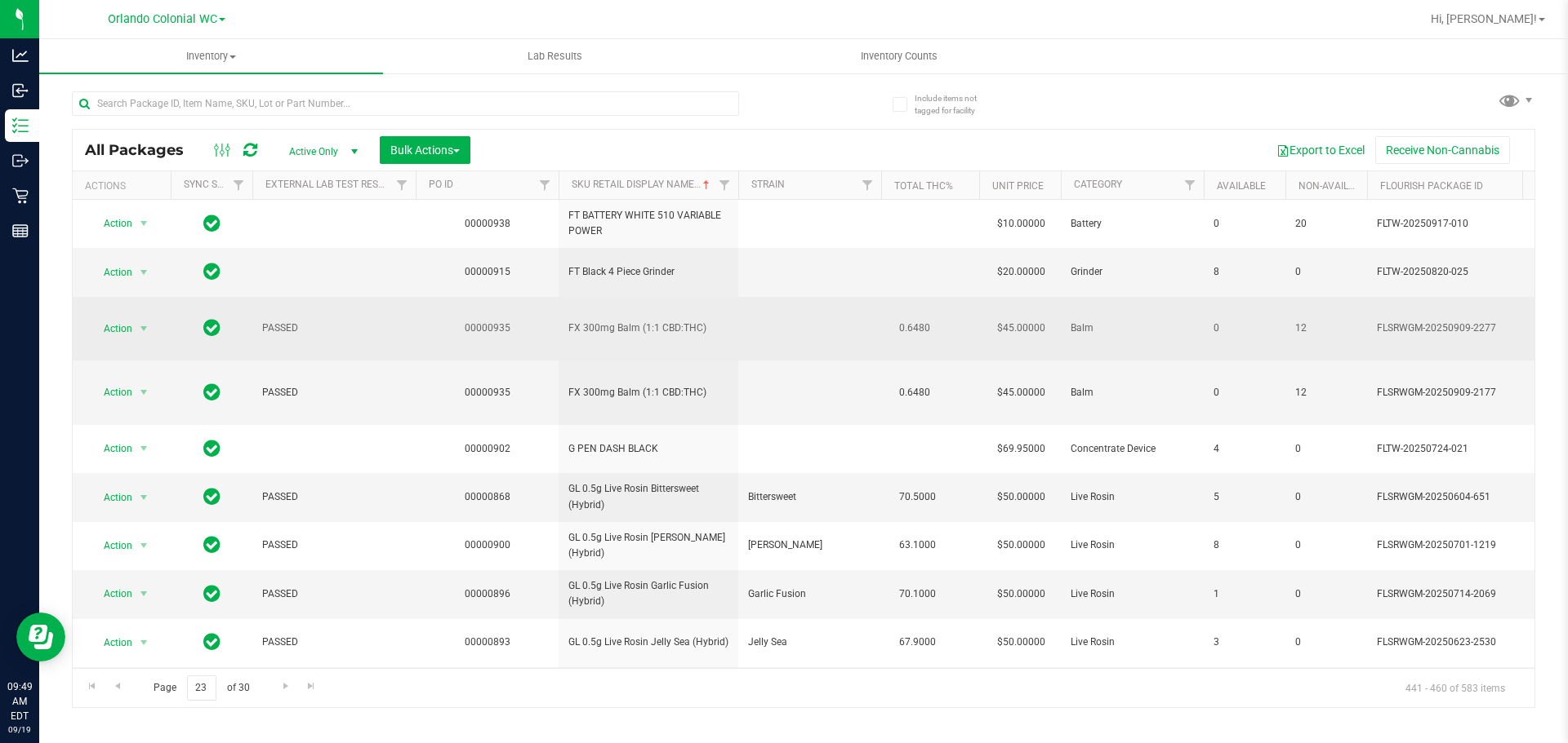
click at [647, 297] on td "FX 300mg Balm (1:1 CBD:THC)" at bounding box center [648, 330] width 179 height 65
click at [655, 321] on span "FX 300mg Balm (1:1 CBD:THC)" at bounding box center [649, 328] width 160 height 15
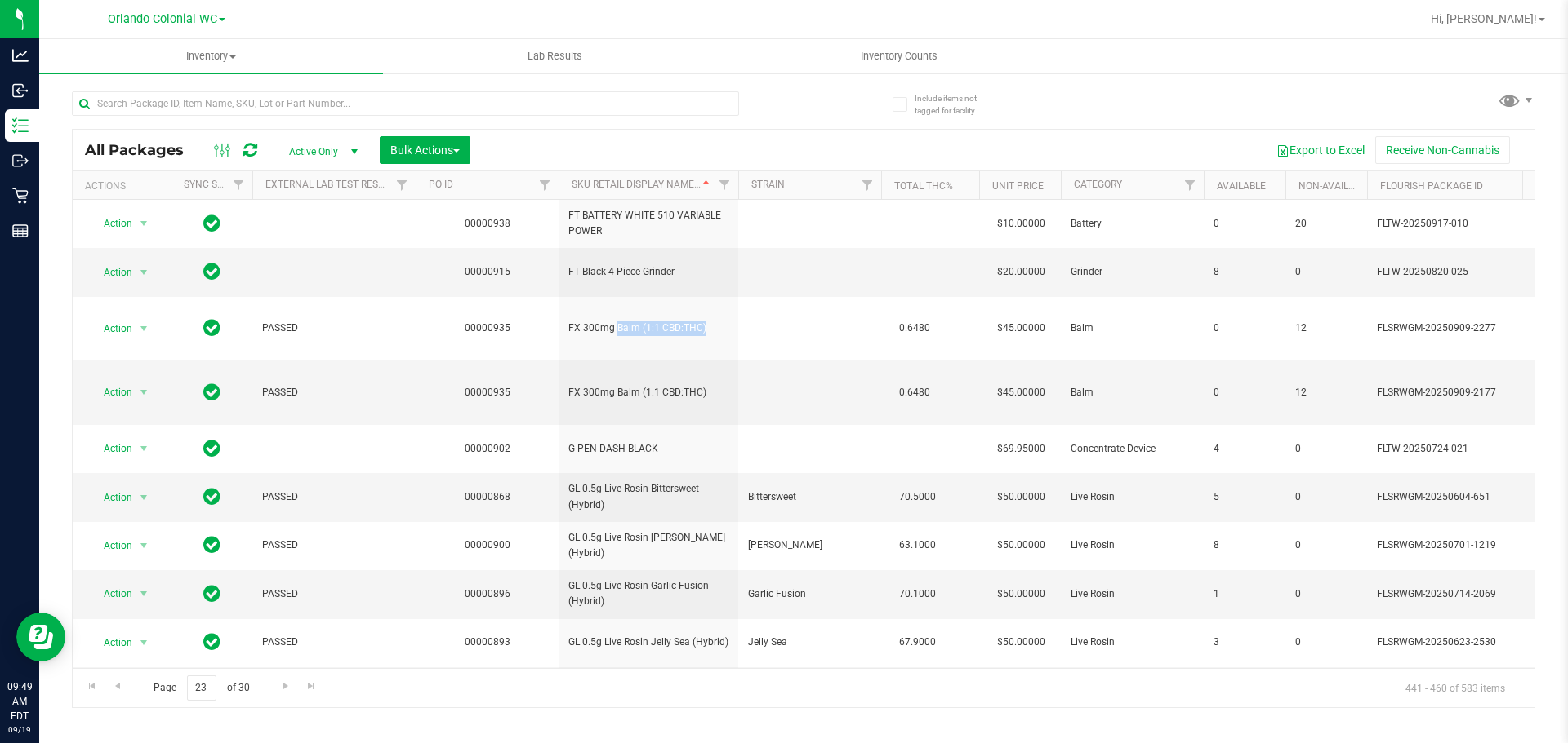
copy td "FX 300mg Balm (1:1 CBD:THC)"
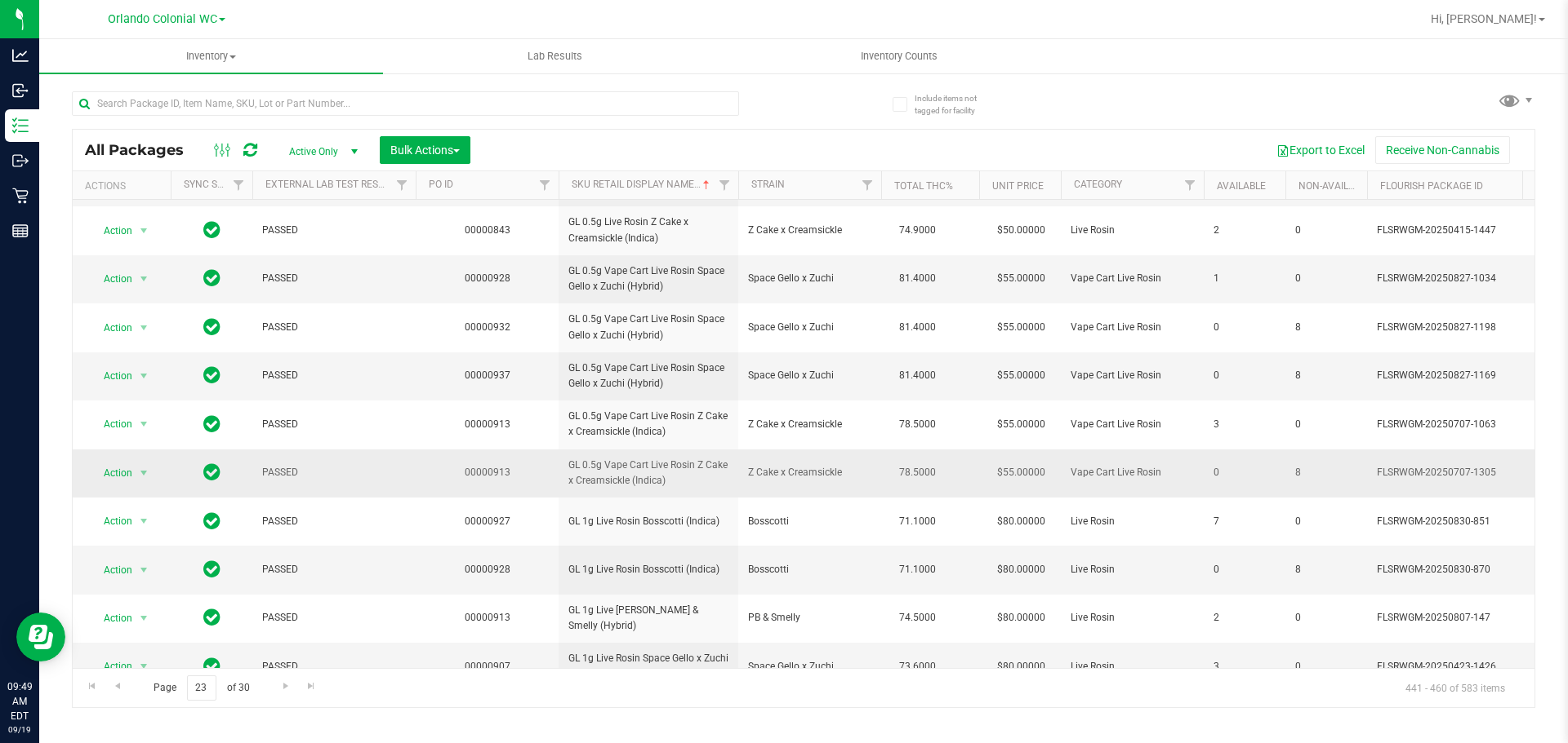
scroll to position [512, 0]
click at [283, 684] on span "Go to the next page" at bounding box center [286, 686] width 13 height 13
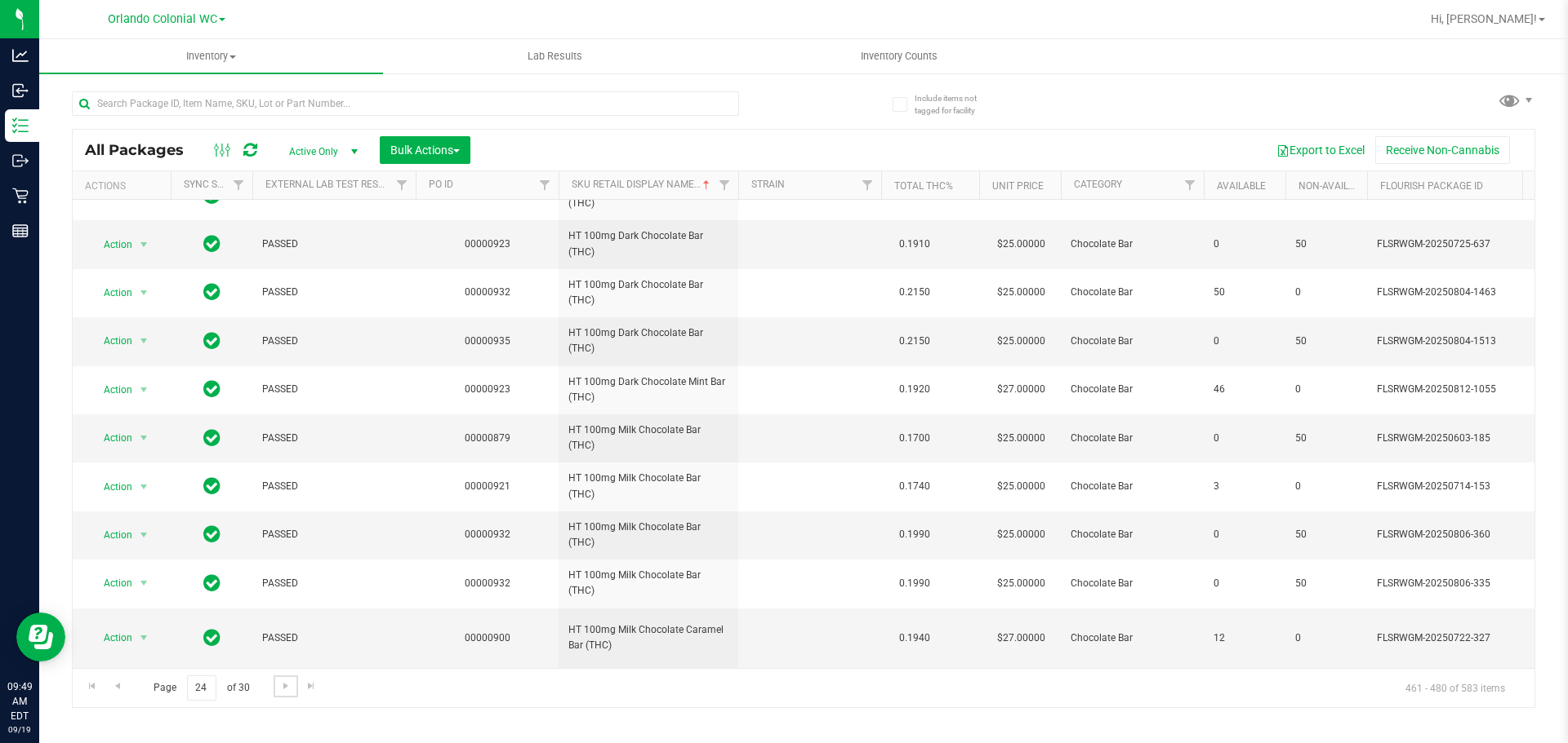
scroll to position [673, 0]
click at [287, 696] on link "Go to the next page" at bounding box center [286, 686] width 23 height 22
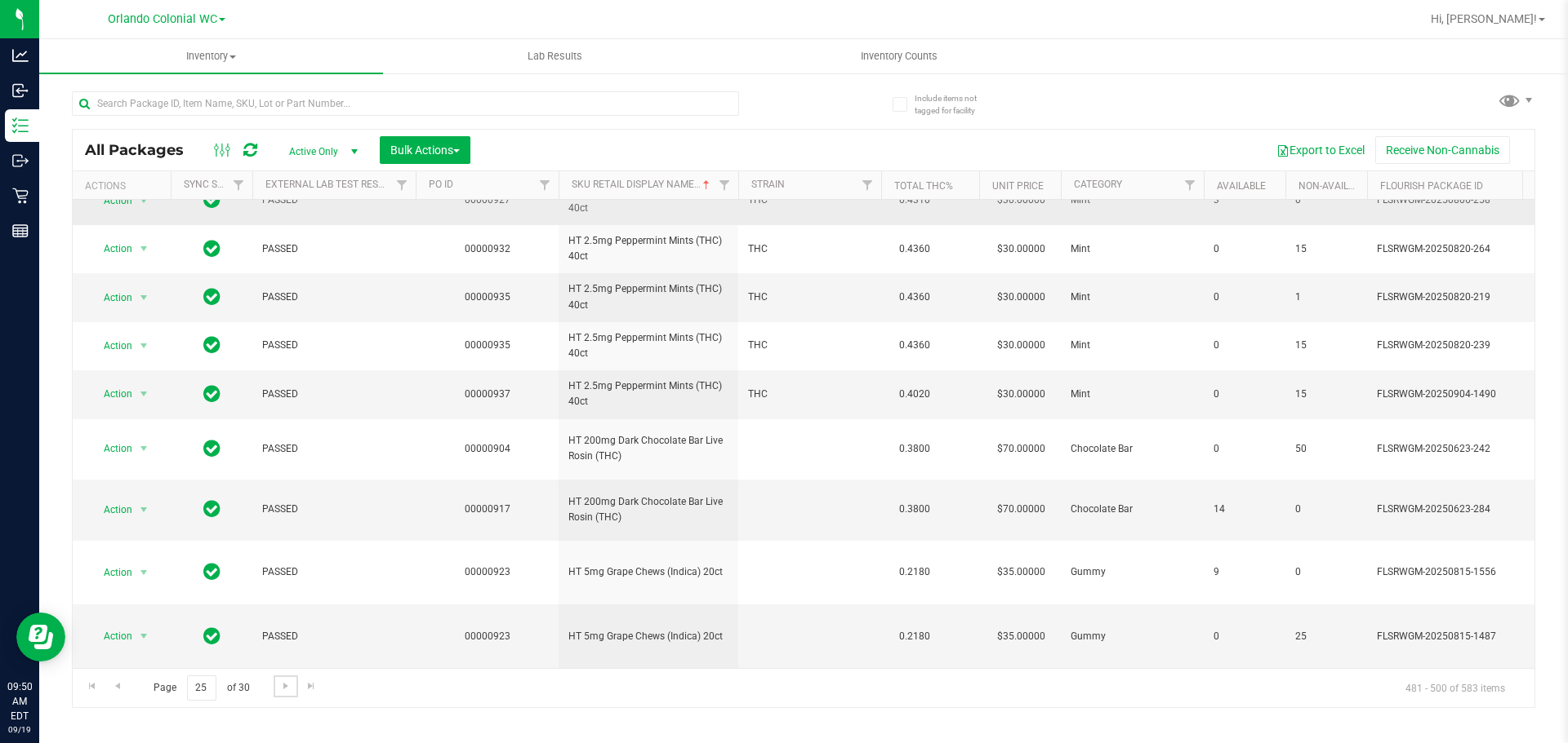
scroll to position [644, 0]
click at [118, 685] on span "Go to the previous page" at bounding box center [117, 686] width 13 height 13
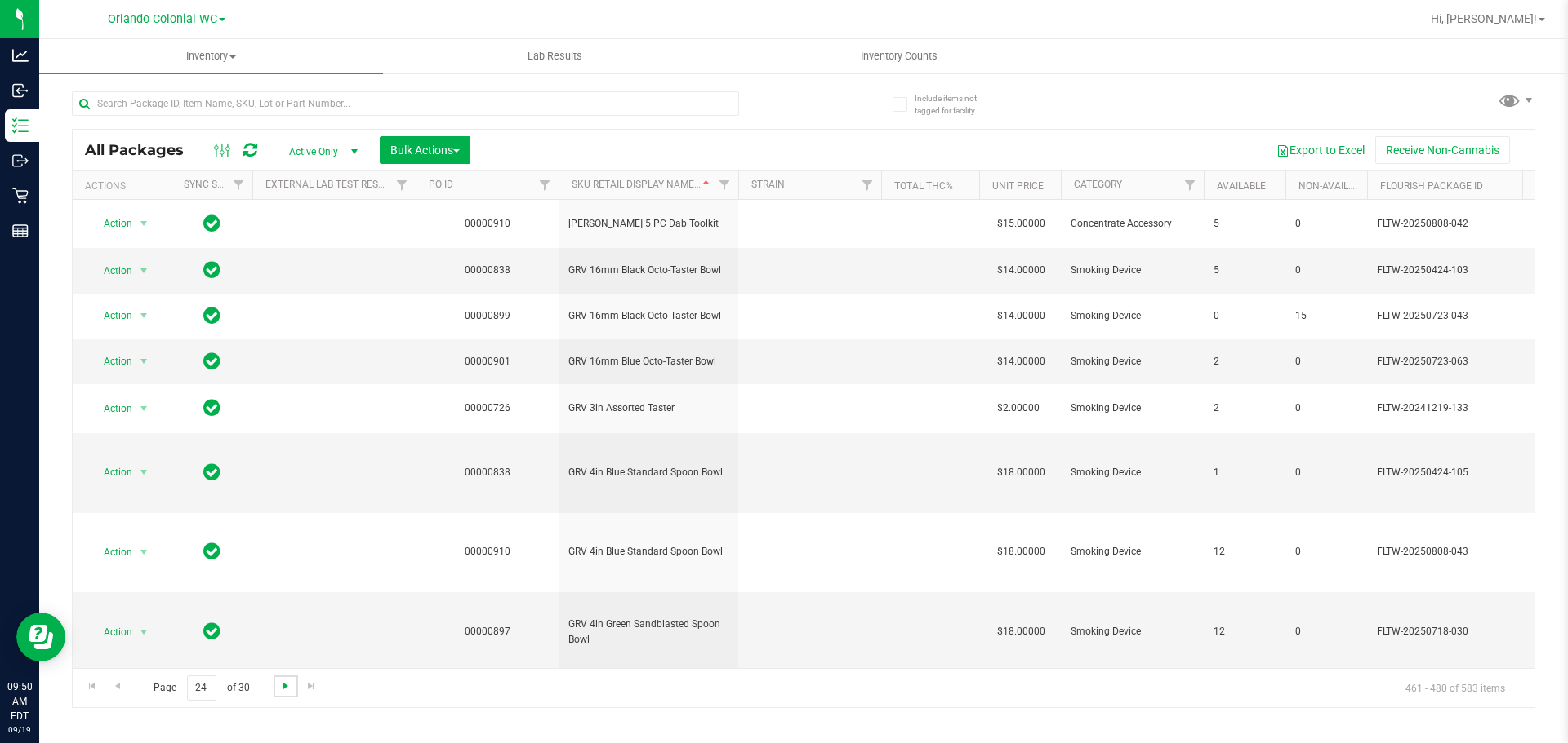
click at [288, 686] on span "Go to the next page" at bounding box center [286, 686] width 13 height 13
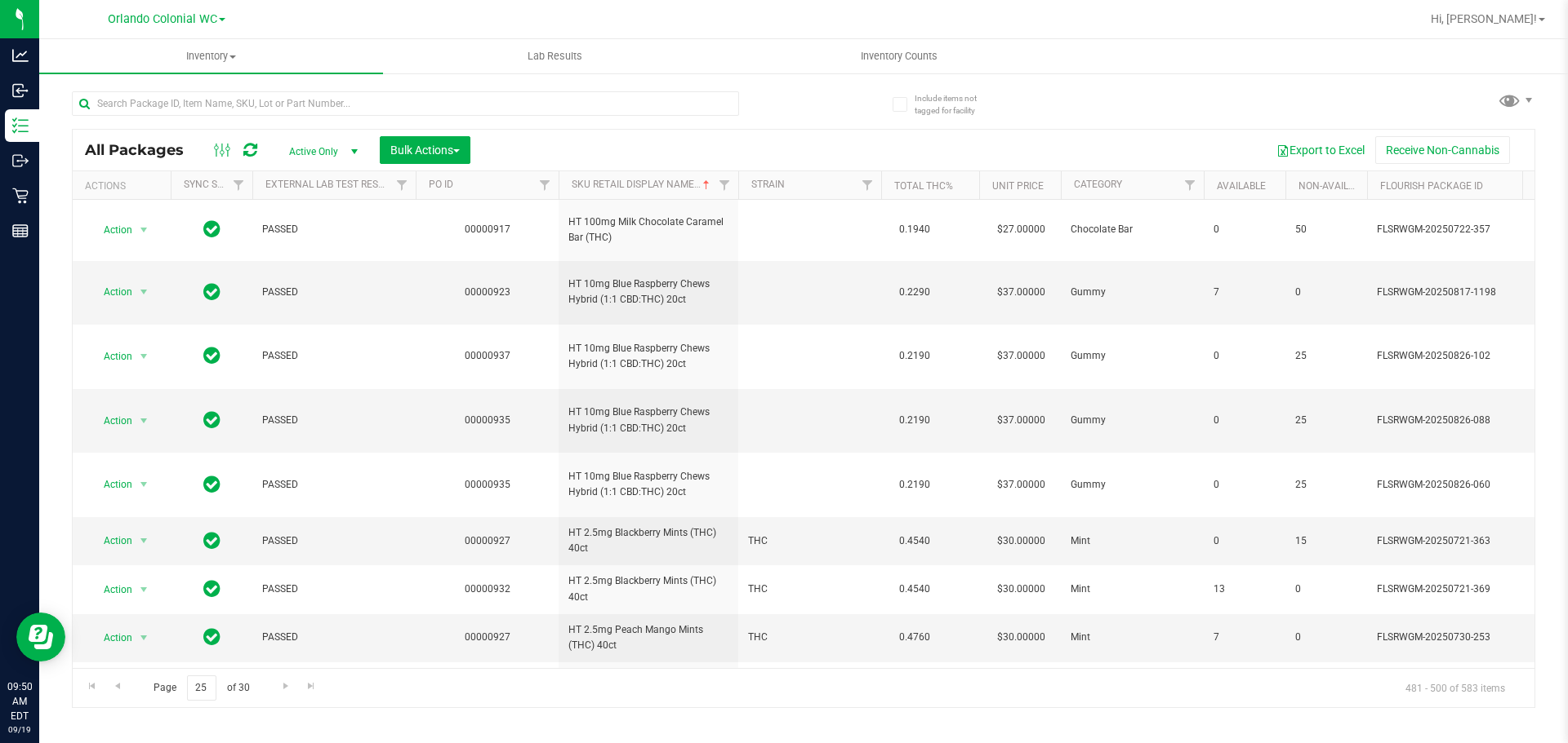
click at [786, 141] on div "Export to Excel Receive Non-Cannabis" at bounding box center [1001, 150] width 1039 height 28
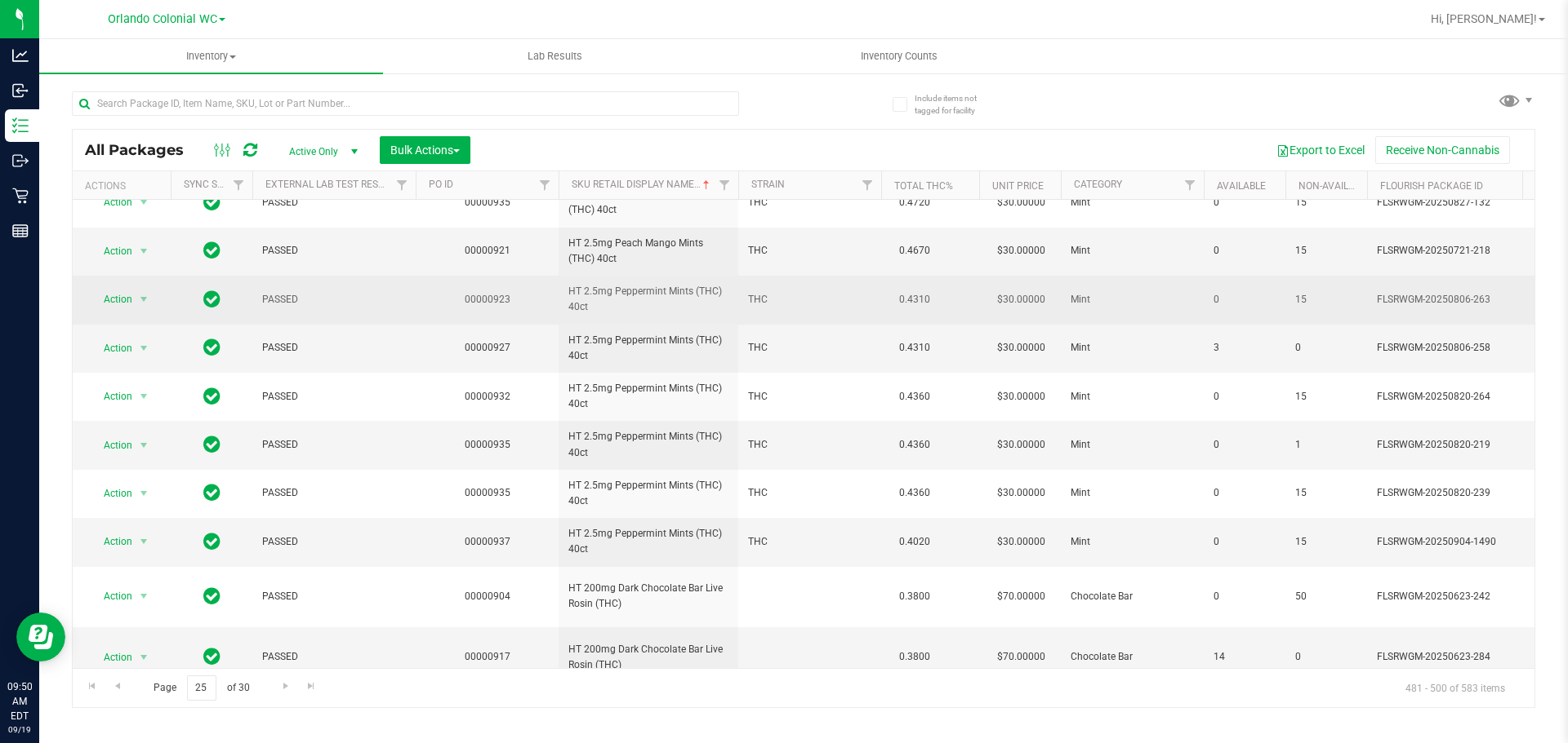
scroll to position [644, 0]
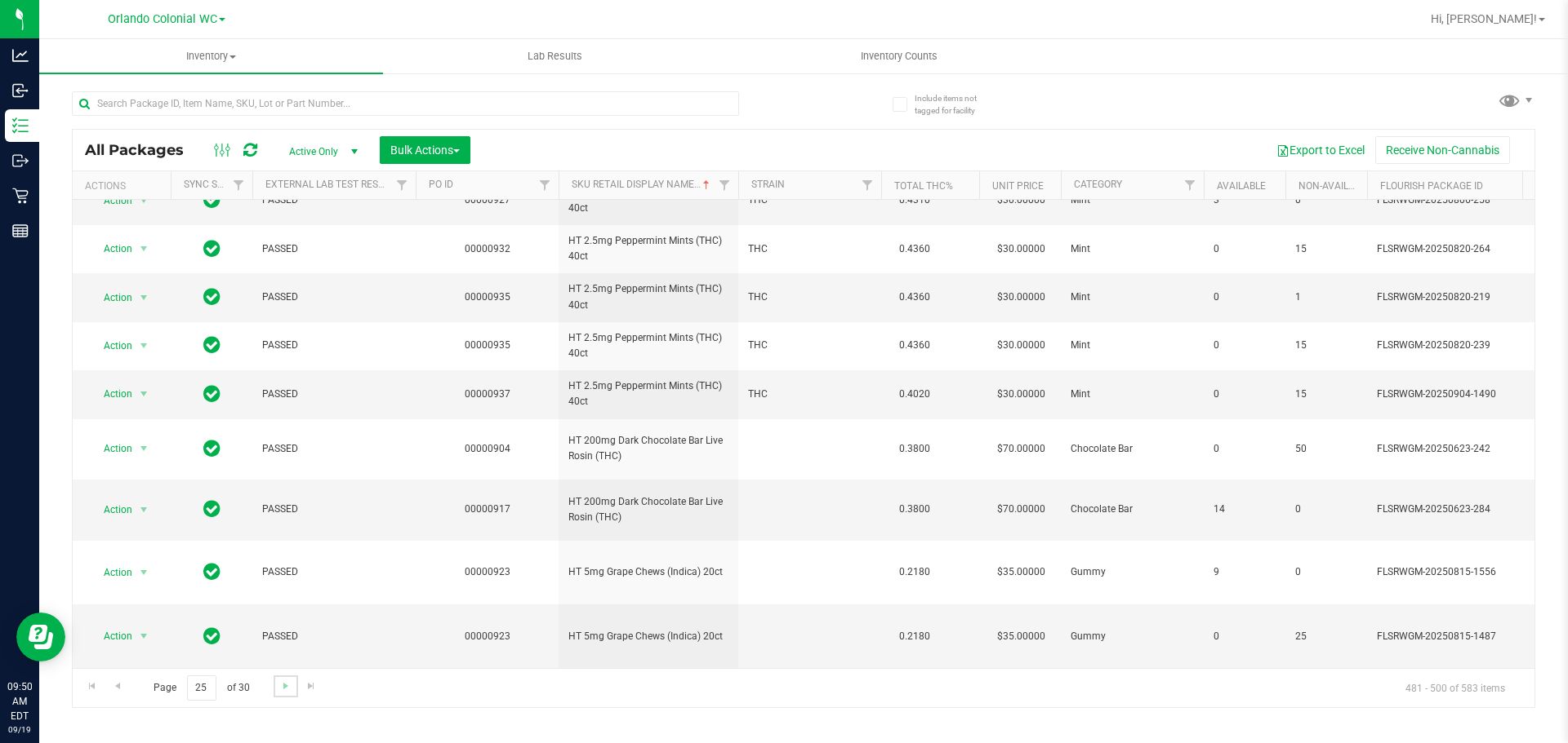
click at [291, 687] on link "Go to the next page" at bounding box center [286, 686] width 23 height 22
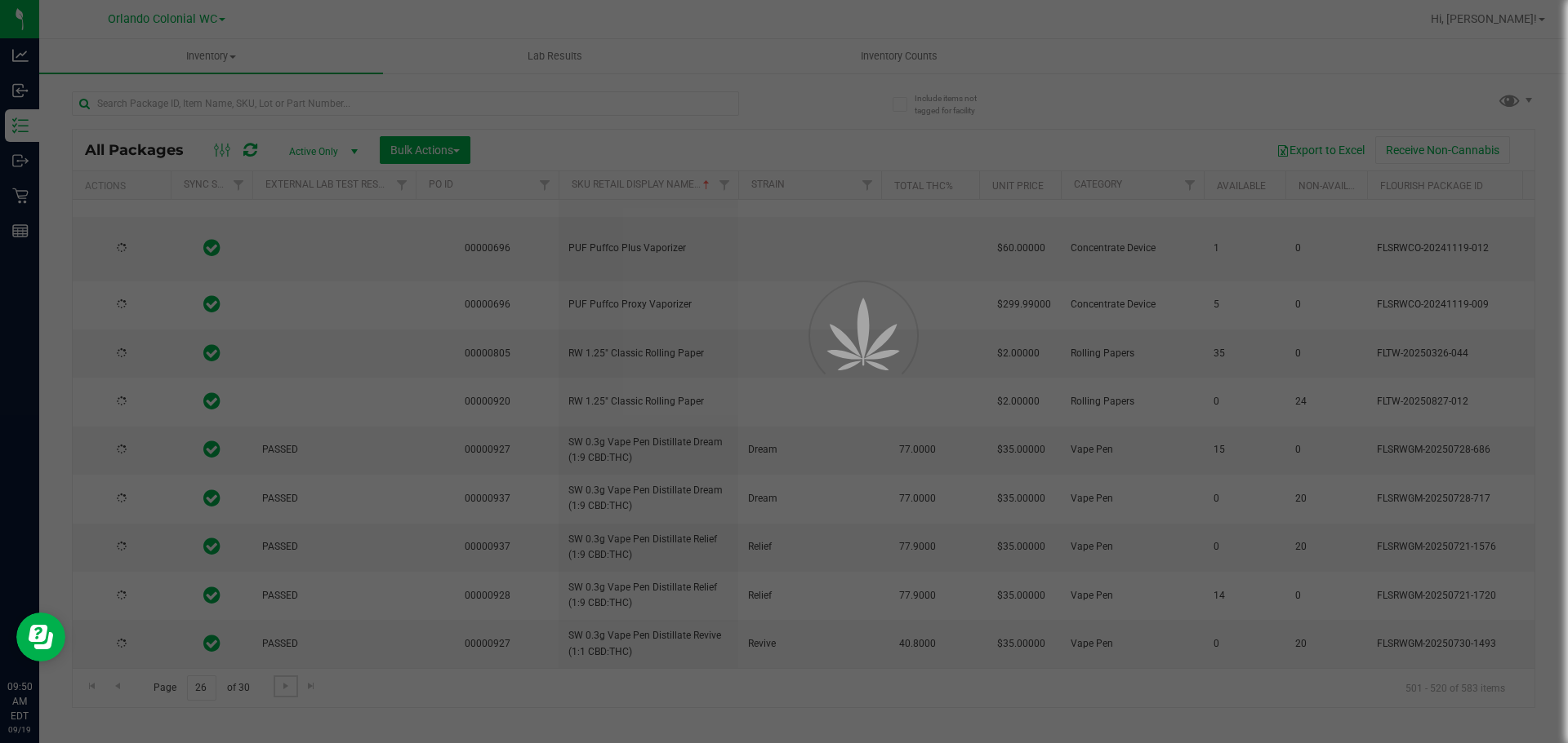
type input "2026-01-24"
type input "2025-12-09"
type input "2025-12-15"
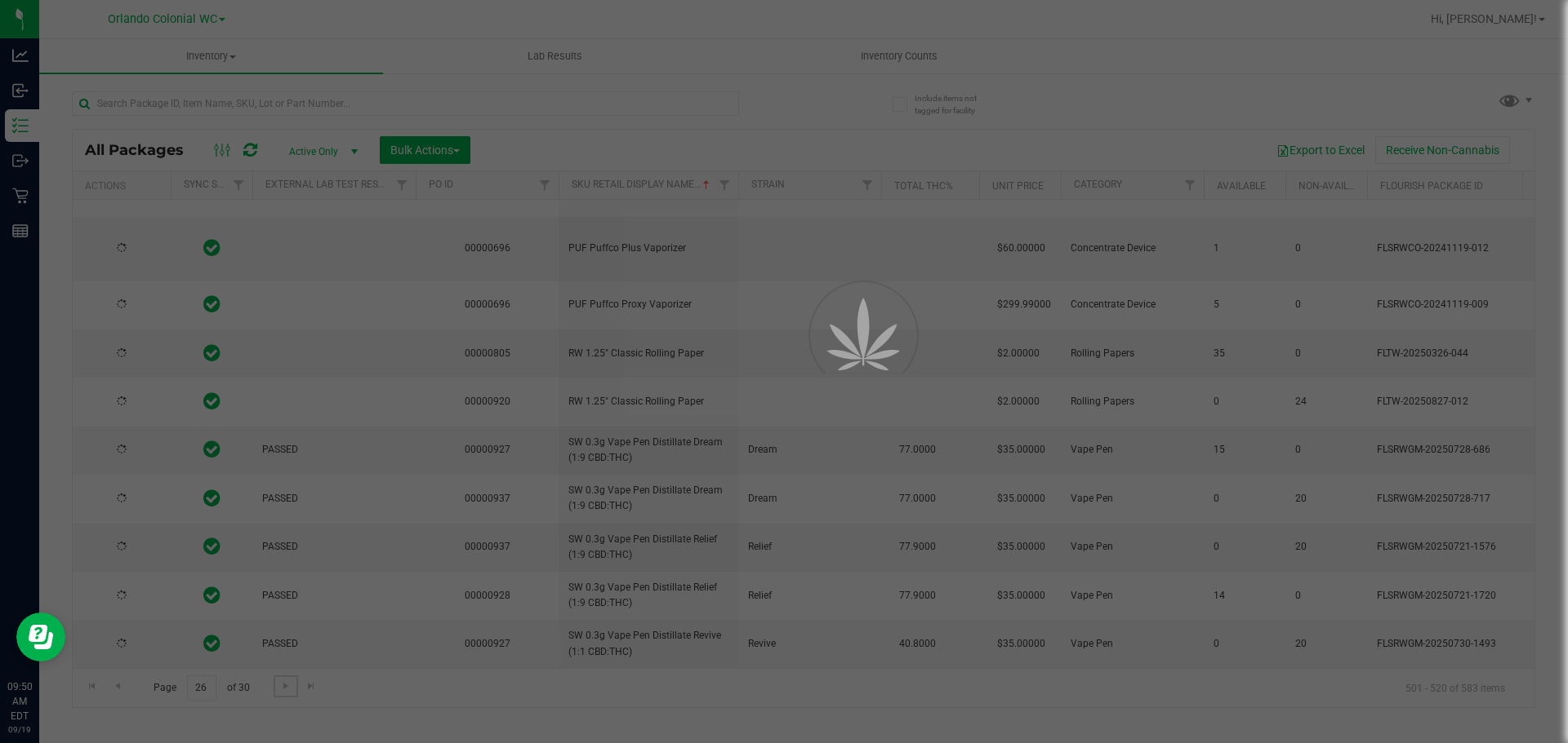
type input "2026-01-18"
type input "2026-01-27"
type input "2026-02-10"
type input "2026-02-23"
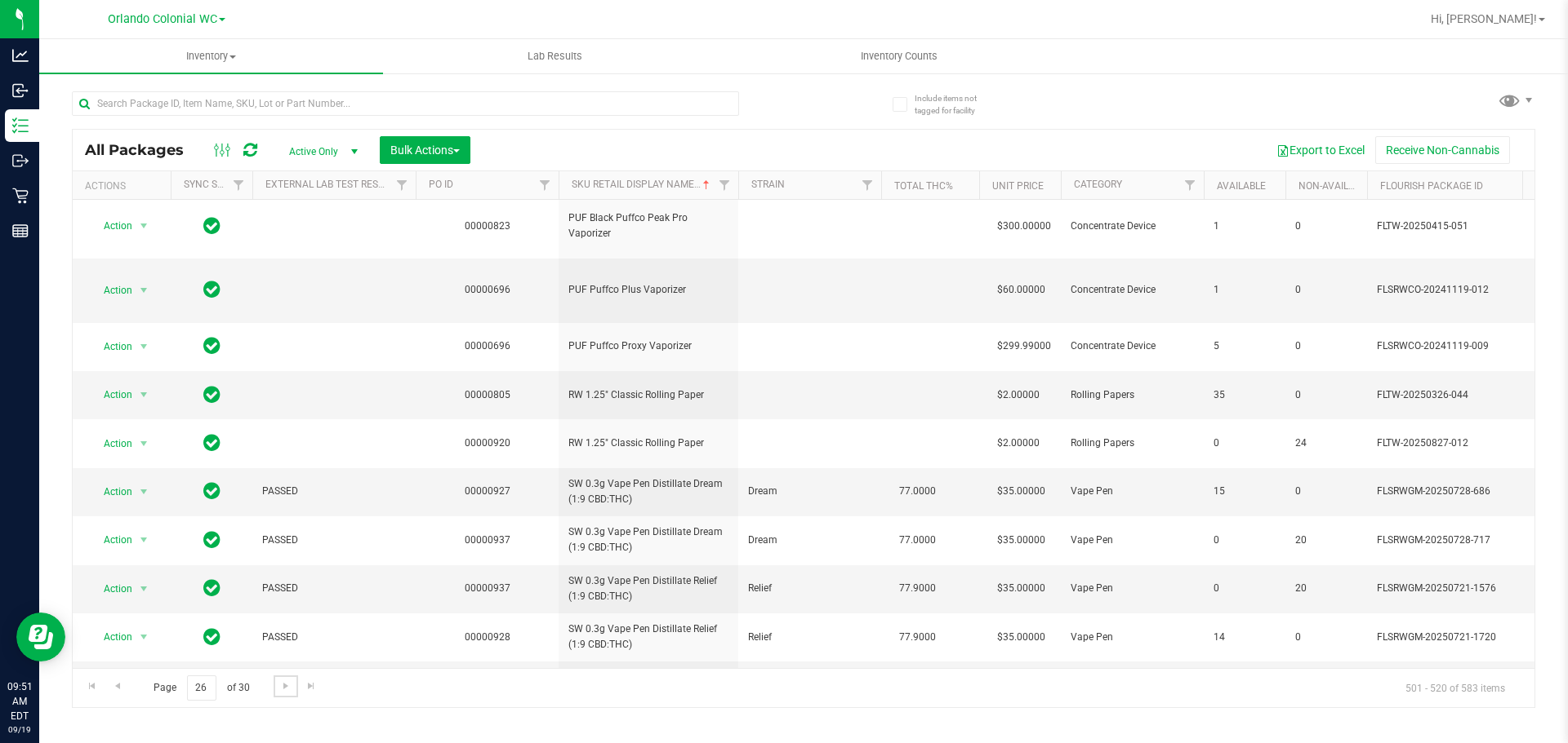
scroll to position [587, 0]
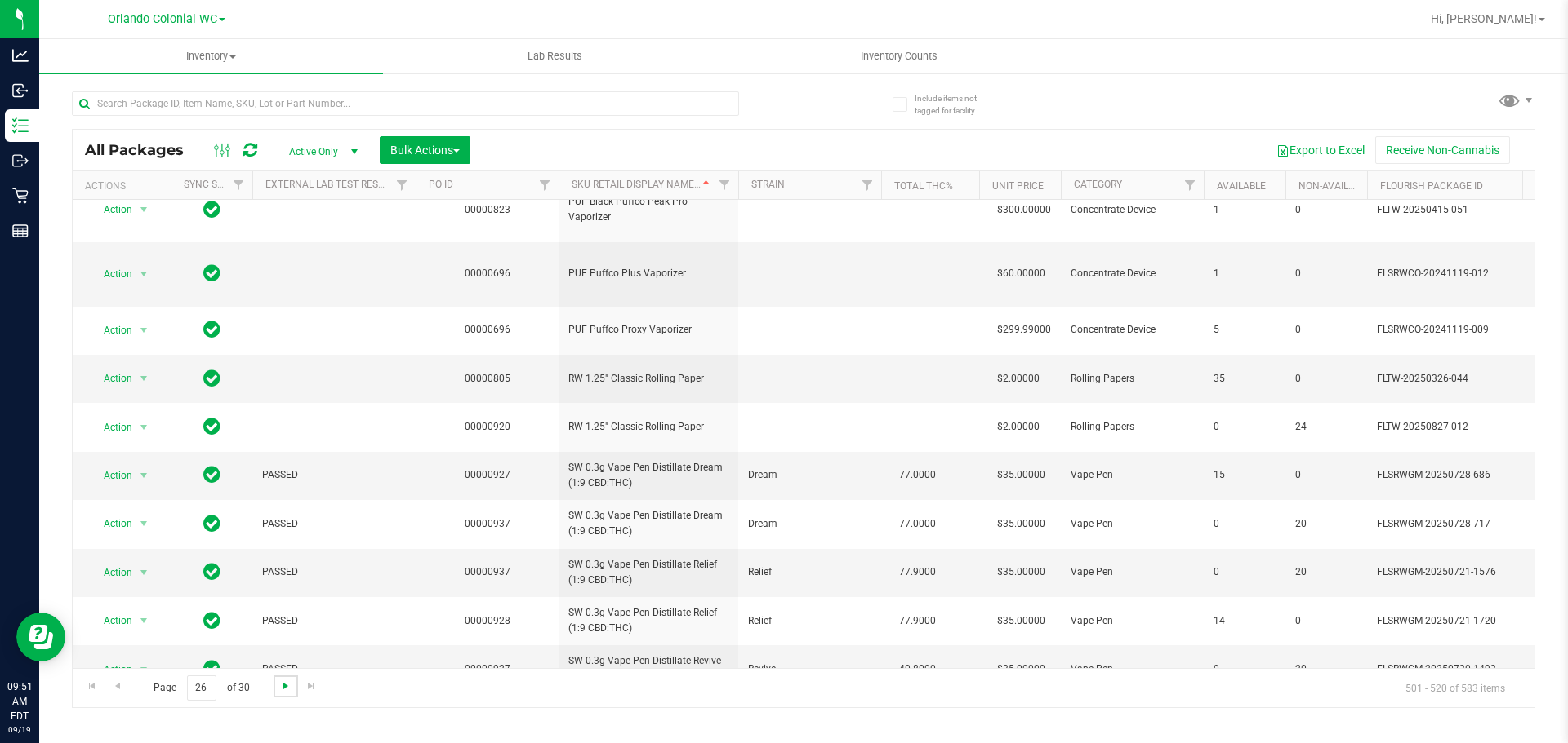
click at [279, 692] on span "Go to the next page" at bounding box center [286, 686] width 13 height 13
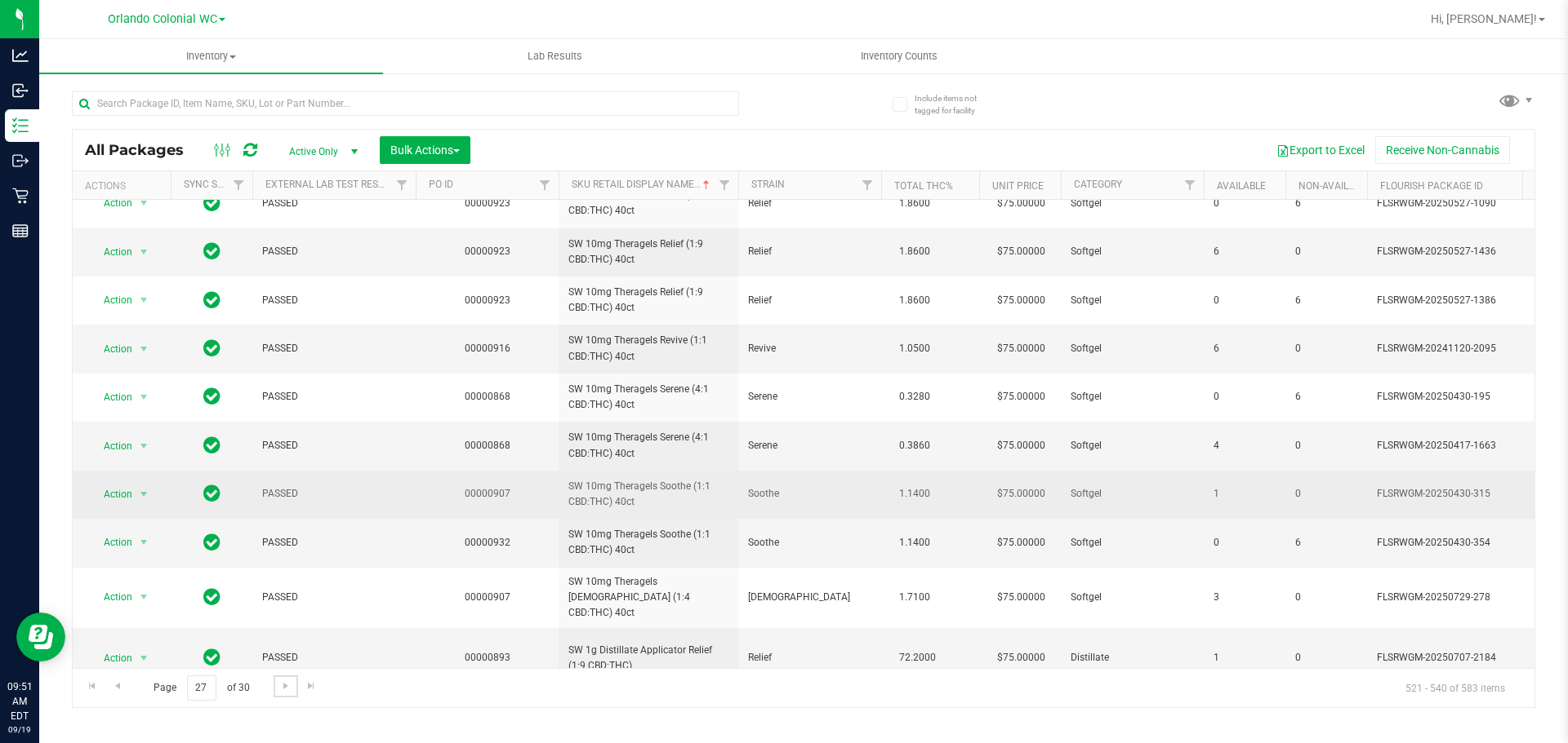
scroll to position [550, 0]
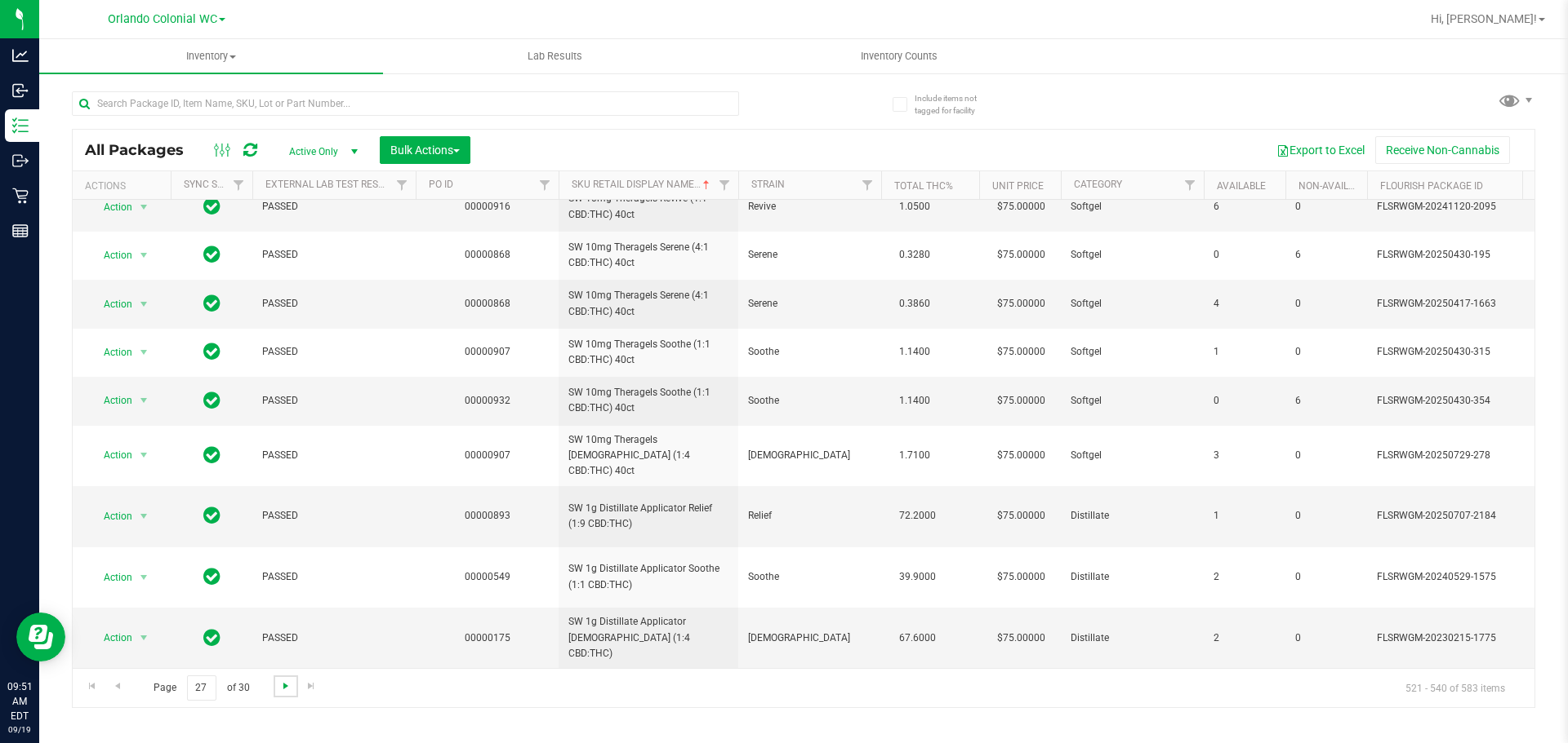
click at [284, 691] on span "Go to the next page" at bounding box center [286, 686] width 13 height 13
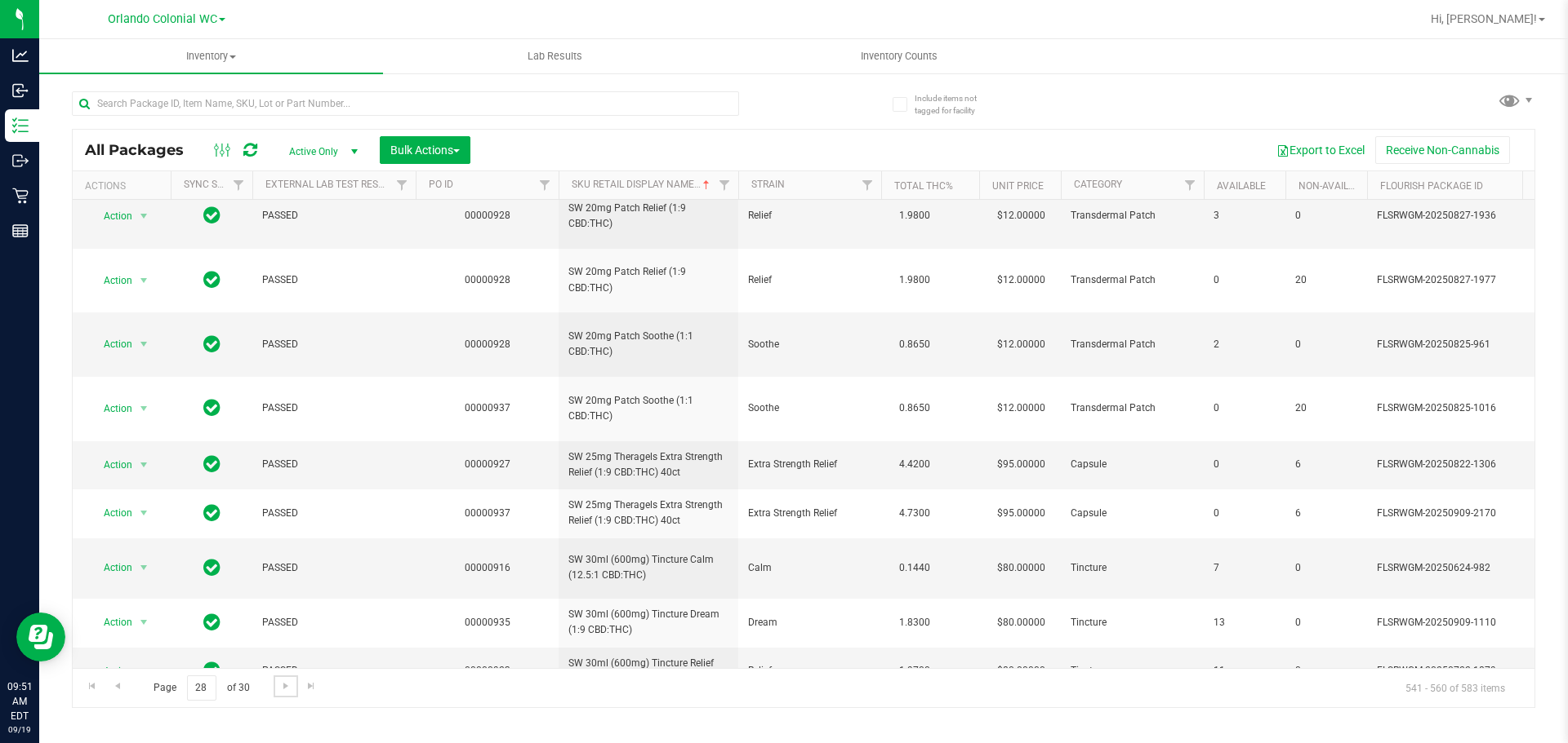
scroll to position [408, 0]
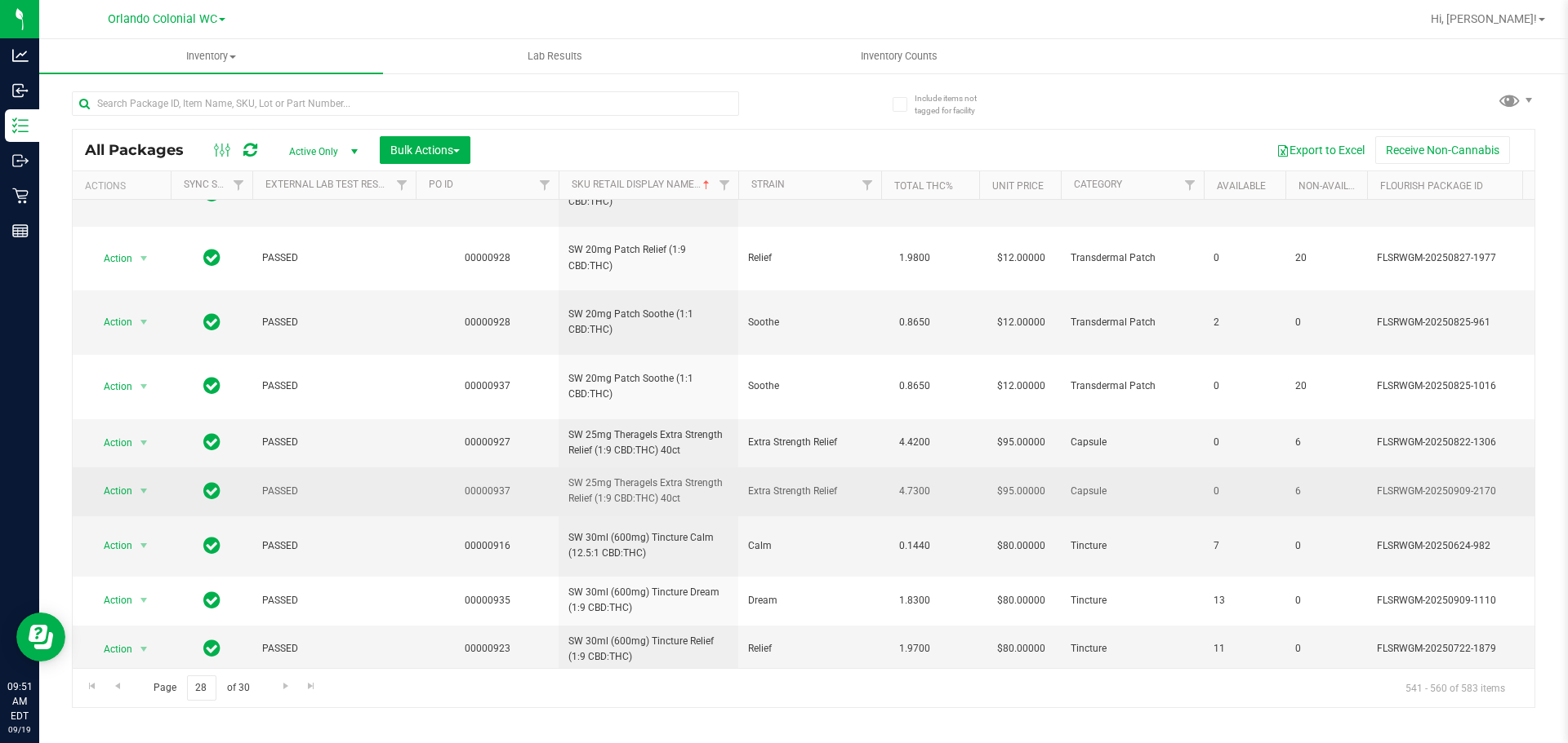
click at [666, 476] on span "SW 25mg Theragels Extra Strength Relief (1:9 CBD:THC) 40ct" at bounding box center [649, 491] width 160 height 31
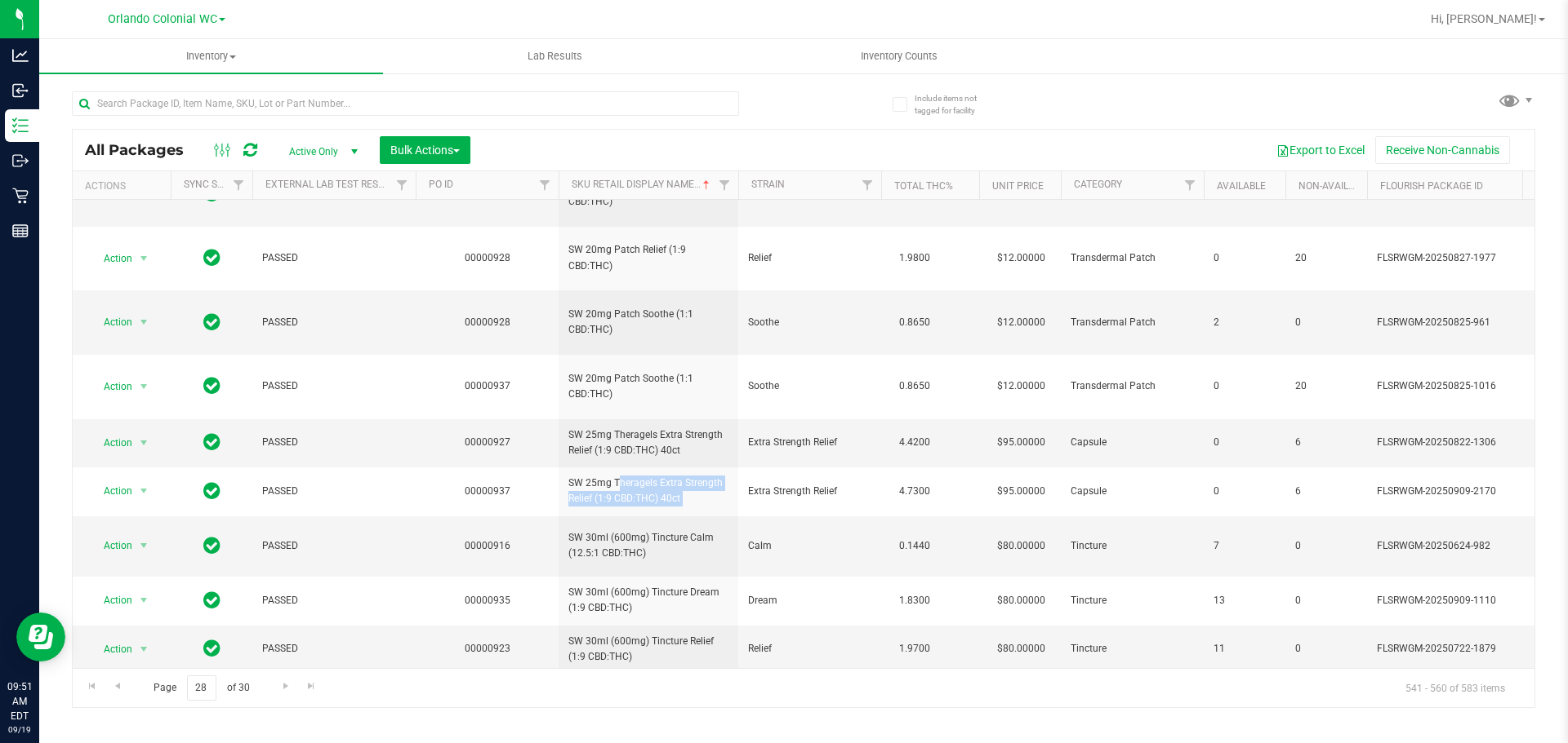
copy tr "SW 25mg Theragels Extra Strength Relief (1:9 CBD:THC) 40ct"
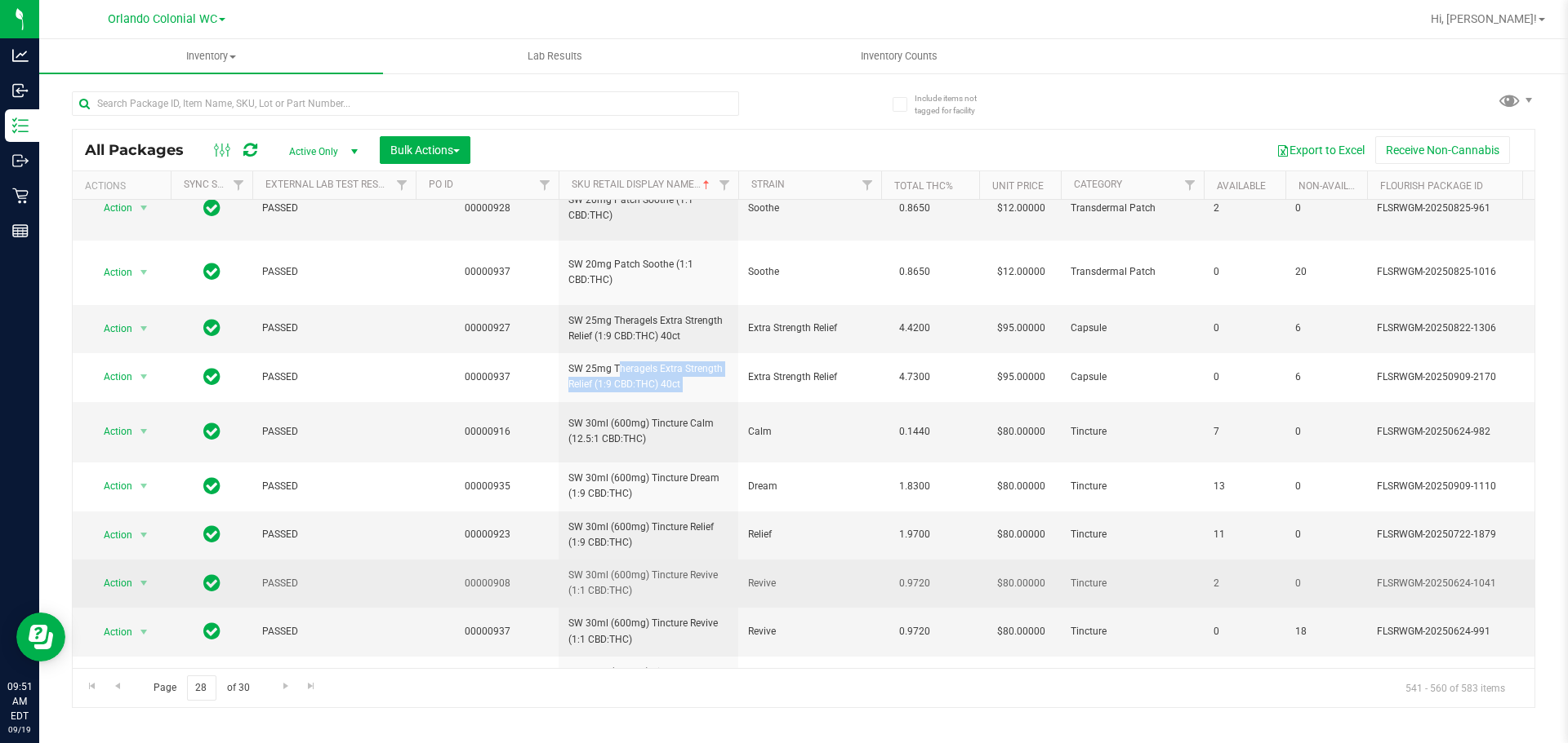
scroll to position [525, 0]
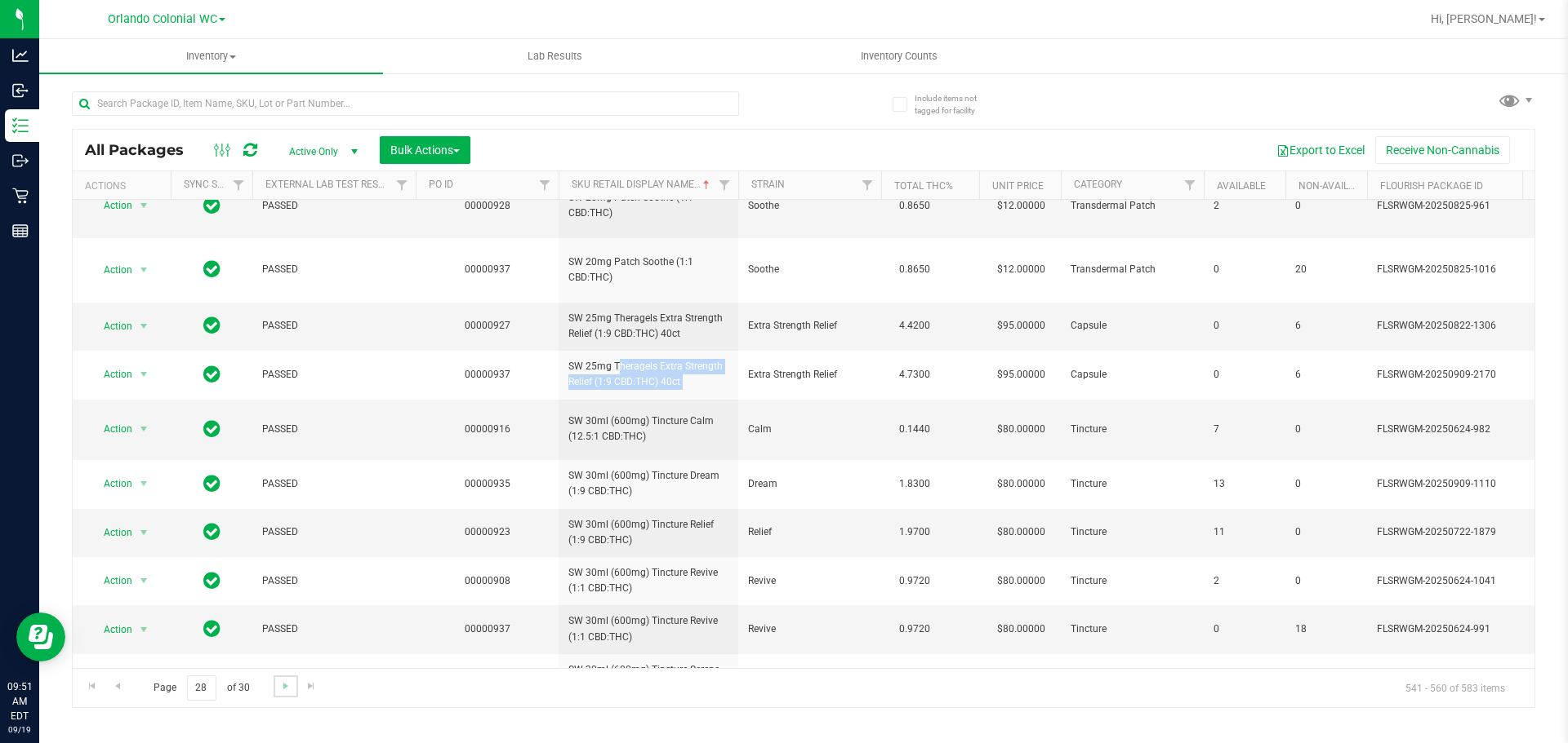
click at [279, 675] on link "Go to the next page" at bounding box center [286, 686] width 23 height 22
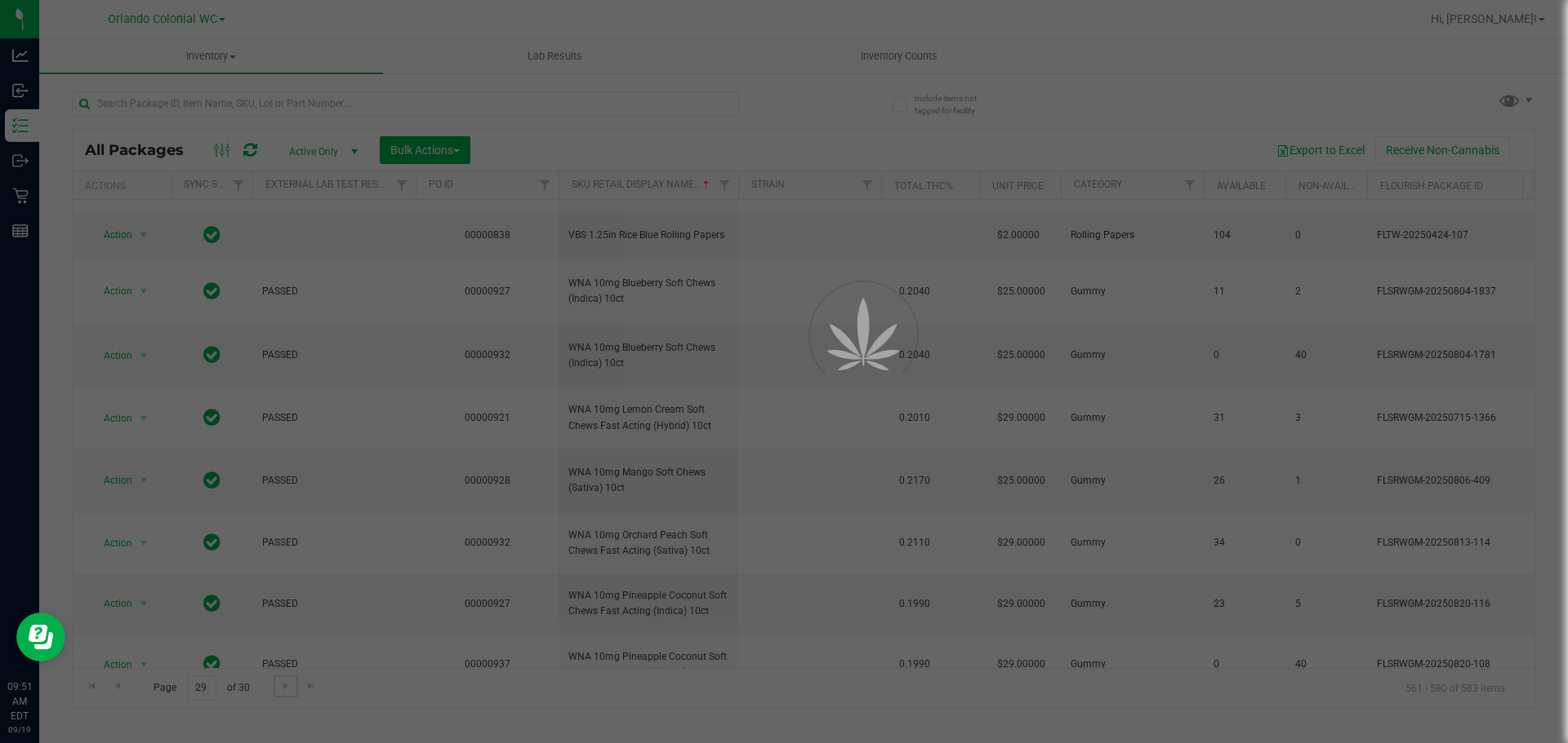
scroll to position [0, 0]
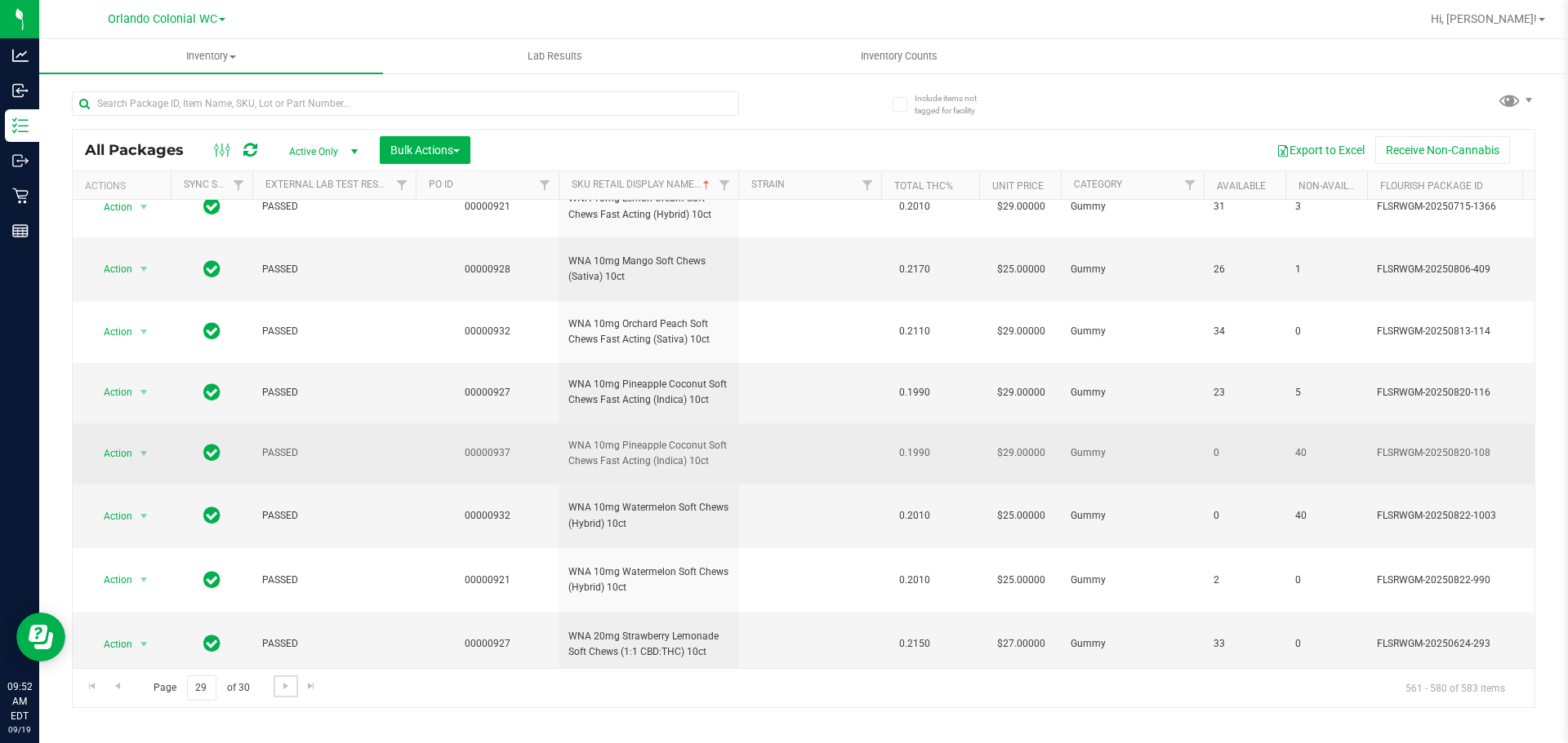
scroll to position [737, 0]
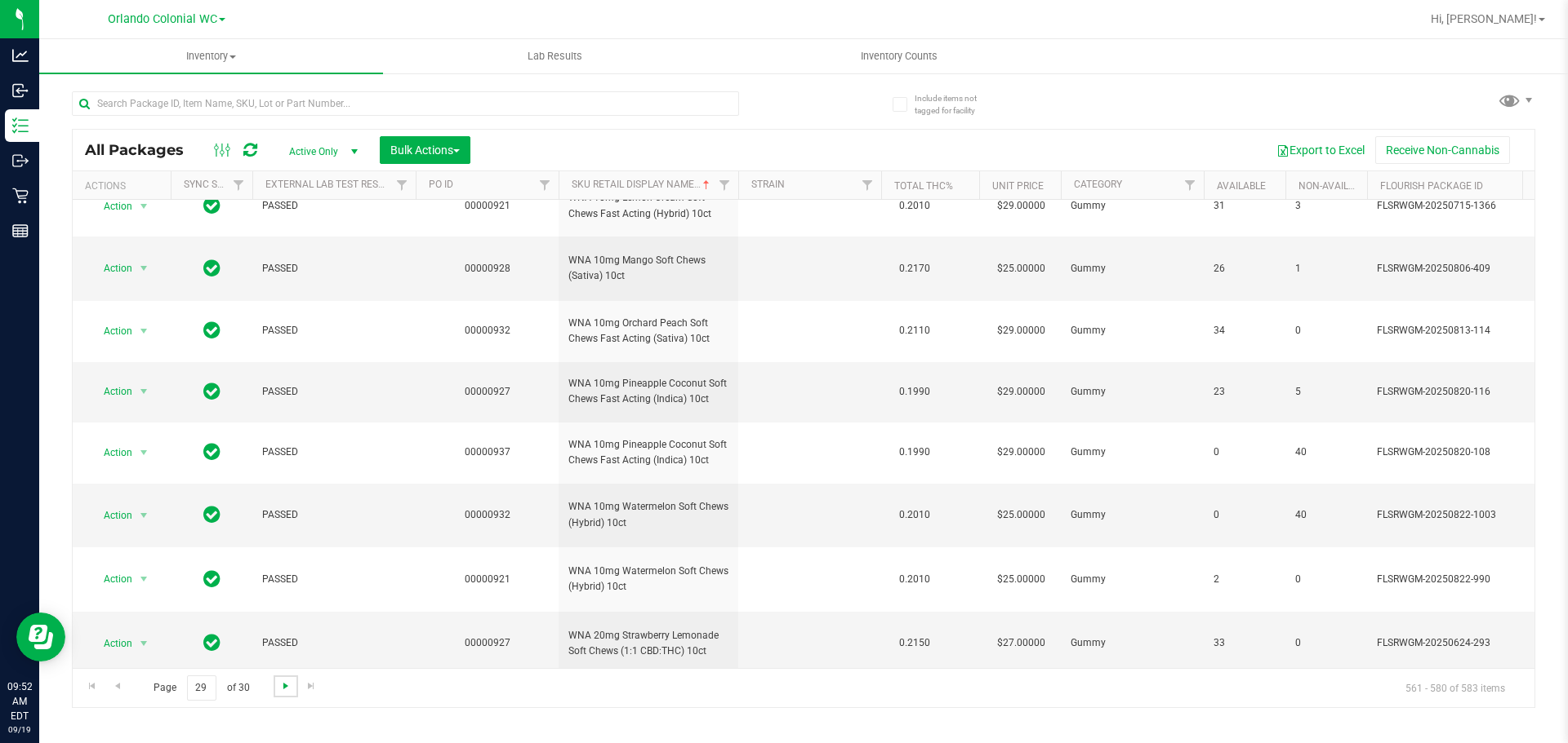
click at [284, 683] on span "Go to the next page" at bounding box center [286, 686] width 13 height 13
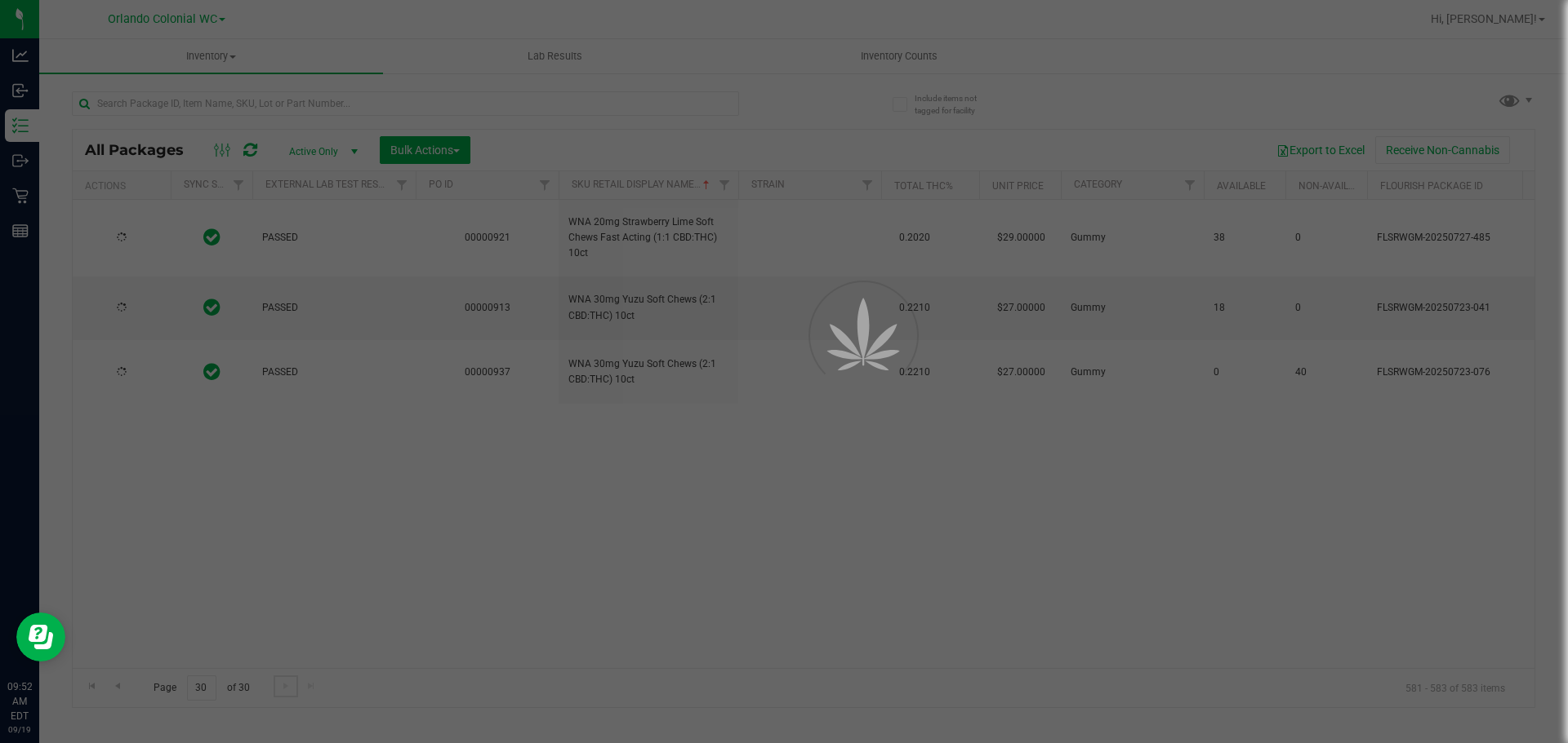
scroll to position [0, 0]
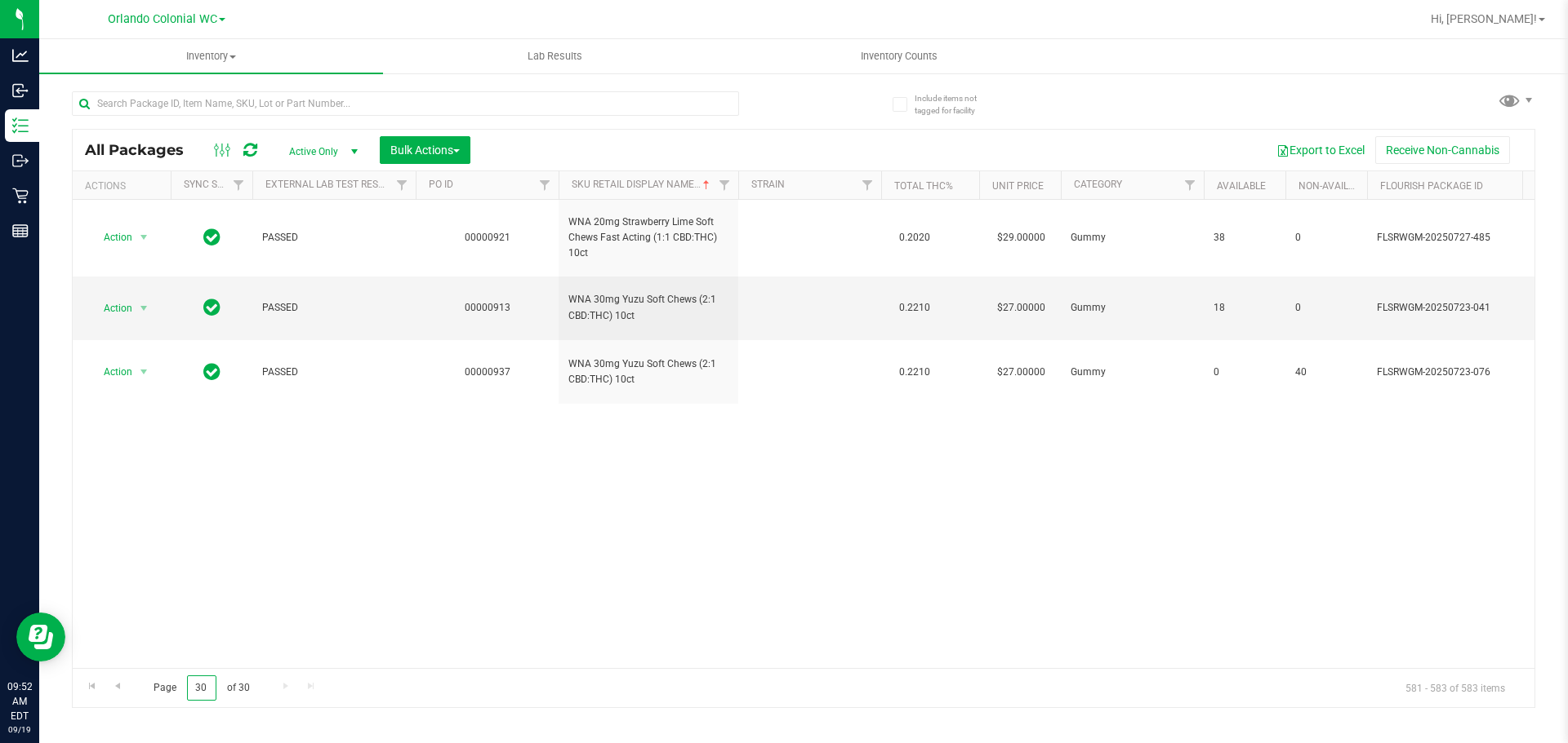
drag, startPoint x: 210, startPoint y: 691, endPoint x: 150, endPoint y: 684, distance: 60.4
click at [151, 685] on span "Page 30 of 30" at bounding box center [201, 688] width 123 height 25
type input "1"
